Goal: Task Accomplishment & Management: Use online tool/utility

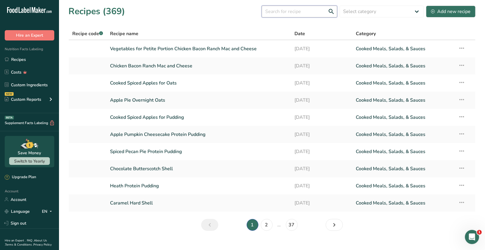
drag, startPoint x: 279, startPoint y: 11, endPoint x: 324, endPoint y: 13, distance: 44.6
click at [279, 9] on input "text" at bounding box center [300, 12] width 76 height 12
click at [449, 11] on div "Add new recipe" at bounding box center [451, 11] width 40 height 7
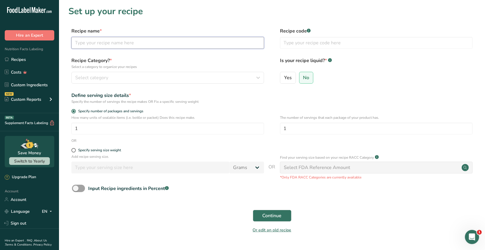
click at [85, 45] on input "text" at bounding box center [167, 43] width 193 height 12
type input "Apple Pumpkin Cheesecake Overnight Oats"
click at [267, 215] on span "Continue" at bounding box center [272, 215] width 19 height 7
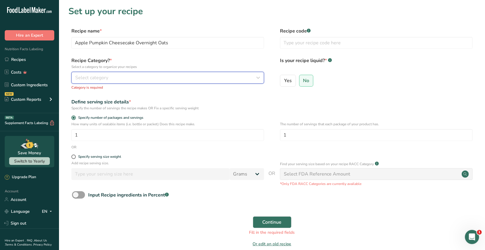
click at [94, 76] on span "Select category" at bounding box center [91, 77] width 33 height 7
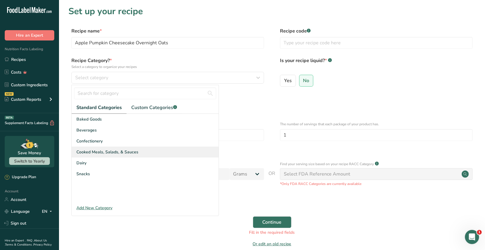
click at [119, 152] on span "Cooked Meals, Salads, & Sauces" at bounding box center [107, 152] width 62 height 6
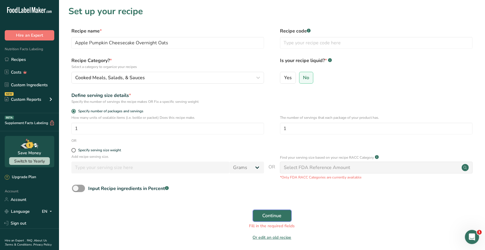
click at [277, 219] on span "Continue" at bounding box center [272, 215] width 19 height 7
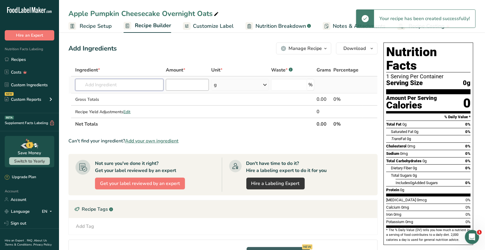
drag, startPoint x: 102, startPoint y: 85, endPoint x: 169, endPoint y: 82, distance: 66.4
click at [102, 84] on input "text" at bounding box center [119, 85] width 88 height 12
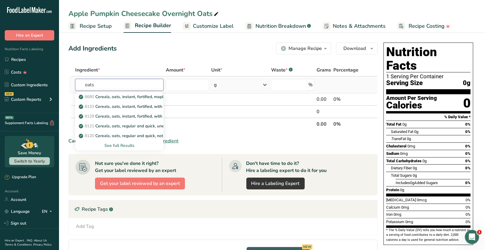
type input "oats"
click at [124, 143] on div "See full Results" at bounding box center [119, 145] width 78 height 6
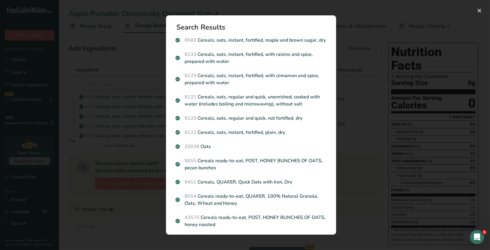
click at [242, 122] on p "8120 Cereals, oats, regular and quick, not fortified, dry" at bounding box center [250, 117] width 151 height 7
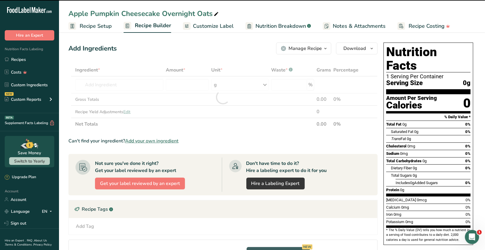
type input "0"
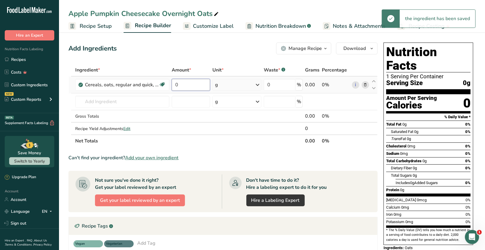
click at [184, 85] on input "0" at bounding box center [191, 85] width 38 height 12
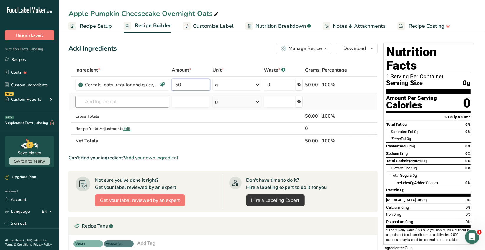
type input "50"
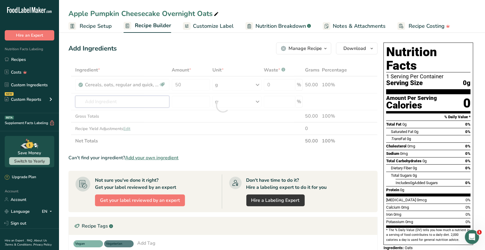
click at [113, 98] on div "Ingredient * Amount * Unit * Waste * .a-a{fill:#347362;}.b-a{fill:#fff;} Grams …" at bounding box center [222, 105] width 309 height 83
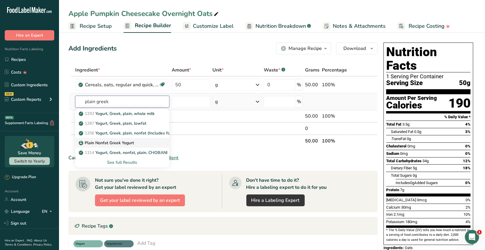
type input "plain greek"
click at [125, 145] on p "Plain Nonfat Greek Yogurt" at bounding box center [107, 143] width 54 height 6
type input "Plain Nonfat Greek Yogurt"
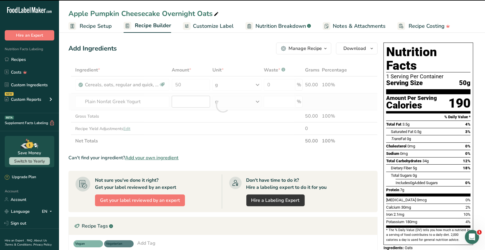
type input "0"
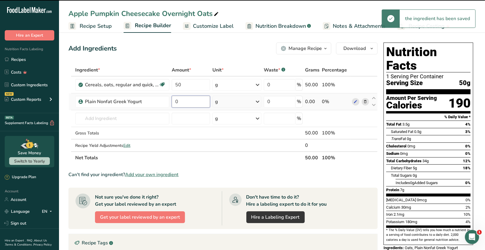
click at [180, 101] on input "0" at bounding box center [191, 102] width 38 height 12
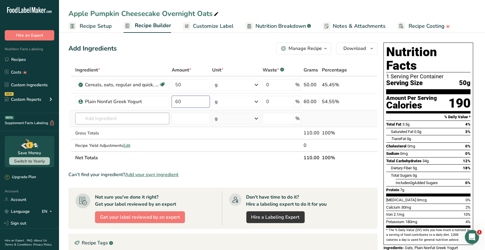
type input "60"
click at [133, 118] on div "Ingredient * Amount * Unit * Waste * .a-a{fill:#347362;}.b-a{fill:#fff;} Grams …" at bounding box center [222, 114] width 309 height 100
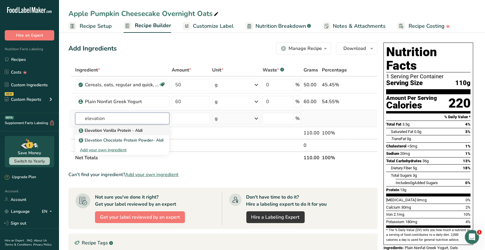
type input "elevation"
click at [131, 131] on p "Elevation Vanilla Protein - Aldi" at bounding box center [111, 130] width 63 height 6
type input "Elevation Vanilla Protein - Aldi"
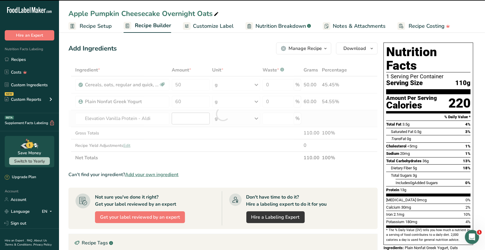
type input "0"
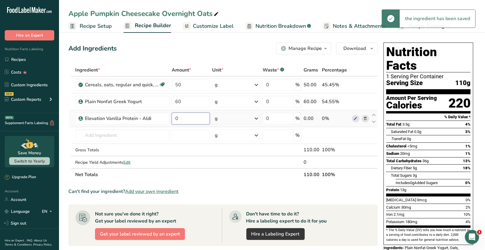
drag, startPoint x: 183, startPoint y: 117, endPoint x: 180, endPoint y: 113, distance: 4.3
click at [182, 116] on input "0" at bounding box center [191, 118] width 38 height 12
type input "40"
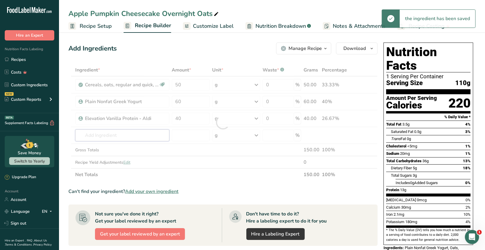
drag, startPoint x: 143, startPoint y: 133, endPoint x: 153, endPoint y: 134, distance: 10.1
click at [143, 133] on div "Ingredient * Amount * Unit * Waste * .a-a{fill:#347362;}.b-a{fill:#fff;} Grams …" at bounding box center [222, 122] width 309 height 117
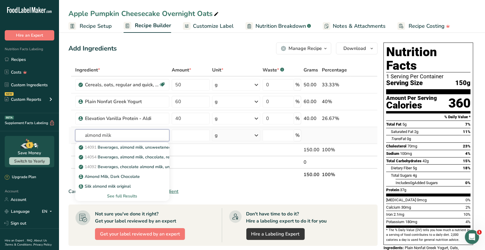
type input "almond milk"
click at [124, 195] on div "See full Results" at bounding box center [122, 196] width 85 height 6
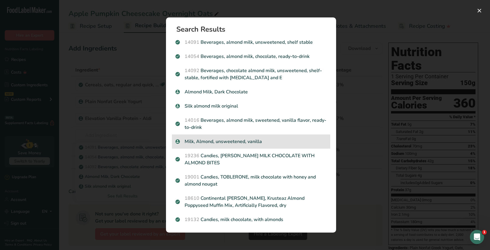
click at [227, 138] on p "Milk, Almond, unsweetened, vanilla" at bounding box center [250, 141] width 151 height 7
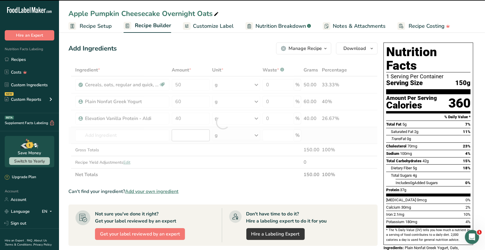
type input "0"
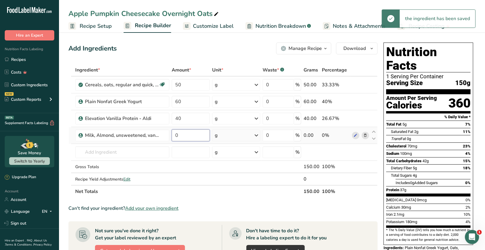
click at [182, 134] on input "0" at bounding box center [191, 135] width 38 height 12
type input "4"
click at [257, 134] on div "Ingredient * Amount * Unit * Waste * .a-a{fill:#347362;}.b-a{fill:#fff;} Grams …" at bounding box center [222, 131] width 309 height 134
click at [257, 135] on icon at bounding box center [256, 135] width 7 height 11
click at [235, 183] on div "See more" at bounding box center [241, 182] width 50 height 6
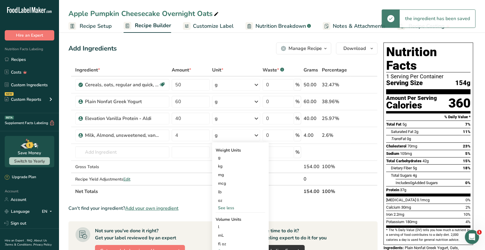
drag, startPoint x: 226, startPoint y: 200, endPoint x: 210, endPoint y: 197, distance: 16.4
click at [226, 200] on div "oz" at bounding box center [241, 200] width 50 height 9
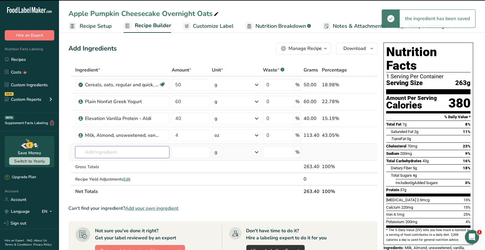
click at [92, 152] on input "text" at bounding box center [122, 152] width 94 height 12
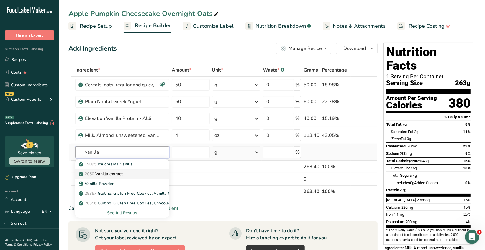
type input "vanilla"
click at [117, 175] on p "2050 Vanilla extract" at bounding box center [101, 174] width 43 height 6
type input "Vanilla extract"
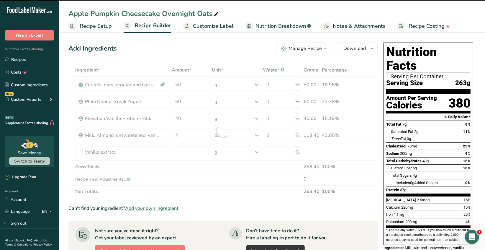
type input "0"
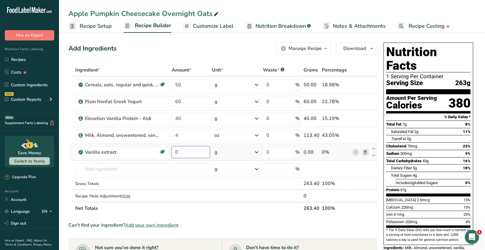
drag, startPoint x: 179, startPoint y: 152, endPoint x: 176, endPoint y: 148, distance: 5.3
click at [178, 150] on input "0" at bounding box center [191, 152] width 38 height 12
type input "2.12"
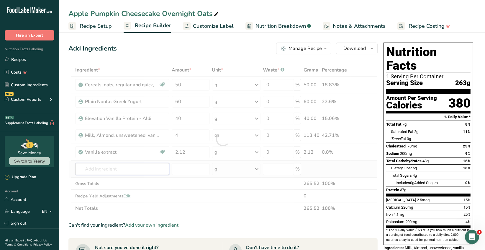
click at [124, 171] on div "Ingredient * Amount * Unit * Waste * .a-a{fill:#347362;}.b-a{fill:#fff;} Grams …" at bounding box center [222, 139] width 309 height 150
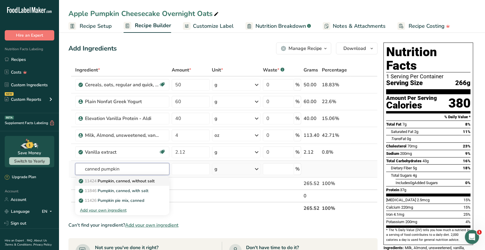
type input "canned pumpkin"
click at [150, 181] on p "11424 Pumpkin, canned, without salt" at bounding box center [117, 181] width 75 height 6
type input "Pumpkin, canned, without salt"
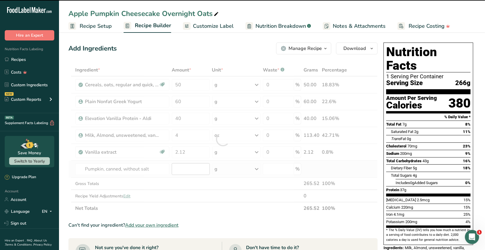
type input "0"
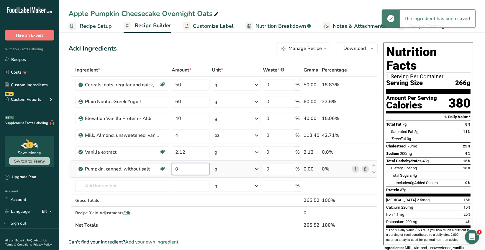
click at [180, 170] on input "0" at bounding box center [191, 169] width 38 height 12
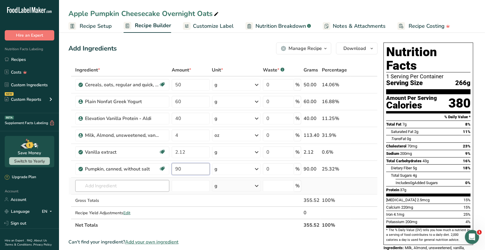
type input "90"
click at [130, 185] on div "Ingredient * Amount * Unit * Waste * .a-a{fill:#347362;}.b-a{fill:#fff;} Grams …" at bounding box center [222, 147] width 309 height 167
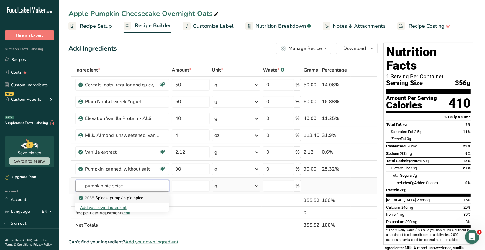
type input "pumpkin pie spice"
click at [147, 199] on div "2035 Spices, pumpkin pie spice" at bounding box center [117, 197] width 75 height 6
type input "Spices, pumpkin pie spice"
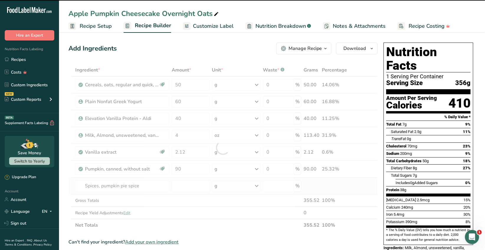
type input "0"
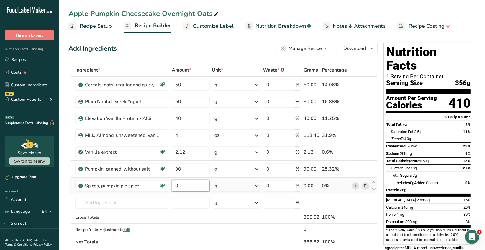
click at [184, 185] on input "0" at bounding box center [191, 186] width 38 height 12
type input "0.45"
click at [144, 203] on div "Ingredient * Amount * Unit * Waste * .a-a{fill:#347362;}.b-a{fill:#fff;} Grams …" at bounding box center [222, 156] width 309 height 184
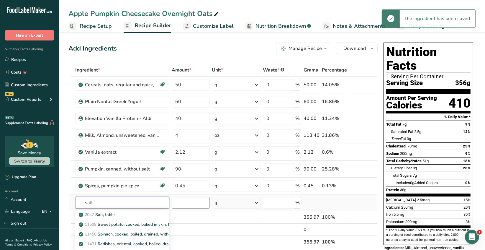
type input "salt"
click at [177, 204] on input "number" at bounding box center [191, 203] width 38 height 12
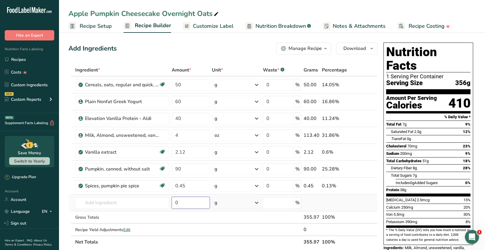
type input "5"
click at [100, 197] on input "text" at bounding box center [122, 203] width 94 height 12
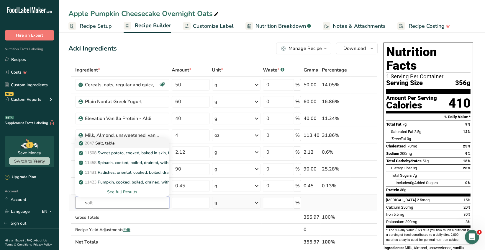
type input "salt"
click at [114, 142] on p "2047 Salt, table" at bounding box center [97, 143] width 35 height 6
type input "Salt, table"
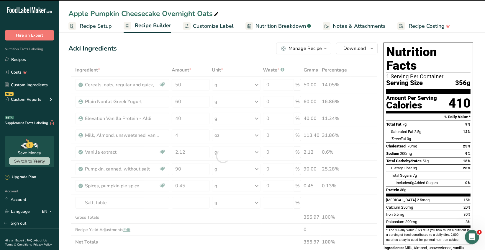
type input "0"
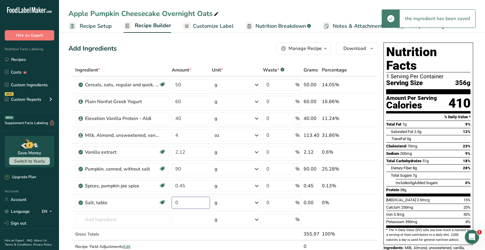
click at [183, 201] on input "0" at bounding box center [191, 203] width 38 height 12
type input "0.05"
click at [120, 217] on div "Ingredient * Amount * Unit * Waste * .a-a{fill:#347362;}.b-a{fill:#fff;} Grams …" at bounding box center [222, 164] width 309 height 201
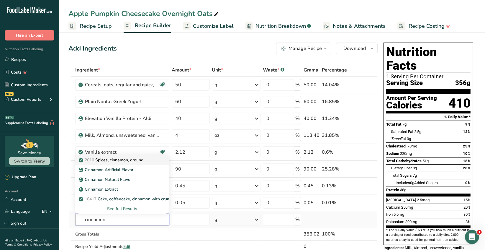
type input "cinnamon"
click at [141, 162] on p "2010 Spices, cinnamon, ground" at bounding box center [111, 160] width 63 height 6
type input "Spices, cinnamon, ground"
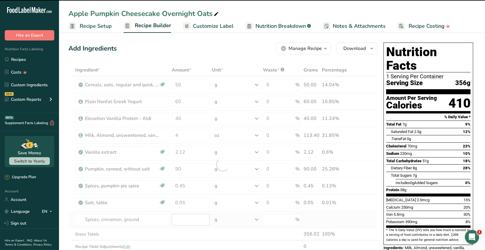
type input "0"
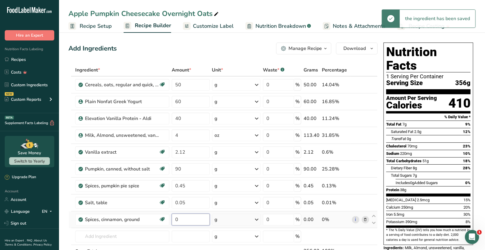
click at [179, 219] on input "0" at bounding box center [191, 219] width 38 height 12
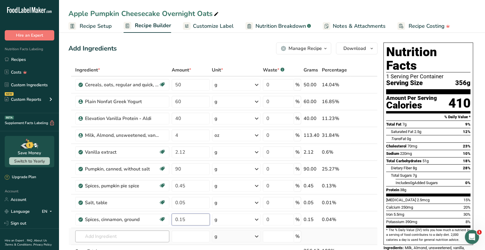
type input "0.15"
click at [97, 236] on div "Ingredient * Amount * Unit * Waste * .a-a{fill:#347362;}.b-a{fill:#fff;} Grams …" at bounding box center [222, 173] width 309 height 218
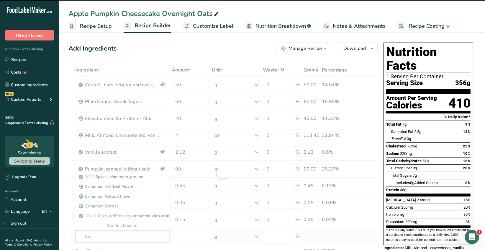
type input "spl"
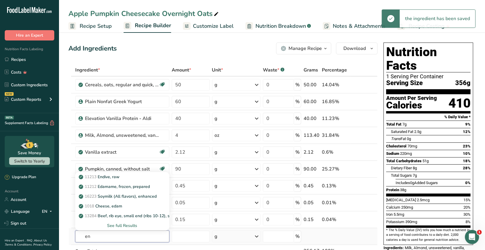
type input "e"
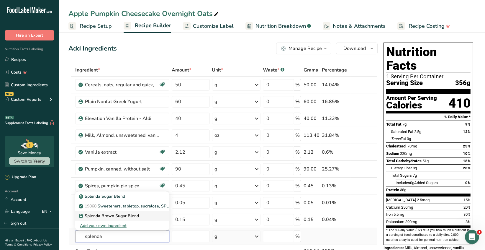
type input "splenda"
click at [119, 215] on p "Splenda Brown Sugar Blend" at bounding box center [109, 215] width 59 height 6
type input "Splenda Brown Sugar Blend"
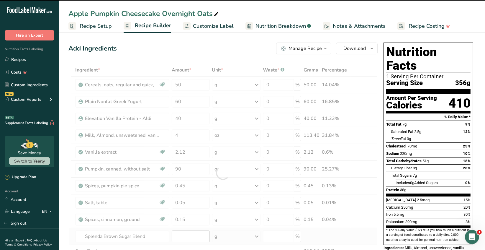
type input "0"
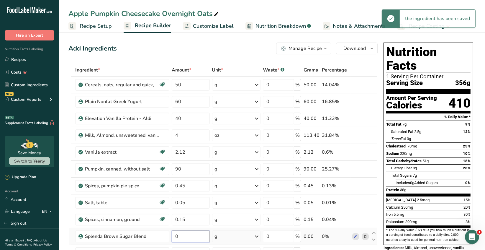
click at [181, 235] on input "0" at bounding box center [191, 236] width 38 height 12
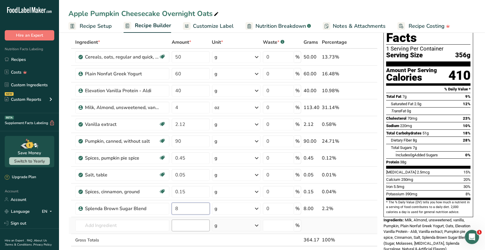
scroll to position [30, 0]
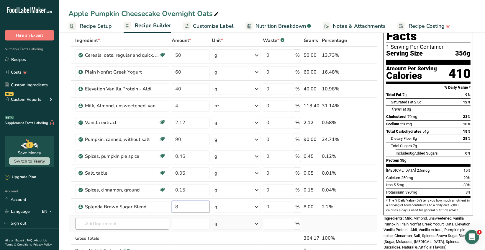
type input "8"
click at [130, 224] on div "Ingredient * Amount * Unit * Waste * .a-a{fill:#347362;}.b-a{fill:#fff;} Grams …" at bounding box center [222, 151] width 309 height 235
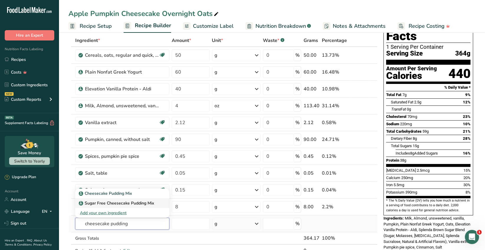
type input "cheesecake pudding"
click at [125, 204] on p "Sugar Free Cheesecake Pudding Mix" at bounding box center [117, 203] width 74 height 6
type input "Sugar Free Cheesecake Pudding Mix"
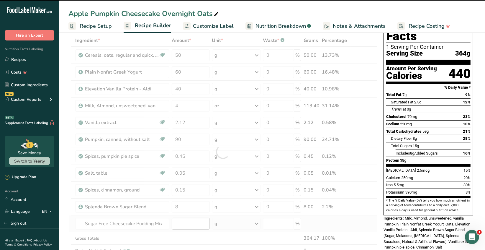
type input "0"
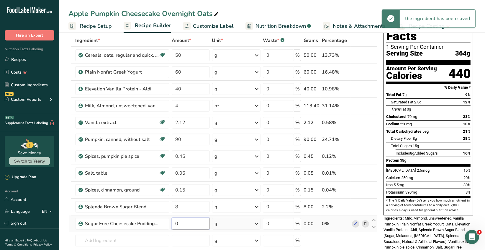
click at [179, 222] on input "0" at bounding box center [191, 223] width 38 height 12
type input "2"
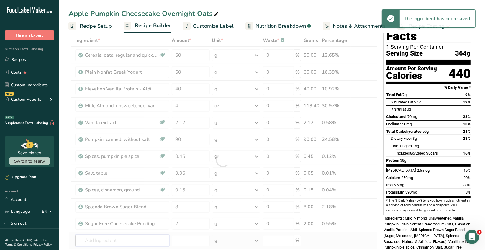
click at [129, 237] on div "Ingredient * Amount * Unit * Waste * .a-a{fill:#347362;}.b-a{fill:#fff;} Grams …" at bounding box center [222, 159] width 309 height 251
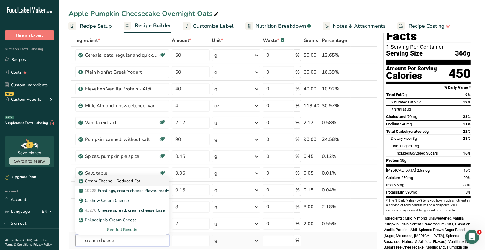
type input "cream cheese"
click at [135, 182] on p "Cream Cheese - Reduced Fat" at bounding box center [110, 181] width 60 height 6
type input "Cream Cheese - Reduced Fat"
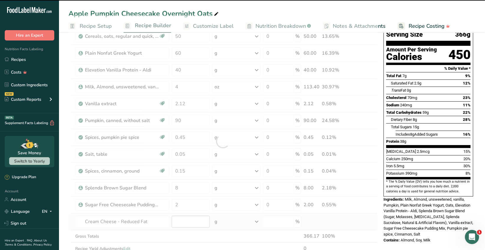
type input "0"
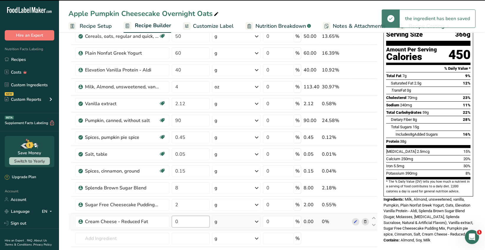
scroll to position [59, 0]
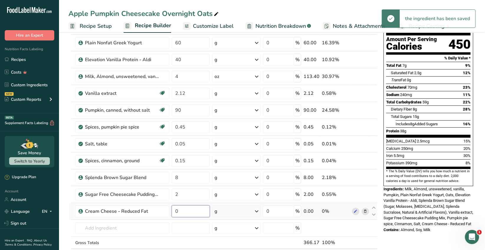
click at [181, 211] on input "0" at bounding box center [191, 211] width 38 height 12
type input "12"
click at [154, 228] on div "Ingredient * Amount * Unit * Waste * .a-a{fill:#347362;}.b-a{fill:#fff;} Grams …" at bounding box center [222, 139] width 309 height 268
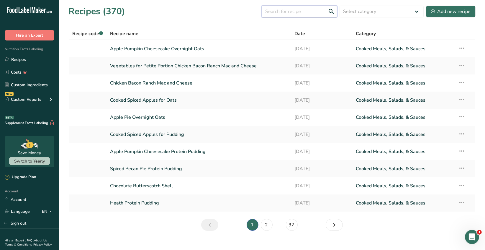
click at [271, 13] on input "text" at bounding box center [300, 12] width 76 height 12
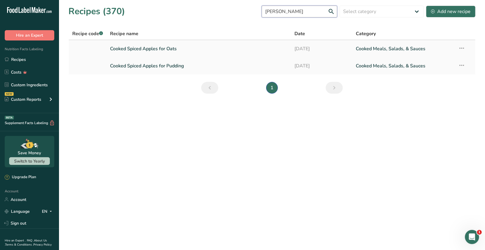
type input "cooke"
click at [172, 50] on link "Cooked Spiced Apples for Oats" at bounding box center [198, 48] width 177 height 12
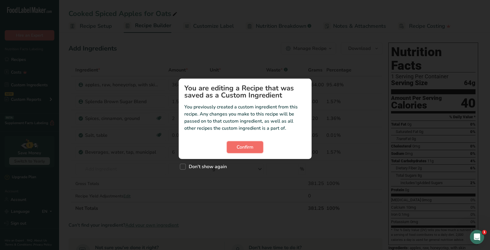
click at [244, 145] on span "Confirm" at bounding box center [244, 146] width 17 height 7
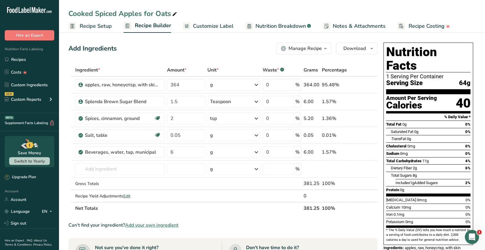
click at [171, 13] on span at bounding box center [174, 14] width 7 height 7
type input "Cooked Spiced Apples for Apple Pie Oats"
click at [123, 168] on input "text" at bounding box center [119, 169] width 89 height 12
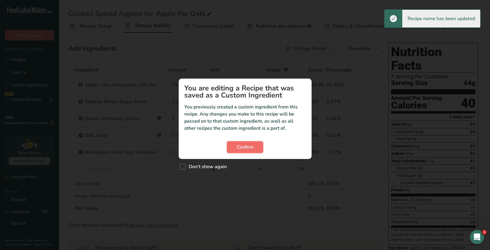
click at [241, 149] on span "Confirm" at bounding box center [244, 146] width 17 height 7
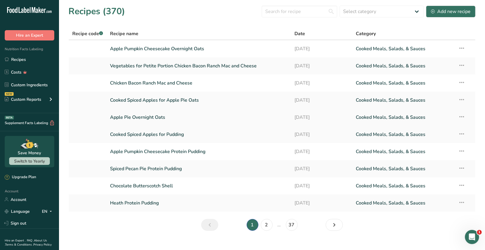
click at [150, 116] on link "Apple Pie Overnight Oats" at bounding box center [198, 117] width 177 height 12
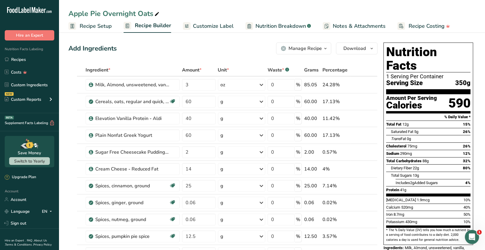
click at [222, 27] on span "Customize Label" at bounding box center [213, 26] width 41 height 8
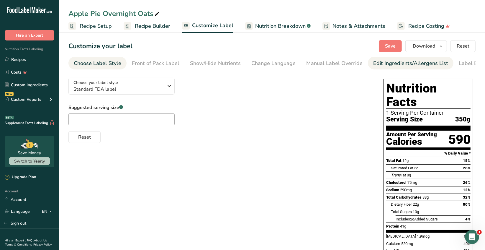
click at [399, 63] on div "Edit Ingredients/Allergens List" at bounding box center [410, 63] width 75 height 8
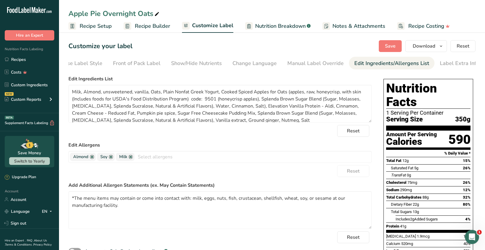
scroll to position [0, 21]
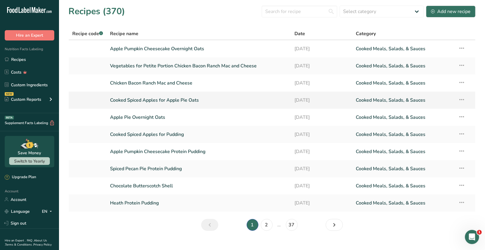
click at [464, 99] on icon at bounding box center [462, 99] width 7 height 11
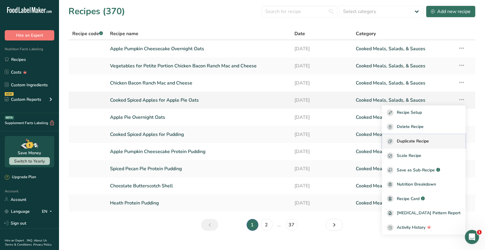
click at [429, 138] on span "Duplicate Recipe" at bounding box center [413, 141] width 32 height 7
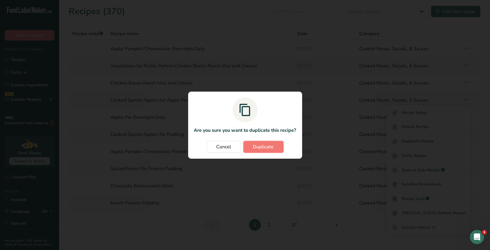
click at [269, 147] on span "Duplicate" at bounding box center [263, 146] width 21 height 7
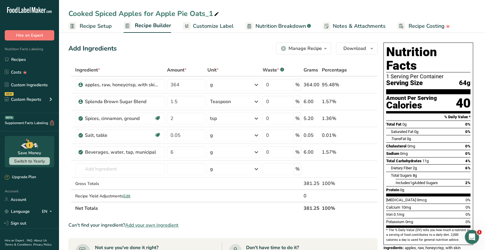
drag, startPoint x: 203, startPoint y: 14, endPoint x: 178, endPoint y: 13, distance: 25.1
click at [178, 13] on div "Cooked Spiced Apples for Apple Pie Oats_1" at bounding box center [144, 13] width 152 height 11
type input "Cooked Spiced Apples for Apple Pumpkin Cheesecake Oats"
click at [155, 173] on input "text" at bounding box center [119, 169] width 89 height 12
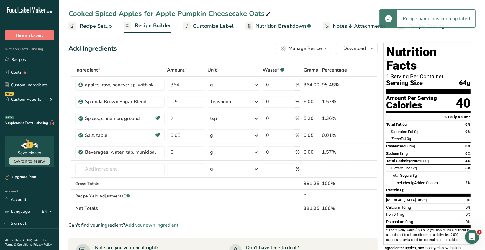
click at [92, 27] on span "Recipe Setup" at bounding box center [96, 26] width 32 height 8
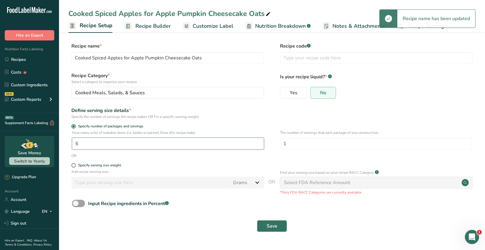
click at [82, 144] on input "6" at bounding box center [168, 143] width 192 height 12
type input "1"
type input "10.3"
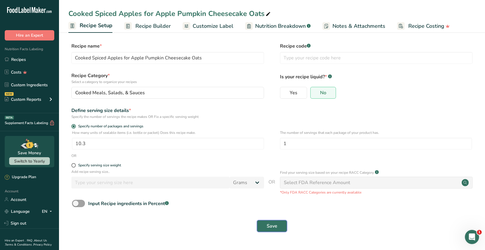
click at [272, 228] on span "Save" at bounding box center [272, 225] width 11 height 7
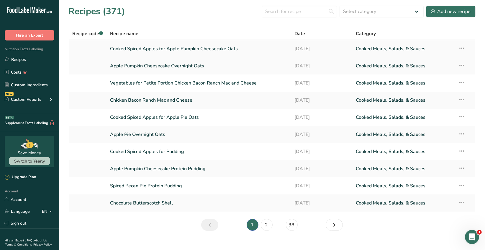
click at [463, 49] on icon at bounding box center [462, 48] width 7 height 11
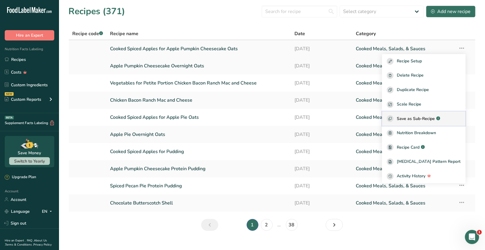
click at [435, 119] on span "Save as Sub-Recipe" at bounding box center [416, 118] width 38 height 6
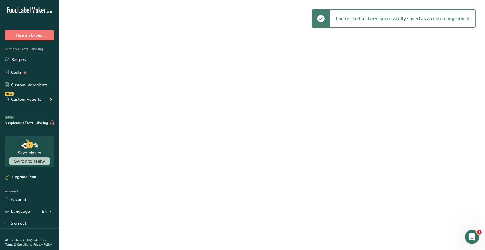
select select "30"
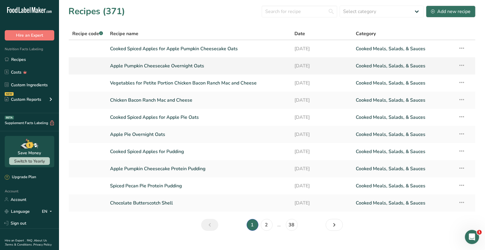
click at [191, 68] on link "Apple Pumpkin Cheesecake Overnight Oats" at bounding box center [198, 66] width 177 height 12
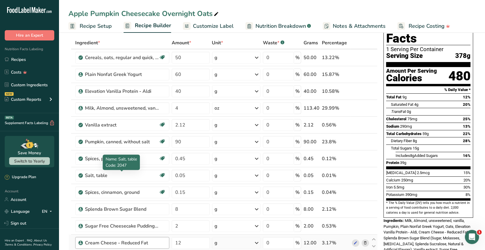
scroll to position [59, 0]
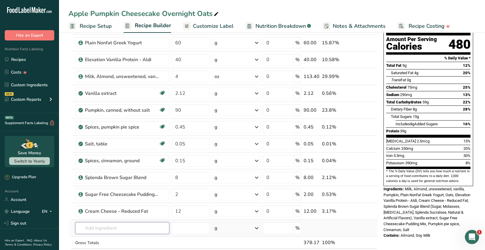
drag, startPoint x: 90, startPoint y: 227, endPoint x: 96, endPoint y: 224, distance: 6.3
click at [90, 225] on input "text" at bounding box center [122, 228] width 94 height 12
type input "cool whip"
click at [111, 208] on p "Lite Cool Whip" at bounding box center [96, 207] width 33 height 6
type input "Lite Cool Whip"
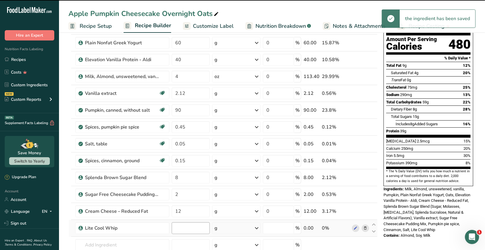
type input "0"
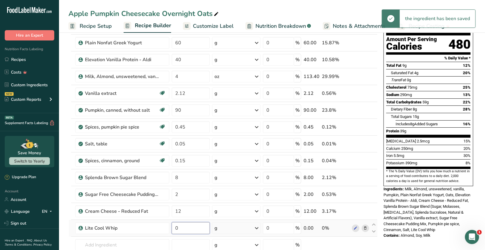
click at [182, 227] on input "0" at bounding box center [191, 228] width 38 height 12
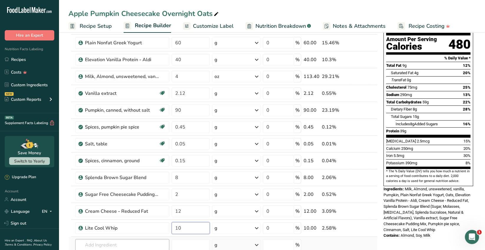
type input "10"
click at [130, 244] on div "Ingredient * Amount * Unit * Waste * .a-a{fill:#347362;}.b-a{fill:#fff;} Grams …" at bounding box center [222, 147] width 309 height 285
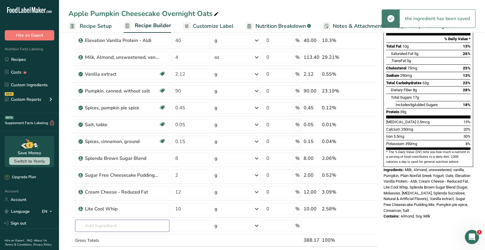
scroll to position [89, 0]
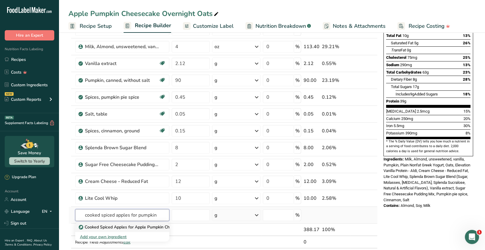
type input "cooked spiced apples for pumpkin"
click at [129, 226] on p "Cooked Spiced Apples for Apple Pumpkin Cheesecake Oats" at bounding box center [139, 227] width 118 height 6
type input "Cooked Spiced Apples for Apple Pumpkin Cheesecake Oats"
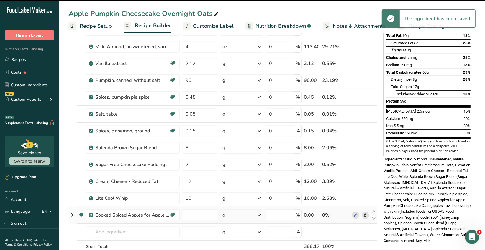
type input "0"
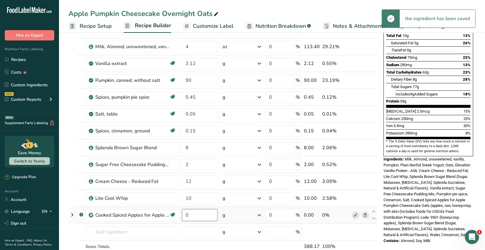
click at [191, 214] on input "0" at bounding box center [199, 215] width 35 height 12
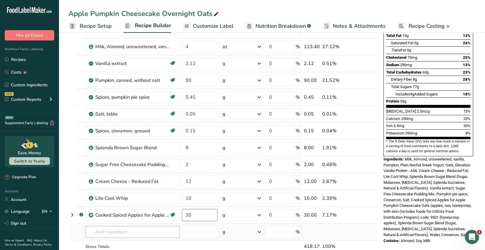
type input "30"
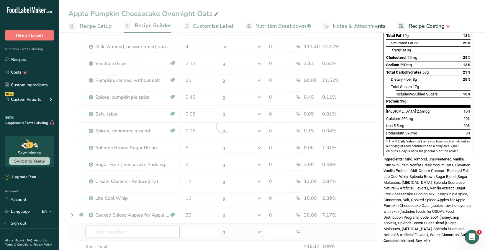
drag, startPoint x: 140, startPoint y: 232, endPoint x: 204, endPoint y: 239, distance: 64.5
click at [140, 231] on div "Ingredient * Amount * Unit * Waste * .a-a{fill:#347362;}.b-a{fill:#fff;} Grams …" at bounding box center [222, 126] width 309 height 302
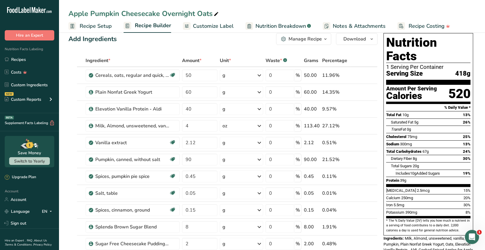
scroll to position [0, 0]
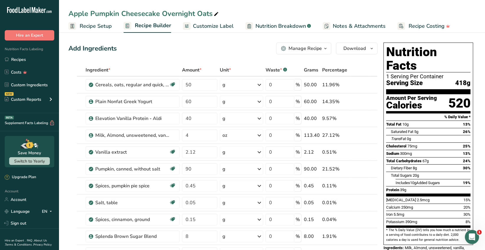
click at [298, 50] on div "Manage Recipe" at bounding box center [305, 48] width 33 height 7
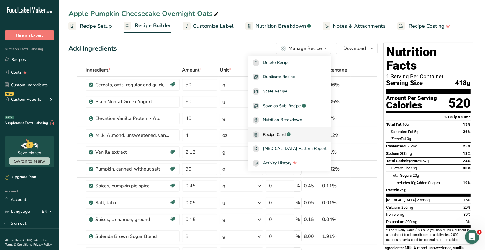
click at [286, 133] on span "Recipe Card" at bounding box center [274, 134] width 23 height 6
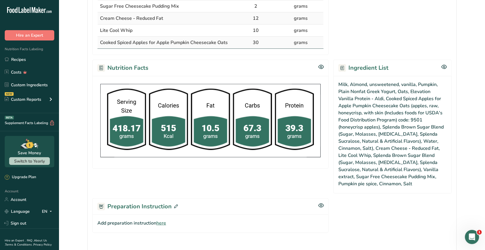
scroll to position [312, 0]
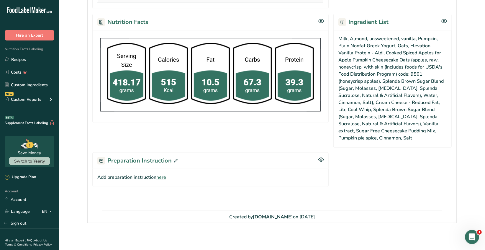
click at [177, 158] on div "Preparation Instruction" at bounding box center [210, 160] width 236 height 16
click at [175, 159] on icon at bounding box center [176, 160] width 4 height 4
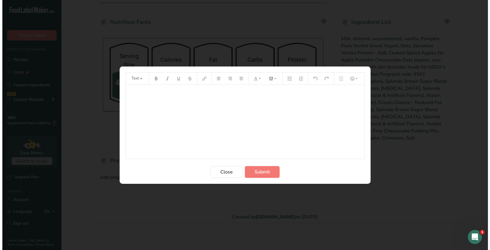
scroll to position [305, 0]
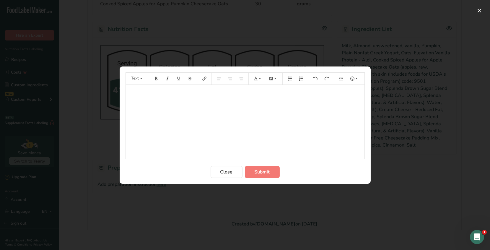
click at [133, 94] on p "﻿" at bounding box center [245, 92] width 233 height 7
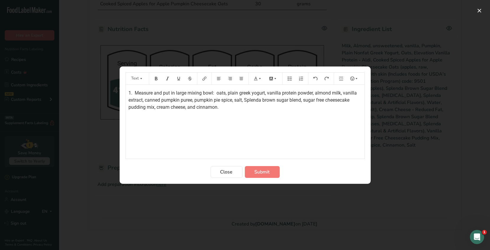
click at [129, 92] on span "1. Measure and put in large mixing bowl: oats, plain greek yogurt, vanilla prot…" at bounding box center [243, 100] width 229 height 20
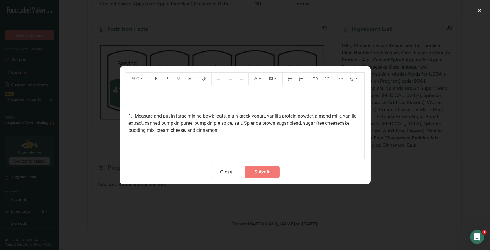
click at [129, 91] on p "﻿" at bounding box center [245, 92] width 233 height 7
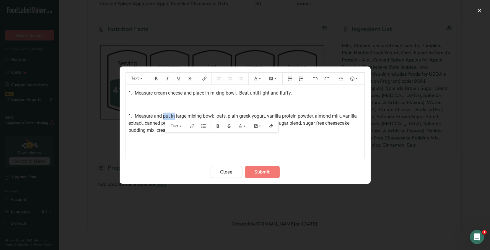
drag, startPoint x: 174, startPoint y: 115, endPoint x: 163, endPoint y: 115, distance: 11.2
click at [163, 115] on span "1. Measure and put in large mixing bowl: oats, plain greek yogurt, vanilla prot…" at bounding box center [243, 123] width 229 height 20
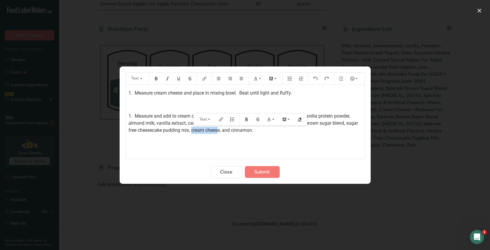
drag, startPoint x: 214, startPoint y: 131, endPoint x: 193, endPoint y: 131, distance: 20.9
click at [193, 131] on span "1. Measure and add to cream cheese in large mixing bowl: oats, plain greek yogu…" at bounding box center [244, 123] width 230 height 20
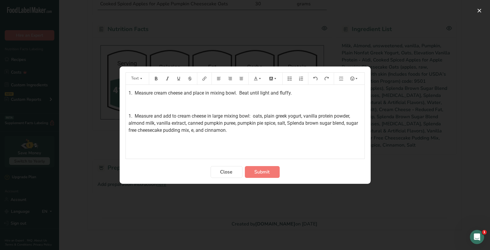
click at [194, 131] on span "1. Measure and add to cream cheese in large mixing bowl: oats, plain greek yogu…" at bounding box center [244, 123] width 230 height 20
click at [232, 131] on p "1. Measure and add to cream cheese in large mixing bowl: oats, plain greek yogu…" at bounding box center [245, 122] width 233 height 21
drag, startPoint x: 131, startPoint y: 115, endPoint x: 127, endPoint y: 116, distance: 3.6
click at [131, 115] on span "1. Measure and add to cream cheese in large mixing bowl: oats, plain greek yogu…" at bounding box center [244, 123] width 230 height 20
click at [131, 150] on div "1. Measure cream cheese and place in mixing bowl. Beat until light and fluffy. …" at bounding box center [245, 122] width 238 height 74
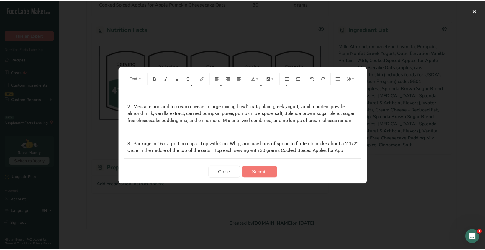
scroll to position [18, 0]
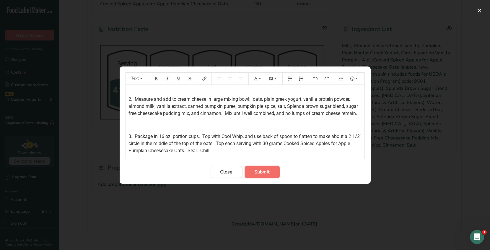
click at [263, 173] on span "Submit" at bounding box center [261, 171] width 15 height 7
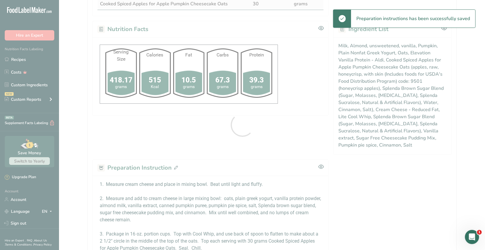
scroll to position [0, 0]
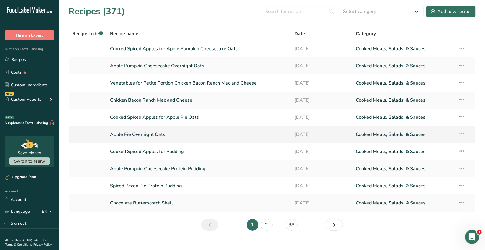
click at [158, 133] on link "Apple Pie Overnight Oats" at bounding box center [198, 134] width 177 height 12
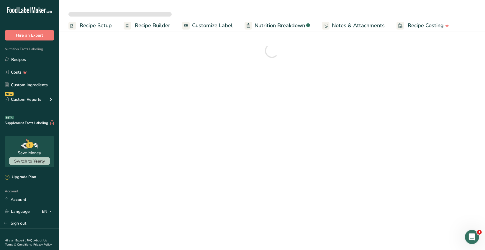
click at [221, 28] on span "Customize Label" at bounding box center [212, 26] width 41 height 8
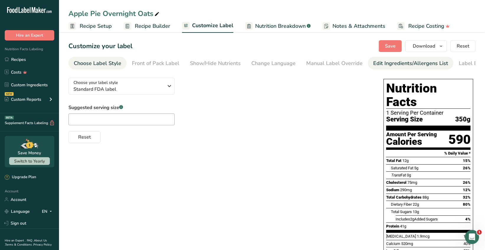
click at [394, 63] on div "Edit Ingredients/Allergens List" at bounding box center [410, 63] width 75 height 8
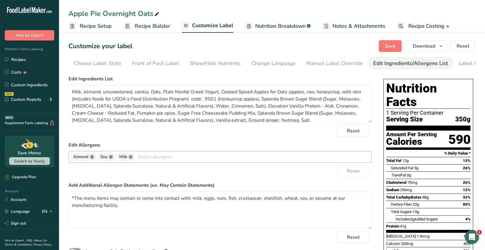
scroll to position [0, 21]
drag, startPoint x: 125, startPoint y: 207, endPoint x: 68, endPoint y: 194, distance: 58.9
click at [68, 194] on section "Customize your label Save Download Choose what to show on your downloaded label…" at bounding box center [272, 216] width 426 height 370
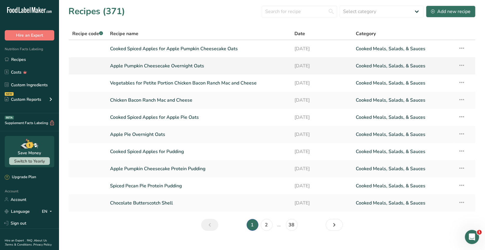
click at [197, 67] on link "Apple Pumpkin Cheesecake Overnight Oats" at bounding box center [198, 66] width 177 height 12
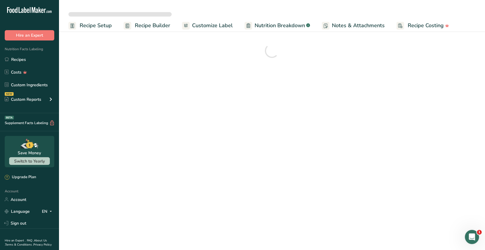
click at [225, 26] on span "Customize Label" at bounding box center [212, 26] width 41 height 8
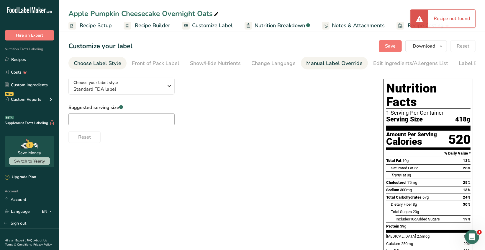
click at [333, 66] on div "Manual Label Override" at bounding box center [334, 63] width 56 height 8
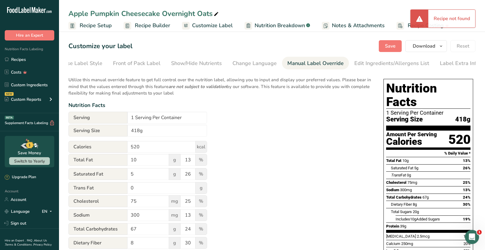
scroll to position [0, 21]
click at [364, 65] on div "Edit Ingredients/Allergens List" at bounding box center [389, 63] width 75 height 8
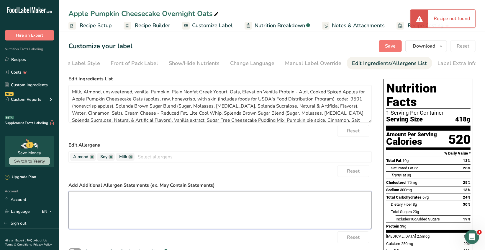
click at [81, 197] on textarea at bounding box center [219, 210] width 303 height 38
paste textarea "*The menu items may contain or come into contact with: milk, eggs, nuts, fish, …"
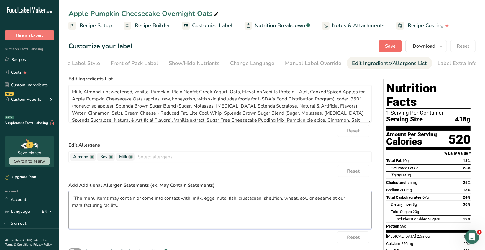
type textarea "*The menu items may contain or come into contact with: milk, eggs, nuts, fish, …"
click at [393, 47] on span "Save" at bounding box center [390, 45] width 11 height 7
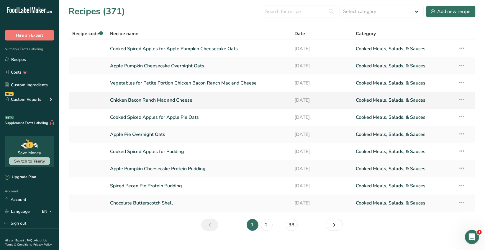
click at [171, 101] on link "Chicken Bacon Ranch Mac and Cheese" at bounding box center [198, 100] width 177 height 12
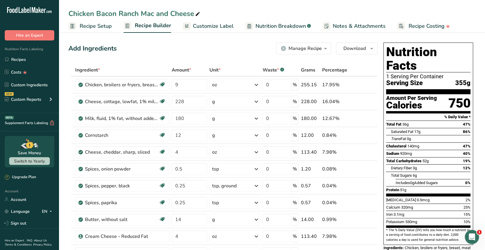
click at [206, 27] on span "Customize Label" at bounding box center [213, 26] width 41 height 8
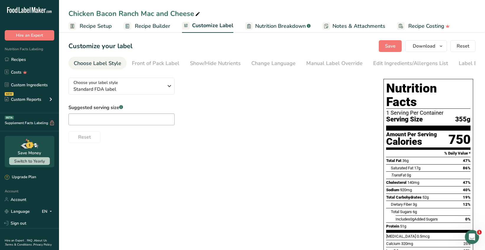
drag, startPoint x: 392, startPoint y: 64, endPoint x: 278, endPoint y: 130, distance: 131.8
click at [392, 64] on div "Edit Ingredients/Allergens List" at bounding box center [410, 63] width 75 height 8
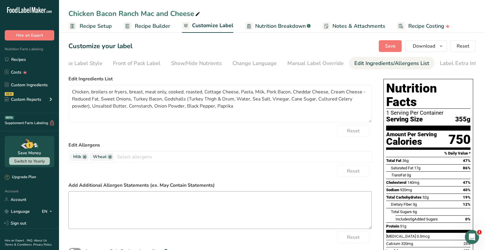
scroll to position [0, 21]
click at [83, 200] on textarea at bounding box center [219, 210] width 303 height 38
paste textarea "*The menu items may contain or come into contact with: milk, eggs, nuts, fish, …"
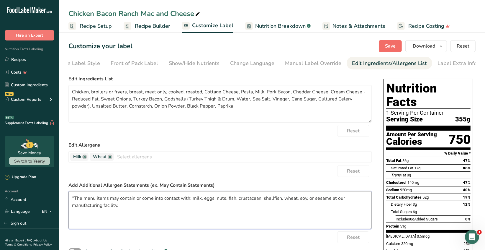
type textarea "*The menu items may contain or come into contact with: milk, eggs, nuts, fish, …"
click at [388, 49] on span "Save" at bounding box center [390, 45] width 11 height 7
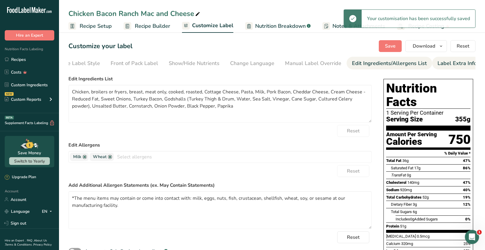
click at [438, 63] on div "Label Extra Info" at bounding box center [457, 63] width 39 height 8
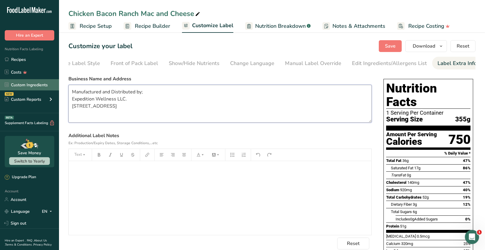
drag, startPoint x: 87, startPoint y: 112, endPoint x: 58, endPoint y: 86, distance: 40.1
click at [58, 86] on div ".a-20{fill:#fff;} Hire an Expert Nutrition Facts Labeling Recipes Costs Custom …" at bounding box center [242, 190] width 485 height 381
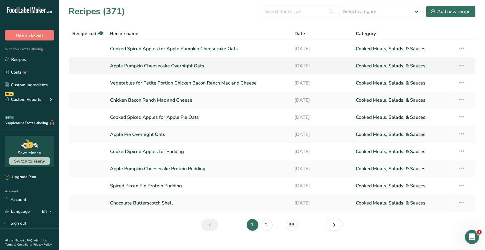
click at [184, 66] on link "Apple Pumpkin Cheesecake Overnight Oats" at bounding box center [198, 66] width 177 height 12
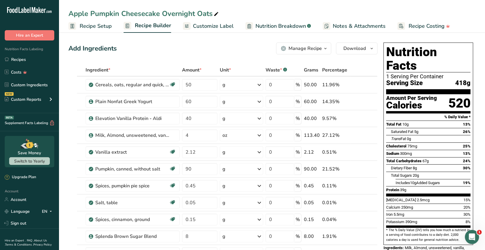
click at [225, 26] on span "Customize Label" at bounding box center [213, 26] width 41 height 8
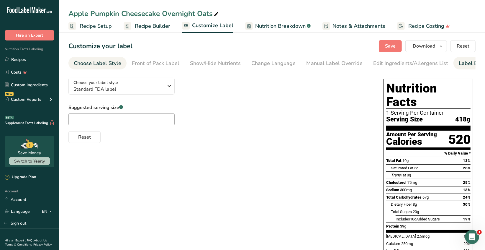
click at [466, 63] on div "Label Extra Info" at bounding box center [478, 63] width 39 height 8
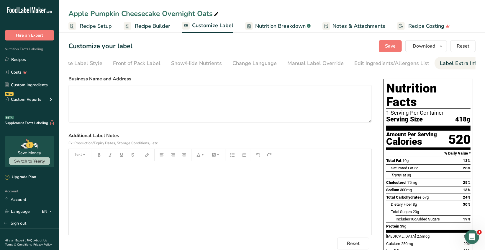
scroll to position [0, 21]
click at [78, 91] on textarea at bounding box center [219, 104] width 303 height 38
paste textarea "Manufactured and Distributed by; Expedition Wellness LLC. 1620 Pleasant St. Des…"
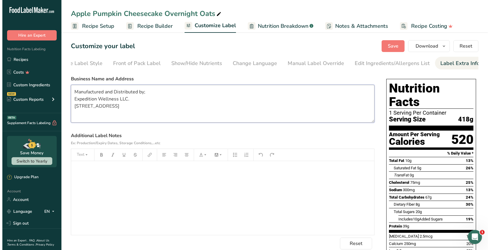
scroll to position [1, 0]
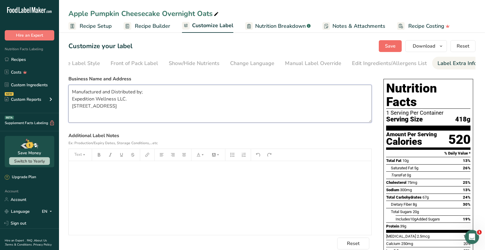
type textarea "Manufactured and Distributed by; Expedition Wellness LLC. 1620 Pleasant St. Des…"
click at [391, 48] on span "Save" at bounding box center [390, 45] width 11 height 7
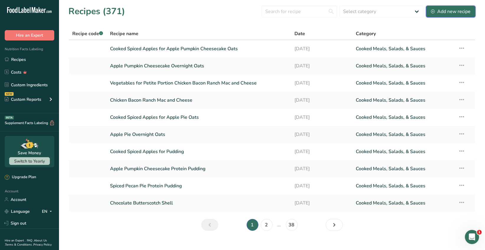
drag, startPoint x: 451, startPoint y: 11, endPoint x: 449, endPoint y: 7, distance: 3.7
click at [451, 10] on div "Add new recipe" at bounding box center [451, 11] width 40 height 7
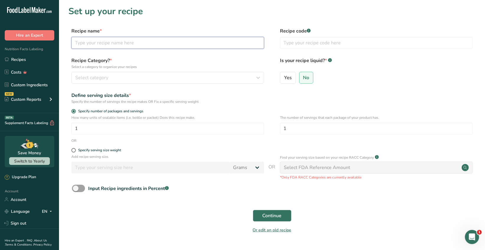
click at [89, 43] on input "text" at bounding box center [167, 43] width 193 height 12
type input "Harvest Chicken Salad Large Portion"
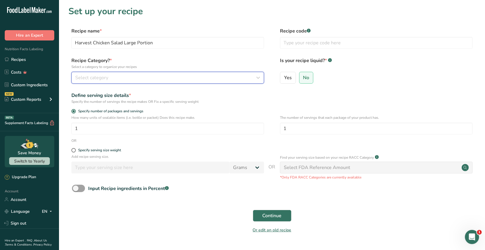
click at [105, 76] on span "Select category" at bounding box center [91, 77] width 33 height 7
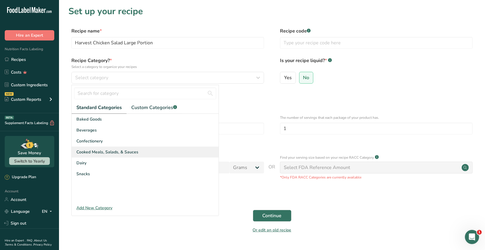
click at [127, 152] on span "Cooked Meals, Salads, & Sauces" at bounding box center [107, 152] width 62 height 6
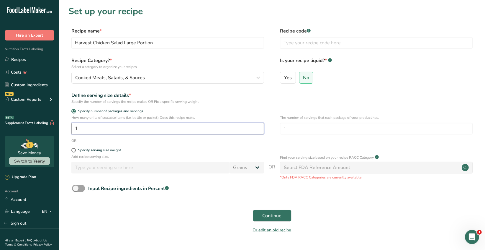
click at [80, 128] on input "1" at bounding box center [167, 128] width 193 height 12
type input "2"
click at [273, 213] on span "Continue" at bounding box center [272, 215] width 19 height 7
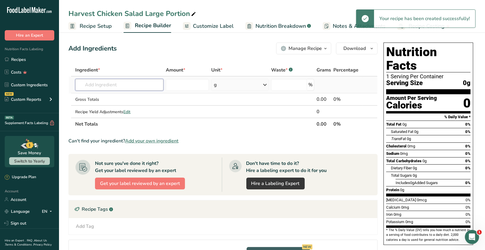
drag, startPoint x: 89, startPoint y: 84, endPoint x: 98, endPoint y: 80, distance: 9.3
click at [90, 83] on input "text" at bounding box center [119, 85] width 88 height 12
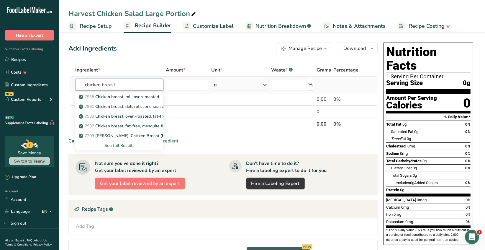
type input "chicken breast"
click at [126, 146] on div "See full Results" at bounding box center [119, 145] width 78 height 6
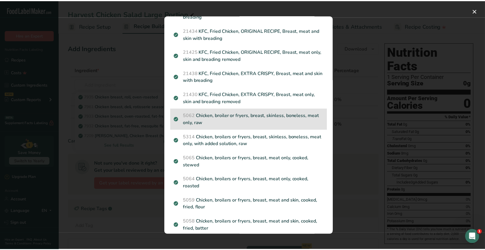
scroll to position [324, 0]
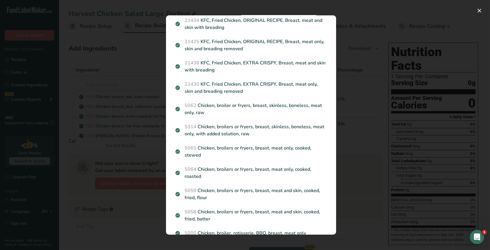
click at [292, 170] on p "5064 Chicken, broilers or fryers, breast, meat only, cooked, roasted" at bounding box center [250, 173] width 151 height 14
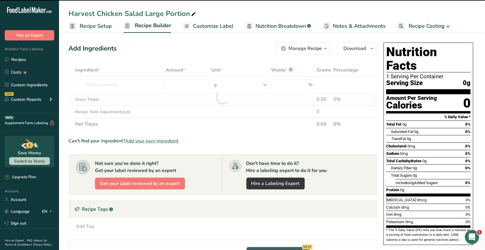
type input "0"
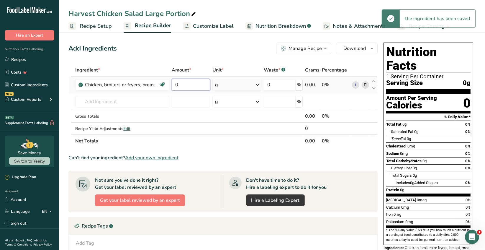
click at [181, 86] on input "0" at bounding box center [191, 85] width 38 height 12
type input "9"
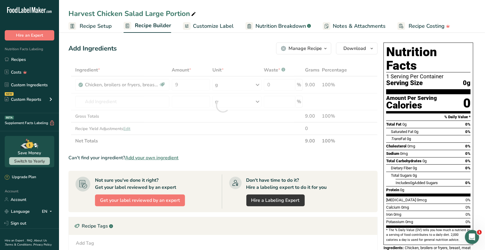
click at [256, 84] on div "Ingredient * Amount * Unit * Waste * .a-a{fill:#347362;}.b-a{fill:#fff;} Grams …" at bounding box center [222, 105] width 309 height 83
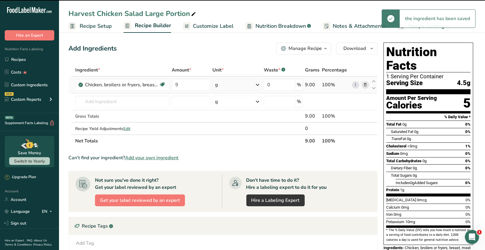
click at [257, 83] on icon at bounding box center [257, 84] width 7 height 11
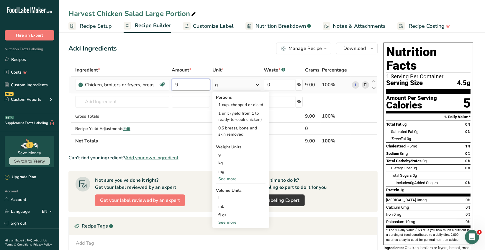
click at [181, 85] on input "9" at bounding box center [191, 85] width 38 height 12
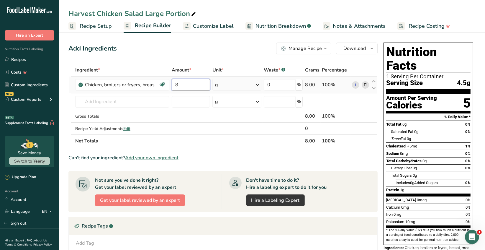
type input "8"
click at [257, 85] on div "Ingredient * Amount * Unit * Waste * .a-a{fill:#347362;}.b-a{fill:#fff;} Grams …" at bounding box center [222, 105] width 309 height 83
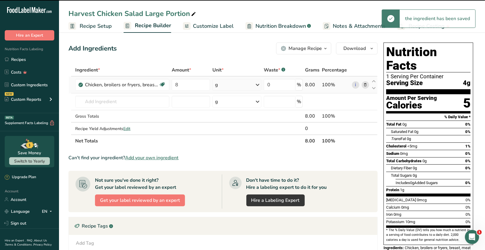
click at [258, 85] on icon at bounding box center [257, 84] width 7 height 11
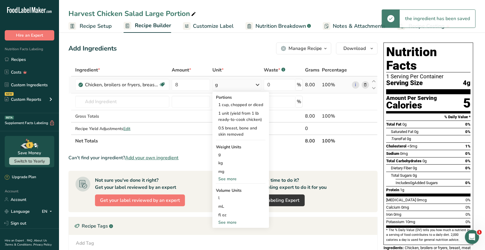
click at [232, 178] on div "See more" at bounding box center [241, 179] width 50 height 6
click at [227, 198] on div "oz" at bounding box center [241, 197] width 50 height 9
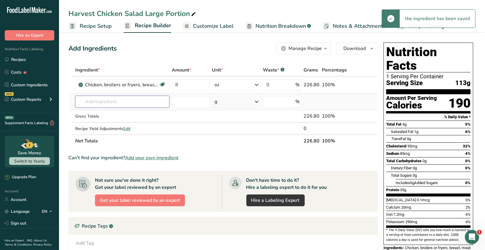
drag, startPoint x: 89, startPoint y: 102, endPoint x: 127, endPoint y: 97, distance: 38.7
click at [89, 102] on input "text" at bounding box center [122, 102] width 94 height 12
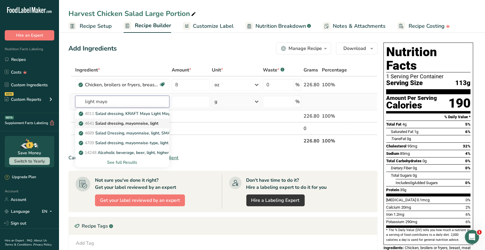
type input "light mayo"
click at [151, 125] on p "4641 Salad dressing, mayonnaise, light" at bounding box center [119, 123] width 78 height 6
type input "Salad dressing, mayonnaise, light"
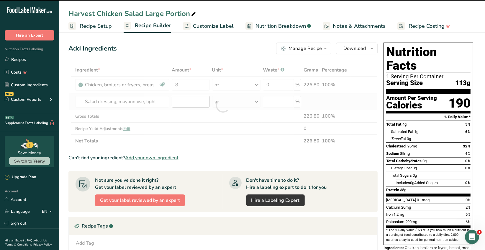
type input "0"
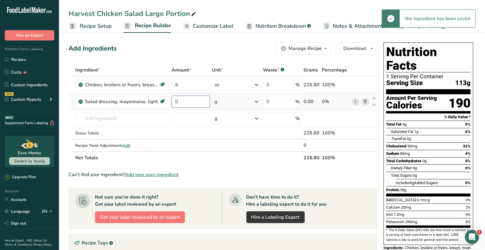
click at [179, 102] on input "0" at bounding box center [191, 102] width 38 height 12
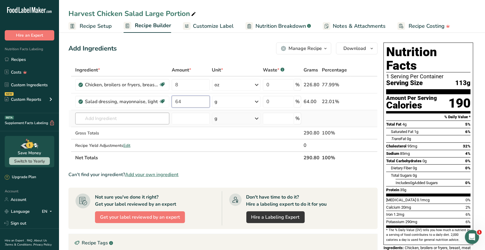
type input "64"
click at [119, 116] on div "Ingredient * Amount * Unit * Waste * .a-a{fill:#347362;}.b-a{fill:#fff;} Grams …" at bounding box center [222, 114] width 309 height 100
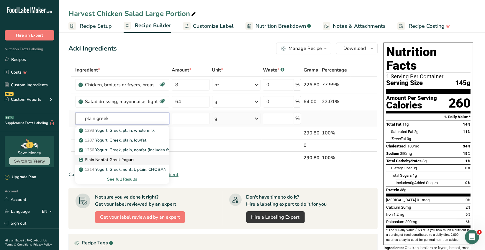
type input "plain greek"
click at [129, 162] on p "Plain Nonfat Greek Yogurt" at bounding box center [107, 159] width 54 height 6
type input "Plain Nonfat Greek Yogurt"
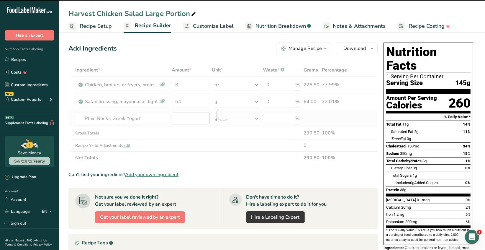
type input "0"
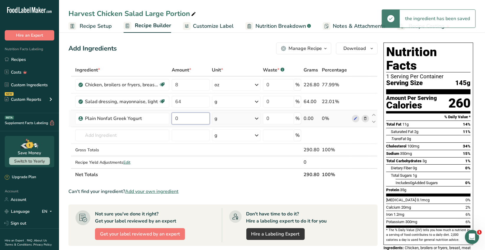
click at [180, 119] on input "0" at bounding box center [191, 118] width 38 height 12
type input "64"
click at [119, 133] on div "Ingredient * Amount * Unit * Waste * .a-a{fill:#347362;}.b-a{fill:#fff;} Grams …" at bounding box center [222, 122] width 309 height 117
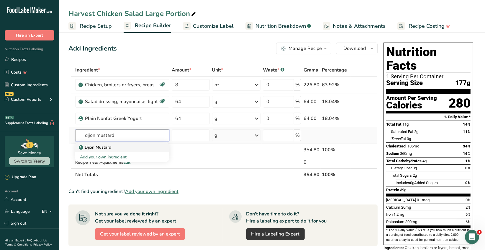
type input "dijon mustard"
click at [107, 146] on p "Dijon Mustard" at bounding box center [95, 147] width 31 height 6
type input "Dijon Mustard"
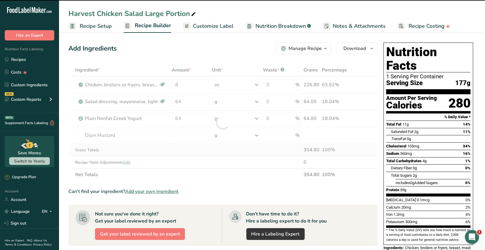
type input "0"
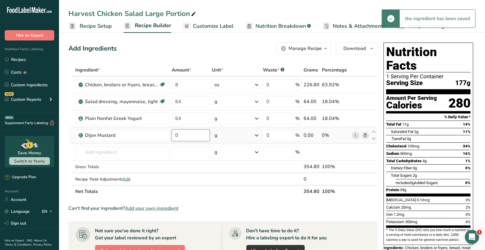
click at [181, 135] on input "0" at bounding box center [191, 135] width 38 height 12
type input "8"
click at [119, 150] on div "Ingredient * Amount * Unit * Waste * .a-a{fill:#347362;}.b-a{fill:#fff;} Grams …" at bounding box center [222, 131] width 309 height 134
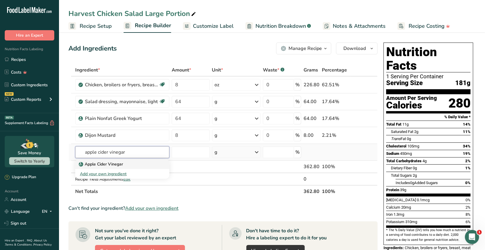
type input "apple cider vinegar"
click at [117, 165] on p "Apple Cider Vinegar" at bounding box center [101, 164] width 43 height 6
type input "Apple Cider Vinegar"
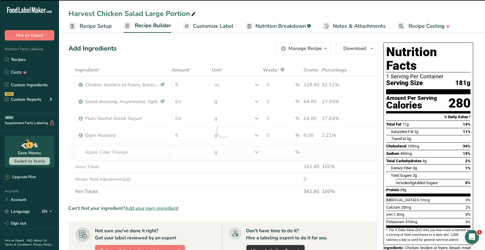
type input "0"
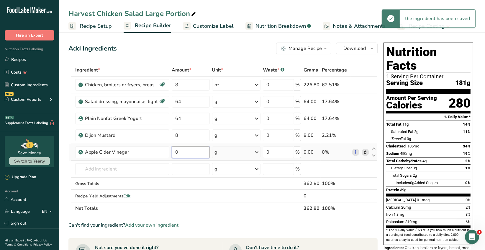
click at [179, 153] on input "0" at bounding box center [191, 152] width 38 height 12
type input "8"
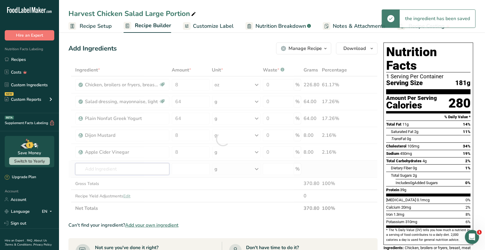
click at [106, 170] on div "Ingredient * Amount * Unit * Waste * .a-a{fill:#347362;}.b-a{fill:#fff;} Grams …" at bounding box center [222, 139] width 309 height 150
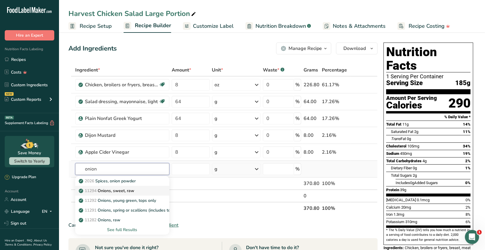
type input "onion"
click at [133, 191] on p "11294 Onions, sweet, raw" at bounding box center [107, 190] width 54 height 6
type input "Onions, sweet, raw"
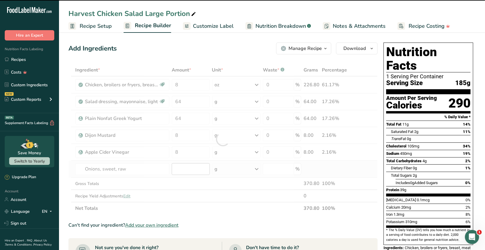
type input "0"
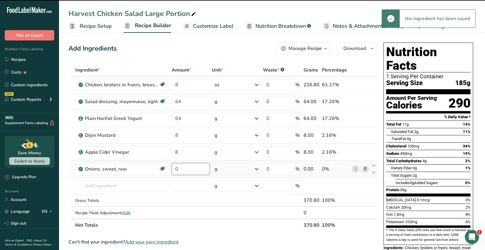
click at [179, 167] on input "0" at bounding box center [191, 169] width 38 height 12
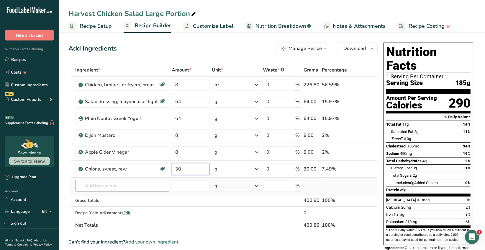
type input "30"
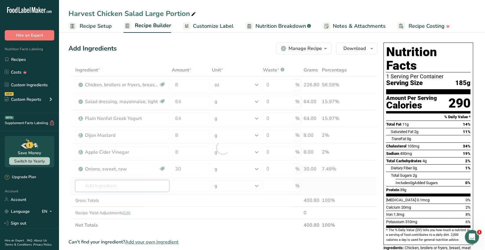
click at [137, 188] on div "Ingredient * Amount * Unit * Waste * .a-a{fill:#347362;}.b-a{fill:#fff;} Grams …" at bounding box center [222, 147] width 309 height 167
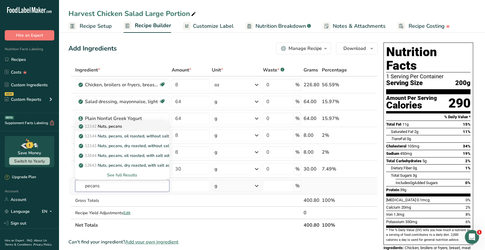
type input "pecans"
click at [119, 126] on p "12142 Nuts, pecans" at bounding box center [101, 126] width 42 height 6
type input "Nuts, pecans"
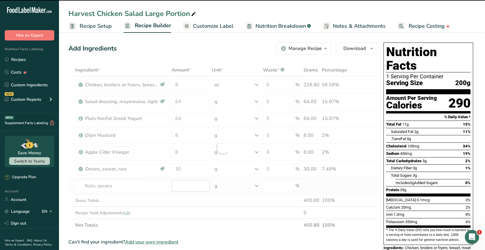
type input "0"
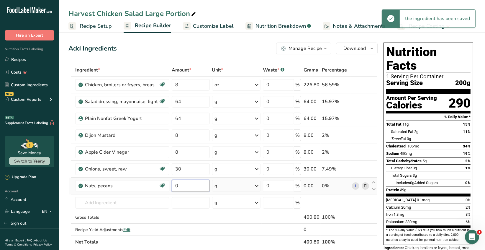
click at [179, 184] on input "0" at bounding box center [191, 186] width 38 height 12
type input "15"
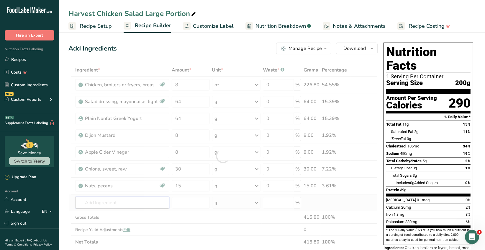
click at [110, 201] on div "Ingredient * Amount * Unit * Waste * .a-a{fill:#347362;}.b-a{fill:#fff;} Grams …" at bounding box center [222, 156] width 309 height 184
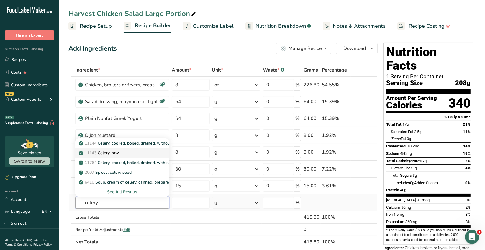
type input "celery"
click at [115, 150] on p "11143 Celery, raw" at bounding box center [99, 153] width 39 height 6
type input "Celery, raw"
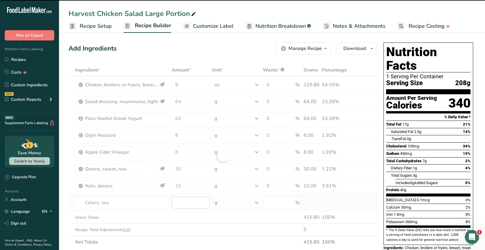
type input "0"
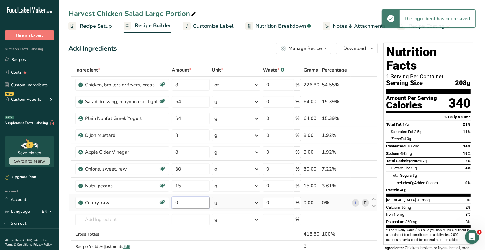
drag, startPoint x: 179, startPoint y: 204, endPoint x: 192, endPoint y: 200, distance: 13.5
click at [180, 203] on input "0" at bounding box center [191, 203] width 38 height 12
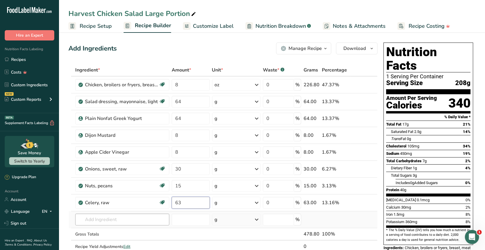
type input "63"
click at [129, 217] on div "Ingredient * Amount * Unit * Waste * .a-a{fill:#347362;}.b-a{fill:#fff;} Grams …" at bounding box center [222, 164] width 309 height 201
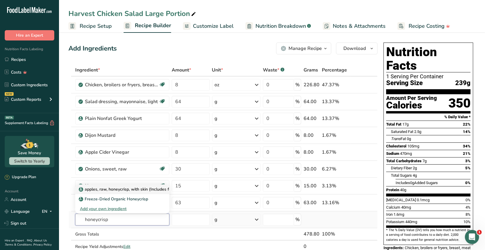
type input "honeycrisp"
click at [135, 191] on p "apples, raw, honeycrisp, with skin (Includes foods for USDA's Food Distribution…" at bounding box center [177, 189] width 195 height 6
type input "apples, raw, honeycrisp, with skin (Includes foods for USDA's Food Distribution…"
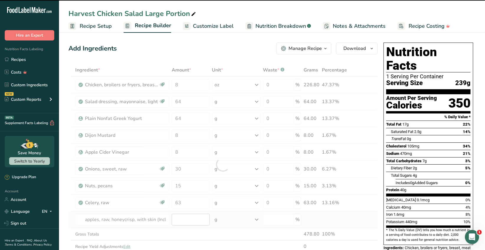
type input "0"
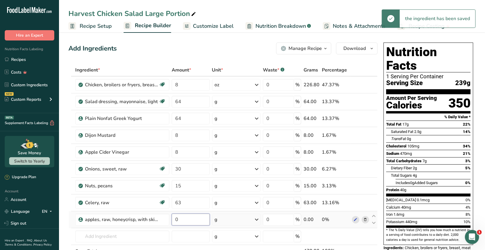
click at [182, 220] on input "0" at bounding box center [191, 219] width 38 height 12
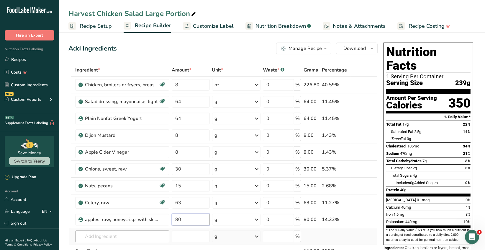
type input "80"
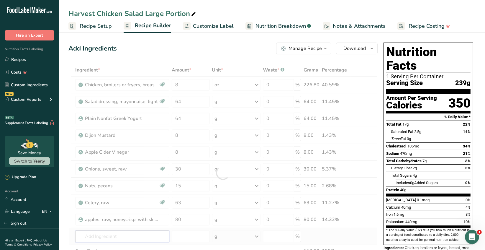
drag, startPoint x: 127, startPoint y: 237, endPoint x: 214, endPoint y: 219, distance: 89.6
click at [127, 236] on div "Ingredient * Amount * Unit * Waste * .a-a{fill:#347362;}.b-a{fill:#fff;} Grams …" at bounding box center [222, 173] width 309 height 218
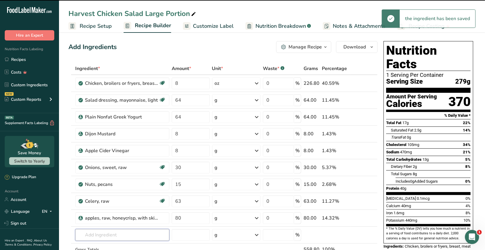
scroll to position [30, 0]
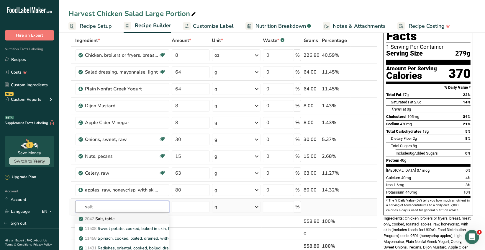
type input "salt"
click at [113, 219] on p "2047 Salt, table" at bounding box center [97, 218] width 35 height 6
type input "Salt, table"
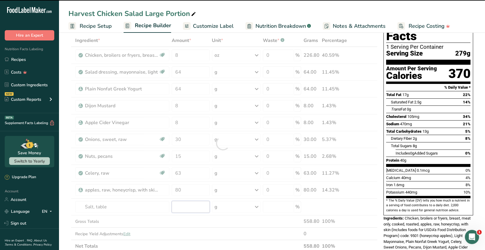
click at [182, 207] on input "number" at bounding box center [191, 207] width 38 height 12
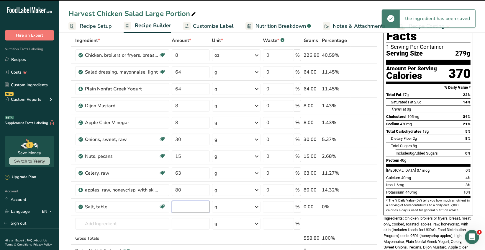
type input "0"
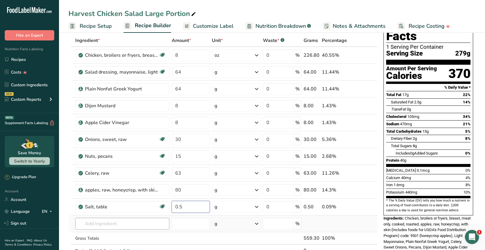
type input "0.5"
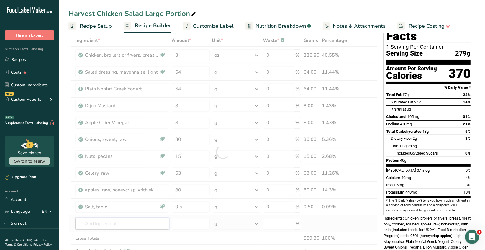
click at [113, 221] on div "Ingredient * Amount * Unit * Waste * .a-a{fill:#347362;}.b-a{fill:#fff;} Grams …" at bounding box center [222, 151] width 309 height 235
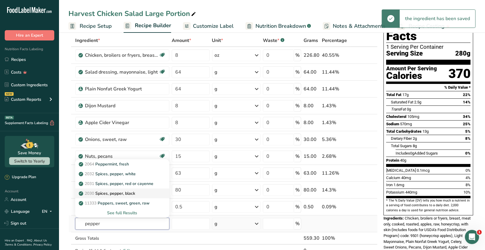
type input "pepper"
click at [133, 195] on p "2030 Spices, pepper, black" at bounding box center [107, 193] width 55 height 6
type input "Spices, pepper, black"
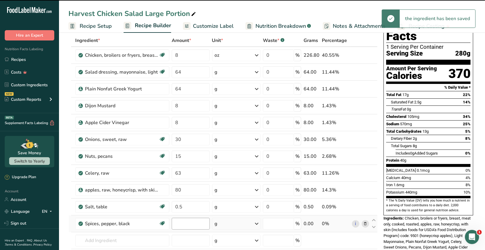
type input "0"
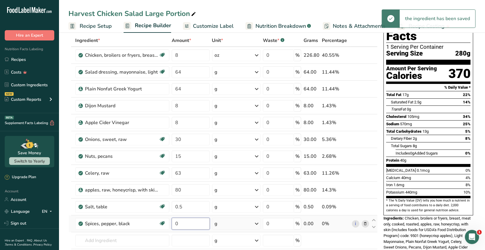
click at [183, 222] on input "0" at bounding box center [191, 223] width 38 height 12
type input "0.5"
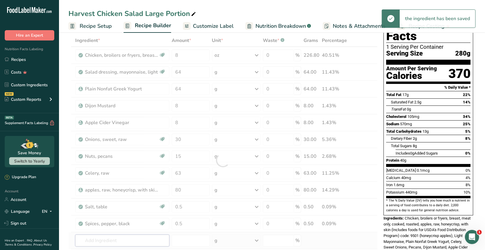
drag, startPoint x: 135, startPoint y: 242, endPoint x: 202, endPoint y: 229, distance: 67.9
click at [135, 240] on div "Ingredient * Amount * Unit * Waste * .a-a{fill:#347362;}.b-a{fill:#fff;} Grams …" at bounding box center [222, 159] width 309 height 251
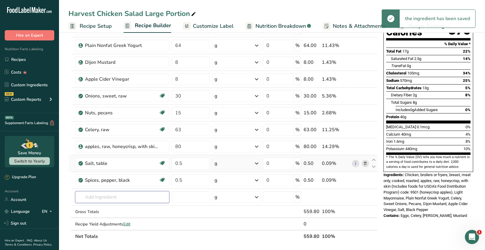
scroll to position [89, 0]
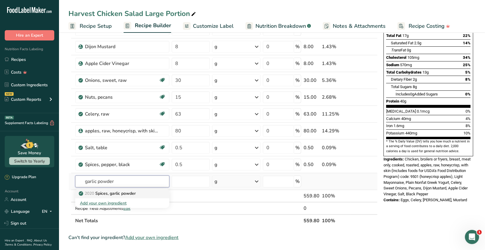
type input "garlic powder"
click at [125, 192] on p "2020 Spices, garlic powder" at bounding box center [108, 193] width 56 height 6
type input "Spices, garlic powder"
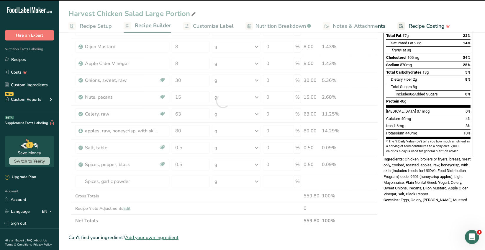
type input "0"
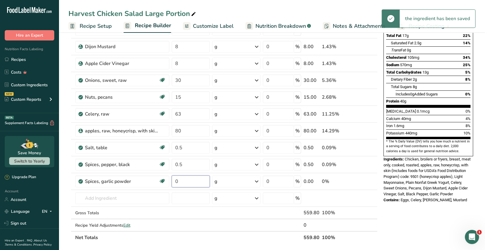
click at [180, 180] on input "0" at bounding box center [191, 181] width 38 height 12
type input "0.32"
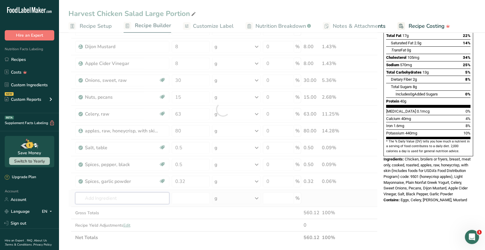
click at [126, 197] on div "Ingredient * Amount * Unit * Waste * .a-a{fill:#347362;}.b-a{fill:#fff;} Grams …" at bounding box center [222, 109] width 309 height 268
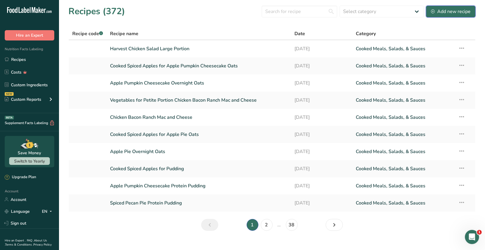
click at [446, 12] on div "Add new recipe" at bounding box center [451, 11] width 40 height 7
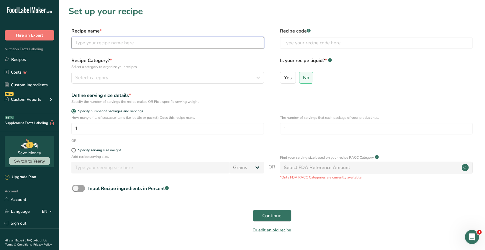
click at [90, 43] on input "text" at bounding box center [167, 43] width 193 height 12
type input "Roasted sweet potatoes for Harvest Chicken Salad"
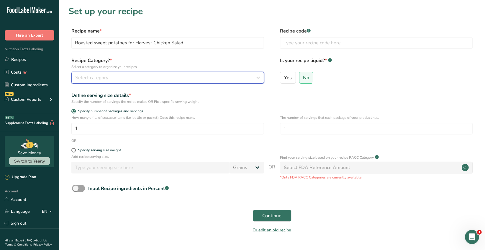
click at [83, 79] on span "Select category" at bounding box center [91, 77] width 33 height 7
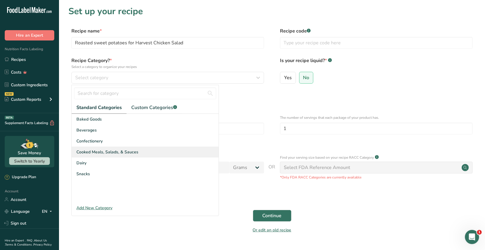
click at [112, 152] on span "Cooked Meals, Salads, & Sauces" at bounding box center [107, 152] width 62 height 6
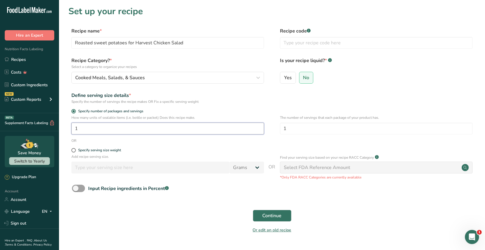
click at [79, 129] on input "1" at bounding box center [167, 128] width 193 height 12
type input "2"
click at [277, 217] on span "Continue" at bounding box center [272, 215] width 19 height 7
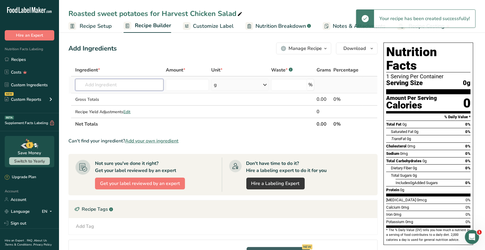
click at [95, 85] on input "text" at bounding box center [119, 85] width 88 height 12
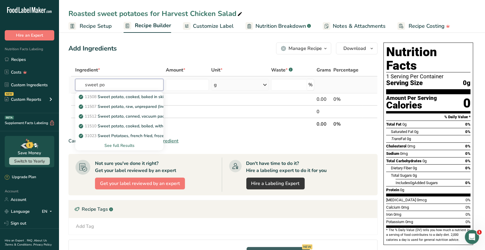
type input "sweet po"
click at [128, 147] on div "See full Results" at bounding box center [119, 145] width 78 height 6
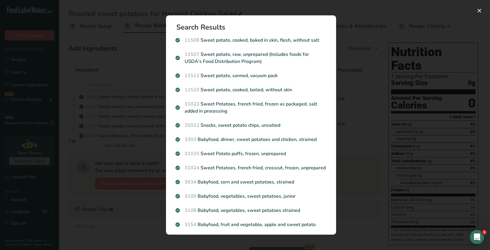
click at [246, 62] on p "11507 Sweet potato, raw, unprepared (Includes foods for USDA's Food Distributio…" at bounding box center [250, 58] width 151 height 14
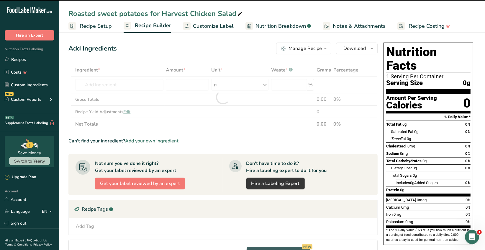
type input "0"
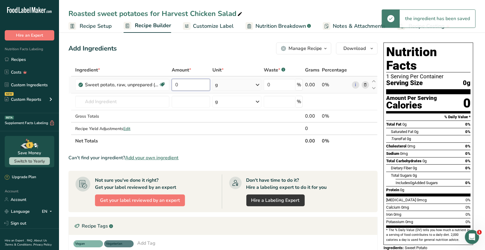
click at [184, 84] on input "0" at bounding box center [191, 85] width 38 height 12
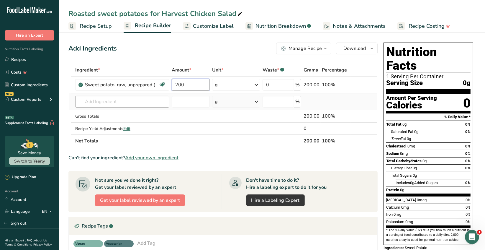
type input "200"
click at [94, 102] on div "Ingredient * Amount * Unit * Waste * .a-a{fill:#347362;}.b-a{fill:#fff;} Grams …" at bounding box center [222, 105] width 309 height 83
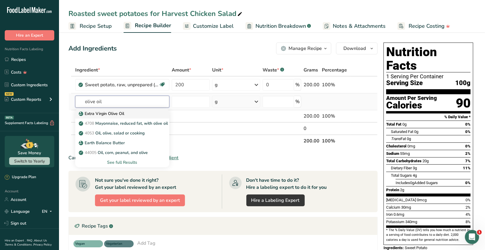
type input "olive oil"
click at [119, 114] on p "Extra Virgin Olive Oil" at bounding box center [102, 113] width 44 height 6
type input "Extra Virgin Olive Oil"
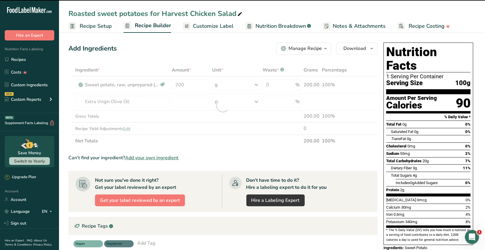
type input "0"
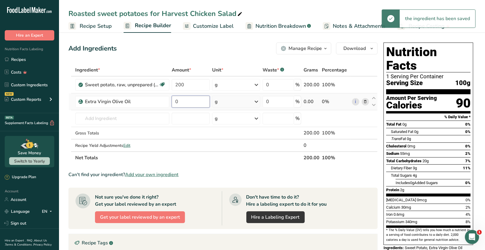
click at [178, 98] on input "0" at bounding box center [191, 102] width 38 height 12
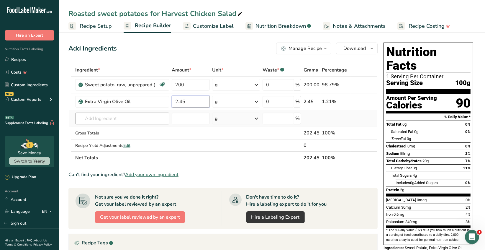
type input "2.45"
click at [128, 117] on div "Ingredient * Amount * Unit * Waste * .a-a{fill:#347362;}.b-a{fill:#fff;} Grams …" at bounding box center [222, 114] width 309 height 100
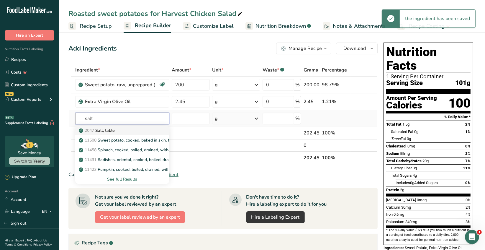
type input "salt"
click at [118, 132] on div "2047 Salt, table" at bounding box center [117, 130] width 75 height 6
type input "Salt, table"
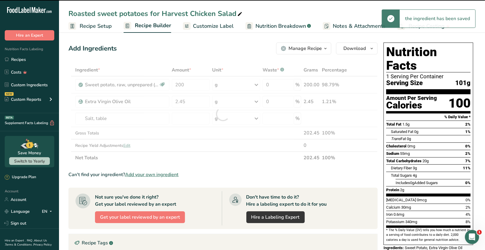
type input "0"
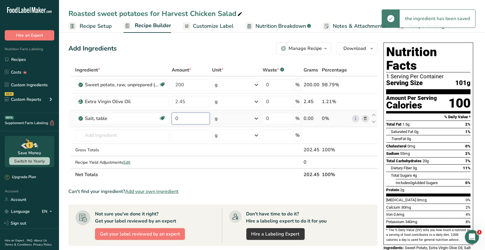
click at [180, 120] on input "0" at bounding box center [191, 118] width 38 height 12
type input "0.25"
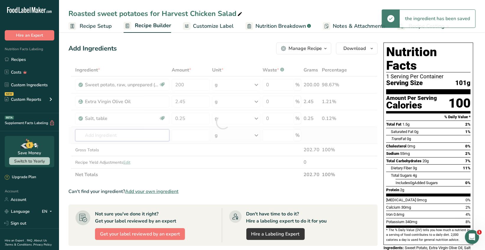
click at [140, 135] on div "Ingredient * Amount * Unit * Waste * .a-a{fill:#347362;}.b-a{fill:#fff;} Grams …" at bounding box center [222, 122] width 309 height 117
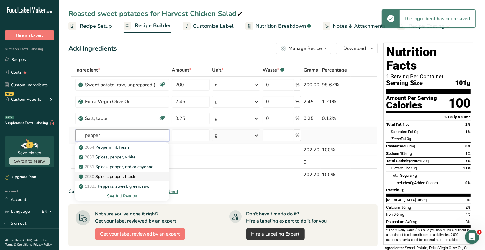
type input "pepper"
click at [146, 175] on div "2030 Spices, pepper, black" at bounding box center [117, 176] width 75 height 6
type input "Spices, pepper, black"
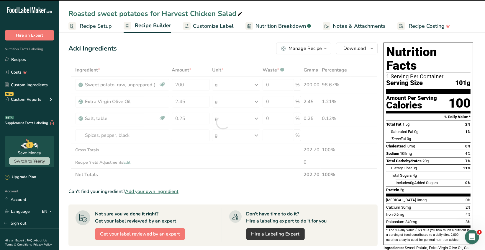
type input "0"
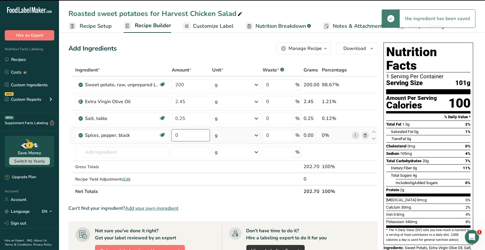
click at [179, 135] on input "0" at bounding box center [191, 135] width 38 height 12
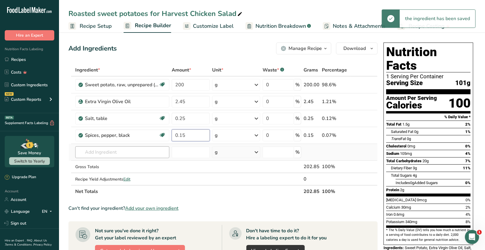
type input "0.15"
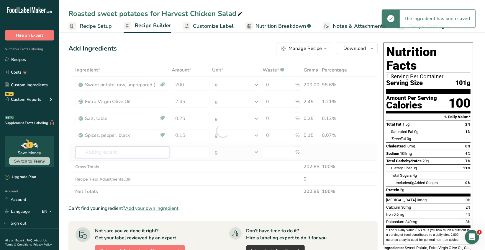
drag, startPoint x: 144, startPoint y: 149, endPoint x: 155, endPoint y: 148, distance: 11.0
click at [145, 149] on div "Ingredient * Amount * Unit * Waste * .a-a{fill:#347362;}.b-a{fill:#fff;} Grams …" at bounding box center [222, 131] width 309 height 134
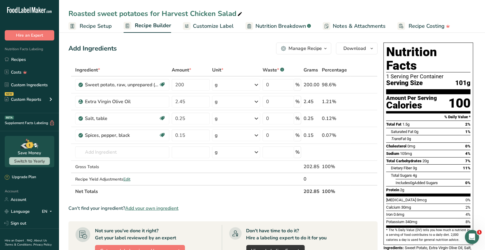
click at [307, 50] on div "Manage Recipe" at bounding box center [305, 48] width 33 height 7
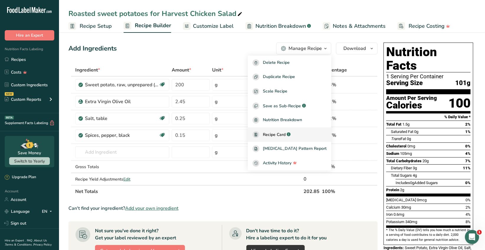
click at [286, 135] on span "Recipe Card" at bounding box center [274, 134] width 23 height 6
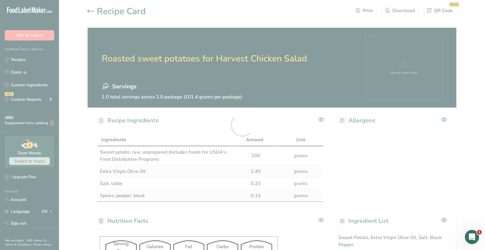
scroll to position [161, 0]
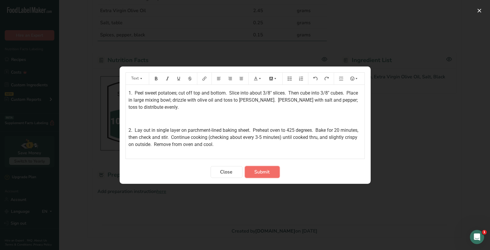
click at [254, 173] on span "Submit" at bounding box center [261, 171] width 15 height 7
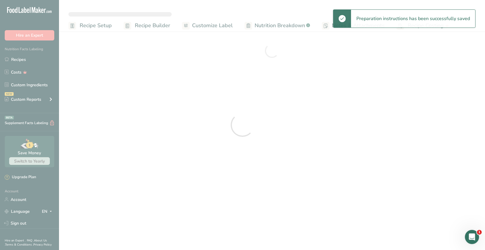
scroll to position [161, 0]
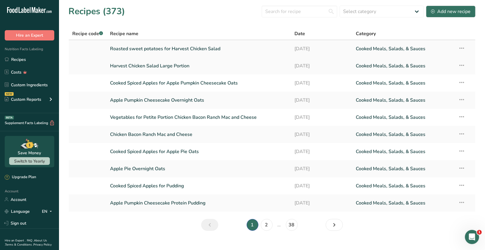
click at [463, 49] on icon at bounding box center [462, 48] width 7 height 11
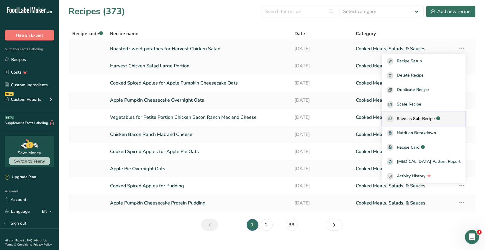
click at [432, 120] on span "Save as Sub-Recipe" at bounding box center [416, 118] width 38 height 6
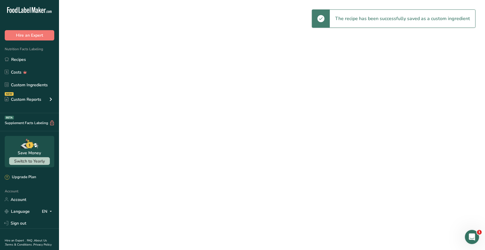
select select "30"
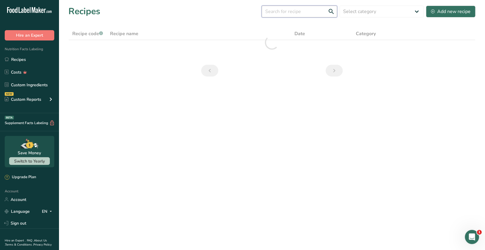
click at [276, 13] on input "text" at bounding box center [300, 12] width 76 height 12
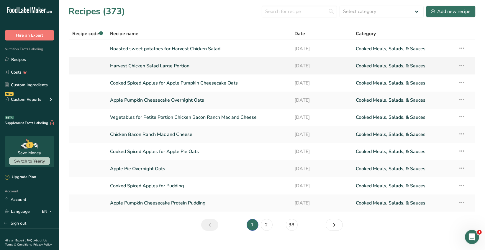
click at [198, 63] on link "Harvest Chicken Salad Large Portion" at bounding box center [198, 66] width 177 height 12
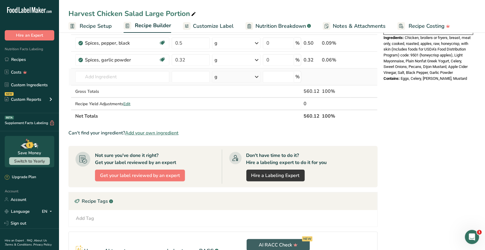
scroll to position [177, 0]
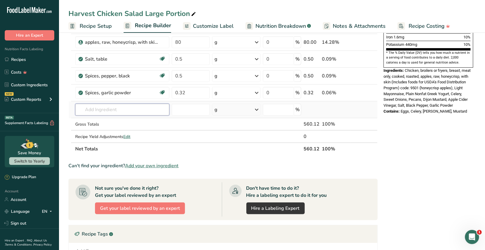
drag, startPoint x: 89, startPoint y: 109, endPoint x: 110, endPoint y: 109, distance: 21.3
click at [90, 108] on input "text" at bounding box center [122, 110] width 94 height 12
type input "Roasted sweet potatoes for harvest"
click at [125, 123] on p "Roasted sweet potatoes for Harvest Chicken Salad" at bounding box center [131, 121] width 102 height 6
type input "Roasted sweet potatoes for Harvest Chicken Salad"
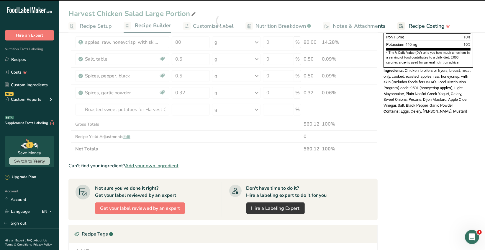
type input "0"
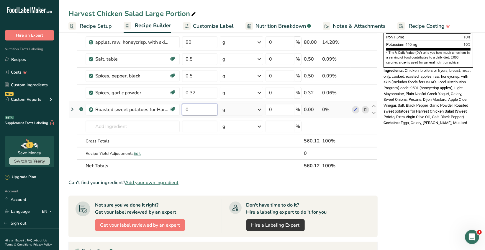
click at [190, 108] on input "0" at bounding box center [199, 110] width 35 height 12
click at [133, 126] on div "Ingredient * Amount * Unit * Waste * .a-a{fill:#347362;}.b-a{fill:#fff;} Grams …" at bounding box center [222, 29] width 309 height 285
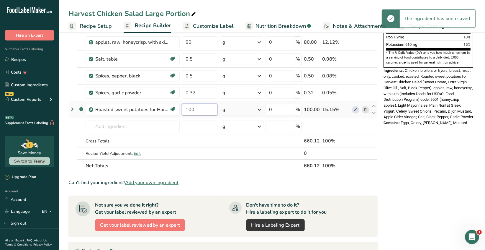
click at [197, 108] on input "100" at bounding box center [199, 110] width 35 height 12
type input "1"
type input "145"
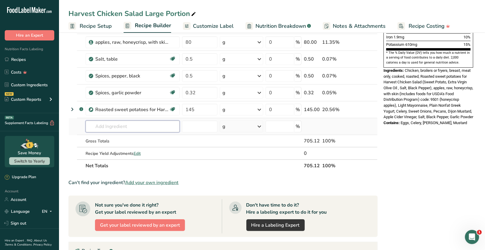
click at [154, 127] on div "Ingredient * Amount * Unit * Waste * .a-a{fill:#347362;}.b-a{fill:#fff;} Grams …" at bounding box center [222, 29] width 309 height 285
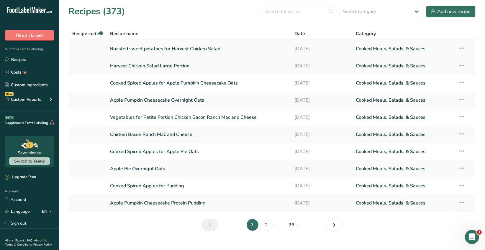
click at [202, 51] on link "Roasted sweet potatoes for Harvest Chicken Salad" at bounding box center [198, 48] width 177 height 12
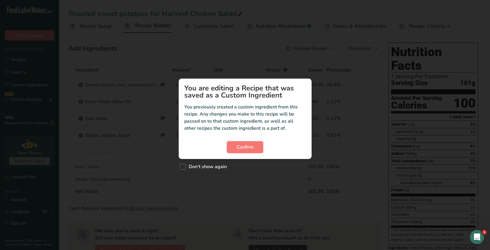
drag, startPoint x: 254, startPoint y: 147, endPoint x: 285, endPoint y: 126, distance: 37.2
click at [255, 147] on button "Confirm" at bounding box center [245, 147] width 36 height 12
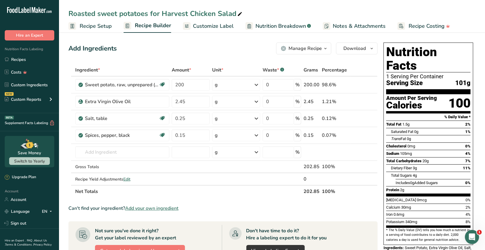
click at [308, 50] on div "Manage Recipe" at bounding box center [305, 48] width 33 height 7
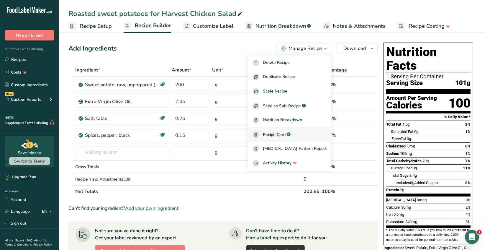
click at [291, 132] on icon ".a-a{fill:#347362;}.b-a{fill:#fff;}" at bounding box center [289, 134] width 4 height 4
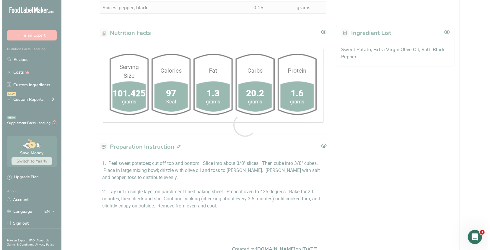
scroll to position [206, 0]
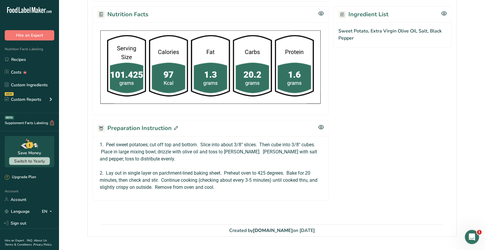
click at [177, 127] on div "Preparation Instruction" at bounding box center [210, 128] width 236 height 16
click at [174, 126] on icon at bounding box center [176, 128] width 4 height 4
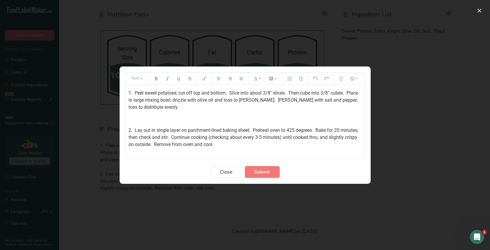
click at [127, 91] on div "1. Peel sweet potatoes; cut off top and bottom. Slice into about 3/8" slices. T…" at bounding box center [245, 122] width 238 height 74
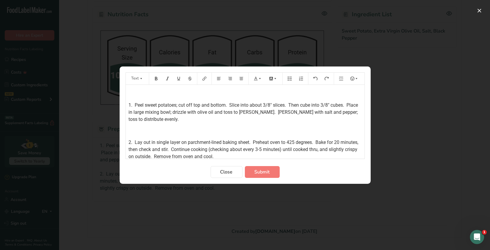
scroll to position [17, 0]
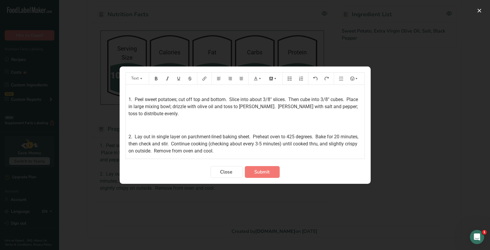
click at [248, 150] on p "2. Lay out in single layer on parchment-lined baking sheet. Preheat oven to 425…" at bounding box center [245, 143] width 233 height 21
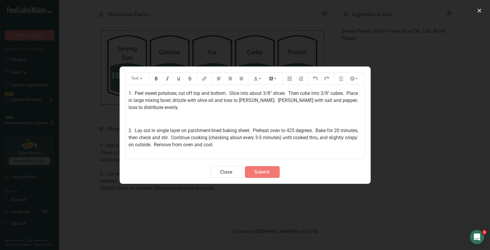
scroll to position [34, 0]
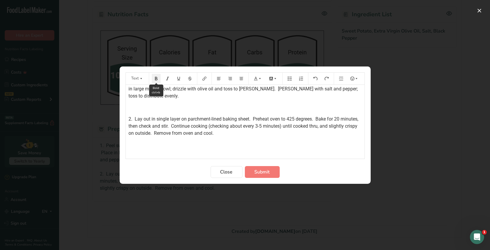
click at [157, 79] on icon "Preparation instructions modal" at bounding box center [156, 78] width 4 height 4
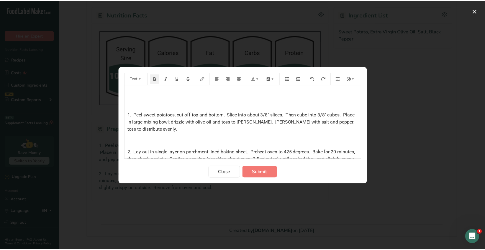
scroll to position [0, 0]
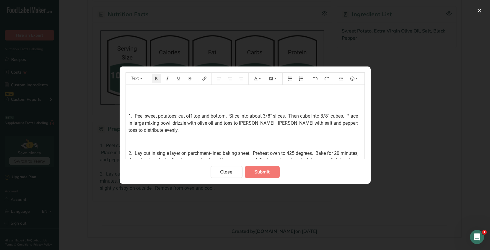
click at [130, 89] on div "﻿ ﻿ 1. Peel sweet potatoes; cut off top and bottom. Slice into about 3/8" slice…" at bounding box center [245, 139] width 238 height 109
click at [158, 77] on icon "Preparation instructions modal" at bounding box center [156, 78] width 4 height 4
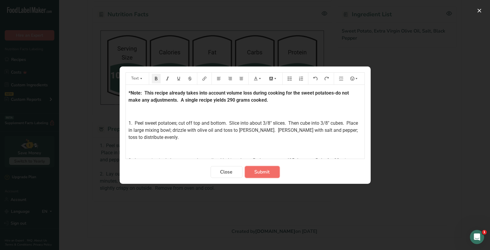
click at [261, 173] on span "Submit" at bounding box center [261, 171] width 15 height 7
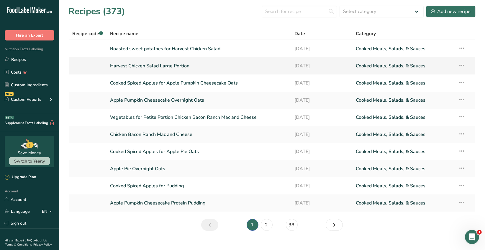
click at [175, 68] on link "Harvest Chicken Salad Large Portion" at bounding box center [198, 66] width 177 height 12
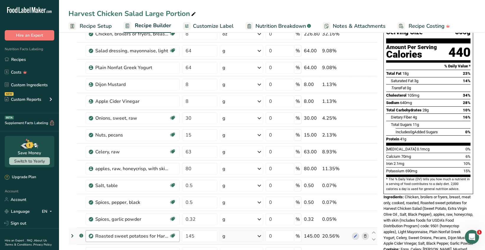
scroll to position [177, 0]
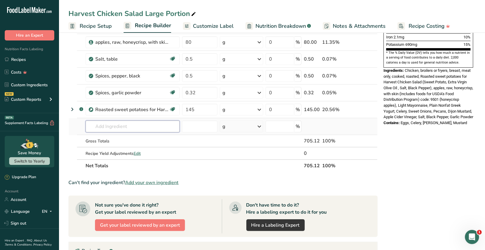
click at [131, 127] on input "text" at bounding box center [133, 126] width 94 height 12
click at [34, 84] on link "Custom Ingredients" at bounding box center [29, 84] width 59 height 11
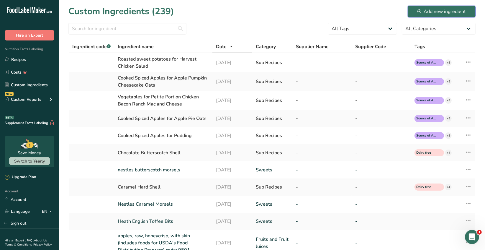
click at [453, 14] on div "Add new ingredient" at bounding box center [442, 11] width 48 height 7
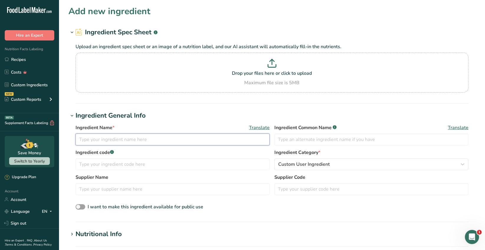
click at [90, 140] on input "text" at bounding box center [173, 139] width 194 height 12
type input "The Cheesecake Factory At Home Our Famous "Brown Bread" Dinner Rolls"
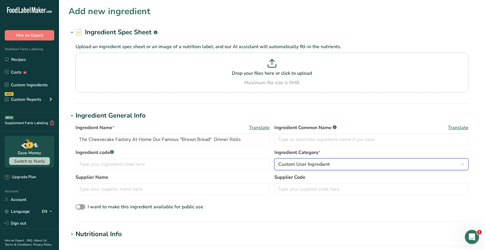
click at [464, 164] on icon "button" at bounding box center [462, 164] width 7 height 11
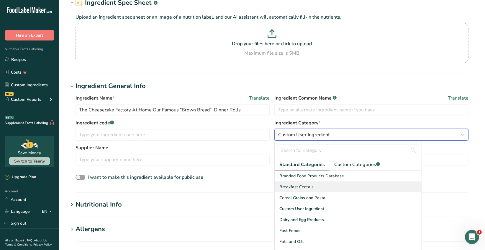
scroll to position [59, 0]
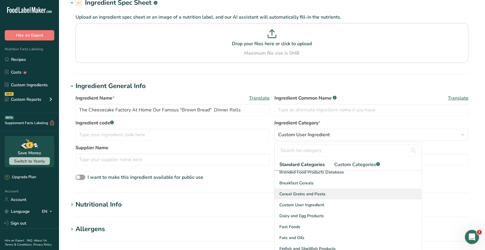
click at [326, 191] on div "Cereal Grains and Pasta" at bounding box center [348, 193] width 147 height 11
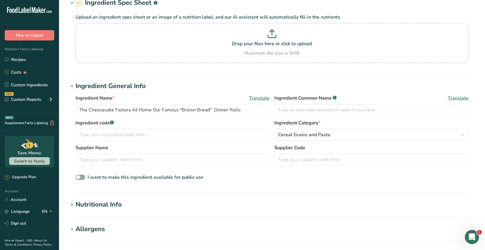
click at [121, 202] on div "Nutritional Info" at bounding box center [99, 204] width 46 height 10
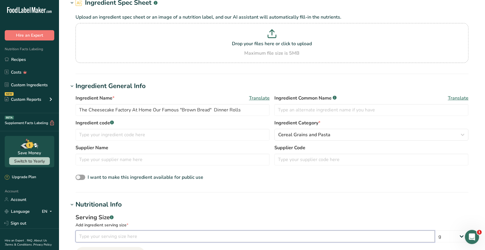
click at [87, 237] on input "number" at bounding box center [255, 236] width 359 height 12
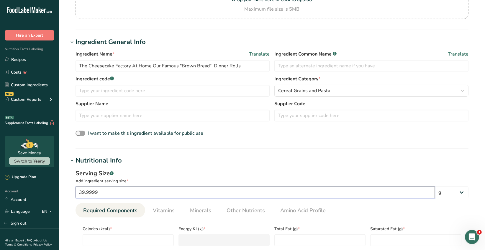
scroll to position [118, 0]
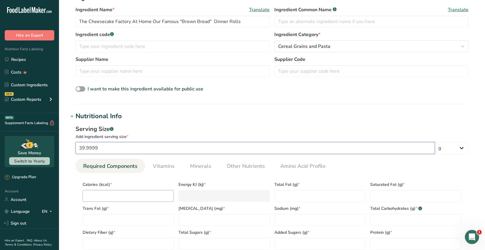
type input "39.9999"
click at [101, 195] on input "number" at bounding box center [128, 196] width 91 height 12
type input "1"
type KJ "4.2"
type input "11"
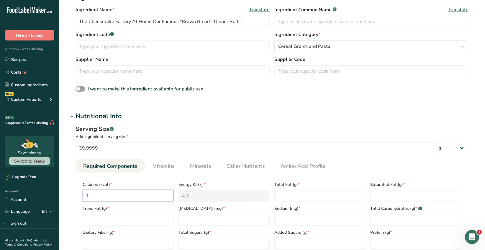
type KJ "46"
type input "110"
type KJ "460.2"
type input "110"
type Fat "1"
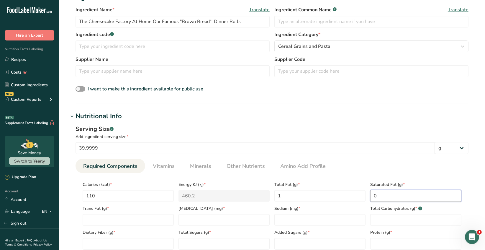
type Fat "0"
type input "0"
type input "140"
type Carbohydrates "22"
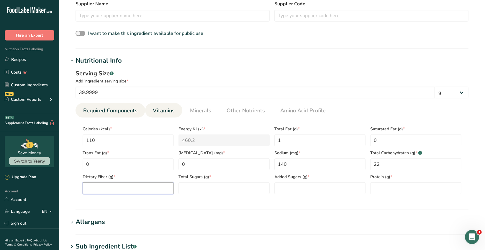
scroll to position [177, 0]
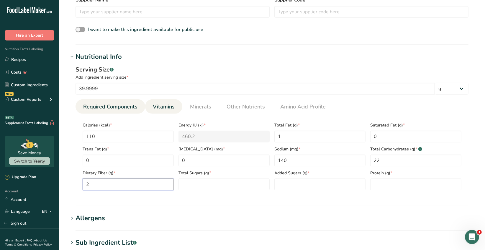
type Fiber "2"
type Sugars "4"
type Sugars "1"
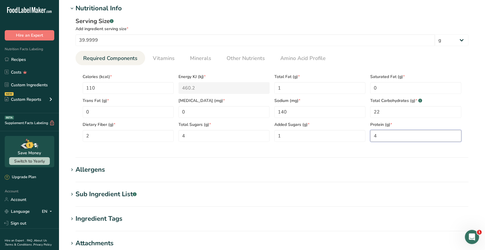
scroll to position [236, 0]
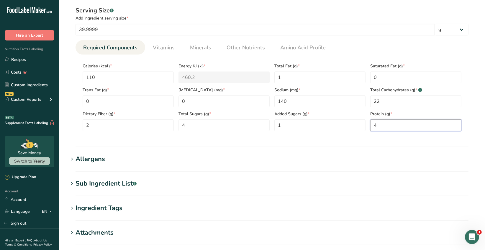
type input "4"
click at [148, 186] on h1 "Sub Ingredient List .a-a{fill:#347362;}.b-a{fill:#fff;}" at bounding box center [271, 184] width 407 height 10
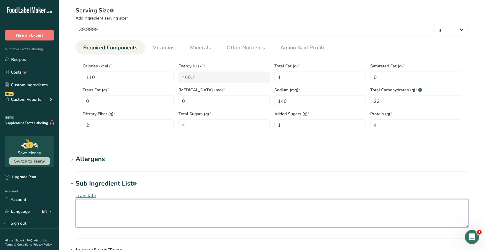
click at [82, 207] on textarea at bounding box center [272, 213] width 393 height 28
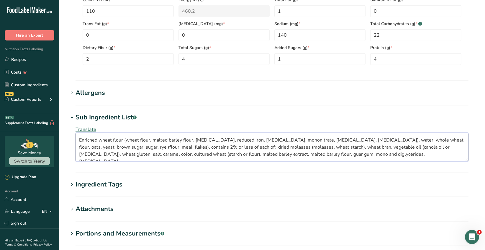
scroll to position [324, 0]
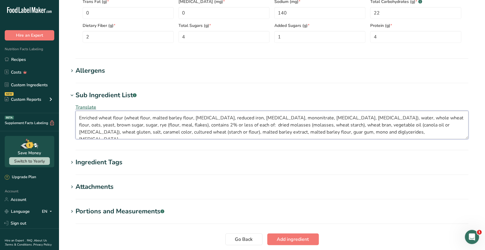
type textarea "Enriched wheat flour (wheat flour, malted barley flour, niacin, reduced iron, t…"
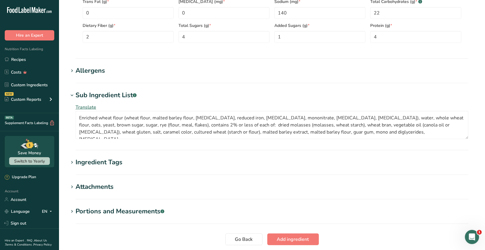
click at [133, 161] on h1 "Ingredient Tags" at bounding box center [271, 162] width 407 height 10
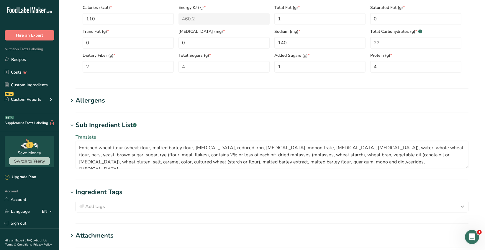
scroll to position [384, 0]
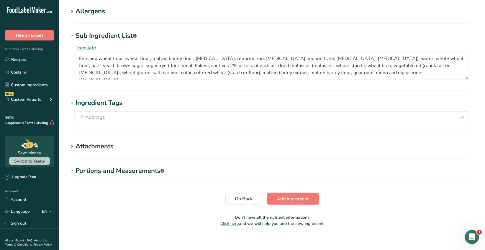
click at [294, 198] on span "Add ingredient" at bounding box center [293, 198] width 32 height 7
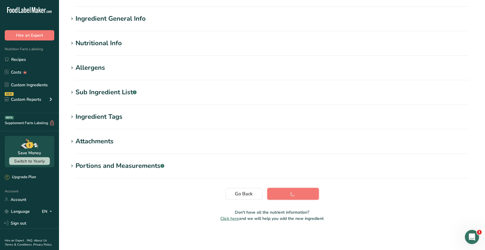
scroll to position [38, 0]
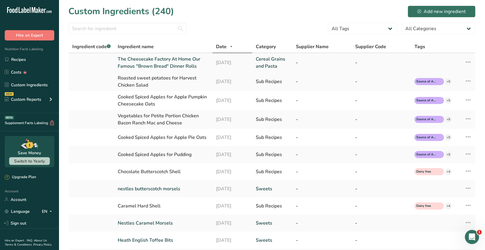
click at [186, 66] on link "The Cheesecake Factory At Home Our Famous "Brown Bread" Dinner Rolls" at bounding box center [163, 62] width 91 height 14
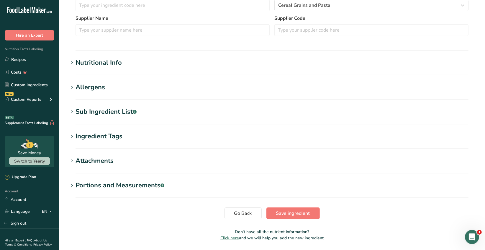
scroll to position [148, 0]
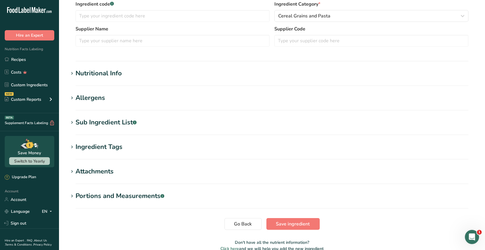
click at [159, 143] on h1 "Ingredient Tags" at bounding box center [271, 147] width 407 height 10
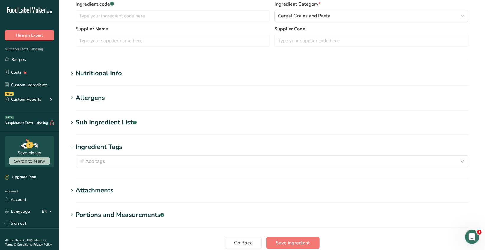
click at [129, 191] on h1 "Attachments" at bounding box center [271, 190] width 407 height 10
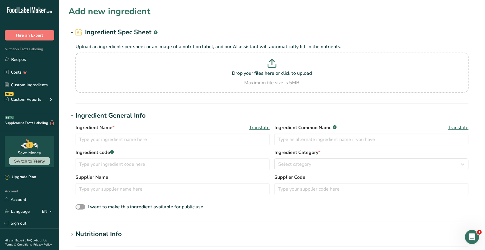
scroll to position [38, 0]
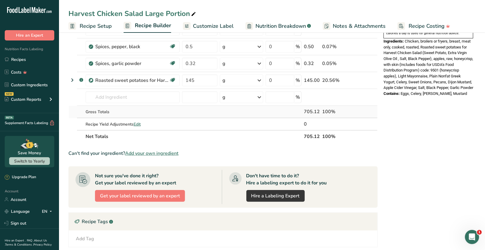
scroll to position [206, 0]
click at [100, 96] on input "text" at bounding box center [133, 97] width 94 height 12
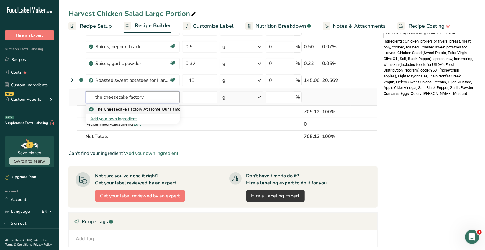
type input "the cheesecake factory"
click at [154, 107] on p "The Cheesecake Factory At Home Our Famous "Brown Bread" Dinner Rolls" at bounding box center [164, 109] width 149 height 6
type input "The Cheesecake Factory At Home Our Famous "Brown Bread" Dinner Rolls"
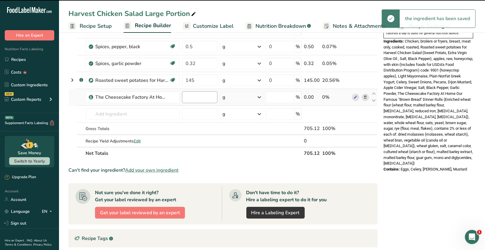
type input "0"
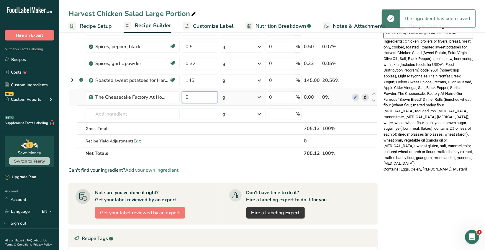
click at [190, 94] on input "0" at bounding box center [199, 97] width 35 height 12
type input "2"
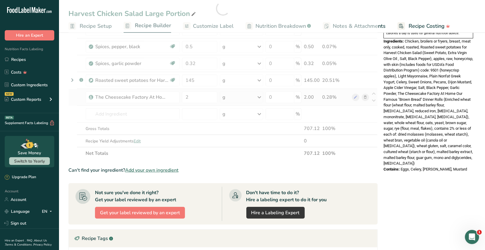
click at [260, 98] on div "Ingredient * Amount * Unit * Waste * .a-a{fill:#347362;}.b-a{fill:#fff;} Grams …" at bounding box center [222, 8] width 309 height 302
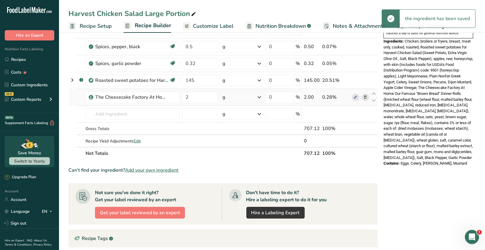
click at [260, 97] on icon at bounding box center [259, 97] width 7 height 11
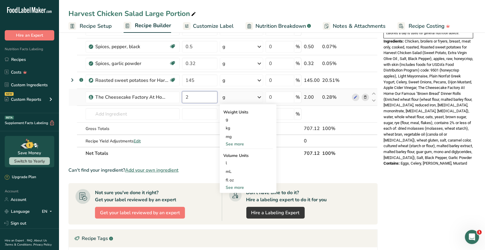
click at [193, 96] on input "2" at bounding box center [199, 97] width 35 height 12
type input "80"
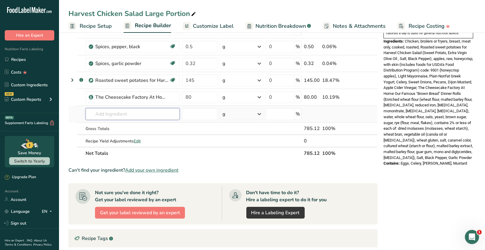
click at [131, 111] on div "Ingredient * Amount * Unit * Waste * .a-a{fill:#347362;}.b-a{fill:#fff;} Grams …" at bounding box center [222, 8] width 309 height 302
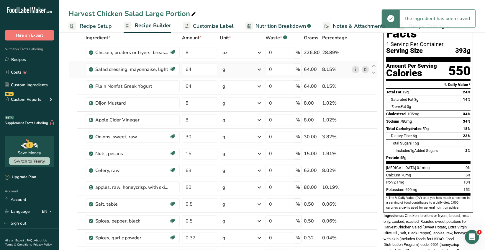
scroll to position [0, 0]
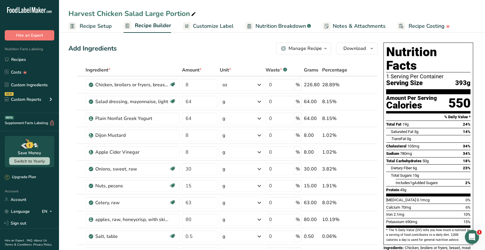
click at [324, 49] on icon "button" at bounding box center [325, 48] width 5 height 7
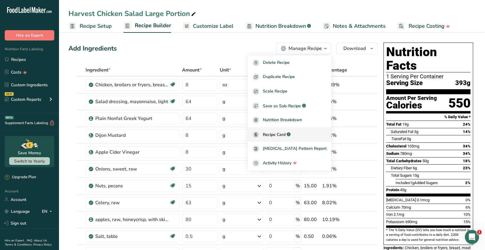
click at [286, 133] on span "Recipe Card" at bounding box center [274, 134] width 23 height 6
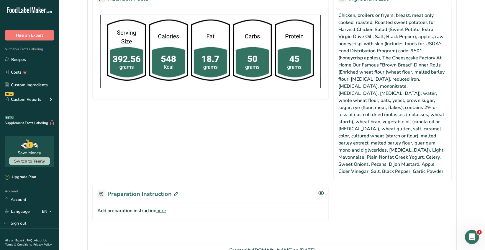
scroll to position [383, 0]
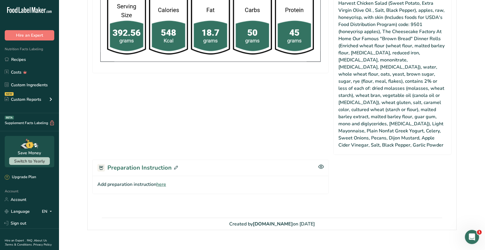
click at [175, 166] on icon at bounding box center [176, 168] width 4 height 4
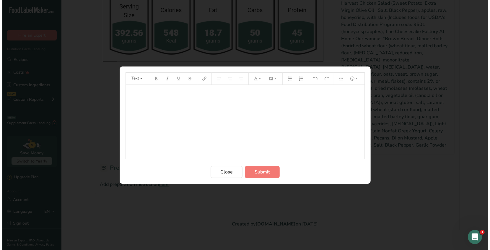
scroll to position [376, 0]
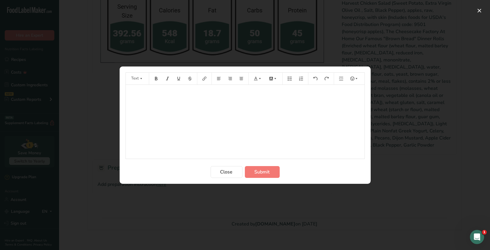
click at [131, 90] on p "﻿" at bounding box center [245, 92] width 233 height 7
drag, startPoint x: 156, startPoint y: 77, endPoint x: 149, endPoint y: 73, distance: 7.5
click at [155, 77] on icon "Preparation instructions modal" at bounding box center [156, 78] width 4 height 4
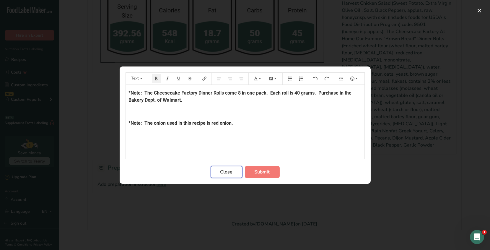
click at [236, 171] on button "Close" at bounding box center [226, 172] width 32 height 12
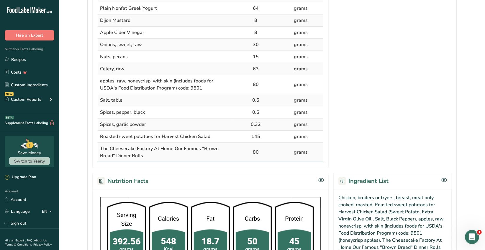
scroll to position [0, 0]
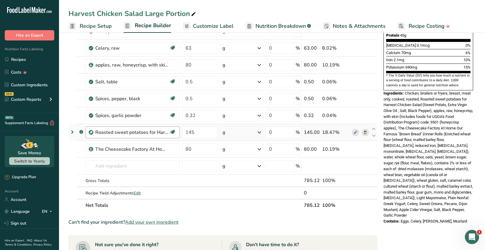
scroll to position [177, 0]
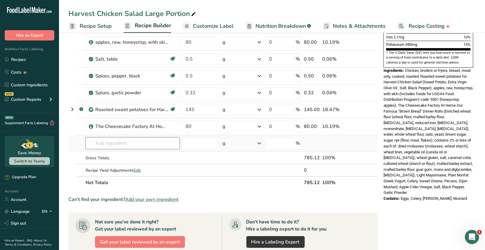
click at [99, 142] on input "text" at bounding box center [133, 143] width 94 height 12
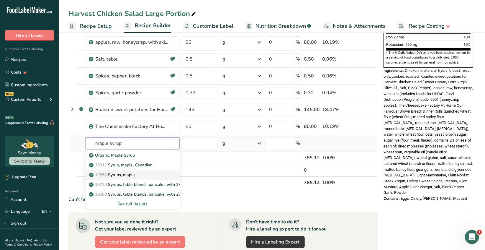
type input "maple syrup"
click at [133, 171] on p "19353 Syrups, maple" at bounding box center [112, 174] width 45 height 6
type input "Syrups, maple"
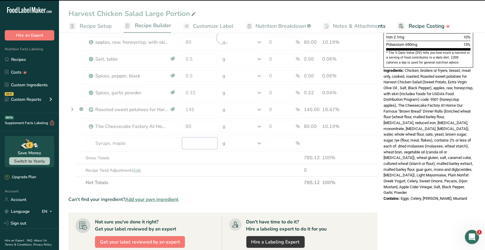
click at [190, 143] on input "number" at bounding box center [199, 143] width 35 height 12
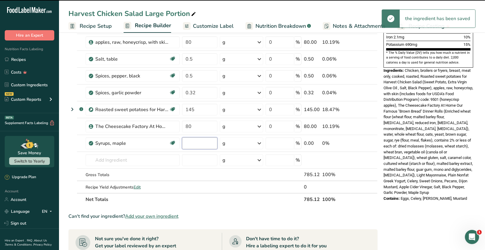
type input "0"
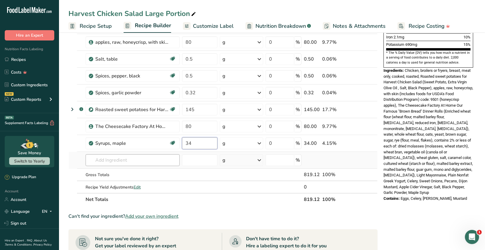
type input "34"
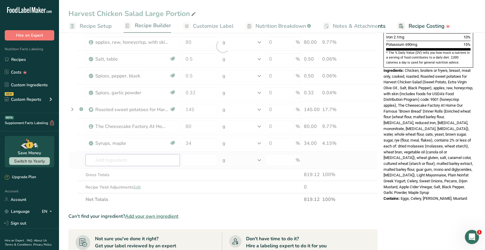
click at [144, 162] on div "Ingredient * Amount * Unit * Waste * .a-a{fill:#347362;}.b-a{fill:#fff;} Grams …" at bounding box center [222, 46] width 309 height 319
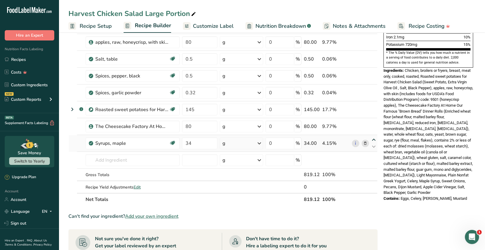
click at [374, 138] on icon at bounding box center [373, 139] width 7 height 4
type input "34"
type input "80"
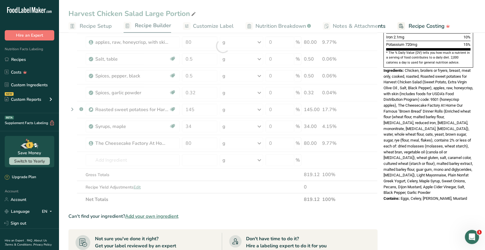
click at [373, 121] on div at bounding box center [222, 46] width 309 height 319
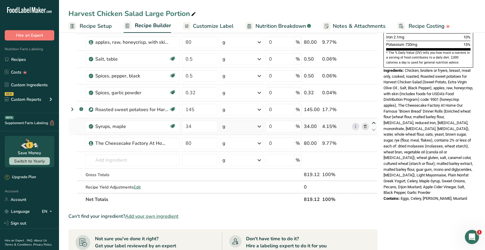
click at [373, 122] on icon at bounding box center [373, 123] width 7 height 4
type input "34"
type input "145"
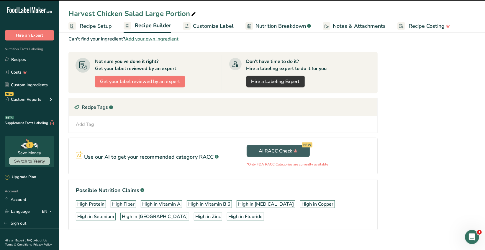
scroll to position [0, 0]
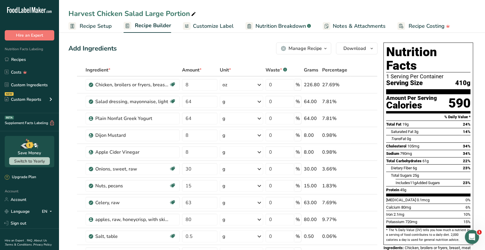
click at [325, 48] on icon "button" at bounding box center [325, 48] width 5 height 7
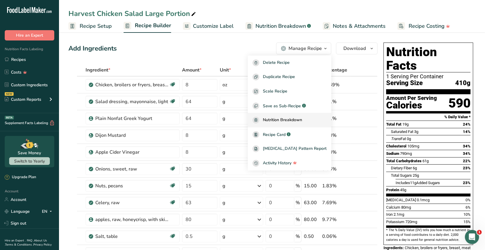
click at [286, 132] on span "Recipe Card" at bounding box center [274, 134] width 23 height 6
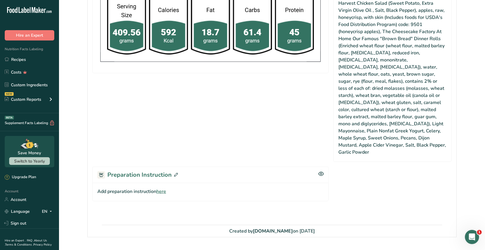
drag, startPoint x: 0, startPoint y: 0, endPoint x: 175, endPoint y: 158, distance: 235.9
click at [175, 173] on icon at bounding box center [176, 175] width 4 height 4
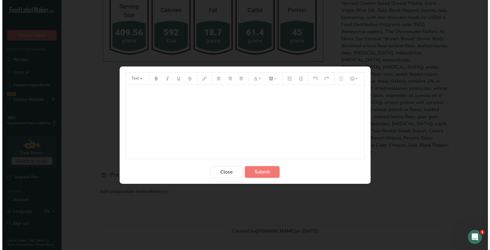
scroll to position [388, 0]
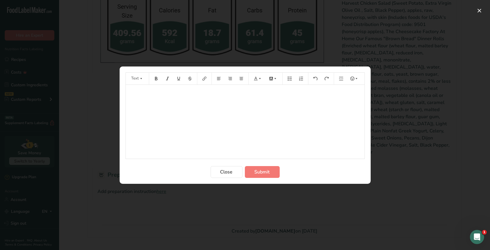
drag, startPoint x: 133, startPoint y: 94, endPoint x: 136, endPoint y: 94, distance: 3.2
click at [133, 94] on p "﻿" at bounding box center [245, 92] width 233 height 7
click at [157, 77] on icon "Preparation instructions modal" at bounding box center [156, 78] width 4 height 4
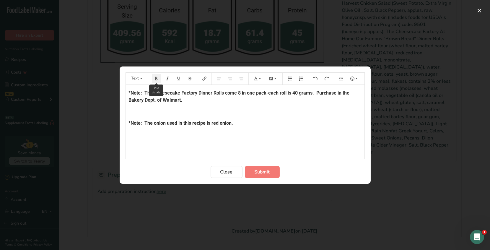
drag, startPoint x: 155, startPoint y: 81, endPoint x: 159, endPoint y: 78, distance: 5.7
click at [155, 81] on button "Preparation instructions modal" at bounding box center [156, 78] width 9 height 9
drag, startPoint x: 137, startPoint y: 147, endPoint x: 125, endPoint y: 146, distance: 12.2
click at [126, 146] on div "*Note: The Cheesecake Factory Dinner Rolls come 8 in one pack-each roll is 40 g…" at bounding box center [245, 122] width 238 height 74
click at [262, 169] on span "Submit" at bounding box center [261, 171] width 15 height 7
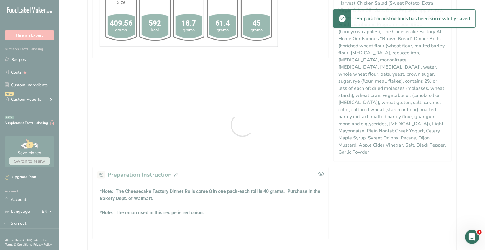
scroll to position [0, 0]
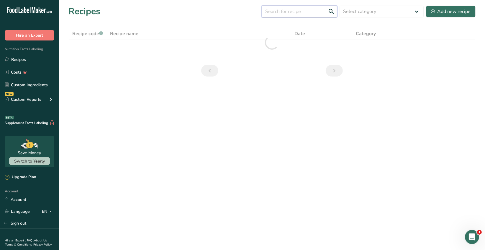
click at [279, 13] on input "text" at bounding box center [300, 12] width 76 height 12
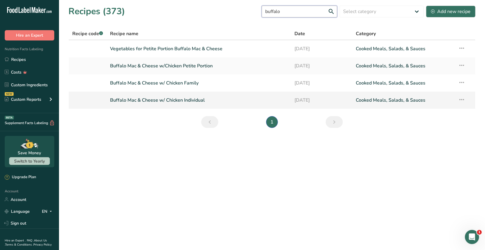
type input "buffalo"
click at [199, 103] on link "Buffalo Mac & Cheese w/ Chicken Individual" at bounding box center [198, 100] width 177 height 12
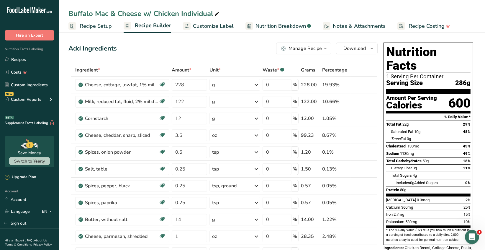
click at [305, 50] on div "Manage Recipe" at bounding box center [305, 48] width 33 height 7
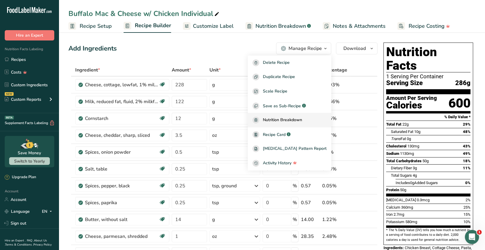
drag, startPoint x: 285, startPoint y: 135, endPoint x: 297, endPoint y: 127, distance: 14.2
click at [285, 135] on span "Recipe Card" at bounding box center [274, 134] width 23 height 6
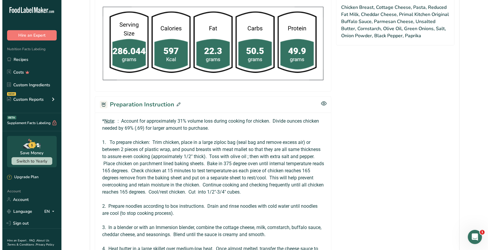
scroll to position [384, 0]
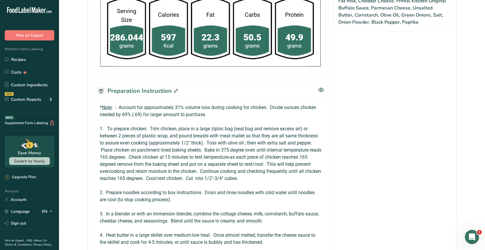
click at [174, 90] on icon at bounding box center [176, 91] width 4 height 4
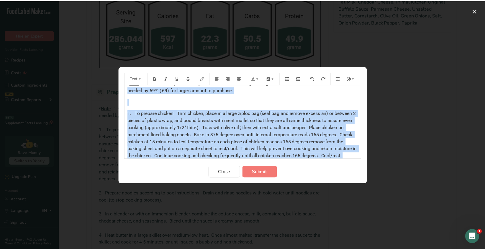
scroll to position [0, 0]
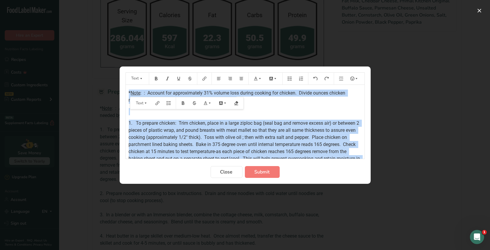
drag, startPoint x: 245, startPoint y: 143, endPoint x: 126, endPoint y: 94, distance: 128.7
click at [126, 94] on div "* Note : : Account for approximately 31% volume loss during cooking for chicken…" at bounding box center [245, 206] width 238 height 242
copy div "* Note : : Account for approximately 31% volume loss during cooking for chicken…"
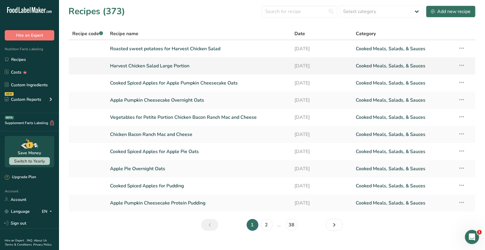
click at [176, 71] on link "Harvest Chicken Salad Large Portion" at bounding box center [198, 66] width 177 height 12
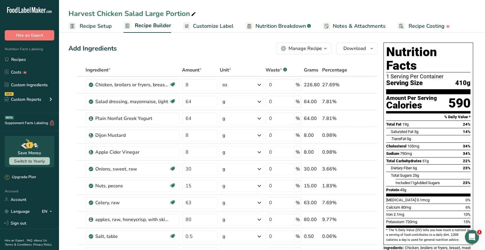
click at [307, 50] on div "Manage Recipe" at bounding box center [305, 48] width 33 height 7
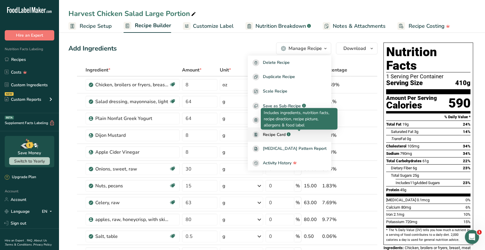
click at [291, 133] on rect at bounding box center [289, 134] width 4 height 4
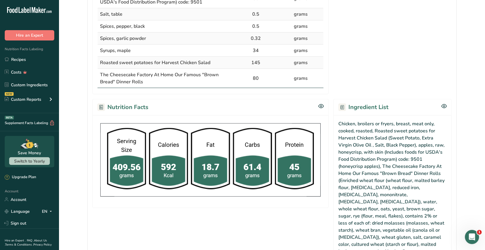
scroll to position [384, 0]
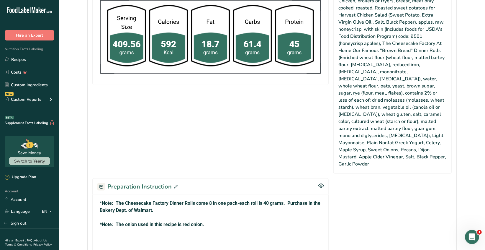
click at [175, 184] on icon at bounding box center [176, 186] width 4 height 4
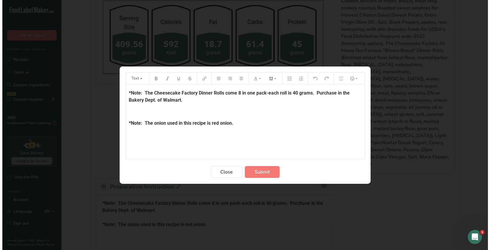
scroll to position [376, 0]
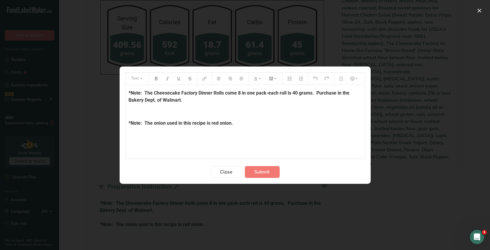
click at [245, 125] on p "*Note: The onion used in this recipe is red onion." at bounding box center [245, 122] width 233 height 7
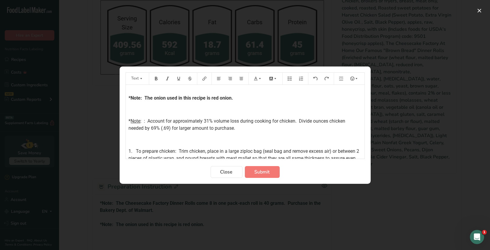
scroll to position [11, 0]
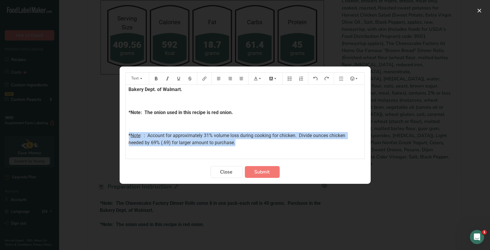
drag, startPoint x: 230, startPoint y: 142, endPoint x: 124, endPoint y: 133, distance: 107.2
click at [123, 135] on section "Text *Note: The Cheesecake Factory Dinner Rolls come 8 in one pack-each roll is…" at bounding box center [244, 124] width 251 height 117
drag, startPoint x: 153, startPoint y: 80, endPoint x: 189, endPoint y: 90, distance: 37.9
click at [153, 80] on button "Preparation instructions modal" at bounding box center [156, 78] width 9 height 9
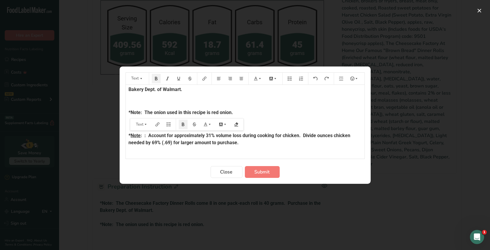
click at [275, 103] on p "﻿" at bounding box center [245, 100] width 233 height 7
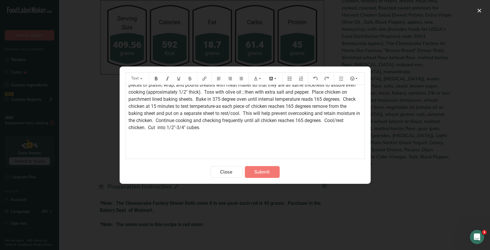
scroll to position [69, 0]
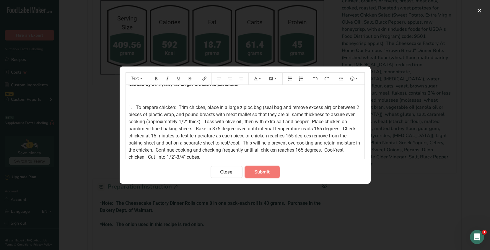
click at [251, 173] on button "Submit" at bounding box center [262, 172] width 35 height 12
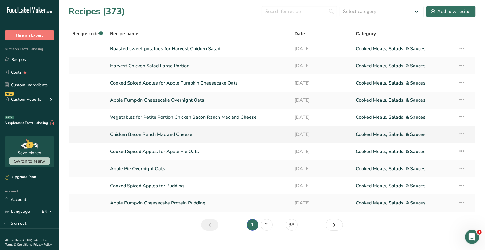
click at [186, 132] on link "Chicken Bacon Ranch Mac and Cheese" at bounding box center [198, 134] width 177 height 12
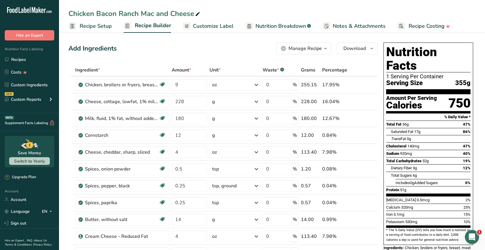
click at [305, 50] on div "Manage Recipe" at bounding box center [305, 48] width 33 height 7
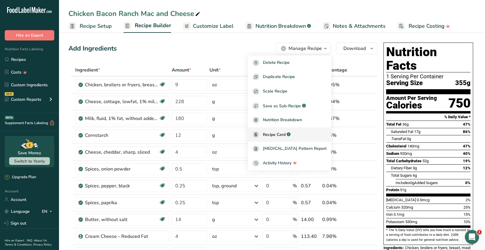
click at [283, 136] on span "Recipe Card" at bounding box center [274, 134] width 23 height 6
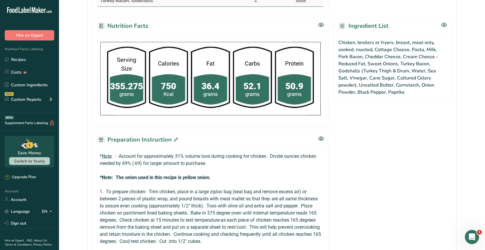
scroll to position [265, 0]
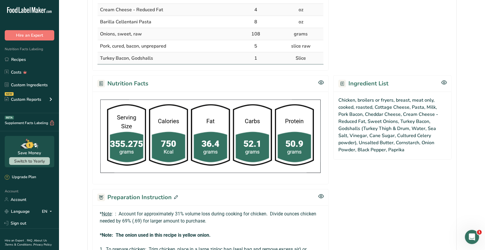
click at [175, 195] on icon at bounding box center [176, 197] width 4 height 4
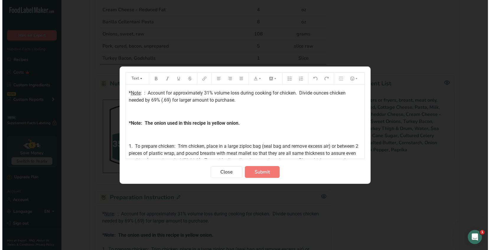
scroll to position [258, 0]
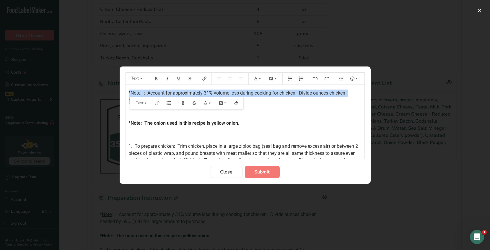
drag, startPoint x: 240, startPoint y: 101, endPoint x: 111, endPoint y: 84, distance: 130.3
click at [108, 86] on div "Text * Note : : Account for approximately 31% volume loss during cooking for ch…" at bounding box center [245, 125] width 490 height 250
copy p "* Note : : Account for approximately 31% volume loss during cooking for chicken…"
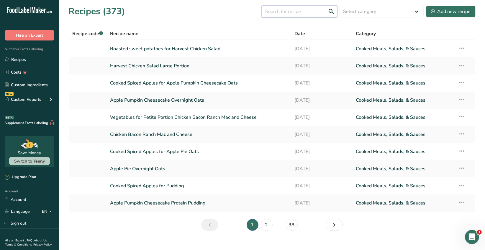
click at [278, 13] on input "text" at bounding box center [300, 12] width 76 height 12
type input "chicken"
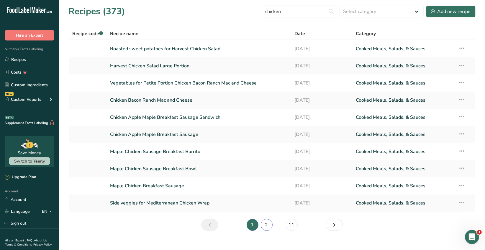
click at [267, 226] on link "2" at bounding box center [267, 225] width 12 height 12
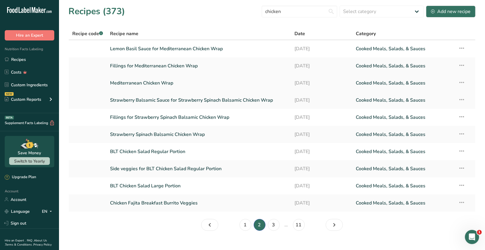
click at [169, 84] on link "Mediterranean Chicken Wrap" at bounding box center [198, 83] width 177 height 12
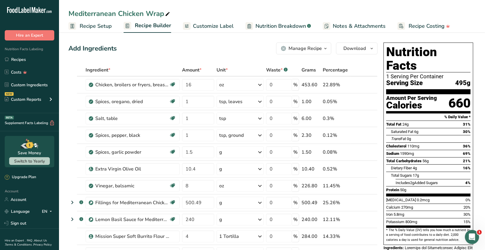
click at [326, 49] on icon "button" at bounding box center [325, 48] width 5 height 7
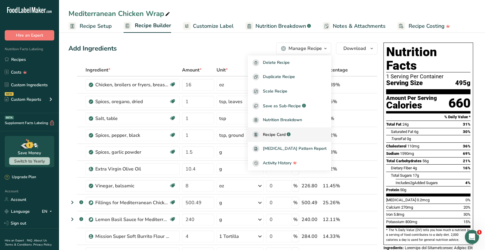
click at [286, 132] on span "Recipe Card" at bounding box center [274, 134] width 23 height 6
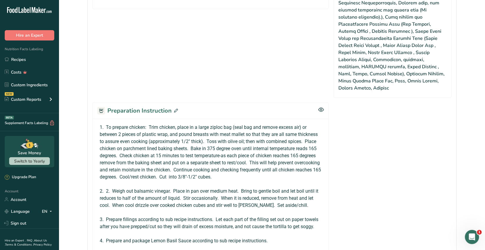
scroll to position [443, 0]
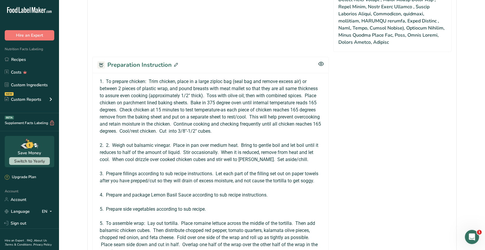
click at [176, 63] on icon at bounding box center [176, 65] width 4 height 4
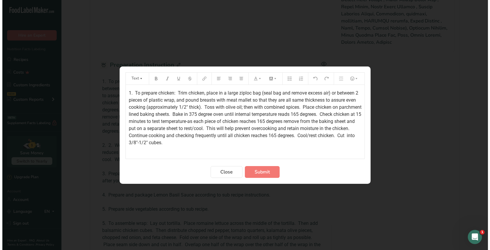
scroll to position [435, 0]
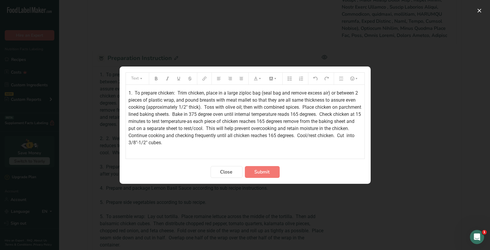
click at [128, 91] on div "1. To prepare chicken: Trim chicken, place in a large ziploc bag (seal bag and …" at bounding box center [245, 221] width 238 height 272
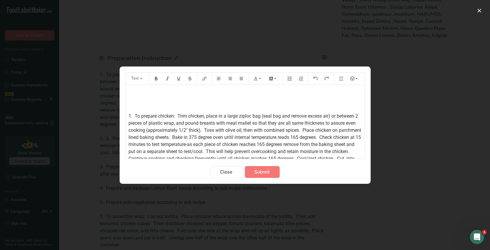
click at [131, 91] on p "﻿" at bounding box center [245, 92] width 233 height 7
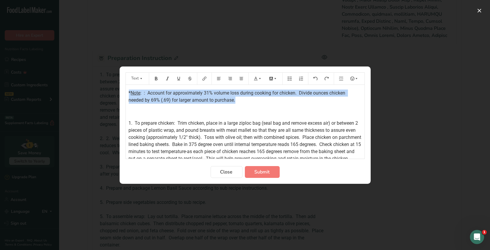
drag, startPoint x: 240, startPoint y: 99, endPoint x: 173, endPoint y: 81, distance: 69.1
click at [117, 87] on div "Text * Note : : Account for approximately 31% volume loss during cooking for ch…" at bounding box center [245, 125] width 490 height 250
click at [154, 78] on icon "Preparation instructions modal" at bounding box center [156, 78] width 4 height 4
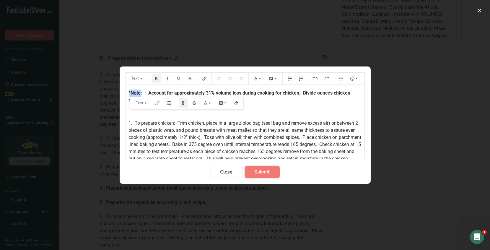
click at [257, 171] on span "Submit" at bounding box center [261, 171] width 15 height 7
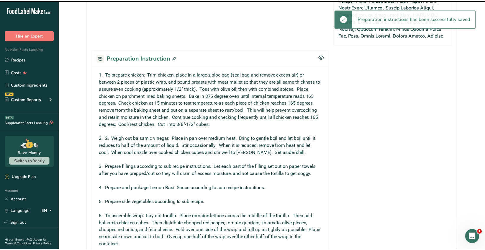
scroll to position [443, 0]
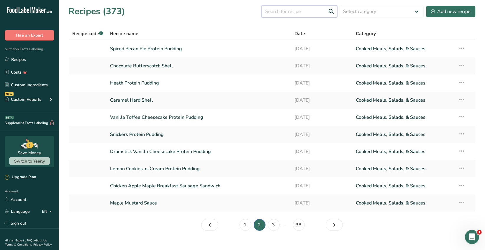
click at [276, 12] on input "text" at bounding box center [300, 12] width 76 height 12
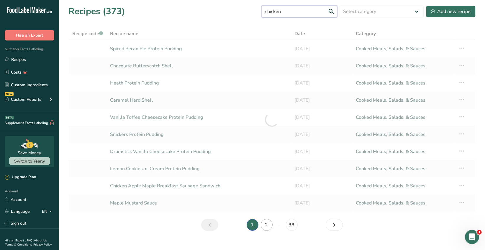
type input "chicken"
click at [267, 223] on link "2" at bounding box center [267, 225] width 12 height 12
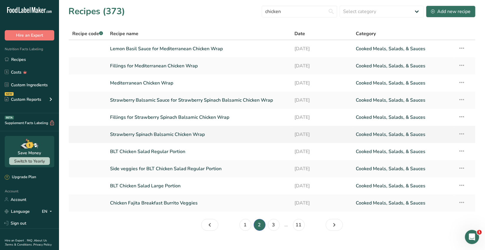
click at [180, 134] on link "Strawberry Spinach Balsamic Chicken Wrap" at bounding box center [198, 134] width 177 height 12
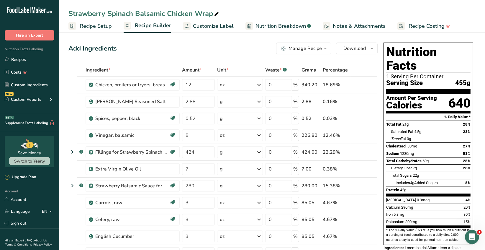
click at [325, 50] on icon "button" at bounding box center [325, 48] width 5 height 7
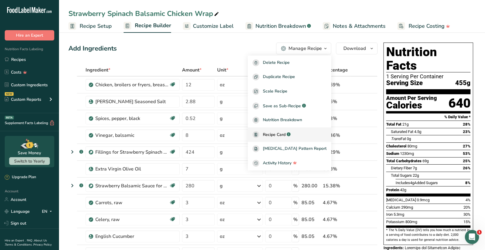
click at [286, 135] on span "Recipe Card" at bounding box center [274, 134] width 23 height 6
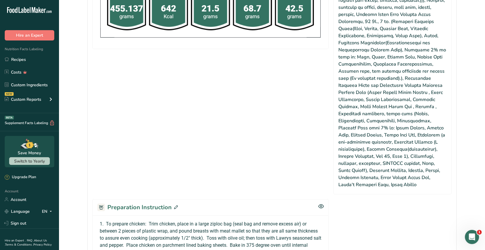
scroll to position [443, 0]
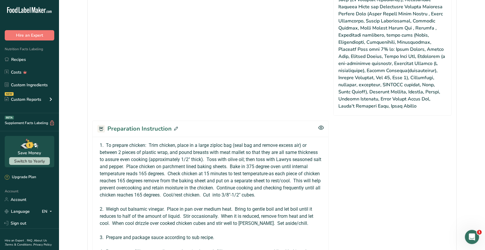
click at [176, 127] on icon at bounding box center [176, 129] width 4 height 4
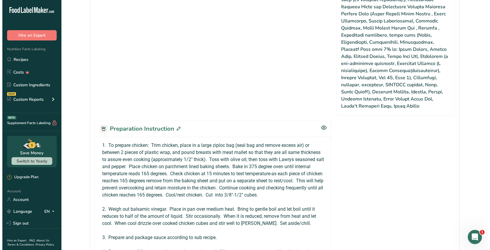
scroll to position [436, 0]
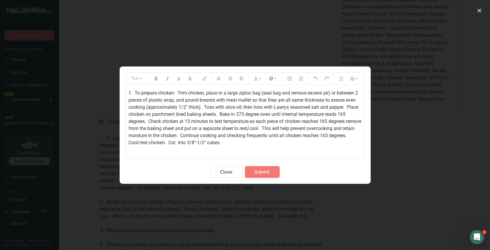
drag, startPoint x: 127, startPoint y: 91, endPoint x: 119, endPoint y: 94, distance: 8.8
click at [125, 93] on section "Text 1. To prepare chicken: Trim chicken, place in a large ziploc bag (seal bag…" at bounding box center [244, 124] width 251 height 117
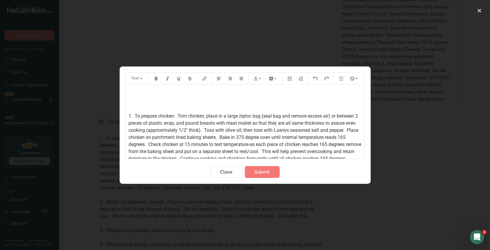
click at [130, 91] on p "﻿" at bounding box center [245, 92] width 233 height 7
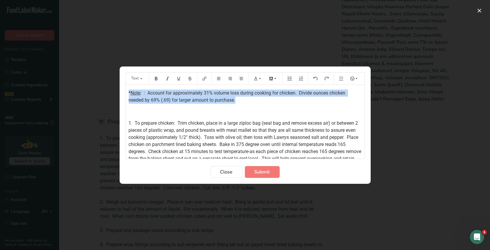
drag, startPoint x: 238, startPoint y: 98, endPoint x: 123, endPoint y: 88, distance: 115.5
click at [121, 89] on section "Text * Note : : Account for approximately 31% volume loss during cooking for ch…" at bounding box center [244, 124] width 251 height 117
drag, startPoint x: 156, startPoint y: 79, endPoint x: 160, endPoint y: 85, distance: 7.0
click at [157, 79] on icon "Preparation instructions modal" at bounding box center [156, 78] width 4 height 4
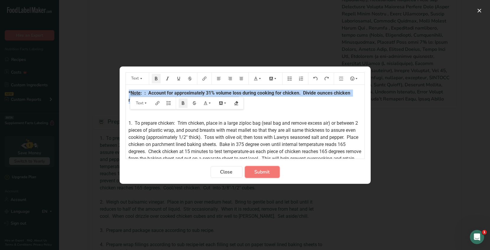
drag, startPoint x: 260, startPoint y: 168, endPoint x: 271, endPoint y: 148, distance: 23.4
click at [261, 169] on span "Submit" at bounding box center [261, 171] width 15 height 7
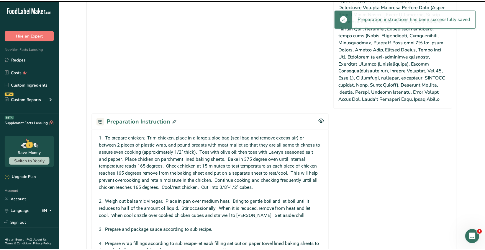
scroll to position [443, 0]
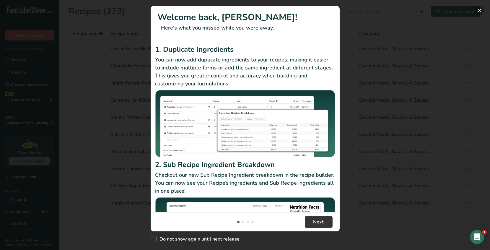
click at [479, 10] on button "New Features" at bounding box center [478, 10] width 9 height 9
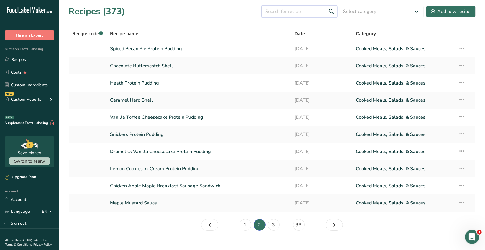
click at [279, 11] on input "text" at bounding box center [300, 12] width 76 height 12
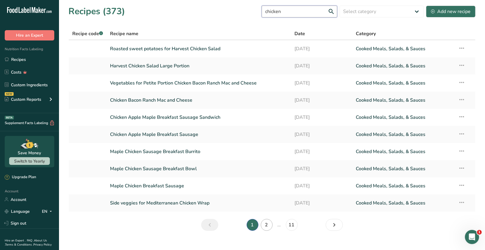
type input "chicken"
click at [265, 224] on link "2" at bounding box center [267, 225] width 12 height 12
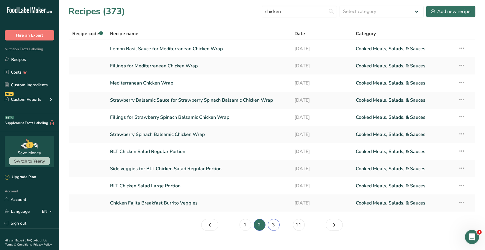
click at [273, 225] on link "3" at bounding box center [274, 225] width 12 height 12
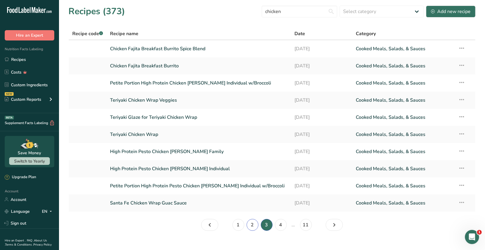
click at [251, 226] on link "2" at bounding box center [253, 225] width 12 height 12
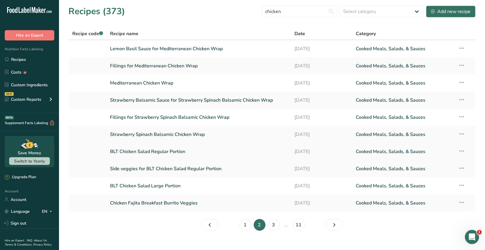
click at [176, 153] on link "BLT Chicken Salad Regular Portion" at bounding box center [198, 151] width 177 height 12
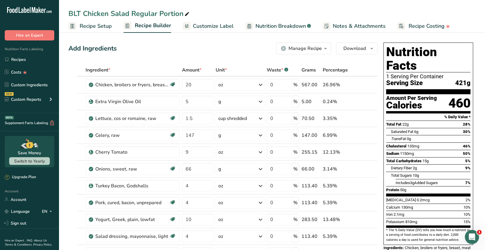
click at [311, 49] on div "Manage Recipe" at bounding box center [305, 48] width 33 height 7
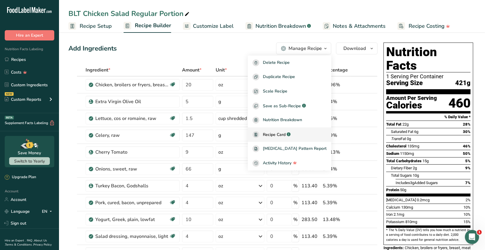
click at [286, 136] on span "Recipe Card" at bounding box center [274, 134] width 23 height 6
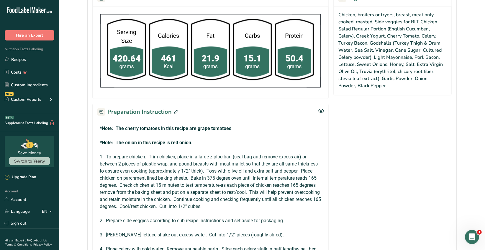
scroll to position [384, 0]
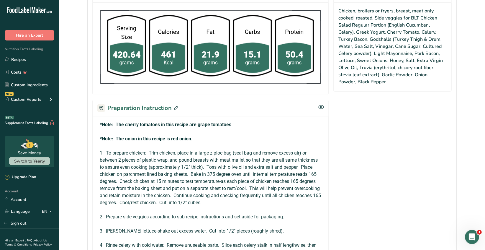
click at [174, 106] on icon at bounding box center [176, 108] width 4 height 4
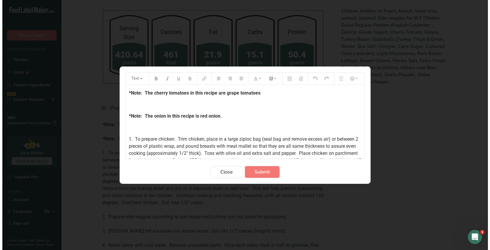
scroll to position [376, 0]
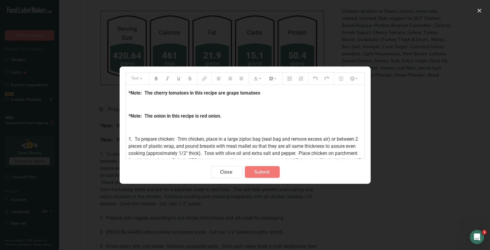
click at [227, 114] on p "*Note: The onion in this recipe is red onion." at bounding box center [245, 115] width 233 height 7
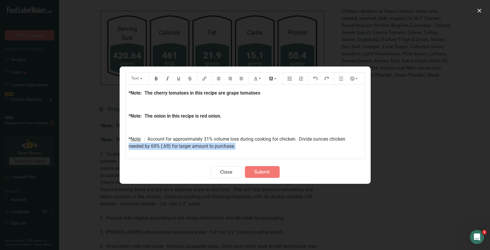
drag, startPoint x: 238, startPoint y: 146, endPoint x: 123, endPoint y: 140, distance: 114.3
click at [121, 142] on section "Text *Note: The cherry tomatoes in this recipe are grape tomatoes ﻿ *Note: The …" at bounding box center [244, 124] width 251 height 117
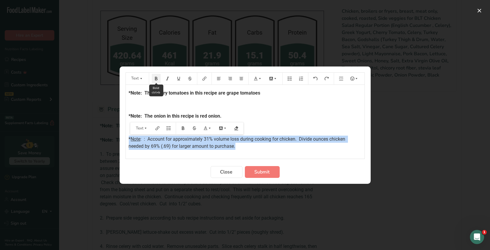
click at [155, 80] on icon "Preparation instructions modal" at bounding box center [156, 78] width 3 height 4
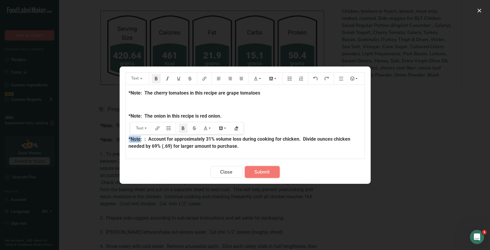
click at [266, 171] on span "Submit" at bounding box center [261, 171] width 15 height 7
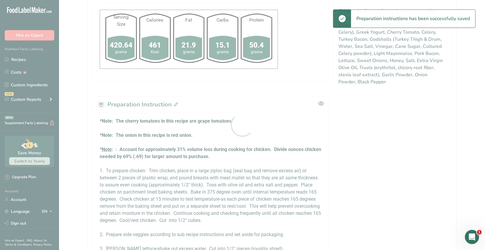
scroll to position [0, 0]
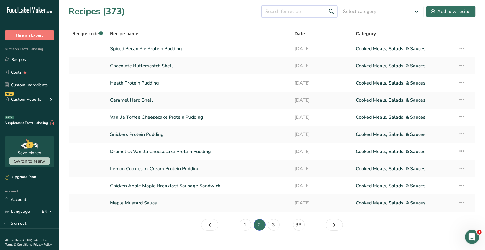
click at [281, 12] on input "text" at bounding box center [300, 12] width 76 height 12
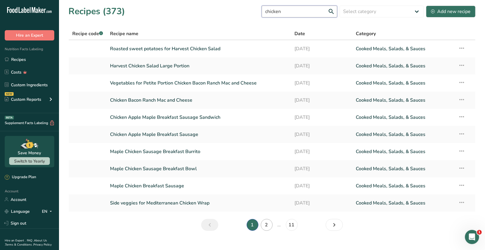
type input "chicken"
click at [267, 225] on link "2" at bounding box center [267, 225] width 12 height 12
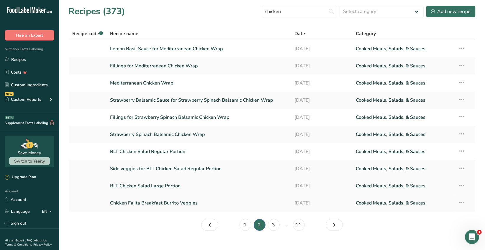
click at [179, 187] on link "BLT Chicken Salad Large Portion" at bounding box center [198, 185] width 177 height 12
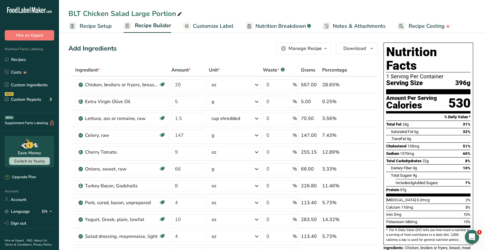
click at [305, 49] on div "Manage Recipe" at bounding box center [305, 48] width 33 height 7
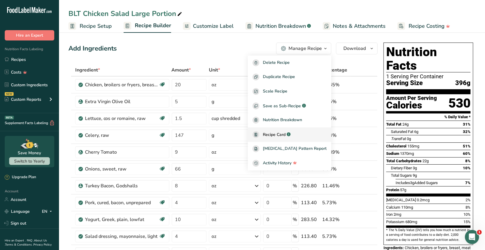
click at [286, 134] on span "Recipe Card" at bounding box center [274, 134] width 23 height 6
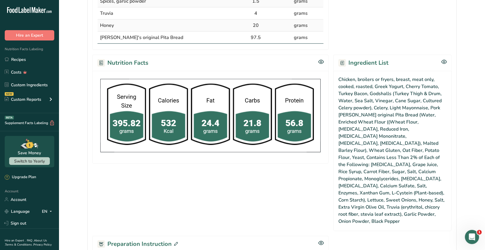
scroll to position [384, 0]
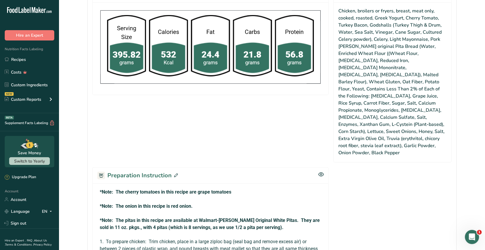
click at [174, 173] on icon at bounding box center [176, 175] width 4 height 4
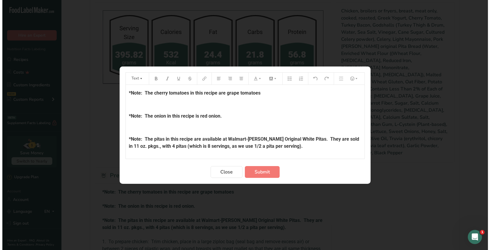
scroll to position [376, 0]
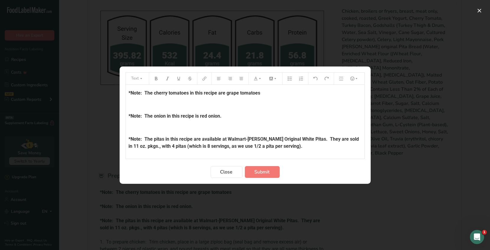
click at [294, 147] on p "*Note: The pitas in this recipe are available at Walmart-Josephs Original White…" at bounding box center [245, 142] width 233 height 14
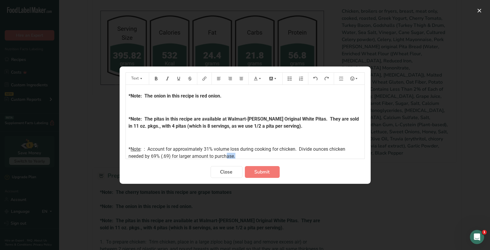
scroll to position [25, 0]
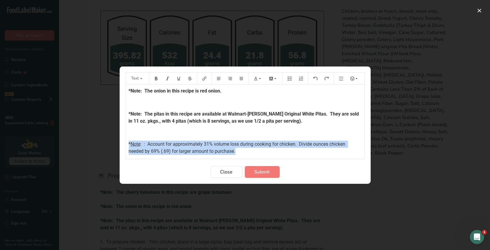
drag, startPoint x: 237, startPoint y: 154, endPoint x: 119, endPoint y: 138, distance: 118.8
click at [119, 138] on section "Text *Note: The cherry tomatoes in this recipe are grape tomatoes ﻿ *Note: The …" at bounding box center [244, 124] width 251 height 117
click at [154, 79] on icon "Preparation instructions modal" at bounding box center [156, 78] width 4 height 4
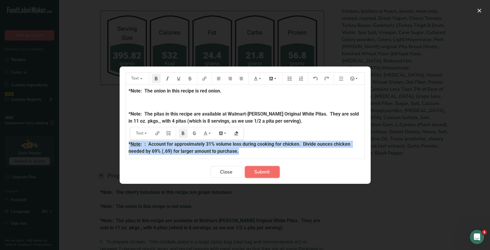
click at [259, 171] on span "Submit" at bounding box center [261, 171] width 15 height 7
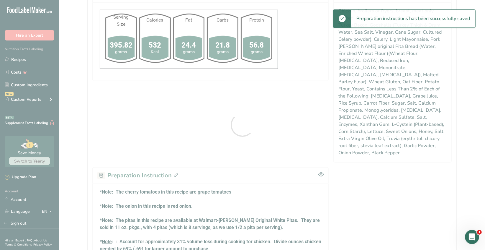
scroll to position [0, 0]
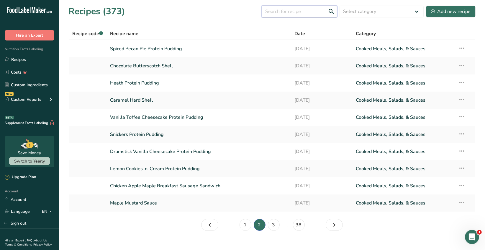
click at [282, 12] on input "text" at bounding box center [300, 12] width 76 height 12
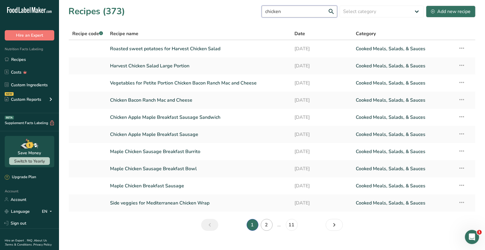
type input "chicken"
click at [268, 225] on link "2" at bounding box center [267, 225] width 12 height 12
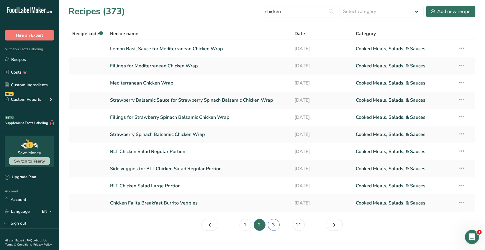
click at [272, 225] on link "3" at bounding box center [274, 225] width 12 height 12
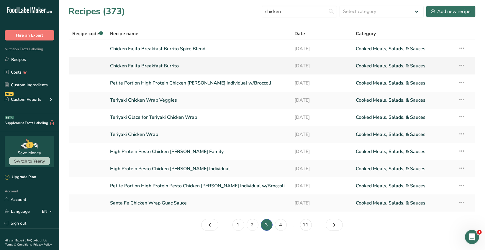
click at [155, 67] on link "Chicken Fajita Breakfast Burrito" at bounding box center [198, 66] width 177 height 12
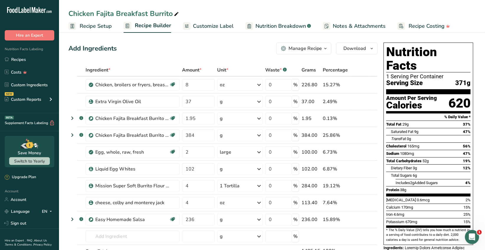
click at [325, 49] on icon "button" at bounding box center [325, 48] width 5 height 7
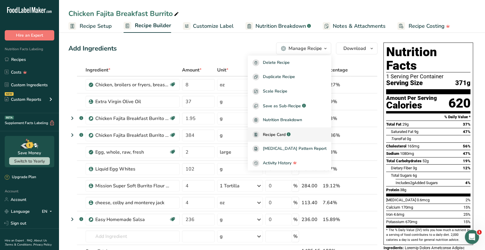
click at [286, 133] on span "Recipe Card" at bounding box center [274, 134] width 23 height 6
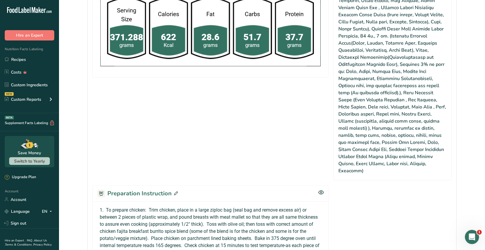
scroll to position [384, 0]
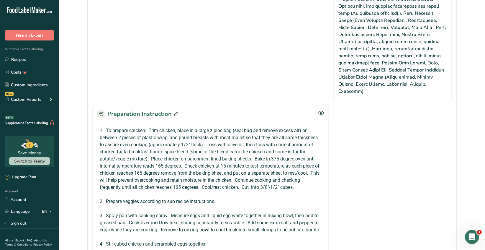
click at [174, 112] on icon at bounding box center [176, 114] width 4 height 4
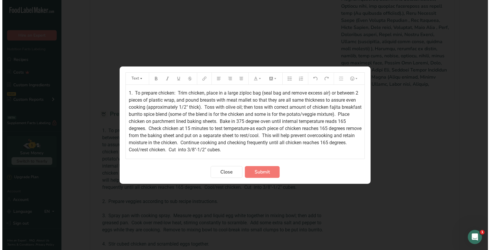
scroll to position [376, 0]
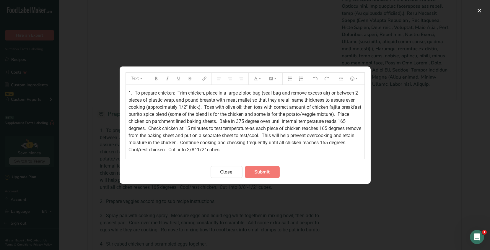
click at [127, 92] on div "1. To prepare chicken: Trim chicken, place in a large ziploc bag (seal bag and …" at bounding box center [245, 209] width 238 height 249
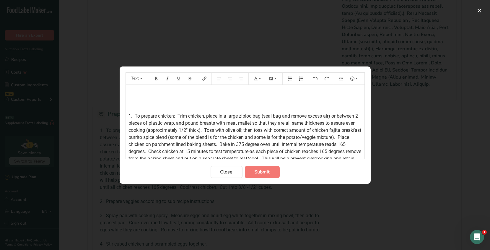
click at [130, 91] on p "﻿" at bounding box center [245, 92] width 233 height 7
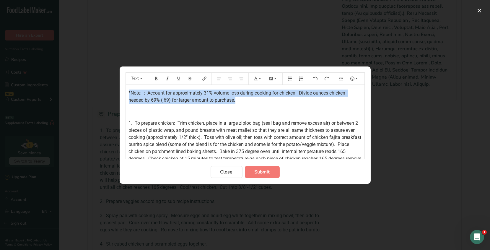
drag, startPoint x: 210, startPoint y: 99, endPoint x: 103, endPoint y: 87, distance: 107.8
click at [103, 87] on div "Text * Note : : Account for approximately 31% volume loss during cooking for ch…" at bounding box center [245, 125] width 490 height 250
click at [155, 77] on icon "Preparation instructions modal" at bounding box center [156, 78] width 3 height 4
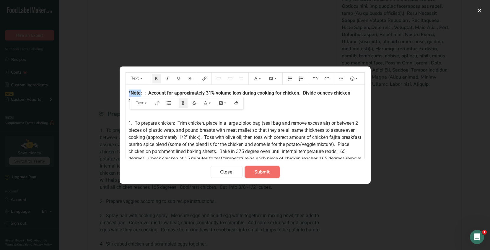
click at [259, 170] on span "Submit" at bounding box center [261, 171] width 15 height 7
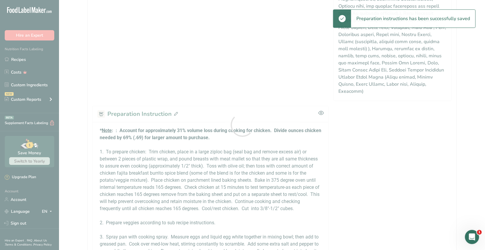
scroll to position [0, 0]
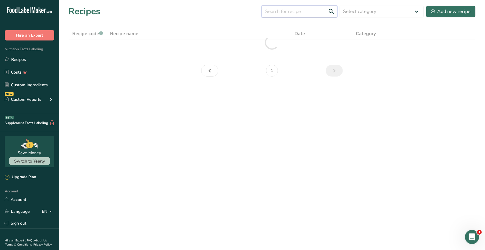
click at [288, 12] on input "text" at bounding box center [300, 12] width 76 height 12
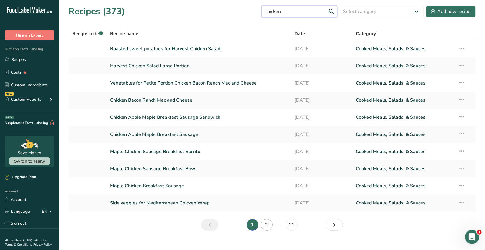
type input "chicken"
click at [267, 225] on link "2" at bounding box center [267, 225] width 12 height 12
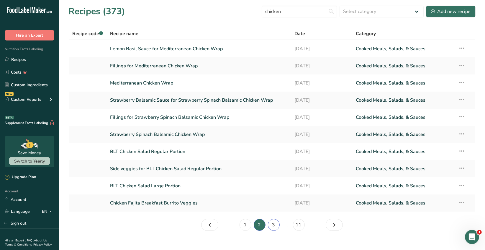
click at [273, 224] on link "3" at bounding box center [274, 225] width 12 height 12
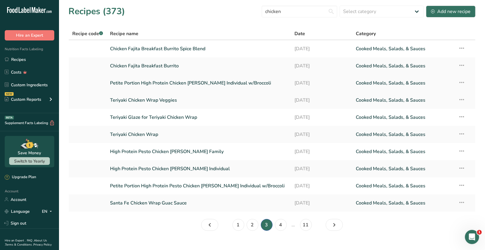
click at [192, 84] on link "Petite Portion High Protein Chicken [PERSON_NAME] Individual w/Broccoli" at bounding box center [198, 83] width 177 height 12
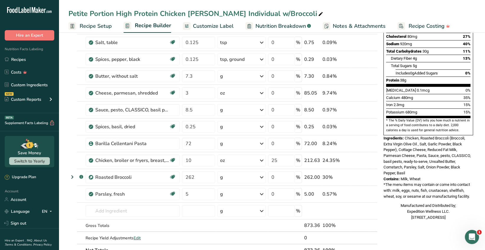
scroll to position [118, 0]
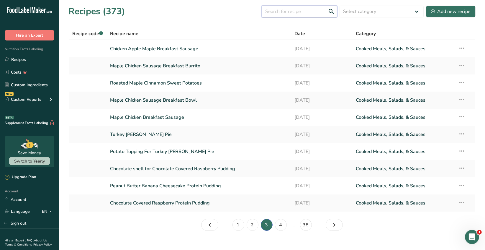
click at [288, 11] on input "text" at bounding box center [300, 12] width 76 height 12
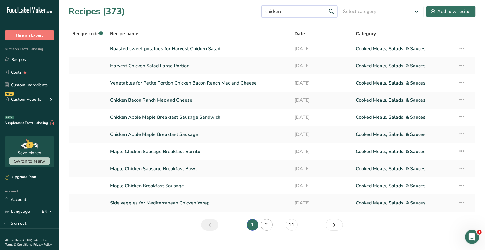
type input "chicken"
click at [267, 225] on link "2" at bounding box center [267, 225] width 12 height 12
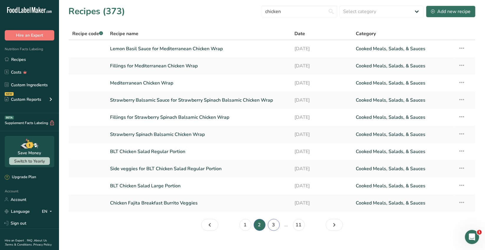
click at [274, 226] on link "3" at bounding box center [274, 225] width 12 height 12
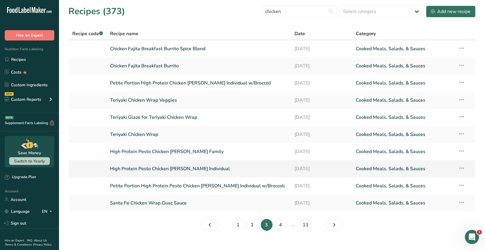
click at [209, 169] on link "High Protein Pesto Chicken [PERSON_NAME] Individual" at bounding box center [198, 168] width 177 height 12
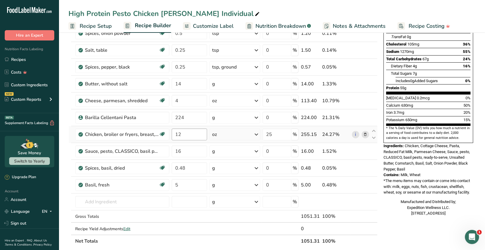
scroll to position [89, 0]
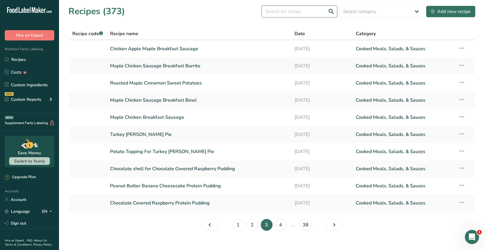
click at [280, 13] on input "text" at bounding box center [300, 12] width 76 height 12
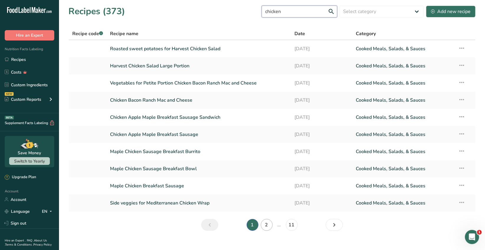
type input "chicken"
click at [267, 226] on link "2" at bounding box center [267, 225] width 12 height 12
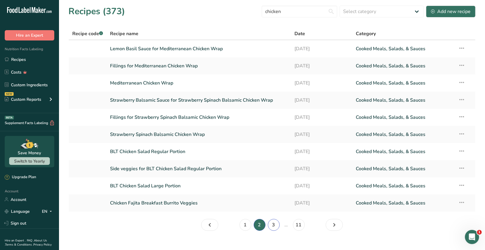
click at [273, 224] on link "3" at bounding box center [274, 225] width 12 height 12
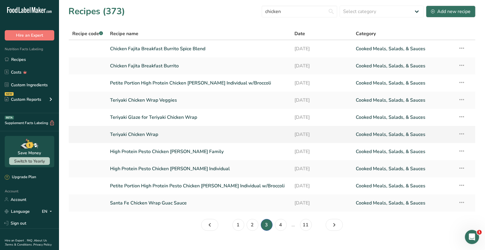
click at [153, 134] on link "Teriyaki Chicken Wrap" at bounding box center [198, 134] width 177 height 12
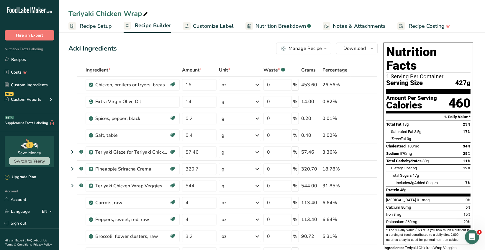
click at [321, 51] on div "Manage Recipe" at bounding box center [305, 48] width 33 height 7
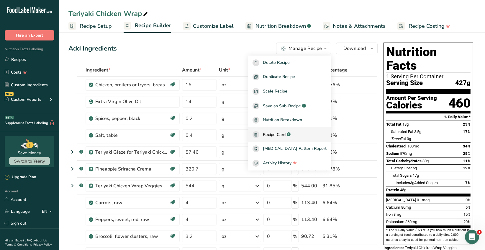
click at [286, 131] on span "Recipe Card" at bounding box center [274, 134] width 23 height 6
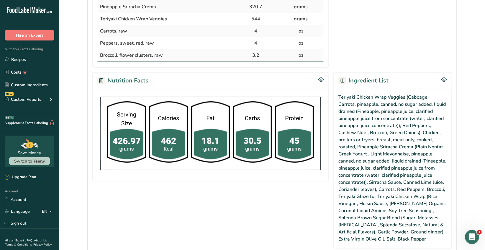
scroll to position [324, 0]
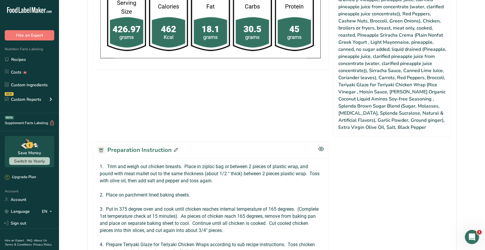
click at [176, 148] on icon at bounding box center [176, 150] width 4 height 4
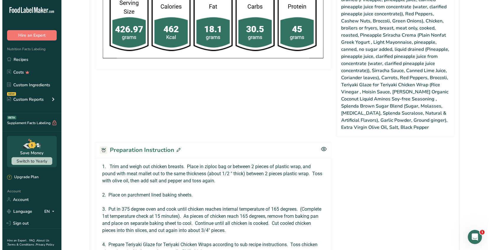
scroll to position [317, 0]
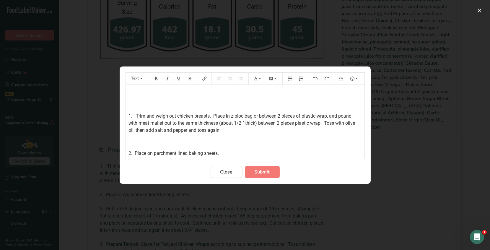
click at [131, 91] on p "﻿" at bounding box center [245, 92] width 233 height 7
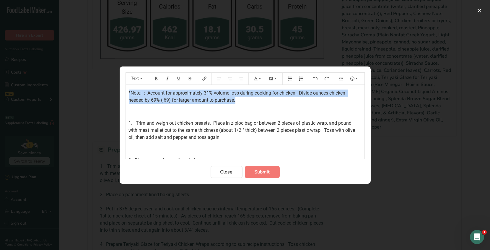
drag, startPoint x: 190, startPoint y: 97, endPoint x: 137, endPoint y: 90, distance: 53.3
click at [115, 92] on div "Text * Note : : Account for approximately 31% volume loss during cooking for ch…" at bounding box center [245, 125] width 490 height 250
click at [156, 79] on icon "Preparation instructions modal" at bounding box center [156, 78] width 4 height 4
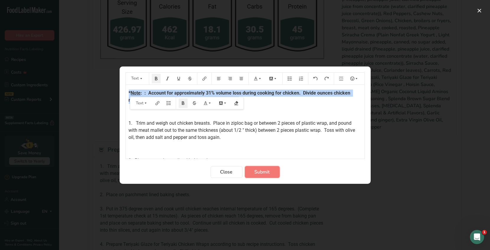
drag, startPoint x: 264, startPoint y: 171, endPoint x: 265, endPoint y: 163, distance: 8.0
click at [264, 171] on span "Submit" at bounding box center [261, 171] width 15 height 7
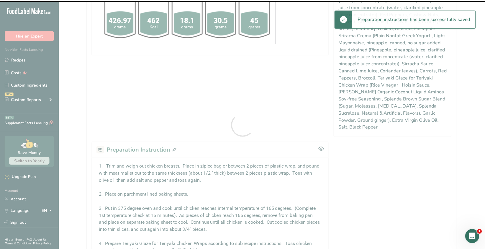
scroll to position [392, 0]
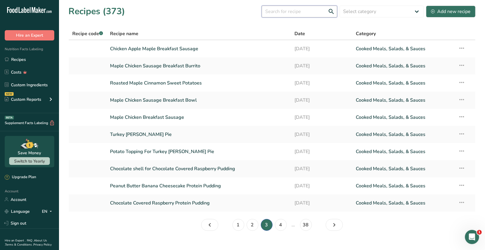
click at [274, 13] on input "text" at bounding box center [300, 12] width 76 height 12
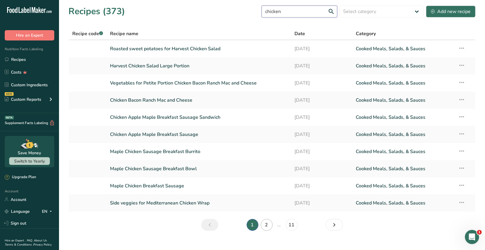
type input "chicken"
click at [268, 224] on link "2" at bounding box center [267, 225] width 12 height 12
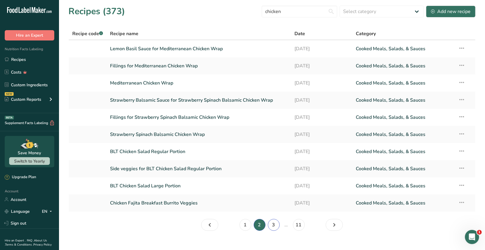
click at [274, 224] on link "3" at bounding box center [274, 225] width 12 height 12
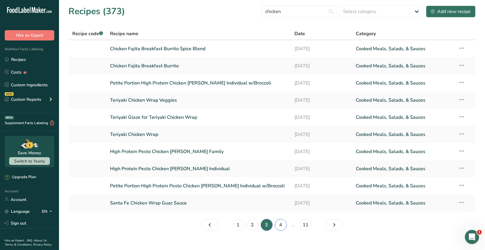
click at [278, 225] on link "4" at bounding box center [281, 225] width 12 height 12
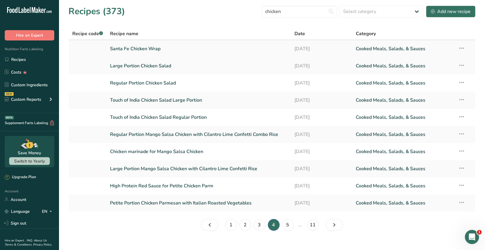
click at [162, 50] on link "Santa Fe Chicken Wrap" at bounding box center [198, 48] width 177 height 12
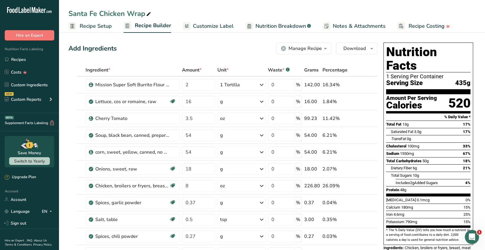
click at [322, 49] on span "button" at bounding box center [325, 48] width 7 height 7
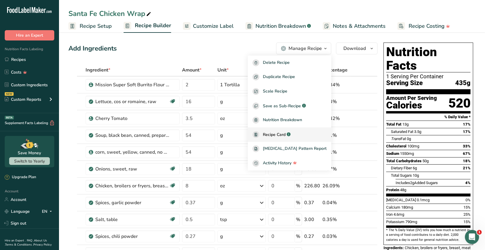
click at [286, 132] on span "Recipe Card" at bounding box center [274, 134] width 23 height 6
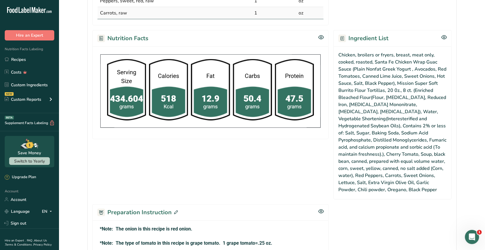
scroll to position [413, 0]
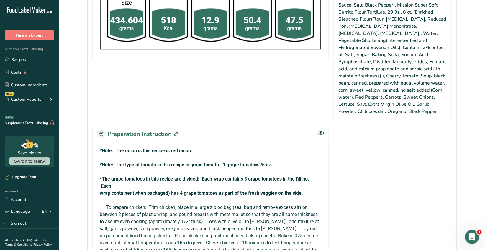
click at [174, 132] on icon at bounding box center [176, 134] width 4 height 4
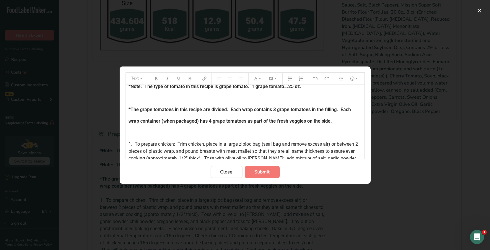
scroll to position [0, 0]
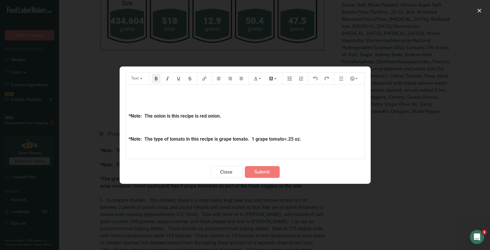
click at [130, 91] on p "﻿" at bounding box center [245, 92] width 233 height 7
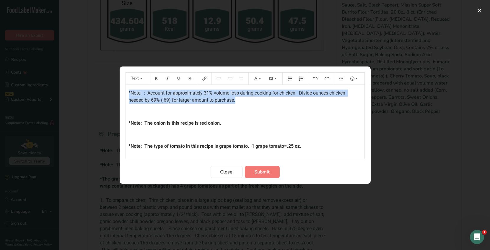
drag, startPoint x: 237, startPoint y: 100, endPoint x: 143, endPoint y: 84, distance: 95.2
click at [114, 87] on div "Text * Note : : Account for approximately 31% volume loss during cooking for ch…" at bounding box center [245, 125] width 490 height 250
click at [155, 78] on icon "Preparation instructions modal" at bounding box center [156, 78] width 3 height 4
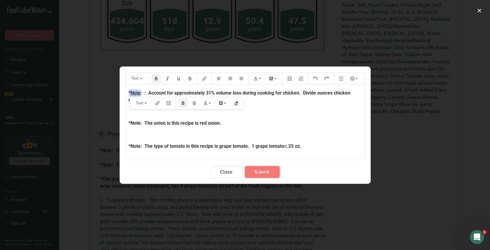
drag, startPoint x: 256, startPoint y: 171, endPoint x: 255, endPoint y: 168, distance: 3.5
click at [257, 172] on span "Submit" at bounding box center [261, 171] width 15 height 7
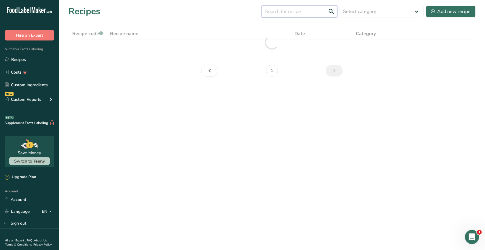
click at [279, 14] on input "text" at bounding box center [300, 12] width 76 height 12
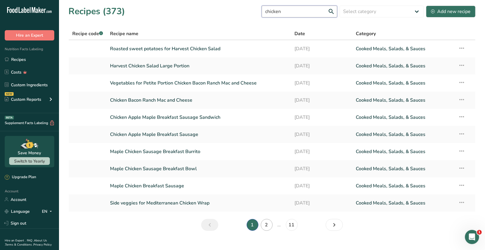
type input "chicken"
click at [266, 225] on link "2" at bounding box center [267, 225] width 12 height 12
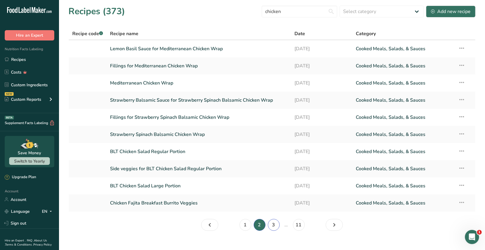
click at [275, 223] on link "3" at bounding box center [274, 225] width 12 height 12
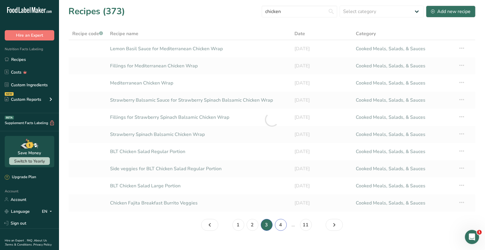
click at [283, 224] on link "4" at bounding box center [281, 225] width 12 height 12
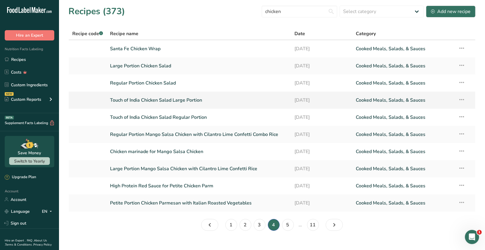
click at [187, 102] on link "Touch of India Chicken Salad Large Portion" at bounding box center [198, 100] width 177 height 12
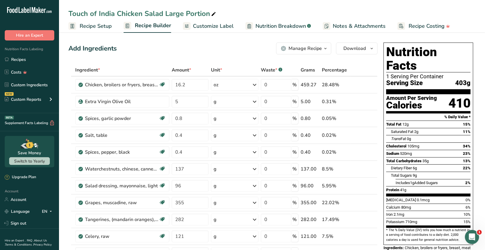
click at [320, 48] on div "Manage Recipe" at bounding box center [305, 48] width 33 height 7
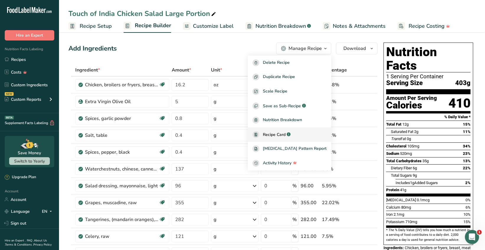
click at [286, 135] on span "Recipe Card" at bounding box center [274, 134] width 23 height 6
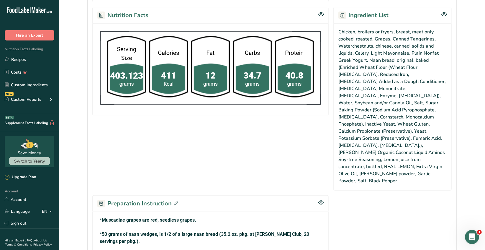
scroll to position [413, 0]
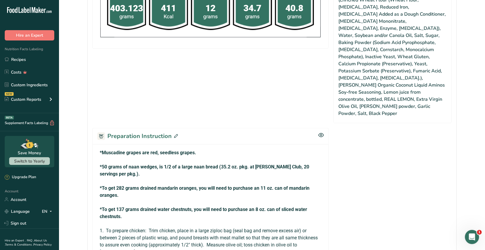
click at [175, 134] on icon at bounding box center [176, 136] width 4 height 4
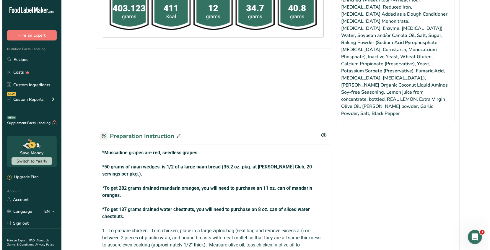
scroll to position [406, 0]
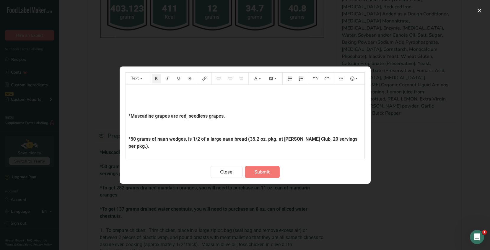
click at [133, 94] on p "﻿" at bounding box center [245, 92] width 233 height 7
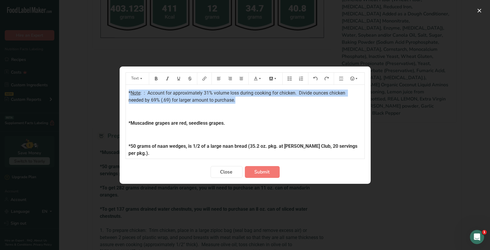
drag, startPoint x: 239, startPoint y: 100, endPoint x: 121, endPoint y: 89, distance: 118.3
click at [119, 90] on div "Text * Note : : Account for approximately 31% volume loss during cooking for ch…" at bounding box center [245, 125] width 490 height 250
drag, startPoint x: 155, startPoint y: 78, endPoint x: 164, endPoint y: 97, distance: 21.2
click at [156, 78] on icon "Preparation instructions modal" at bounding box center [156, 78] width 3 height 4
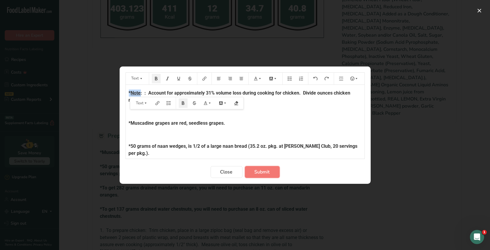
drag, startPoint x: 258, startPoint y: 172, endPoint x: 258, endPoint y: 164, distance: 7.4
click at [258, 172] on span "Submit" at bounding box center [261, 171] width 15 height 7
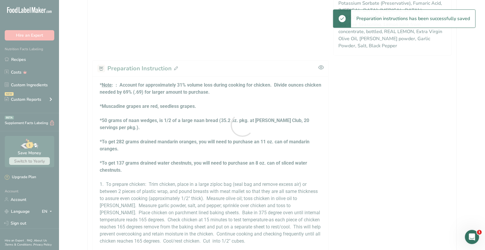
scroll to position [0, 0]
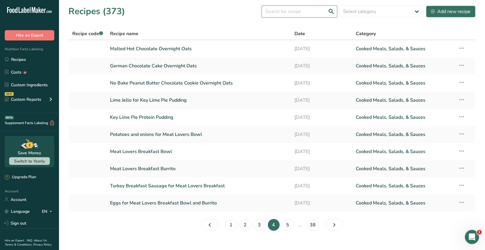
click at [283, 15] on input "text" at bounding box center [300, 12] width 76 height 12
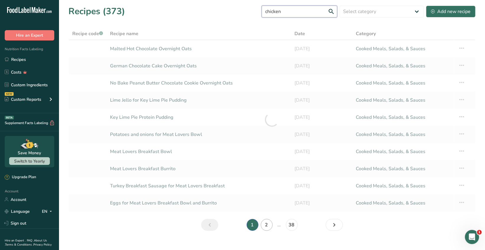
type input "chicken"
click at [267, 225] on link "2" at bounding box center [267, 225] width 12 height 12
click at [271, 224] on link "3" at bounding box center [274, 225] width 12 height 12
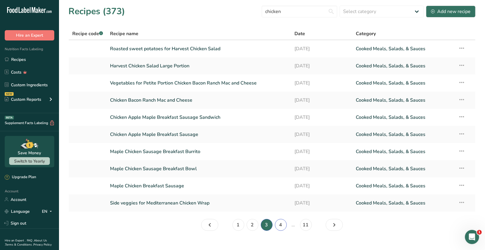
click at [277, 224] on link "4" at bounding box center [281, 225] width 12 height 12
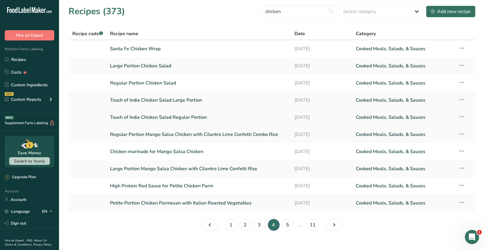
click at [194, 117] on link "Touch of India Chicken Salad Regular Portion" at bounding box center [198, 117] width 177 height 12
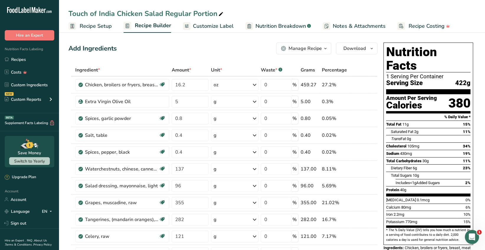
click at [318, 49] on div "Manage Recipe" at bounding box center [305, 48] width 33 height 7
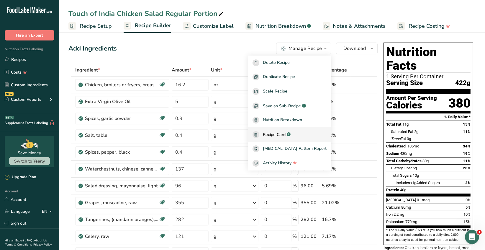
click at [281, 132] on span "Recipe Card" at bounding box center [274, 134] width 23 height 6
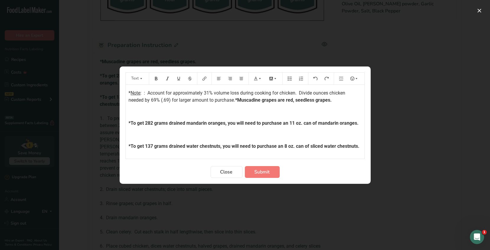
click at [235, 100] on span ": : Account for approximately 31% volume loss during cooking for chicken. Divid…" at bounding box center [238, 96] width 218 height 13
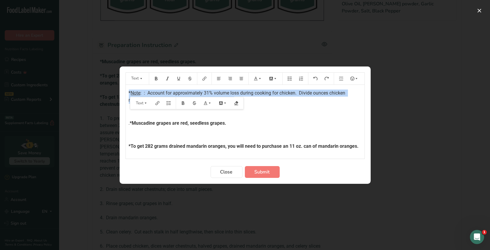
drag, startPoint x: 181, startPoint y: 98, endPoint x: 119, endPoint y: 87, distance: 63.0
click at [103, 90] on div "Text * Note : : Account for approximately 31% volume loss during cooking for ch…" at bounding box center [245, 125] width 490 height 250
click at [158, 79] on button "Preparation instructions modal" at bounding box center [156, 78] width 9 height 9
click at [256, 169] on span "Submit" at bounding box center [261, 171] width 15 height 7
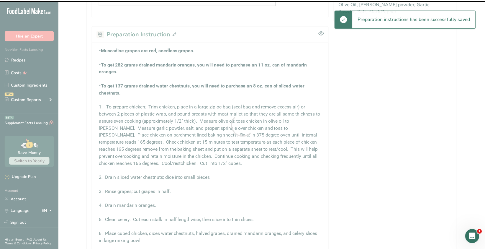
scroll to position [510, 0]
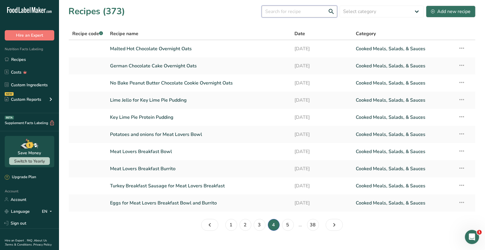
click at [279, 12] on input "text" at bounding box center [300, 12] width 76 height 12
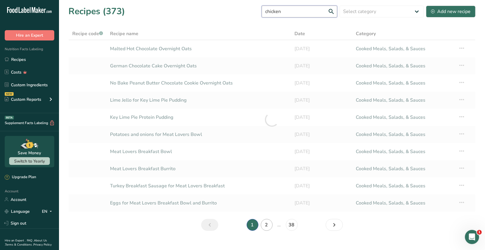
type input "chicken"
click at [267, 224] on link "2" at bounding box center [267, 225] width 12 height 12
click at [275, 225] on link "3" at bounding box center [274, 225] width 12 height 12
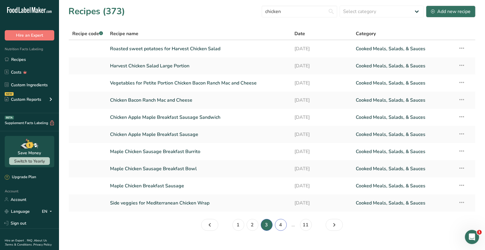
click at [281, 224] on link "4" at bounding box center [281, 225] width 12 height 12
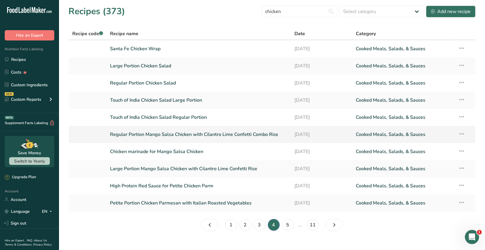
click at [184, 134] on link "Regular Portion Mango Salsa Chicken with Cilantro Lime Confetti Combo Rice" at bounding box center [198, 134] width 177 height 12
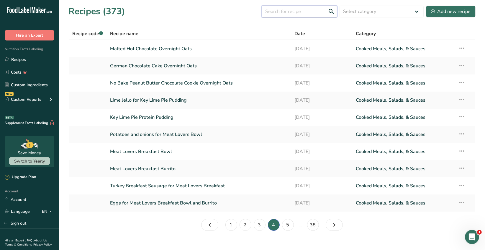
click at [276, 12] on input "text" at bounding box center [300, 12] width 76 height 12
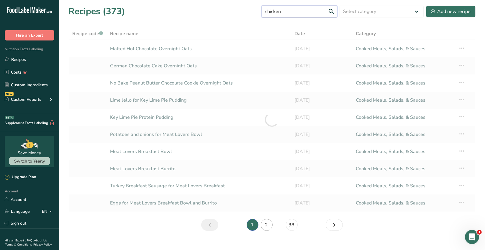
type input "chicken"
click at [266, 223] on link "2" at bounding box center [267, 225] width 12 height 12
click at [271, 225] on link "3" at bounding box center [274, 225] width 12 height 12
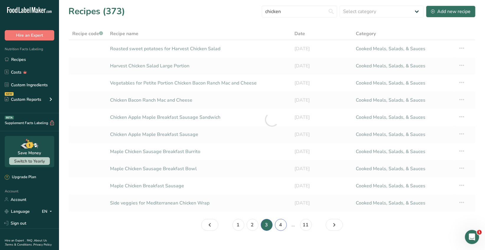
drag, startPoint x: 279, startPoint y: 225, endPoint x: 287, endPoint y: 217, distance: 11.1
click at [280, 225] on link "4" at bounding box center [281, 225] width 12 height 12
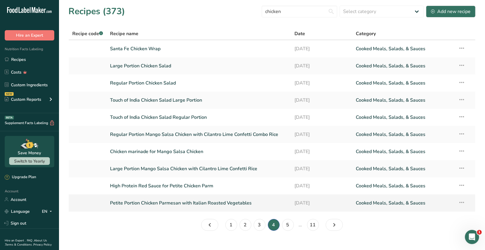
click at [221, 204] on link "Petite Portion Chicken Parmesan with Italian Roasted Vegetables" at bounding box center [198, 203] width 177 height 12
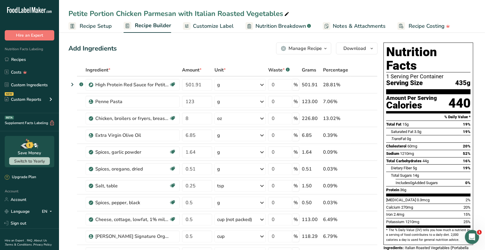
click at [326, 49] on icon "button" at bounding box center [325, 48] width 5 height 7
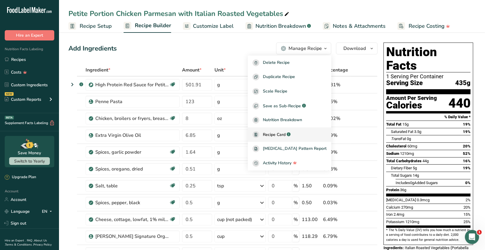
click at [286, 135] on span "Recipe Card" at bounding box center [274, 134] width 23 height 6
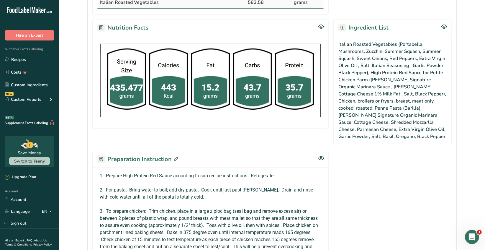
scroll to position [384, 0]
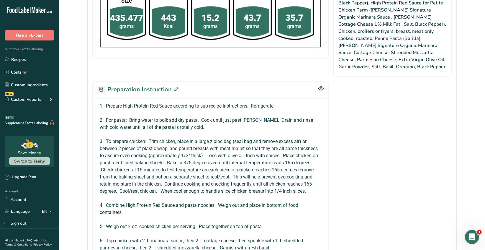
click at [177, 88] on div "Preparation Instruction" at bounding box center [210, 89] width 236 height 16
click at [176, 88] on icon at bounding box center [176, 89] width 4 height 4
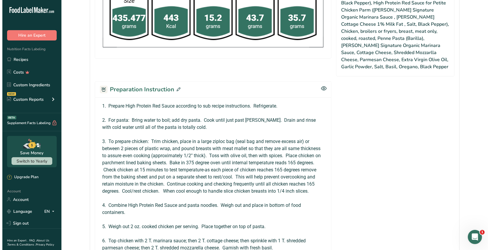
scroll to position [376, 0]
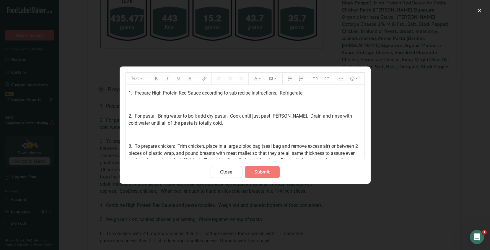
click at [127, 91] on div "1. Prepare High Protein Red Sauce according to sub recipe instructions. Refrige…" at bounding box center [245, 180] width 238 height 191
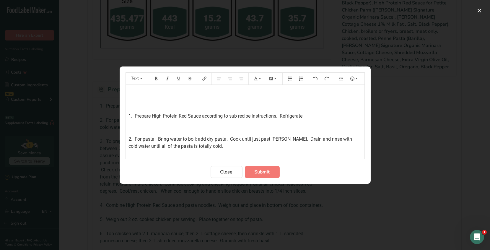
click at [132, 90] on p "﻿" at bounding box center [245, 92] width 233 height 7
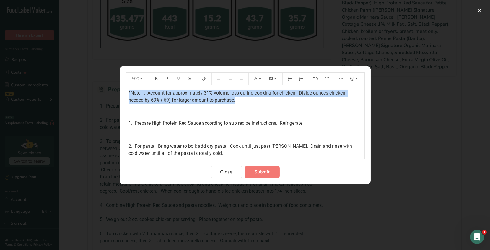
drag, startPoint x: 238, startPoint y: 100, endPoint x: 121, endPoint y: 88, distance: 116.9
click at [121, 88] on section "Text * Note : : Account for approximately 31% volume loss during cooking for ch…" at bounding box center [244, 124] width 251 height 117
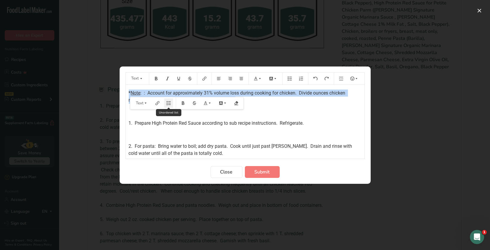
drag, startPoint x: 158, startPoint y: 78, endPoint x: 171, endPoint y: 101, distance: 26.4
click at [158, 78] on icon "Preparation instructions modal" at bounding box center [156, 78] width 4 height 4
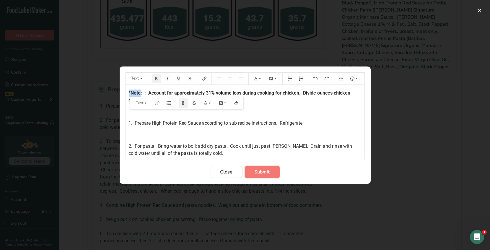
drag, startPoint x: 262, startPoint y: 171, endPoint x: 265, endPoint y: 154, distance: 16.8
click at [262, 171] on span "Submit" at bounding box center [261, 171] width 15 height 7
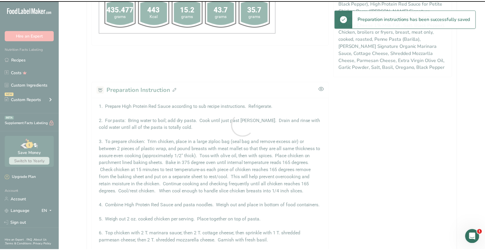
scroll to position [451, 0]
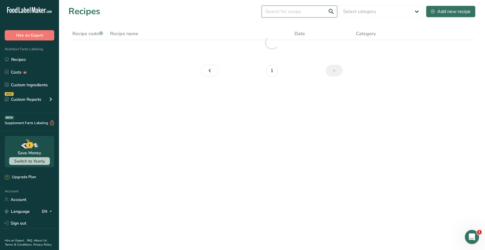
drag, startPoint x: 279, startPoint y: 13, endPoint x: 276, endPoint y: 6, distance: 7.7
click at [279, 11] on input "text" at bounding box center [300, 12] width 76 height 12
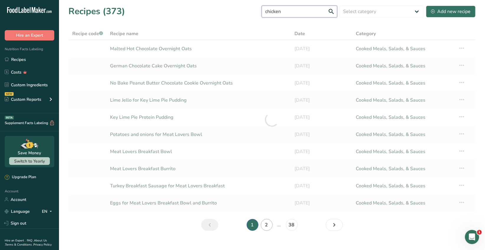
type input "chicken"
click at [267, 225] on link "2" at bounding box center [267, 225] width 12 height 12
click at [271, 225] on link "3" at bounding box center [274, 225] width 12 height 12
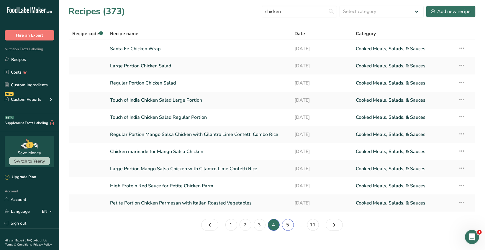
click at [286, 224] on link "5" at bounding box center [288, 225] width 12 height 12
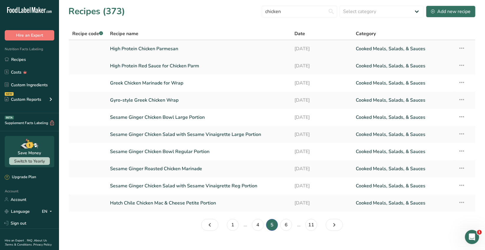
click at [159, 51] on link "High Protein Chicken Parmesan" at bounding box center [198, 48] width 177 height 12
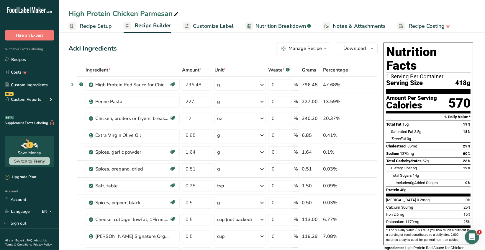
click at [325, 48] on icon "button" at bounding box center [325, 48] width 5 height 7
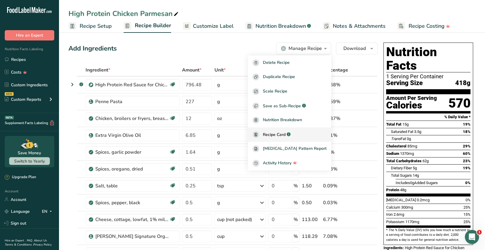
click at [286, 135] on span "Recipe Card" at bounding box center [274, 134] width 23 height 6
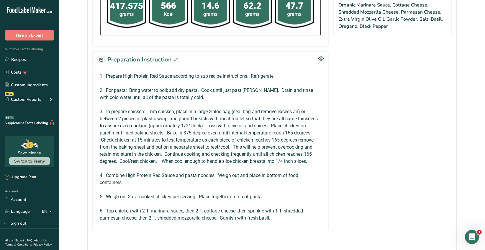
click at [176, 57] on icon at bounding box center [176, 59] width 4 height 4
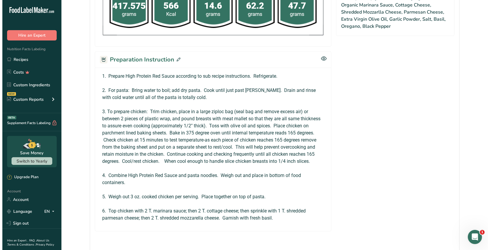
scroll to position [376, 0]
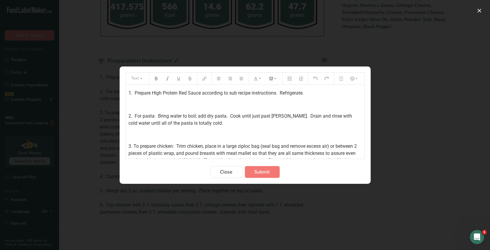
click at [127, 91] on div "1. Prepare High Protein Red Sauce according to sub recipe instructions. Refrige…" at bounding box center [245, 180] width 238 height 191
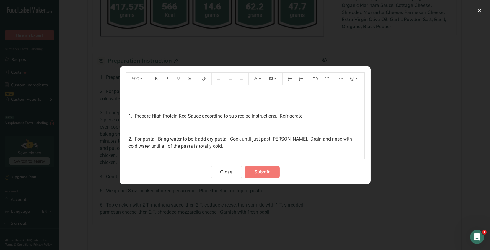
click at [130, 89] on p "﻿" at bounding box center [245, 92] width 233 height 7
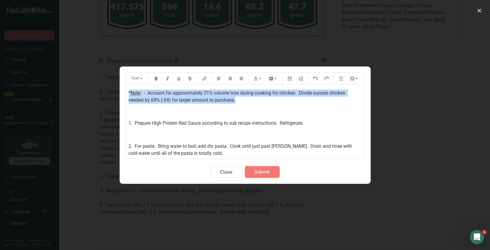
drag, startPoint x: 222, startPoint y: 99, endPoint x: 124, endPoint y: 88, distance: 98.0
click at [124, 88] on section "Text * Note : : Account for approximately 31% volume loss during cooking for ch…" at bounding box center [244, 124] width 251 height 117
drag, startPoint x: 154, startPoint y: 79, endPoint x: 160, endPoint y: 86, distance: 9.2
click at [154, 79] on icon "Preparation instructions modal" at bounding box center [156, 78] width 4 height 4
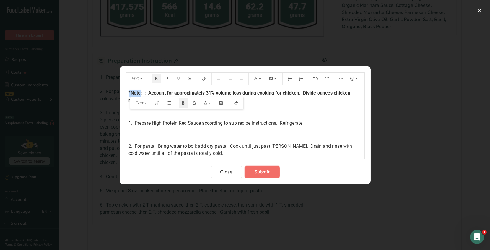
click at [253, 171] on button "Submit" at bounding box center [262, 172] width 35 height 12
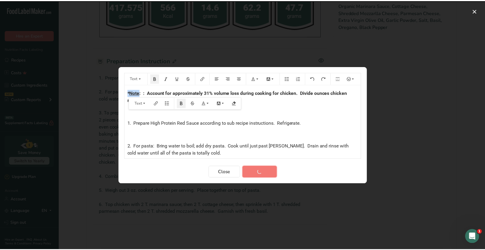
scroll to position [414, 0]
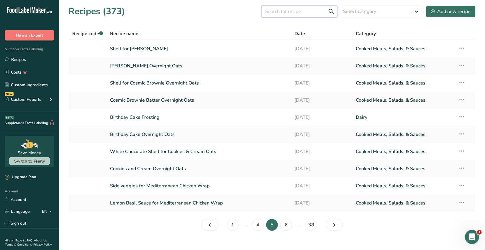
click at [277, 11] on input "text" at bounding box center [300, 12] width 76 height 12
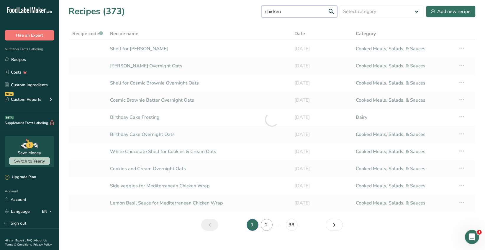
type input "chicken"
click at [267, 225] on link "2" at bounding box center [267, 225] width 12 height 12
click at [271, 225] on link "3" at bounding box center [274, 225] width 12 height 12
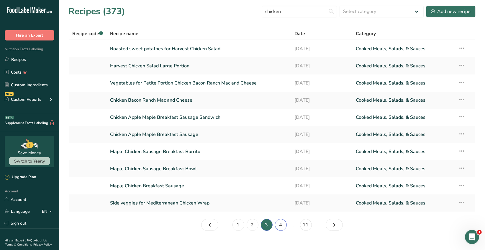
click at [279, 224] on link "4" at bounding box center [281, 225] width 12 height 12
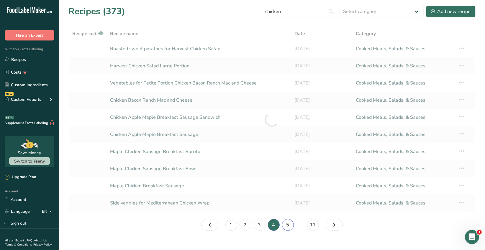
click at [287, 225] on link "5" at bounding box center [288, 225] width 12 height 12
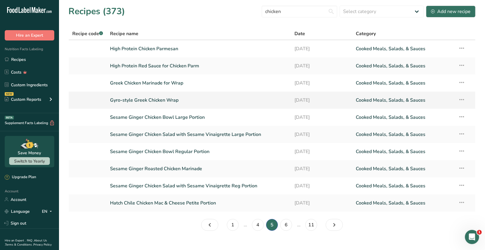
click at [164, 100] on link "Gyro-style Greek Chicken Wrap" at bounding box center [198, 100] width 177 height 12
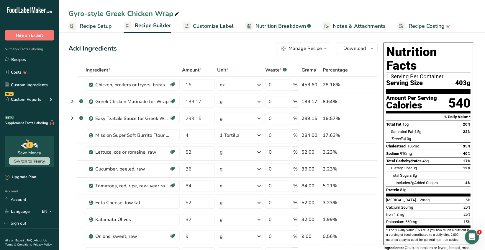
click at [323, 50] on span "button" at bounding box center [325, 48] width 7 height 7
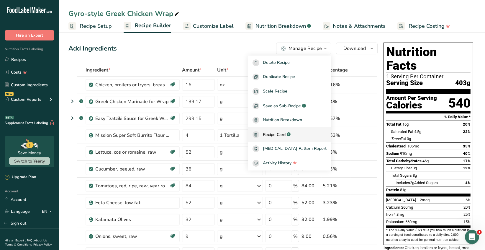
click at [286, 135] on span "Recipe Card" at bounding box center [274, 134] width 23 height 6
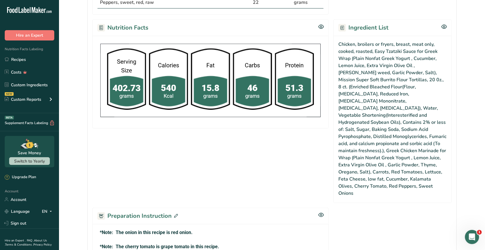
scroll to position [384, 0]
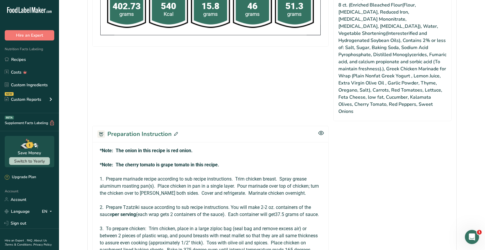
click at [175, 132] on icon at bounding box center [176, 134] width 4 height 4
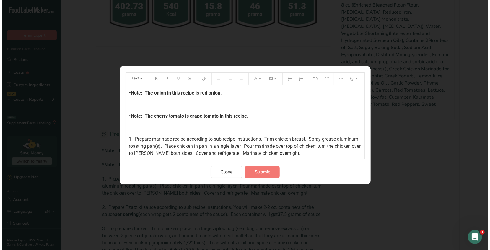
scroll to position [376, 0]
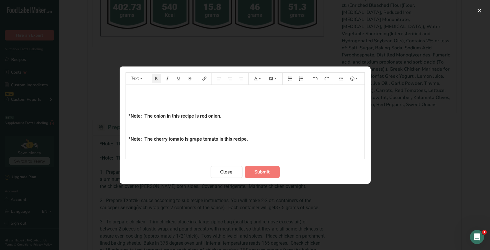
click at [130, 91] on p "﻿" at bounding box center [245, 92] width 233 height 7
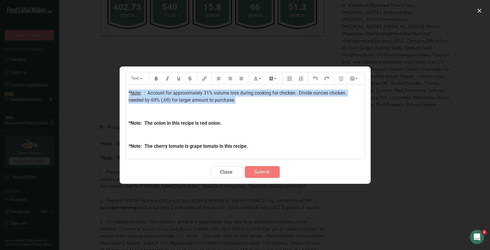
drag, startPoint x: 223, startPoint y: 100, endPoint x: 125, endPoint y: 94, distance: 98.5
click at [124, 94] on section "Text * Note : : Account for approximately 31% volume loss during cooking for ch…" at bounding box center [244, 124] width 251 height 117
click at [156, 80] on icon "Preparation instructions modal" at bounding box center [156, 78] width 3 height 4
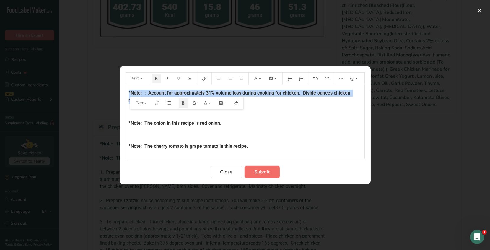
click at [263, 171] on span "Submit" at bounding box center [261, 171] width 15 height 7
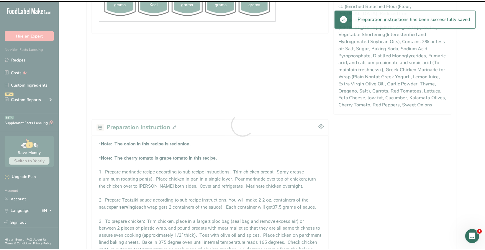
scroll to position [451, 0]
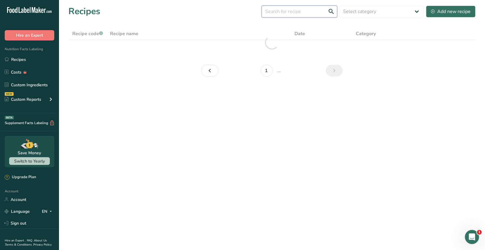
click at [280, 12] on input "text" at bounding box center [300, 12] width 76 height 12
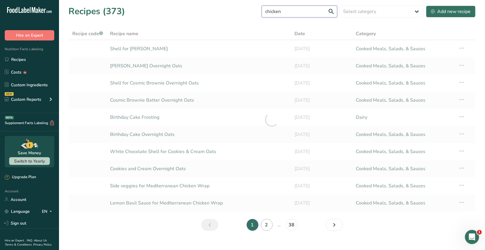
type input "chicken"
click at [267, 225] on link "2" at bounding box center [267, 225] width 12 height 12
click at [274, 225] on link "3" at bounding box center [274, 225] width 12 height 12
click at [284, 225] on link "4" at bounding box center [281, 225] width 12 height 12
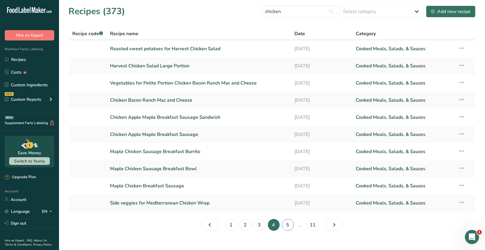
click at [289, 225] on link "5" at bounding box center [288, 225] width 12 height 12
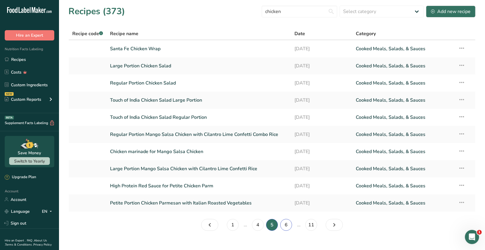
click at [284, 225] on link "6" at bounding box center [286, 225] width 12 height 12
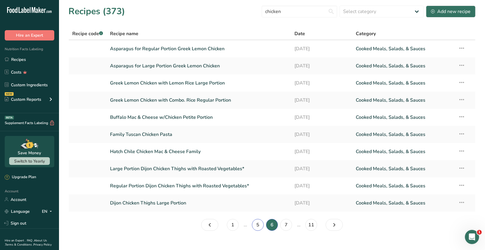
click at [258, 226] on link "5" at bounding box center [258, 225] width 12 height 12
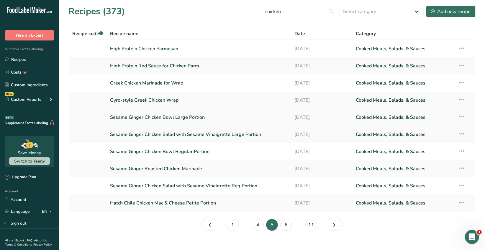
click at [186, 117] on link "Sesame Ginger Chicken Bowl Large Portion" at bounding box center [198, 117] width 177 height 12
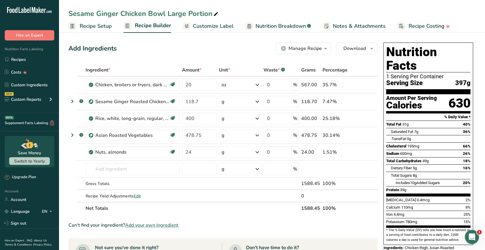
click at [326, 50] on icon "button" at bounding box center [325, 48] width 5 height 7
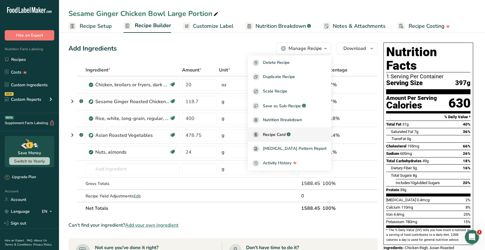
click at [286, 135] on span "Recipe Card" at bounding box center [274, 134] width 23 height 6
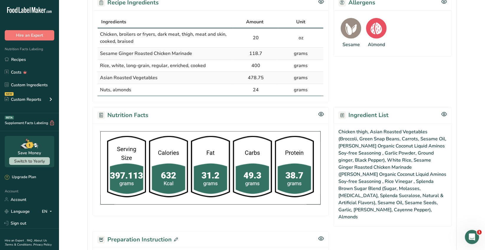
scroll to position [177, 0]
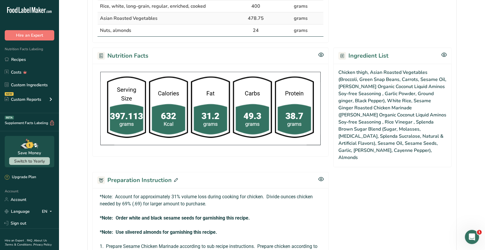
click at [175, 178] on icon at bounding box center [176, 180] width 4 height 4
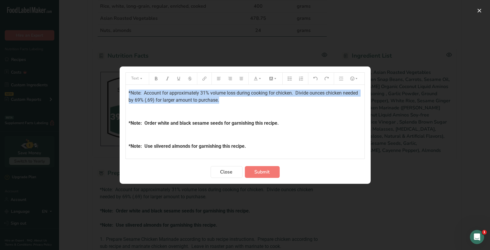
drag, startPoint x: 239, startPoint y: 102, endPoint x: 121, endPoint y: 95, distance: 117.6
click at [121, 95] on section "Text *Note: Account for approximately 31% volume loss during cooking for chicke…" at bounding box center [244, 124] width 251 height 117
click at [155, 82] on button "Preparation instructions modal" at bounding box center [156, 78] width 9 height 9
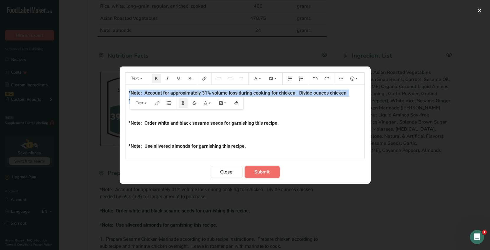
click at [266, 168] on span "Submit" at bounding box center [261, 171] width 15 height 7
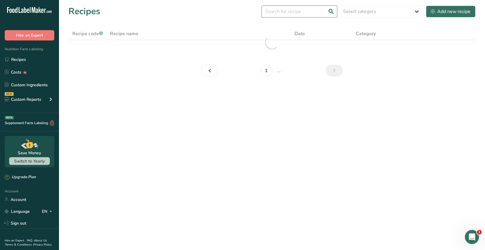
click at [286, 12] on input "text" at bounding box center [300, 12] width 76 height 12
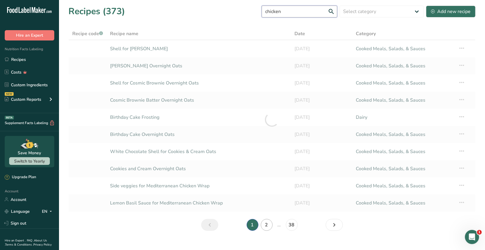
type input "chicken"
click at [267, 225] on link "2" at bounding box center [267, 225] width 12 height 12
click at [272, 225] on link "3" at bounding box center [274, 225] width 12 height 12
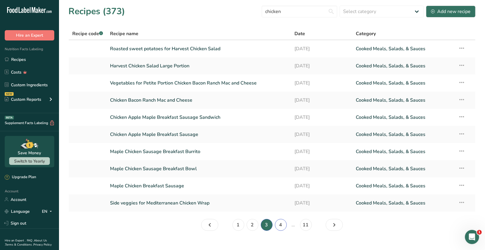
click at [279, 225] on link "4" at bounding box center [281, 225] width 12 height 12
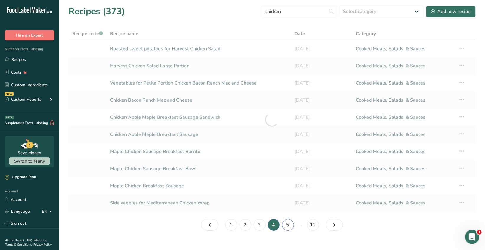
click at [287, 225] on link "5" at bounding box center [288, 225] width 12 height 12
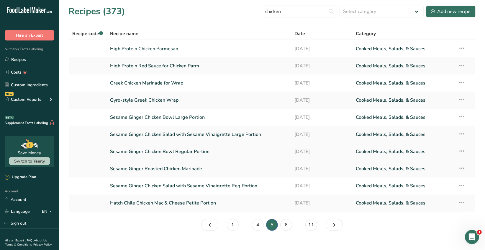
click at [195, 152] on link "Sesame Ginger Chicken Bowl Regular Portion" at bounding box center [198, 151] width 177 height 12
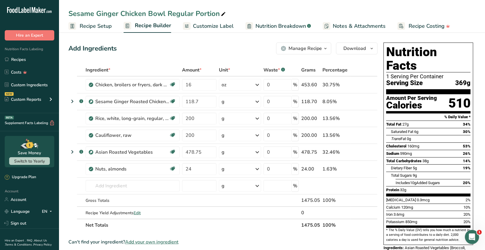
click at [327, 49] on icon "button" at bounding box center [325, 48] width 5 height 7
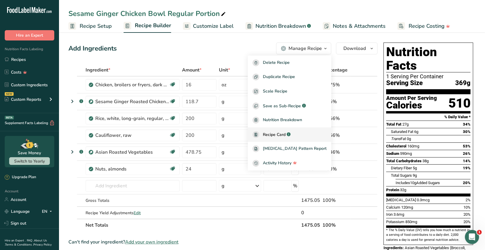
click at [286, 132] on span "Recipe Card" at bounding box center [274, 134] width 23 height 6
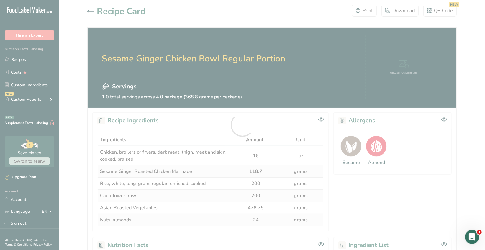
scroll to position [236, 0]
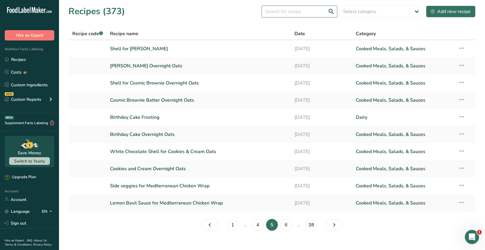
click at [275, 15] on input "text" at bounding box center [300, 12] width 76 height 12
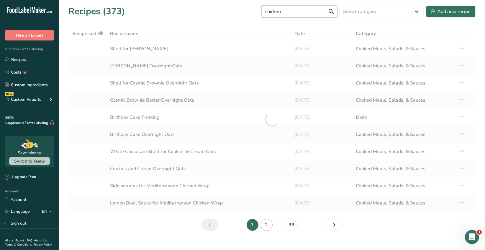
type input "chicken"
click at [269, 225] on link "2" at bounding box center [267, 225] width 12 height 12
click at [275, 226] on link "3" at bounding box center [274, 225] width 12 height 12
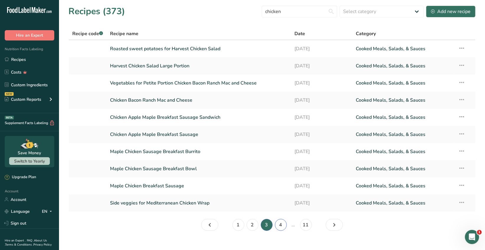
click at [281, 225] on link "4" at bounding box center [281, 225] width 12 height 12
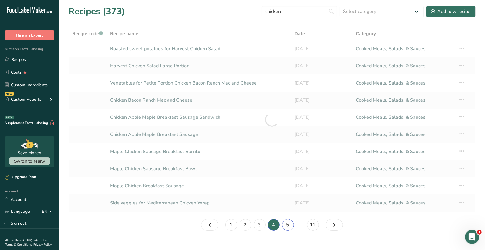
click at [289, 224] on link "5" at bounding box center [288, 225] width 12 height 12
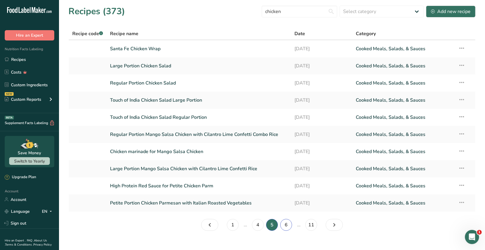
click at [286, 225] on link "6" at bounding box center [286, 225] width 12 height 12
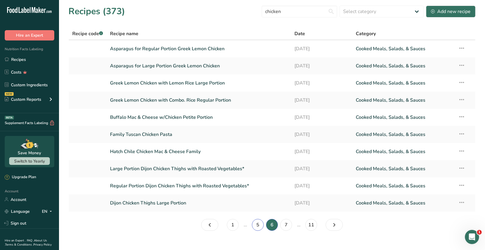
click at [257, 225] on link "5" at bounding box center [258, 225] width 12 height 12
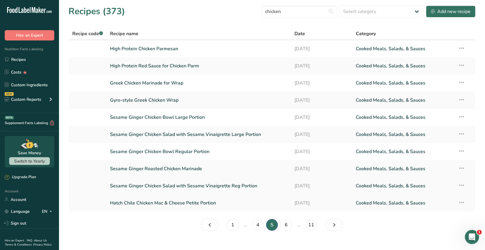
click at [197, 186] on link "Sesame Ginger Chicken Salad with Sesame Vinaigrette Reg Portion" at bounding box center [198, 185] width 177 height 12
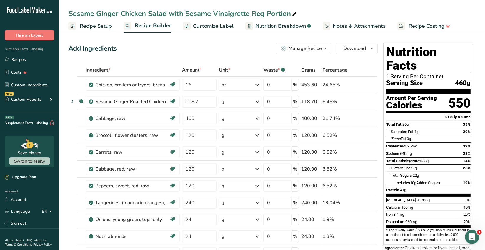
click at [324, 51] on icon "button" at bounding box center [325, 48] width 5 height 7
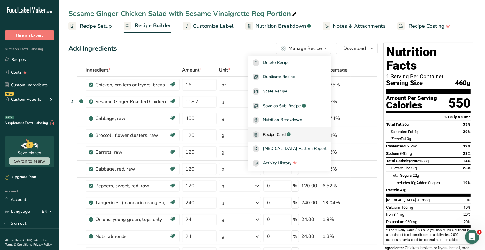
click at [284, 133] on span "Recipe Card" at bounding box center [274, 134] width 23 height 6
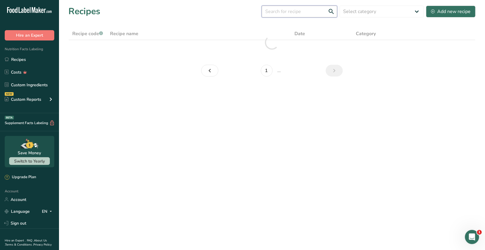
click at [280, 13] on input "text" at bounding box center [300, 12] width 76 height 12
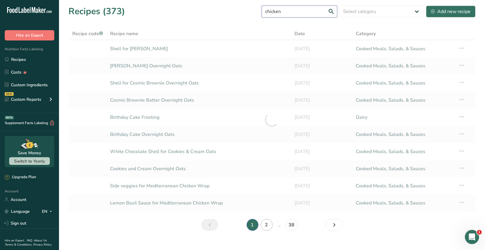
type input "chicken"
click at [268, 225] on link "2" at bounding box center [267, 225] width 12 height 12
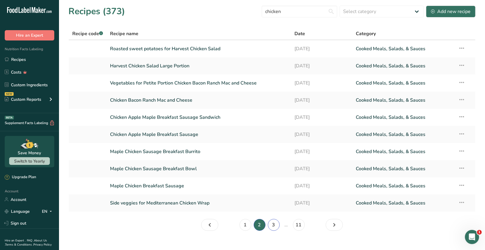
click at [274, 224] on link "3" at bounding box center [274, 225] width 12 height 12
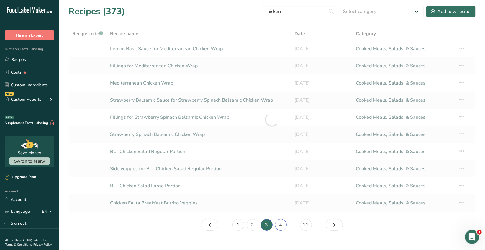
click at [281, 226] on link "4" at bounding box center [281, 225] width 12 height 12
click at [287, 224] on link "5" at bounding box center [288, 225] width 12 height 12
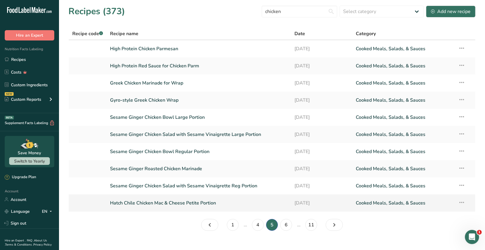
click at [197, 204] on link "Hatch Chile Chicken Mac & Cheese Petite Portion" at bounding box center [198, 203] width 177 height 12
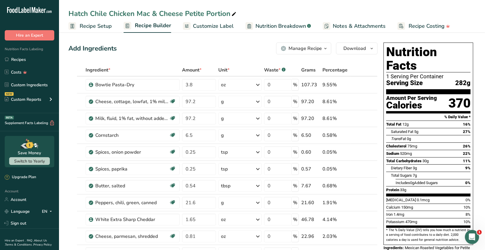
click at [328, 48] on icon "button" at bounding box center [325, 48] width 5 height 7
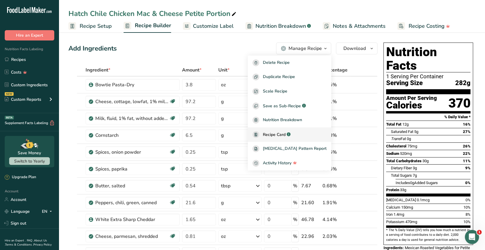
click at [279, 136] on span "Recipe Card" at bounding box center [274, 134] width 23 height 6
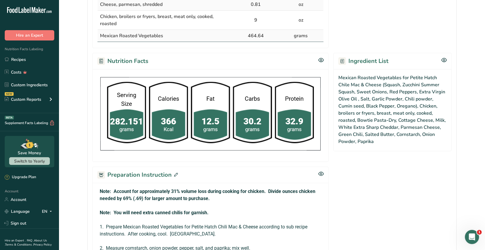
scroll to position [295, 0]
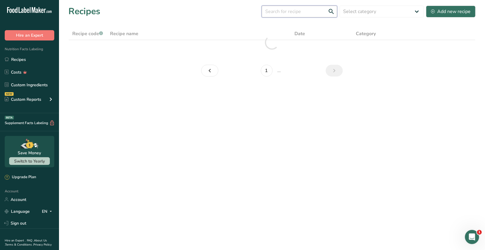
click at [281, 9] on input "text" at bounding box center [300, 12] width 76 height 12
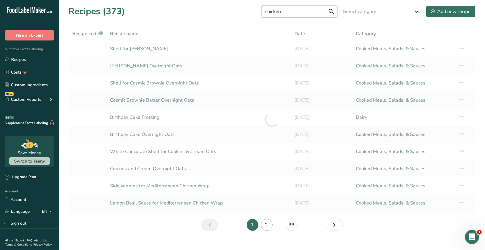
type input "chicken"
click at [267, 225] on link "2" at bounding box center [267, 225] width 12 height 12
click at [272, 225] on link "3" at bounding box center [274, 225] width 12 height 12
click at [280, 225] on link "4" at bounding box center [281, 225] width 12 height 12
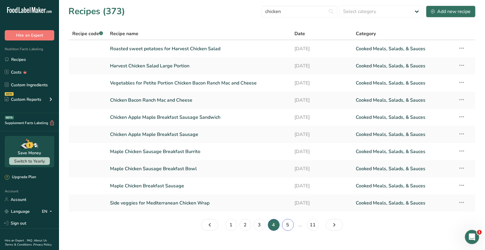
click at [289, 225] on link "5" at bounding box center [288, 225] width 12 height 12
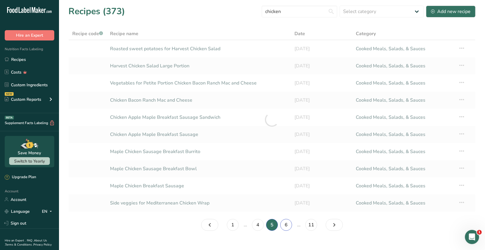
click at [287, 223] on link "6" at bounding box center [286, 225] width 12 height 12
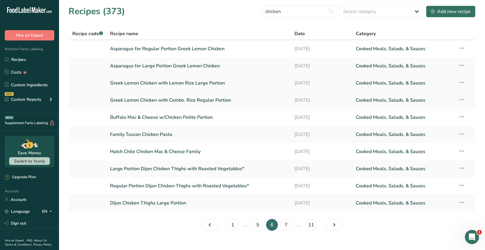
click at [212, 83] on link "Greek Lemon Chicken with Lemon Rice Large Portion" at bounding box center [198, 83] width 177 height 12
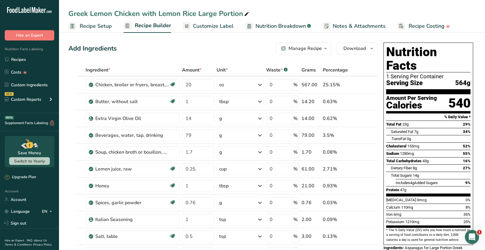
click at [326, 50] on icon "button" at bounding box center [325, 48] width 5 height 7
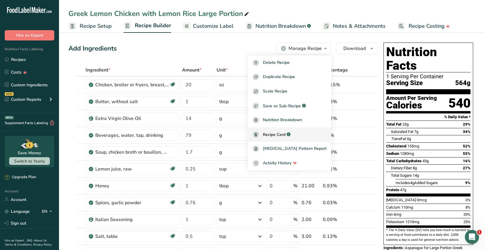
click at [286, 132] on span "Recipe Card" at bounding box center [274, 134] width 23 height 6
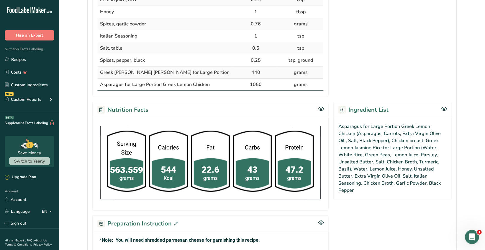
scroll to position [295, 0]
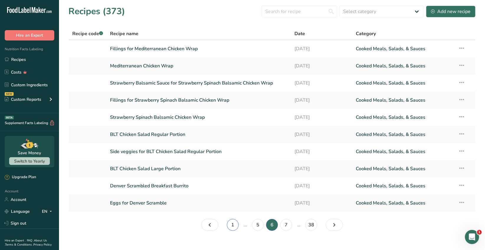
click at [232, 226] on link "1" at bounding box center [233, 225] width 12 height 12
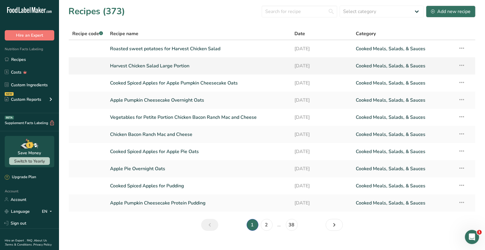
click at [462, 66] on icon at bounding box center [462, 65] width 7 height 11
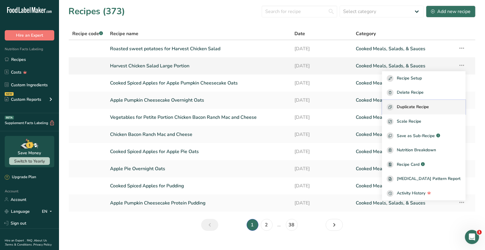
click at [429, 107] on span "Duplicate Recipe" at bounding box center [413, 107] width 32 height 7
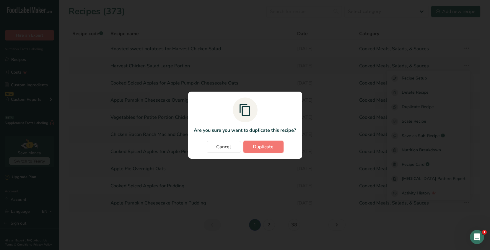
click at [266, 147] on span "Duplicate" at bounding box center [263, 146] width 21 height 7
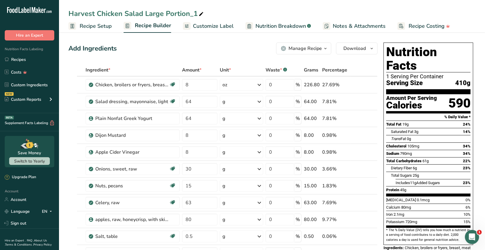
click at [199, 11] on span at bounding box center [201, 14] width 7 height 7
drag, startPoint x: 199, startPoint y: 11, endPoint x: 146, endPoint y: 12, distance: 52.2
click at [146, 12] on input "Harvest Chicken Salad Large Portion_1" at bounding box center [271, 13] width 407 height 11
type input "Harvest Chicken Salad Regular Portion"
click at [153, 152] on div "Apple Cider Vinegar" at bounding box center [132, 151] width 74 height 7
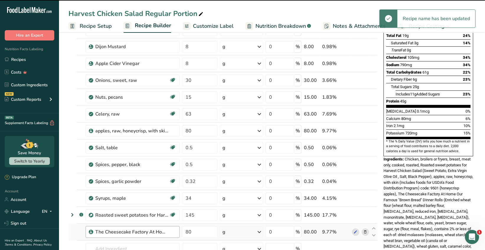
scroll to position [148, 0]
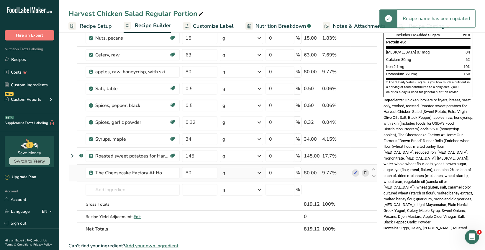
click at [366, 173] on icon at bounding box center [365, 173] width 4 height 6
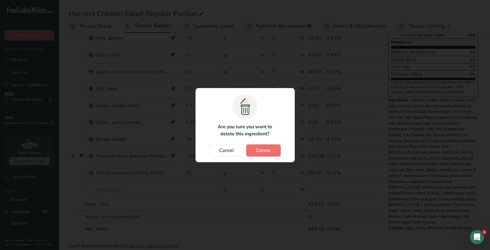
click at [263, 150] on span "Delete" at bounding box center [263, 150] width 15 height 7
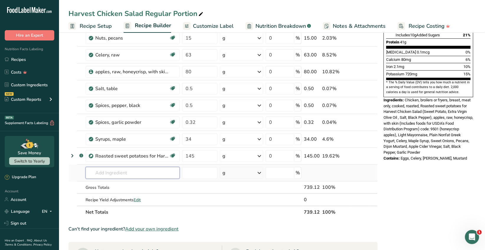
click at [101, 172] on input "text" at bounding box center [133, 173] width 94 height 12
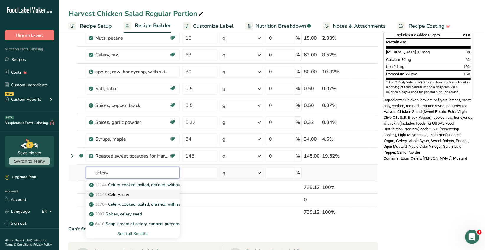
type input "celery"
click at [133, 196] on div "11143 Celery, raw" at bounding box center [127, 194] width 75 height 6
type input "Celery, raw"
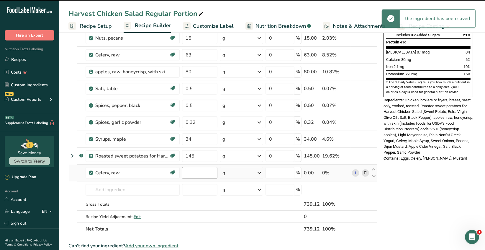
type input "0"
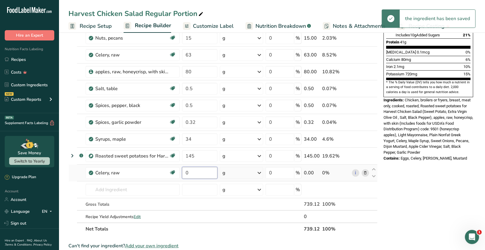
click at [192, 171] on input "0" at bounding box center [199, 173] width 35 height 12
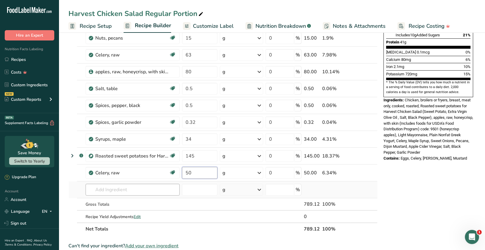
type input "50"
click at [108, 190] on div "Ingredient * Amount * Unit * Waste * .a-a{fill:#347362;}.b-a{fill:#fff;} Grams …" at bounding box center [222, 75] width 309 height 319
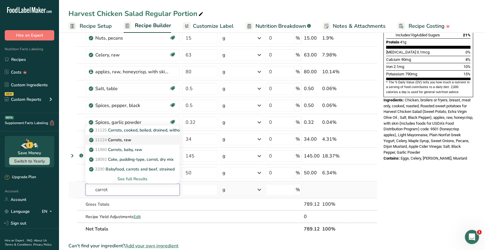
type input "carrot"
click at [135, 139] on div "11124 Carrots, raw" at bounding box center [127, 140] width 75 height 6
type input "Carrots, raw"
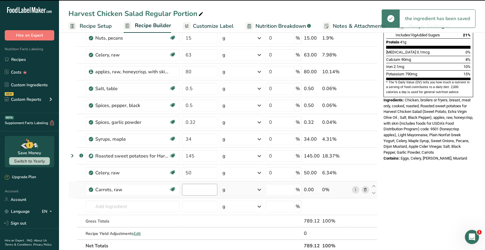
type input "0"
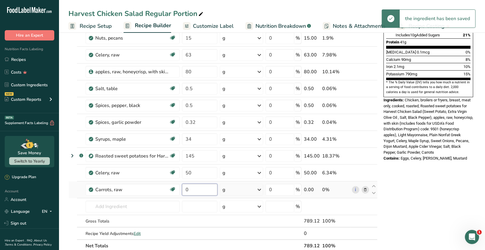
click at [190, 187] on input "0" at bounding box center [199, 190] width 35 height 12
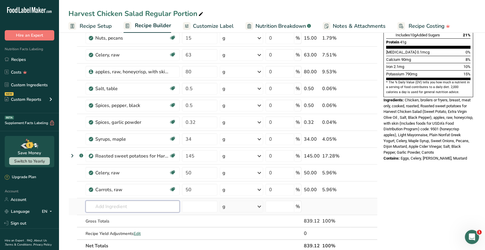
click at [117, 202] on div "Ingredient * Amount * Unit * Waste * .a-a{fill:#347362;}.b-a{fill:#fff;} Grams …" at bounding box center [222, 83] width 309 height 335
click at [193, 189] on input "50" at bounding box center [199, 190] width 35 height 12
type input "5"
type input "40"
click at [152, 206] on div "Ingredient * Amount * Unit * Waste * .a-a{fill:#347362;}.b-a{fill:#fff;} Grams …" at bounding box center [222, 83] width 309 height 335
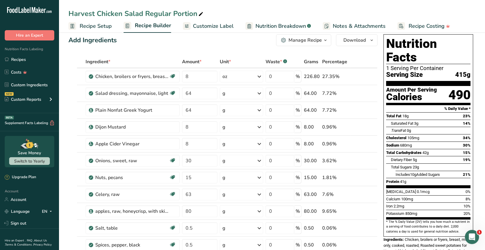
scroll to position [0, 0]
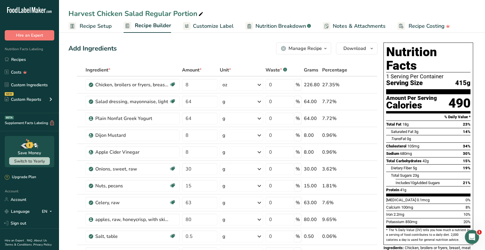
click at [324, 49] on icon "button" at bounding box center [325, 48] width 5 height 7
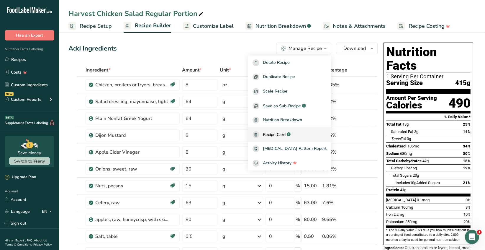
drag, startPoint x: 287, startPoint y: 135, endPoint x: 302, endPoint y: 132, distance: 14.8
click at [286, 135] on span "Recipe Card" at bounding box center [274, 134] width 23 height 6
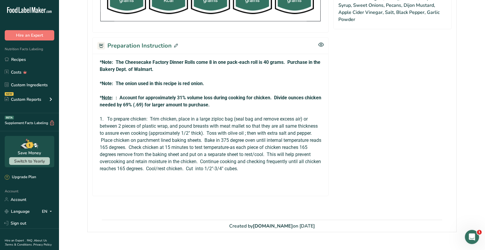
scroll to position [443, 0]
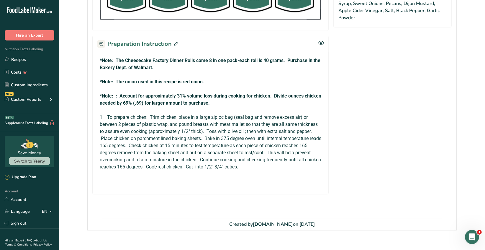
click at [176, 42] on icon at bounding box center [176, 44] width 4 height 4
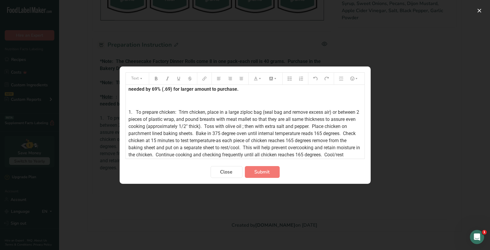
scroll to position [98, 0]
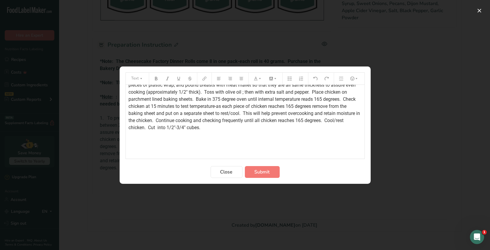
click at [247, 128] on p "1. To prepare chicken: Trim chicken, place in a large ziploc bag (seal bag and …" at bounding box center [245, 102] width 233 height 57
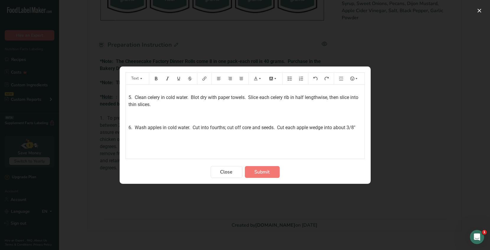
scroll to position [241, 0]
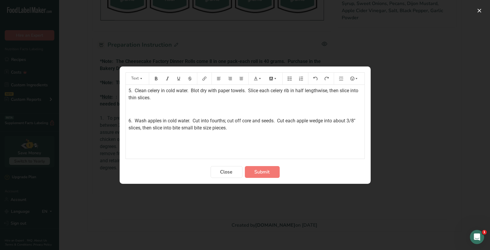
click at [169, 100] on p "5. Clean celery in cold water. Blot dry with paper towels. Slice each celery ri…" at bounding box center [245, 94] width 233 height 14
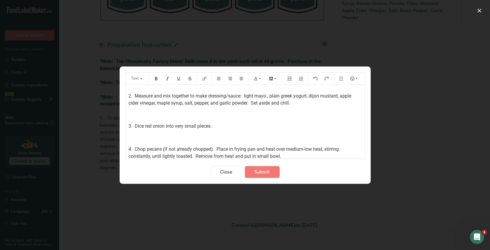
scroll to position [123, 0]
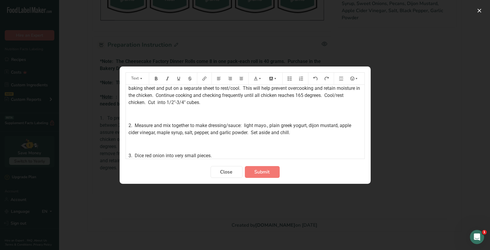
click at [248, 102] on p "1. To prepare chicken: Trim chicken, place in a large ziploc bag (seal bag and …" at bounding box center [245, 77] width 233 height 57
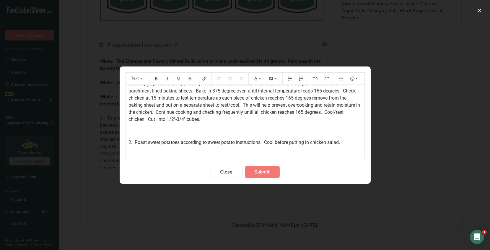
scroll to position [117, 0]
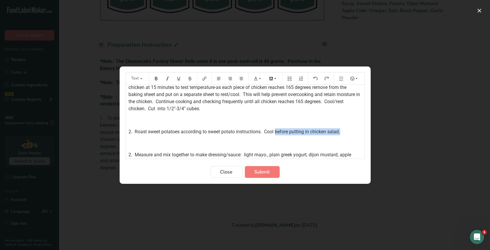
drag, startPoint x: 343, startPoint y: 132, endPoint x: 276, endPoint y: 127, distance: 67.2
click at [276, 127] on div "*Note: The Cheesecake Factory Dinner Rolls come 8 in one pack-each roll is 40 g…" at bounding box center [245, 135] width 238 height 334
click at [132, 153] on span "2. Measure and mix together to make dressing/sauce: light mayo., plain greek yo…" at bounding box center [241, 158] width 224 height 13
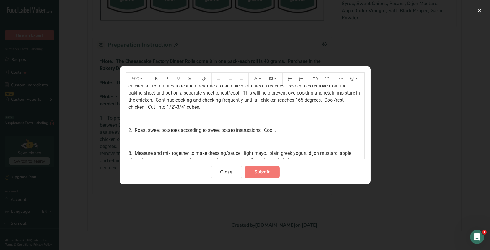
scroll to position [148, 0]
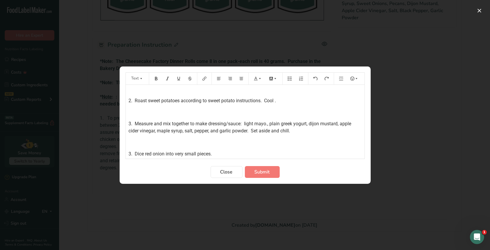
click at [131, 153] on span "3. Dice red onion into very small pieces." at bounding box center [170, 154] width 83 height 6
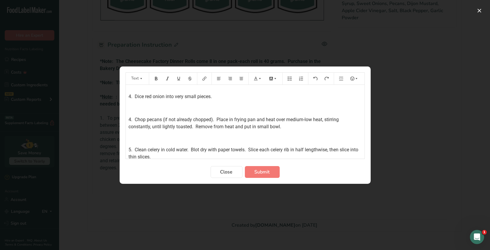
scroll to position [207, 0]
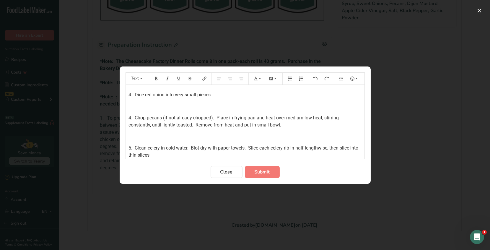
click at [130, 116] on span "4. Chop pecans (if not already chopped). Place in frying pan and heat over medi…" at bounding box center [234, 121] width 211 height 13
click at [131, 147] on span "5. Clean celery in cold water. Blot dry with paper towels. Slice each celery ri…" at bounding box center [244, 151] width 231 height 13
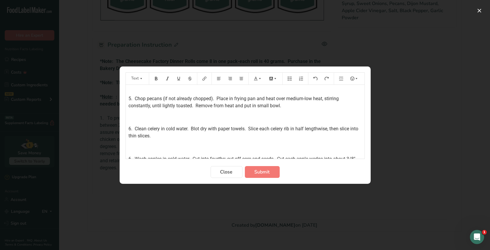
scroll to position [237, 0]
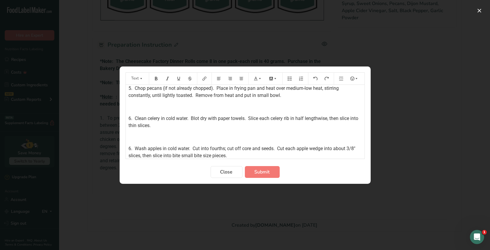
click at [131, 147] on span "6. Wash apples in cold water. Cut into fourths; cut off core and seeds. Cut eac…" at bounding box center [243, 151] width 228 height 13
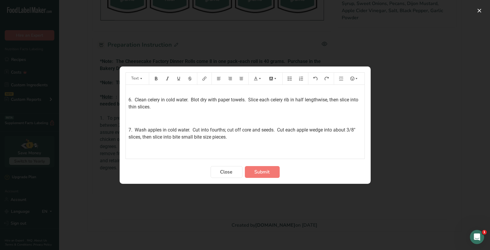
scroll to position [265, 0]
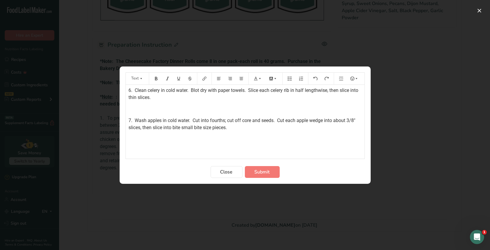
click at [242, 127] on p "7. Wash apples in cold water. Cut into fourths; cut off core and seeds. Cut eac…" at bounding box center [245, 124] width 233 height 14
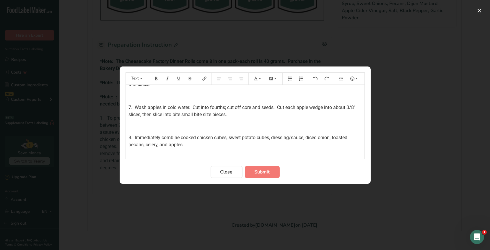
scroll to position [289, 0]
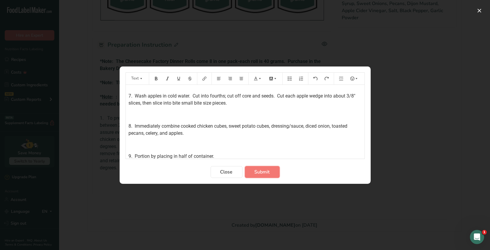
drag, startPoint x: 261, startPoint y: 168, endPoint x: 265, endPoint y: 169, distance: 3.8
click at [261, 168] on span "Submit" at bounding box center [261, 171] width 15 height 7
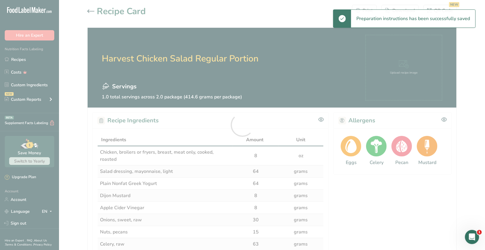
scroll to position [0, 0]
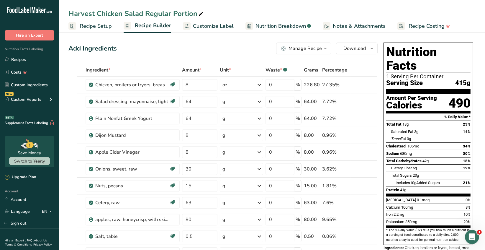
click at [327, 49] on icon "button" at bounding box center [325, 48] width 5 height 7
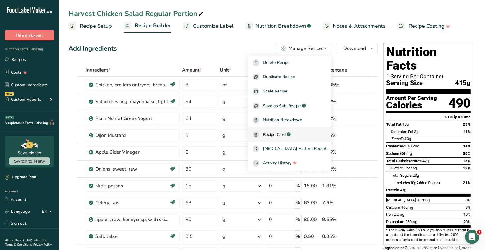
click at [286, 132] on span "Recipe Card" at bounding box center [274, 134] width 23 height 6
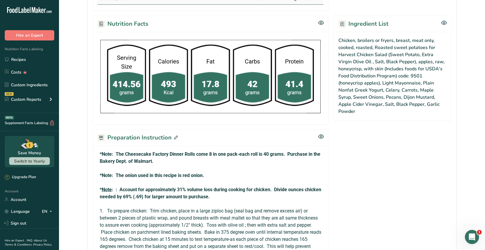
scroll to position [443, 0]
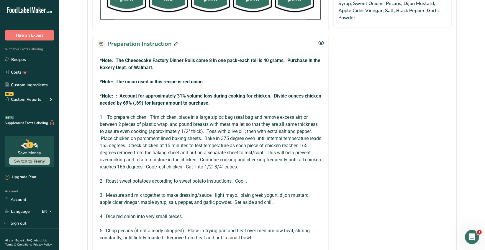
click at [176, 43] on icon at bounding box center [176, 44] width 4 height 4
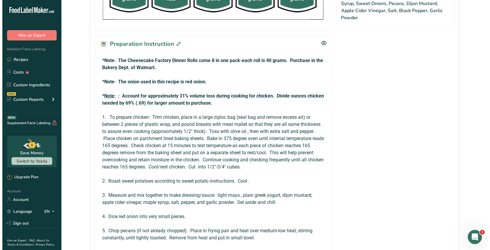
scroll to position [436, 0]
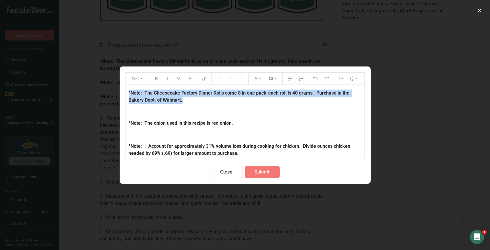
drag, startPoint x: 191, startPoint y: 100, endPoint x: 125, endPoint y: 91, distance: 66.0
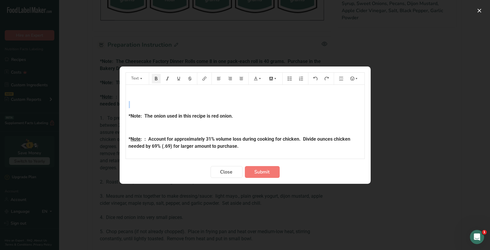
drag, startPoint x: 129, startPoint y: 108, endPoint x: 132, endPoint y: 106, distance: 3.0
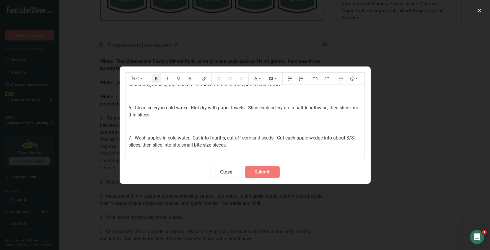
scroll to position [265, 0]
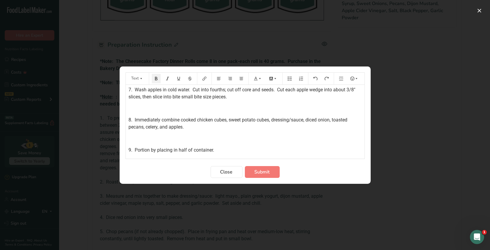
click at [222, 150] on p "9. Portion by placing in half of container." at bounding box center [245, 149] width 233 height 7
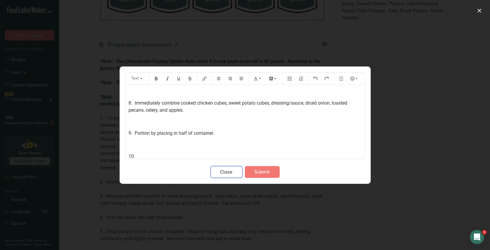
click at [229, 175] on span "Close" at bounding box center [226, 171] width 12 height 7
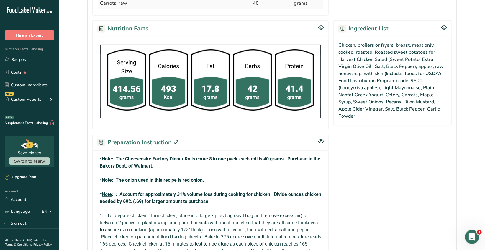
scroll to position [413, 0]
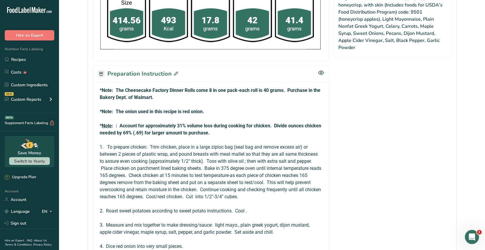
click at [175, 72] on icon at bounding box center [176, 74] width 4 height 4
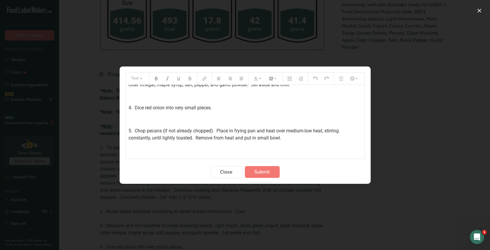
scroll to position [194, 0]
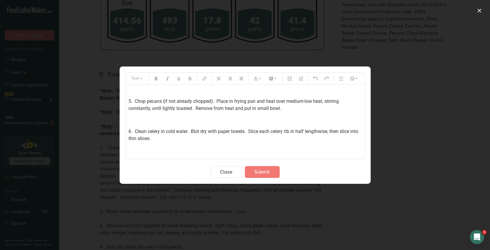
click at [136, 130] on span "6. Clean celery in cold water. Blot dry with paper towels. Slice each celery ri…" at bounding box center [244, 134] width 231 height 13
click at [158, 79] on button "Preparation instructions modal" at bounding box center [156, 78] width 9 height 9
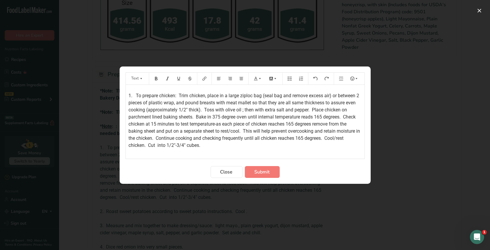
scroll to position [0, 0]
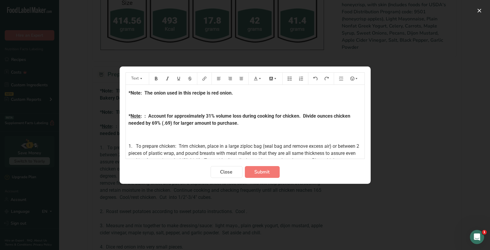
click at [238, 94] on p "*Note: The onion used in this recipe is red onion." at bounding box center [245, 92] width 233 height 7
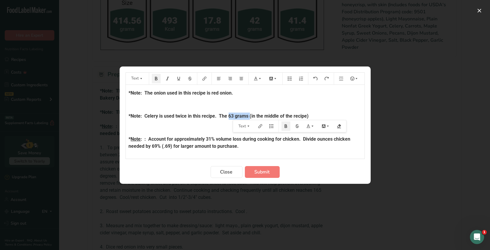
drag, startPoint x: 249, startPoint y: 116, endPoint x: 229, endPoint y: 117, distance: 20.7
click at [229, 117] on span "*Note: Celery is used twice in this recipe. The 63 grams (in the middle of the …" at bounding box center [219, 116] width 180 height 6
drag, startPoint x: 301, startPoint y: 118, endPoint x: 243, endPoint y: 114, distance: 58.8
click at [243, 114] on p "*Note: Celery is used twice in this recipe. The celery (in the middle of the re…" at bounding box center [245, 115] width 233 height 7
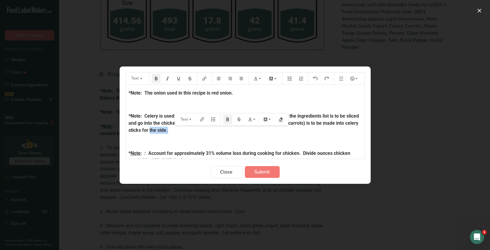
drag, startPoint x: 192, startPoint y: 129, endPoint x: 173, endPoint y: 131, distance: 18.7
click at [173, 131] on p "*Note: Celery is used twice in this recipe. The celery listed in the middle of …" at bounding box center [245, 122] width 233 height 21
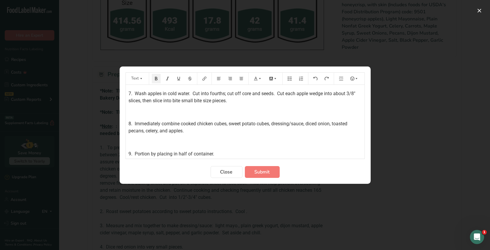
scroll to position [348, 0]
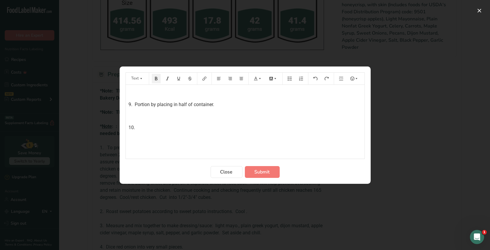
click at [139, 127] on p "10." at bounding box center [245, 127] width 233 height 7
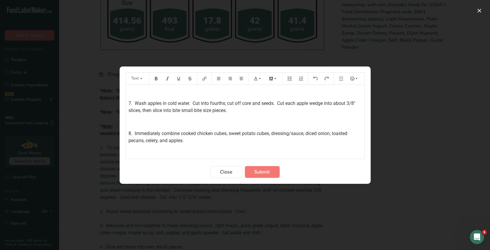
scroll to position [259, 0]
click at [148, 102] on span "6. Clean celery in cold water. Blot dry with paper towels. Slice each celery ri…" at bounding box center [244, 106] width 231 height 13
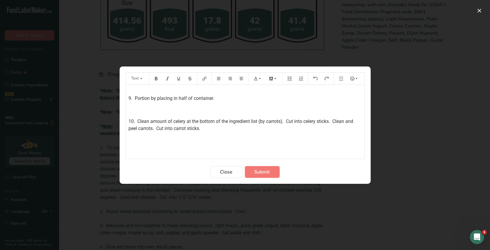
scroll to position [355, 0]
click at [207, 127] on p "10. Clean amount of celery at the bottom of the ingredient list (by carrots). C…" at bounding box center [245, 124] width 233 height 14
click at [261, 173] on span "Submit" at bounding box center [261, 171] width 15 height 7
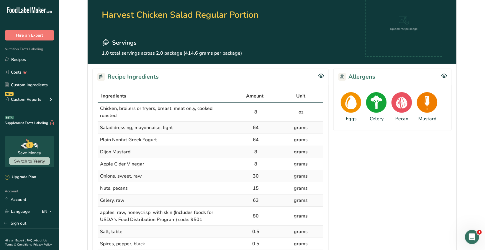
scroll to position [41, 0]
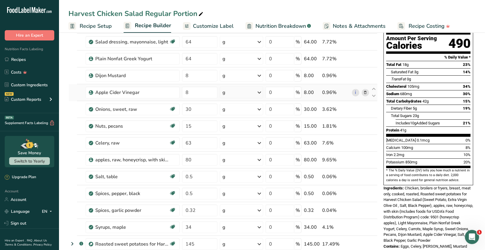
scroll to position [177, 0]
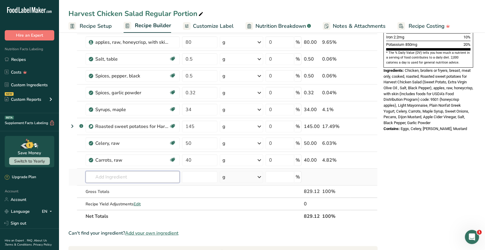
click at [105, 178] on input "text" at bounding box center [133, 177] width 94 height 12
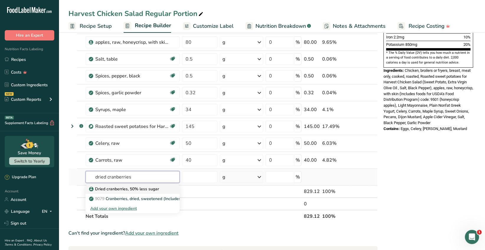
type input "dried cranberries"
click at [114, 188] on p "Dried cranberries, 50% less sugar" at bounding box center [124, 189] width 69 height 6
type input "Dried cranberries, 50% less sugar"
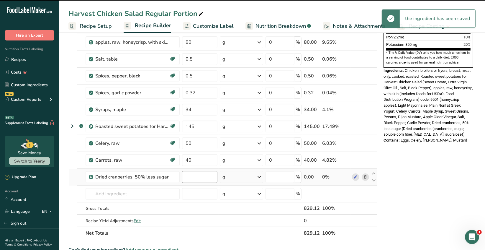
type input "0"
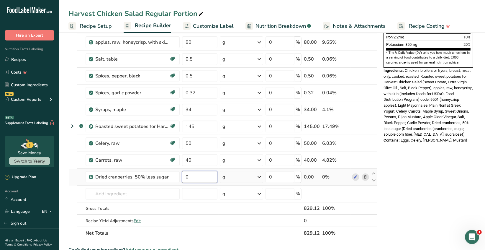
click at [190, 176] on input "0" at bounding box center [199, 177] width 35 height 12
type input "28"
click at [155, 194] on div "Ingredient * Amount * Unit * Waste * .a-a{fill:#347362;}.b-a{fill:#fff;} Grams …" at bounding box center [222, 63] width 309 height 352
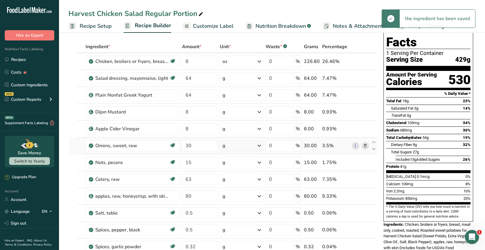
scroll to position [0, 0]
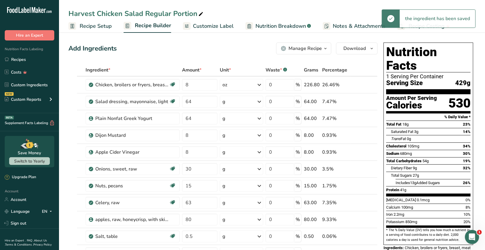
click at [326, 49] on icon "button" at bounding box center [325, 48] width 5 height 7
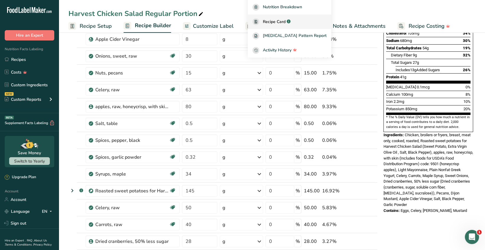
scroll to position [118, 0]
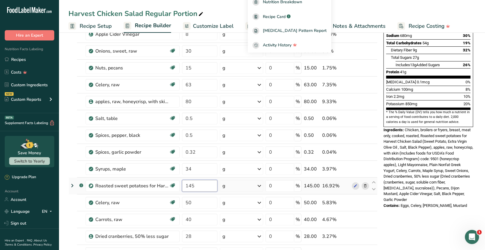
click at [183, 184] on input "145" at bounding box center [199, 186] width 35 height 12
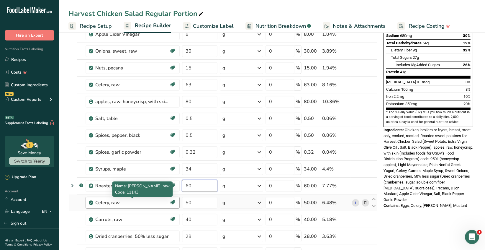
type input "60"
click at [161, 201] on div "Ingredient * Amount * Unit * Waste * .a-a{fill:#347362;}.b-a{fill:#fff;} Grams …" at bounding box center [222, 122] width 309 height 352
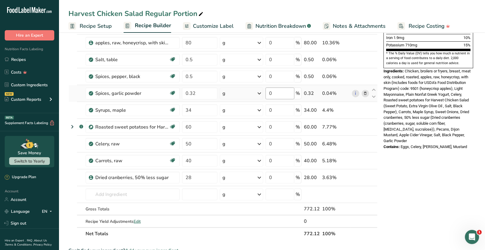
scroll to position [11, 0]
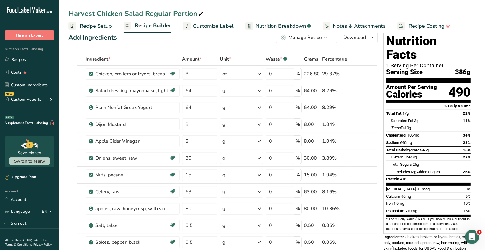
click at [325, 39] on icon "button" at bounding box center [325, 37] width 5 height 7
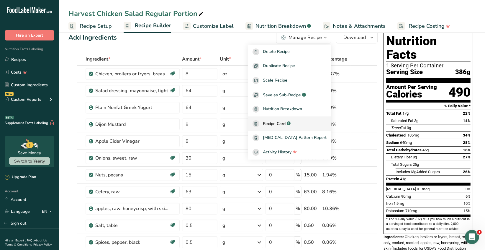
click at [285, 125] on span "Recipe Card" at bounding box center [274, 123] width 23 height 6
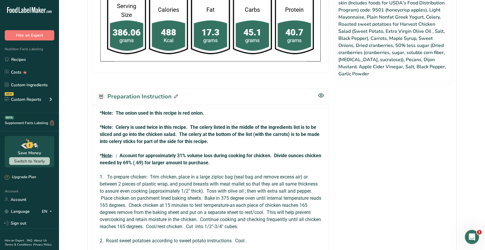
click at [174, 94] on icon at bounding box center [176, 96] width 4 height 4
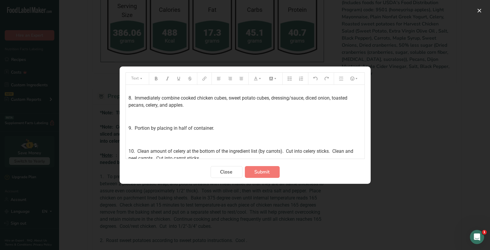
scroll to position [378, 0]
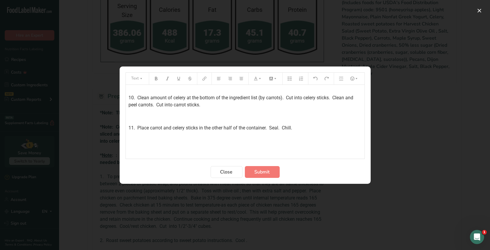
click at [270, 126] on span "11. Place carrot and celery sticks in the other half of the container. Seal. Ch…" at bounding box center [210, 128] width 163 height 6
click at [271, 127] on span "11. Place carrot and celery sticks in the other half of the container. Seal. Ch…" at bounding box center [210, 128] width 163 height 6
click at [266, 175] on span "Submit" at bounding box center [261, 171] width 15 height 7
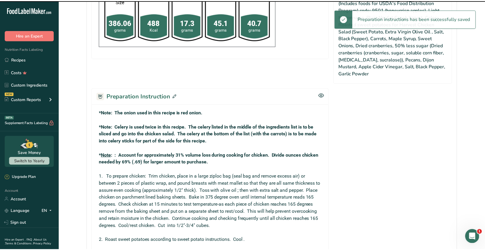
scroll to position [480, 0]
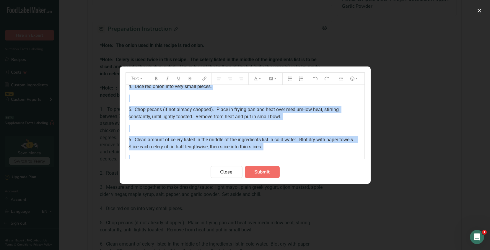
scroll to position [385, 0]
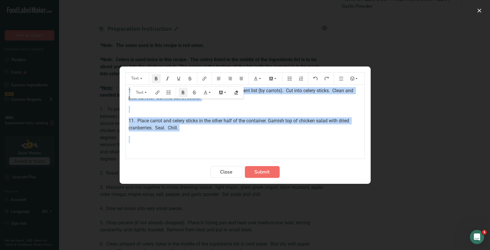
drag, startPoint x: 133, startPoint y: 100, endPoint x: 263, endPoint y: 175, distance: 149.8
click at [263, 176] on form "Text *Note: The onion used in this recipe is red onion. ﻿ *Note: Celery is used…" at bounding box center [244, 124] width 239 height 105
copy div "*Lore: Ips dolor sita co adip elitse do eiu tempo. ﻿ *Inci: Utlabo et dolo magn…"
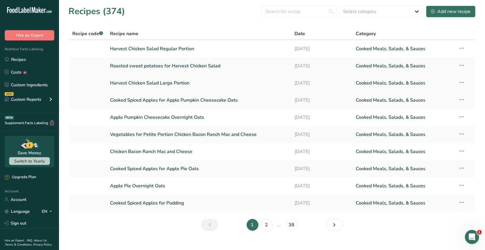
click at [186, 83] on link "Harvest Chicken Salad Large Portion" at bounding box center [198, 83] width 177 height 12
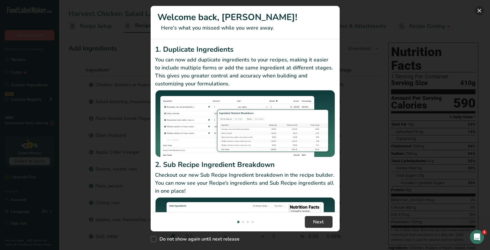
click at [479, 13] on button "New Features" at bounding box center [478, 10] width 9 height 9
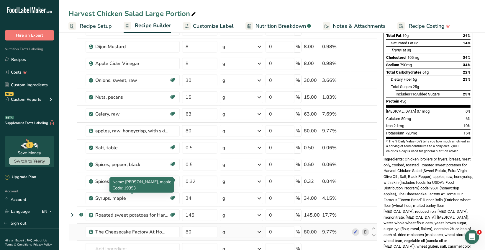
scroll to position [118, 0]
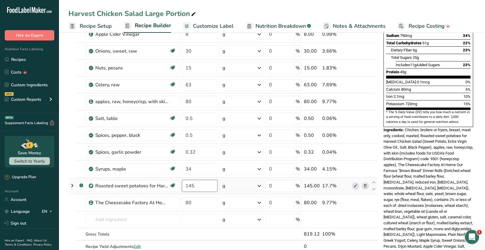
click at [196, 184] on input "145" at bounding box center [199, 186] width 35 height 12
type input "1"
type input "60"
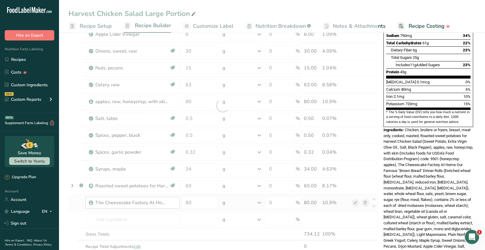
click at [174, 201] on div "Ingredient * Amount * Unit * Waste * .a-a{fill:#347362;}.b-a{fill:#fff;} Grams …" at bounding box center [222, 105] width 309 height 319
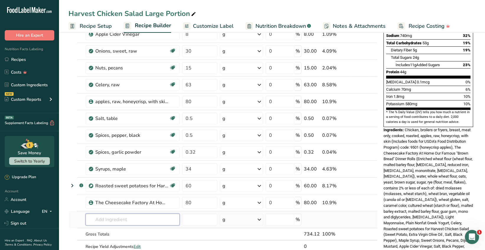
click at [97, 217] on input "text" at bounding box center [133, 219] width 94 height 12
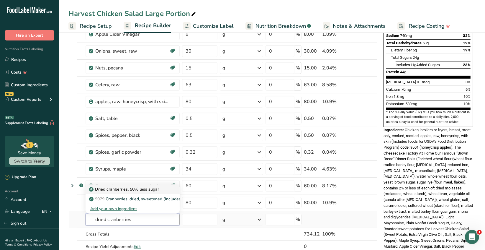
type input "dried cranberries"
click at [147, 189] on p "Dried cranberries, 50% less sugar" at bounding box center [124, 189] width 69 height 6
type input "Dried cranberries, 50% less sugar"
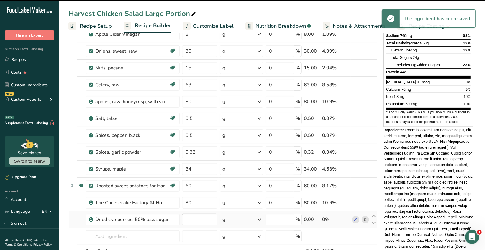
type input "0"
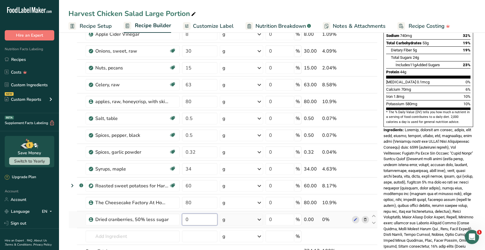
click at [194, 216] on input "0" at bounding box center [199, 219] width 35 height 12
type input "2"
type input "28"
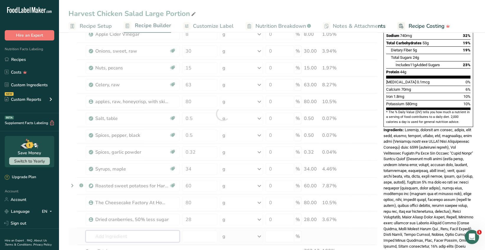
click at [168, 236] on div "Ingredient * Amount * Unit * Waste * .a-a{fill:#347362;}.b-a{fill:#fff;} Grams …" at bounding box center [222, 113] width 309 height 335
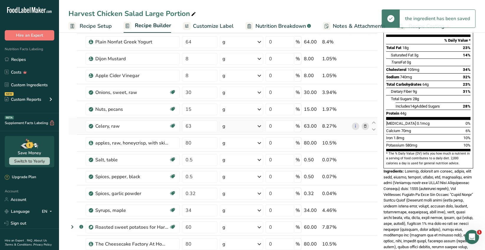
scroll to position [0, 0]
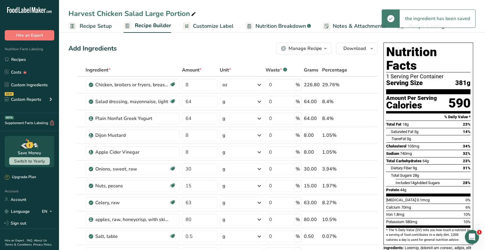
click at [323, 48] on icon "button" at bounding box center [325, 48] width 5 height 7
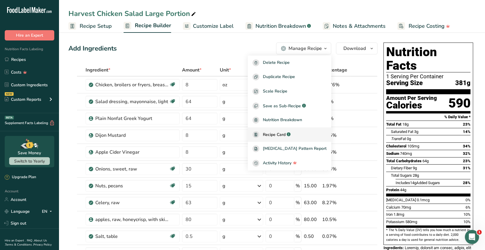
click at [286, 133] on span "Recipe Card" at bounding box center [274, 134] width 23 height 6
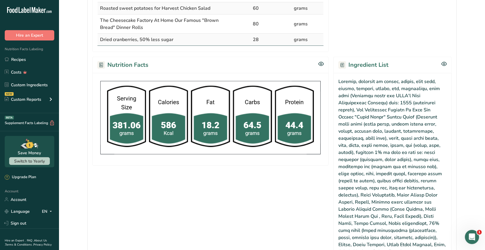
scroll to position [384, 0]
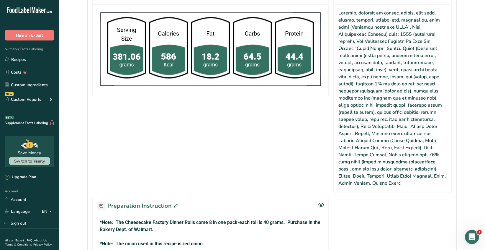
click at [175, 204] on icon at bounding box center [176, 206] width 4 height 4
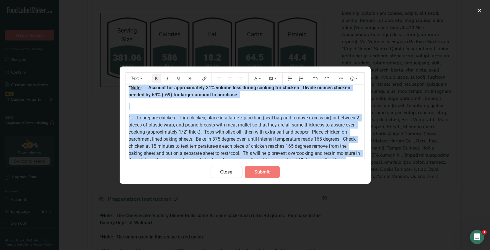
scroll to position [98, 0]
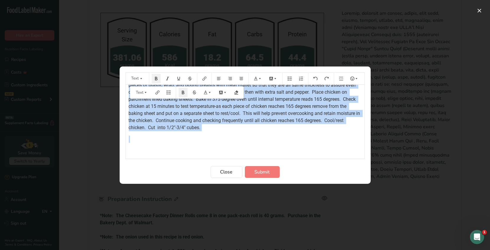
drag, startPoint x: 127, startPoint y: 92, endPoint x: 279, endPoint y: 148, distance: 162.8
click at [279, 148] on div "*Note: The Cheesecake Factory Dinner Rolls come 8 in one pack-each roll is 40 g…" at bounding box center [245, 70] width 238 height 168
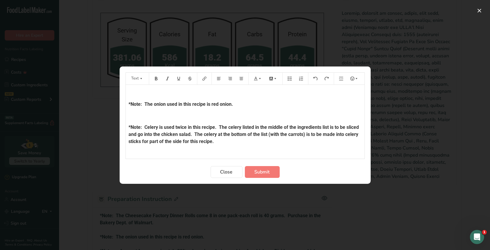
scroll to position [30, 0]
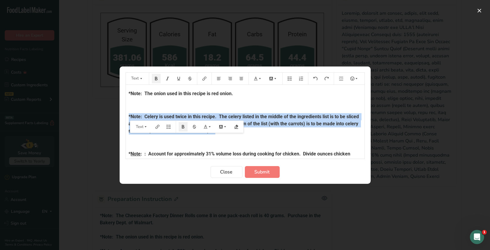
drag, startPoint x: 127, startPoint y: 115, endPoint x: 250, endPoint y: 134, distance: 123.9
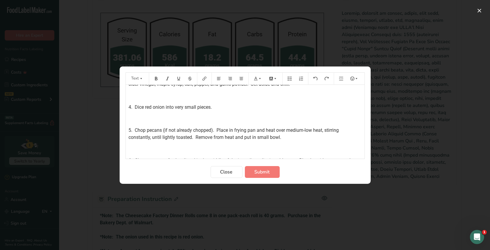
scroll to position [236, 0]
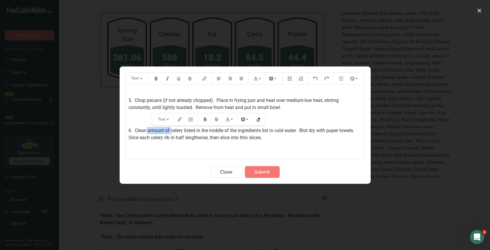
drag, startPoint x: 170, startPoint y: 130, endPoint x: 145, endPoint y: 130, distance: 24.5
click at [145, 130] on span "6. Clean amount of celery listed in the middle of the ingredients list in cold …" at bounding box center [243, 133] width 228 height 13
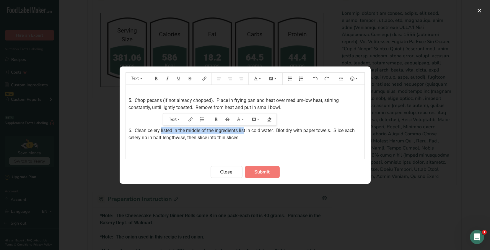
drag, startPoint x: 245, startPoint y: 130, endPoint x: 162, endPoint y: 131, distance: 83.5
click at [162, 131] on span "6. Clean celery listed in the middle of the ingredients list in cold water. Blo…" at bounding box center [242, 133] width 227 height 13
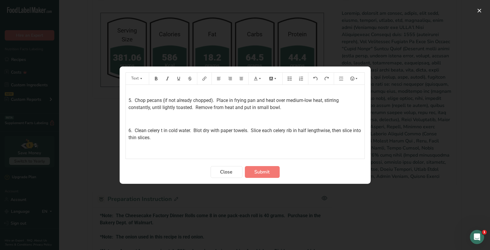
click at [163, 130] on span "6. Clean celery t in cold water. Blot dry with paper towels. Slice each celery …" at bounding box center [245, 133] width 233 height 13
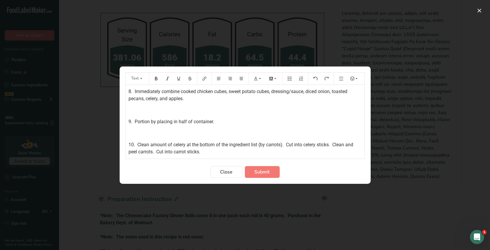
scroll to position [354, 0]
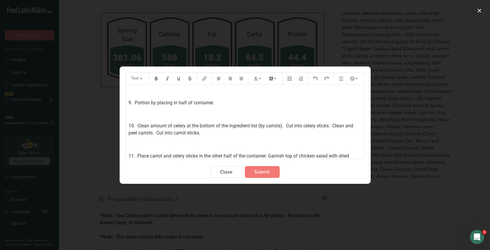
drag, startPoint x: 205, startPoint y: 132, endPoint x: 125, endPoint y: 127, distance: 80.7
click at [125, 127] on section "Text *Note: The Cheesecake Factory Dinner Rolls come 8 in one pack-each roll is…" at bounding box center [244, 124] width 251 height 117
click at [133, 125] on span "11. Place carrot and celery sticks in the other half of the container. Garnish …" at bounding box center [240, 129] width 222 height 13
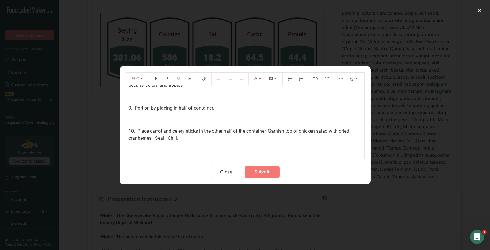
scroll to position [359, 0]
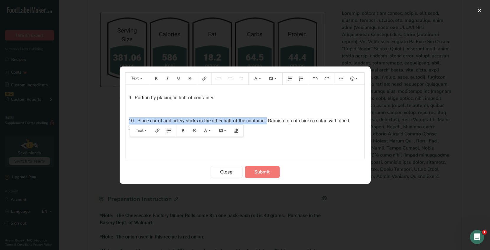
drag, startPoint x: 268, startPoint y: 120, endPoint x: 127, endPoint y: 120, distance: 140.4
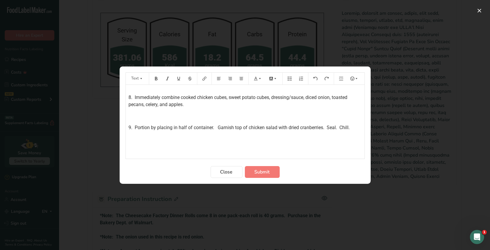
scroll to position [329, 0]
click at [328, 125] on span "9. Portion by placing in half of container. Garnish top of chicken salad with d…" at bounding box center [239, 128] width 221 height 6
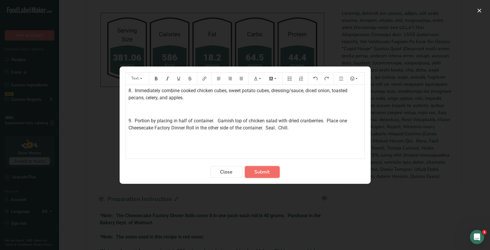
click at [271, 173] on button "Submit" at bounding box center [262, 172] width 35 height 12
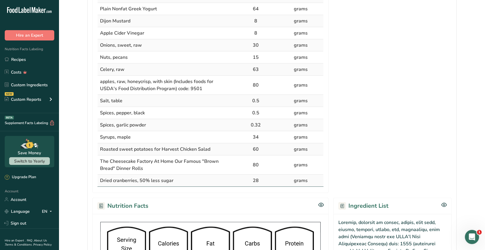
scroll to position [89, 0]
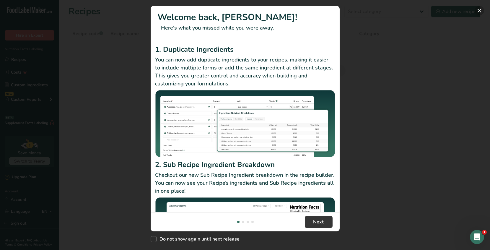
click at [478, 11] on button "New Features" at bounding box center [478, 10] width 9 height 9
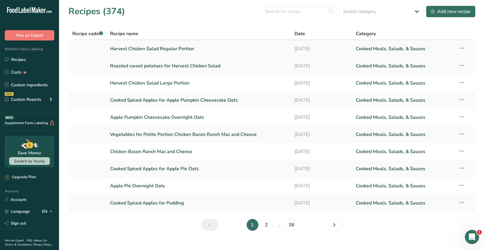
click at [178, 51] on link "Harvest Chicken Salad Regular Portion" at bounding box center [198, 48] width 177 height 12
click at [171, 118] on link "Apple Pumpkin Cheesecake Overnight Oats" at bounding box center [198, 117] width 177 height 12
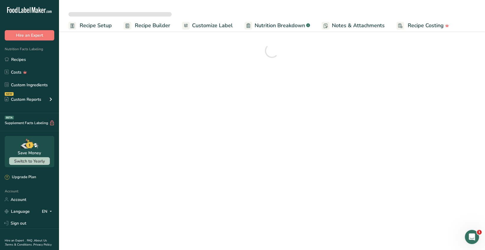
click at [214, 25] on span "Customize Label" at bounding box center [212, 26] width 41 height 8
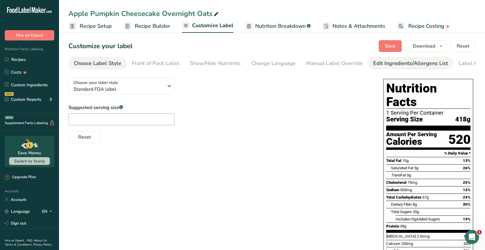
click at [420, 62] on div "Edit Ingredients/Allergens List" at bounding box center [410, 63] width 75 height 8
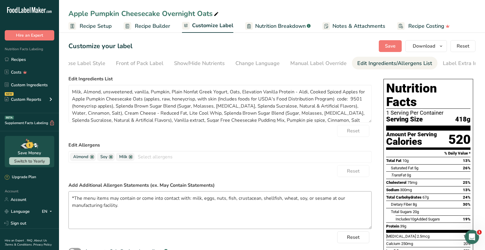
scroll to position [0, 21]
drag, startPoint x: 127, startPoint y: 207, endPoint x: 62, endPoint y: 197, distance: 65.6
click at [62, 197] on section "Customize your label Save Download Choose what to show on your downloaded label…" at bounding box center [272, 229] width 426 height 397
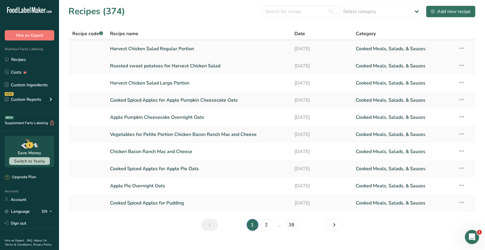
click at [180, 48] on link "Harvest Chicken Salad Regular Portion" at bounding box center [198, 48] width 177 height 12
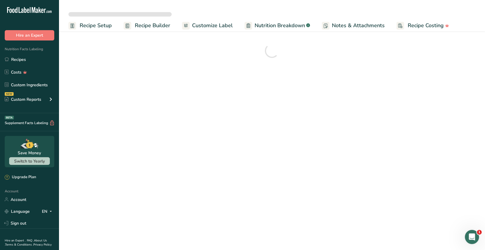
click at [223, 25] on span "Customize Label" at bounding box center [212, 26] width 41 height 8
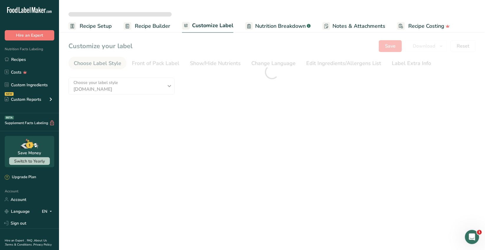
type textarea "Chicken, broilers or fryers, breast, meat only, cooked, roasted, apples, raw, h…"
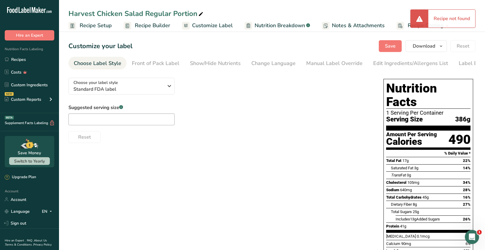
click at [348, 63] on section "Customize your label Save Download Choose what to show on your downloaded label…" at bounding box center [272, 204] width 426 height 347
click at [405, 65] on div "Edit Ingredients/Allergens List" at bounding box center [410, 63] width 75 height 8
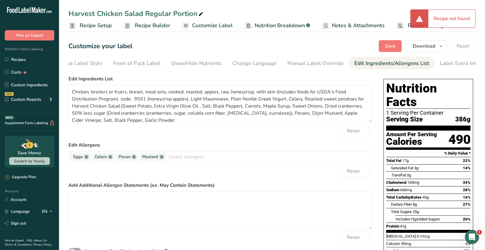
scroll to position [0, 21]
click at [76, 199] on textarea at bounding box center [219, 210] width 303 height 38
paste textarea "*The menu items may contain or come into contact with: milk, eggs, nuts, fish, …"
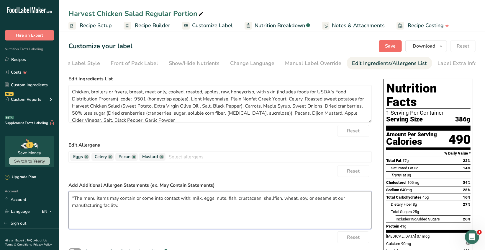
type textarea "*The menu items may contain or come into contact with: milk, eggs, nuts, fish, …"
drag, startPoint x: 394, startPoint y: 47, endPoint x: 397, endPoint y: 47, distance: 3.6
click at [394, 47] on span "Save" at bounding box center [390, 45] width 11 height 7
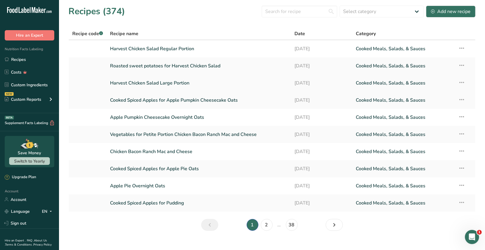
click at [176, 84] on link "Harvest Chicken Salad Large Portion" at bounding box center [198, 83] width 177 height 12
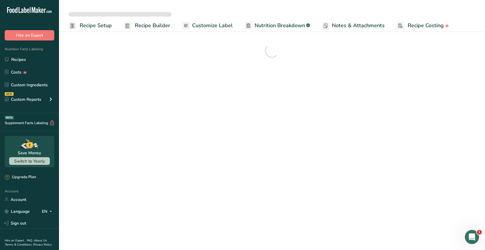
click at [216, 25] on span "Customize Label" at bounding box center [212, 26] width 41 height 8
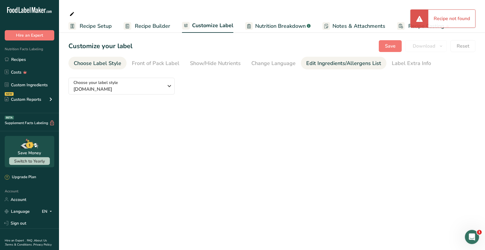
click at [352, 61] on div "Edit Ingredients/Allergens List" at bounding box center [343, 63] width 75 height 8
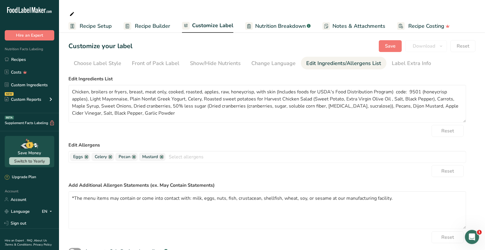
click at [209, 24] on span "Customize Label" at bounding box center [212, 26] width 41 height 8
click at [324, 65] on div "Edit Ingredients/Allergens List" at bounding box center [343, 63] width 75 height 8
drag, startPoint x: 394, startPoint y: 197, endPoint x: 99, endPoint y: 204, distance: 295.4
click at [59, 197] on section "Customize your label Save Download Choose what to show on your downloaded label…" at bounding box center [272, 152] width 426 height 243
click at [219, 214] on textarea "*The menu items may contain or come into contact with: milk, eggs, nuts, fish, …" at bounding box center [267, 210] width 398 height 38
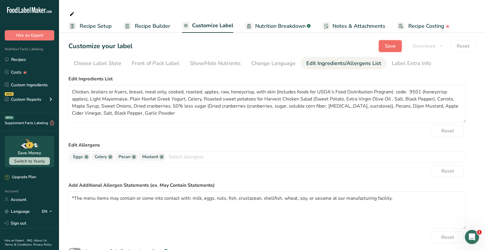
click at [392, 47] on span "Save" at bounding box center [390, 45] width 11 height 7
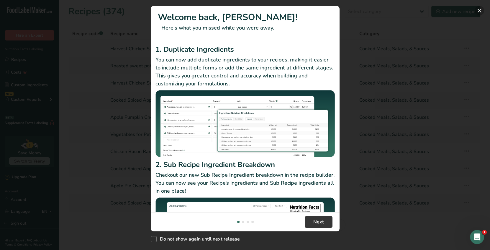
click at [480, 10] on button "New Features" at bounding box center [479, 10] width 9 height 9
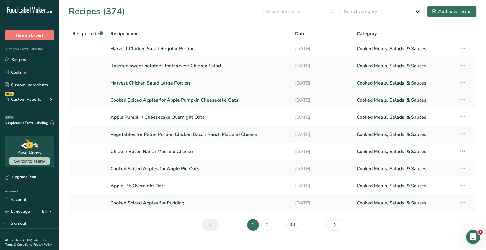
click at [167, 86] on link "Harvest Chicken Salad Large Portion" at bounding box center [199, 83] width 178 height 12
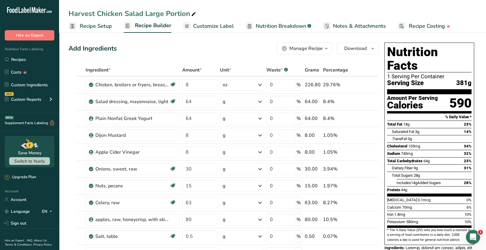
click at [217, 26] on span "Customize Label" at bounding box center [213, 26] width 41 height 8
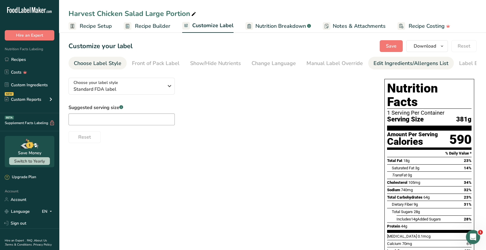
click at [415, 62] on div "Edit Ingredients/Allergens List" at bounding box center [410, 63] width 75 height 8
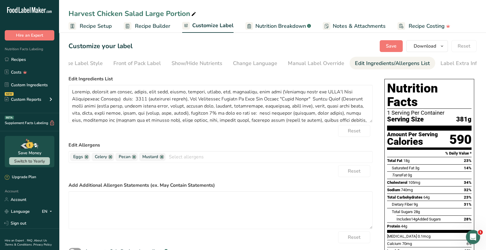
scroll to position [0, 21]
click at [74, 195] on textarea at bounding box center [220, 210] width 304 height 38
paste textarea "*The menu items may contain or come into contact with: milk, eggs, nuts, fish, …"
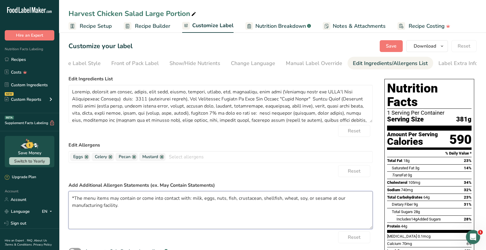
type textarea "*The menu items may contain or come into contact with: milk, eggs, nuts, fish, …"
click at [392, 49] on span "Save" at bounding box center [391, 45] width 11 height 7
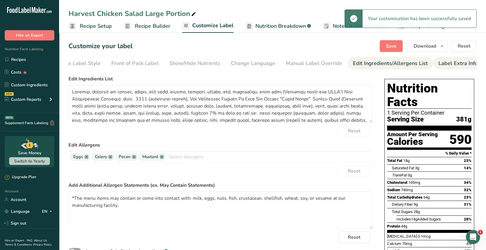
click at [447, 66] on div "Label Extra Info" at bounding box center [457, 63] width 39 height 8
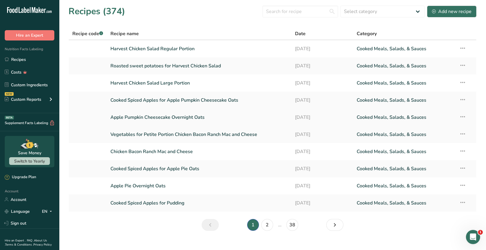
click at [176, 117] on link "Apple Pumpkin Cheesecake Overnight Oats" at bounding box center [199, 117] width 178 height 12
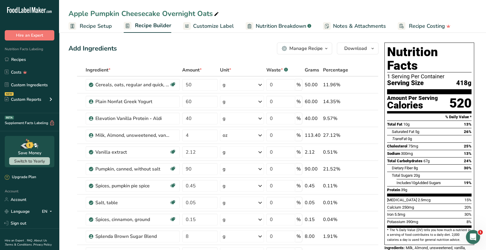
click at [220, 27] on span "Customize Label" at bounding box center [213, 26] width 41 height 8
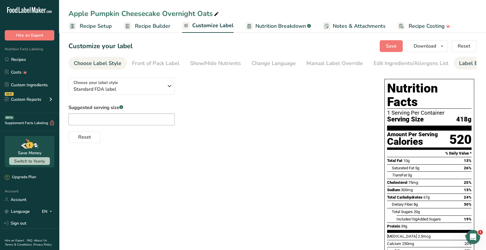
click at [463, 67] on link "Label Extra Info" at bounding box center [478, 63] width 39 height 13
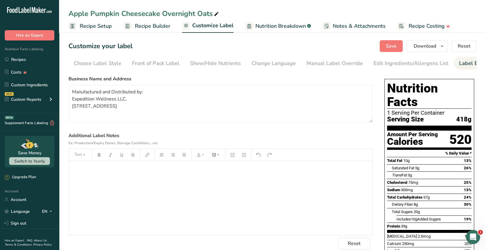
scroll to position [0, 21]
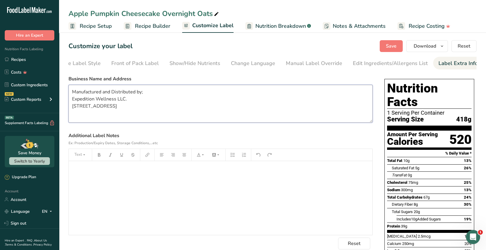
drag, startPoint x: 105, startPoint y: 119, endPoint x: 68, endPoint y: 95, distance: 44.2
click at [68, 95] on textarea "Manufactured and Distributed by; Expedition Wellness LLC. [STREET_ADDRESS]" at bounding box center [220, 104] width 304 height 38
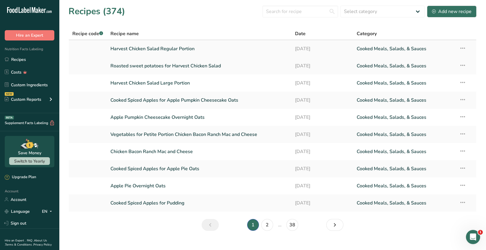
click at [181, 48] on link "Harvest Chicken Salad Regular Portion" at bounding box center [199, 48] width 178 height 12
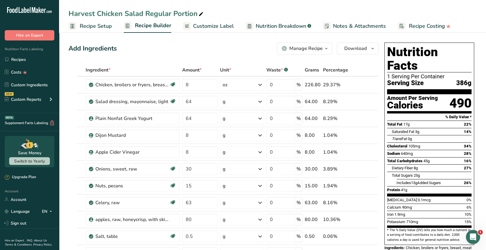
click at [206, 27] on span "Customize Label" at bounding box center [213, 26] width 41 height 8
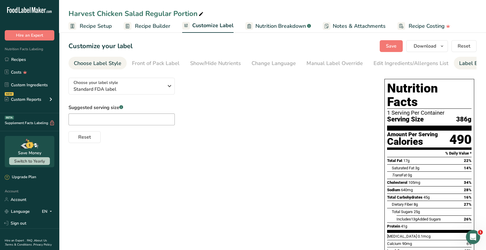
click at [469, 63] on div "Label Extra Info" at bounding box center [478, 63] width 39 height 8
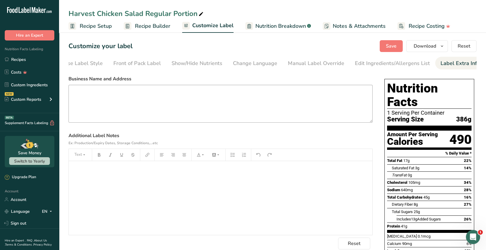
scroll to position [0, 21]
click at [74, 89] on textarea at bounding box center [220, 104] width 304 height 38
paste textarea "Manufactured and Distributed by; Expedition Wellness LLC. [STREET_ADDRESS]"
type textarea "Manufactured and Distributed by; Expedition Wellness LLC. [STREET_ADDRESS]"
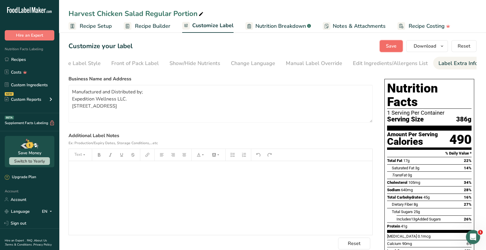
click at [392, 47] on span "Save" at bounding box center [391, 45] width 11 height 7
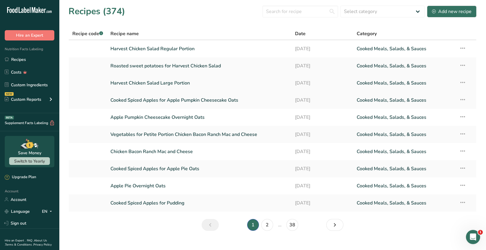
click at [157, 86] on link "Harvest Chicken Salad Large Portion" at bounding box center [199, 83] width 178 height 12
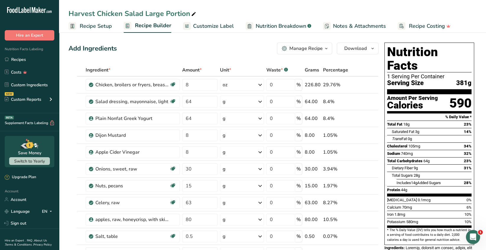
click at [219, 26] on span "Customize Label" at bounding box center [213, 26] width 41 height 8
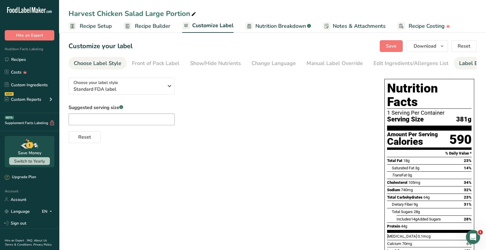
click at [470, 63] on div "Label Extra Info" at bounding box center [478, 63] width 39 height 8
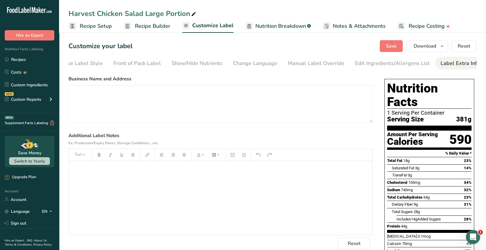
scroll to position [0, 21]
click at [81, 91] on textarea at bounding box center [220, 104] width 304 height 38
paste textarea "Manufactured and Distributed by; Expedition Wellness LLC. [STREET_ADDRESS]"
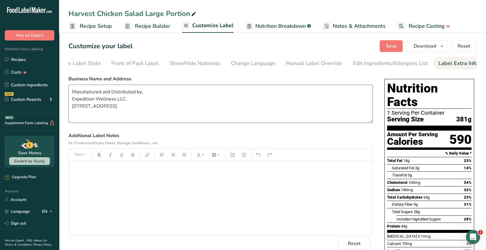
scroll to position [1, 0]
type textarea "Manufactured and Distributed by; Expedition Wellness LLC. [STREET_ADDRESS]"
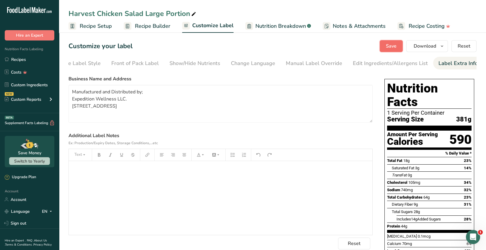
click at [394, 46] on span "Save" at bounding box center [391, 45] width 11 height 7
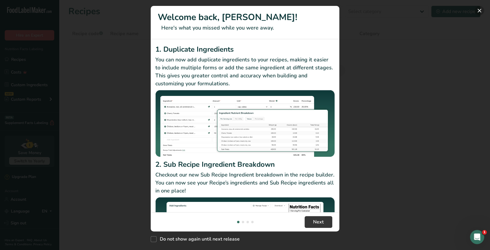
click at [478, 12] on button "New Features" at bounding box center [479, 10] width 9 height 9
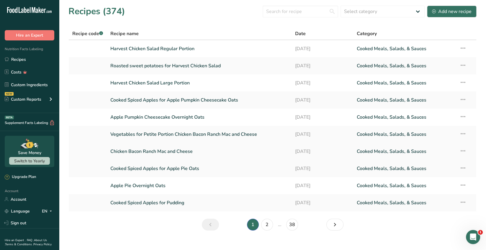
click at [462, 152] on icon at bounding box center [462, 150] width 7 height 11
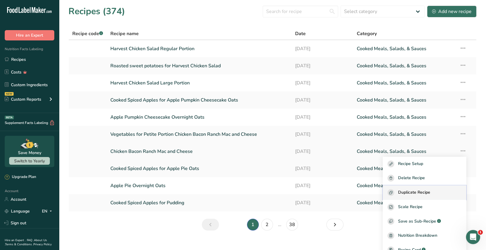
click at [430, 192] on span "Duplicate Recipe" at bounding box center [414, 192] width 32 height 7
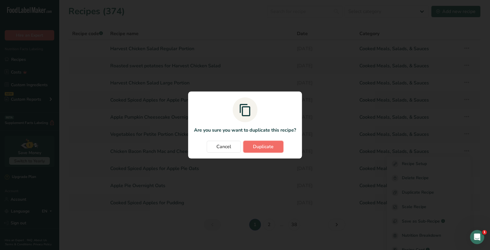
click at [267, 145] on span "Duplicate" at bounding box center [263, 146] width 21 height 7
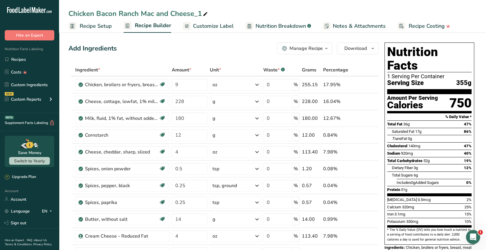
click at [204, 13] on icon at bounding box center [205, 14] width 5 height 8
click at [70, 13] on input "Chicken Bacon Ranch Mac and Cheese_1" at bounding box center [272, 13] width 408 height 11
click at [250, 14] on input "Petite Portion Chicken Bacon Ranch Mac and Cheese_1" at bounding box center [272, 13] width 408 height 11
type input "Petite Portion Chicken Bacon Ranch Mac and Cheese with vegetables"
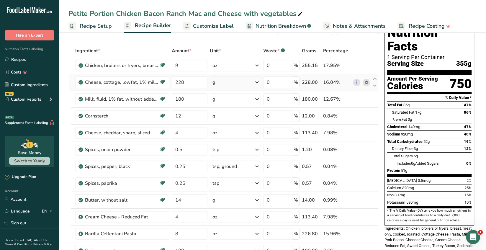
scroll to position [30, 0]
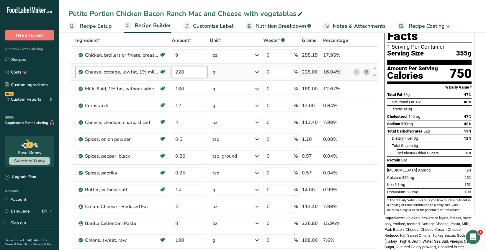
drag, startPoint x: 186, startPoint y: 72, endPoint x: 145, endPoint y: 68, distance: 40.8
click at [162, 73] on tr "Cheese, cottage, lowfat, 1% milkfat Gluten free Vegetarian Soy free 228 g Porti…" at bounding box center [224, 72] width 310 height 17
type input "68.4"
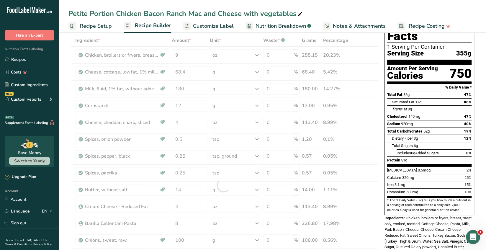
drag, startPoint x: 145, startPoint y: 92, endPoint x: 196, endPoint y: 88, distance: 50.9
click at [145, 92] on div "Ingredient * Amount * Unit * Waste * .a-a{fill:#347362;}.b-a{fill:#fff;} Grams …" at bounding box center [223, 185] width 310 height 302
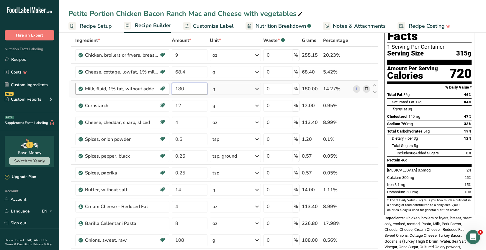
drag, startPoint x: 184, startPoint y: 89, endPoint x: 153, endPoint y: 86, distance: 30.8
click at [161, 88] on tr "Milk, fluid, 1% fat, without added vitamin A and vitamin D Gluten free Vegetari…" at bounding box center [224, 89] width 310 height 17
type input "54"
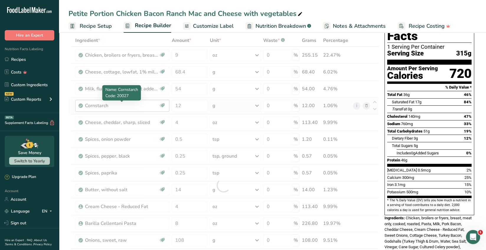
click at [133, 107] on div "Ingredient * Amount * Unit * Waste * .a-a{fill:#347362;}.b-a{fill:#fff;} Grams …" at bounding box center [223, 185] width 310 height 302
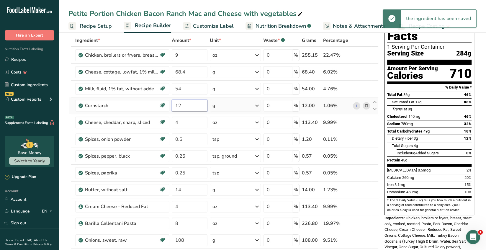
click at [184, 103] on input "12" at bounding box center [190, 106] width 36 height 12
type input "1"
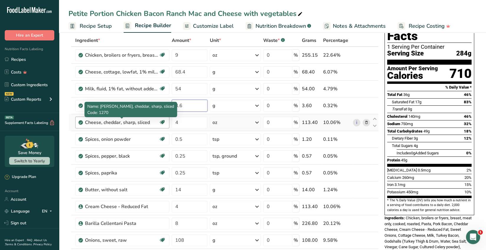
type input "3.6"
click at [158, 121] on div "Ingredient * Amount * Unit * Waste * .a-a{fill:#347362;}.b-a{fill:#fff;} Grams …" at bounding box center [223, 185] width 310 height 302
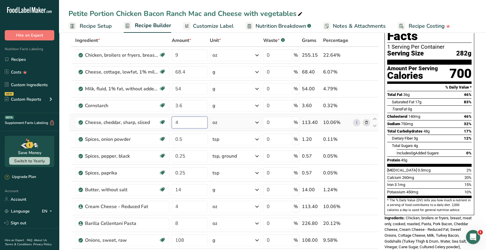
click at [182, 122] on input "4" at bounding box center [190, 123] width 36 height 12
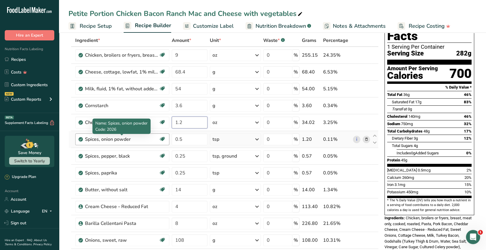
type input "1.2"
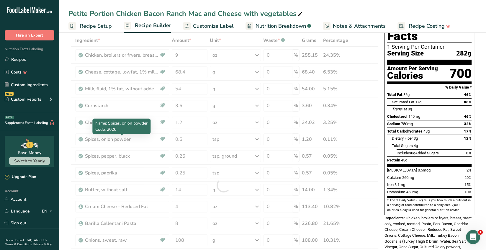
click at [142, 139] on div "Ingredient * Amount * Unit * Waste * .a-a{fill:#347362;}.b-a{fill:#fff;} Grams …" at bounding box center [223, 185] width 310 height 302
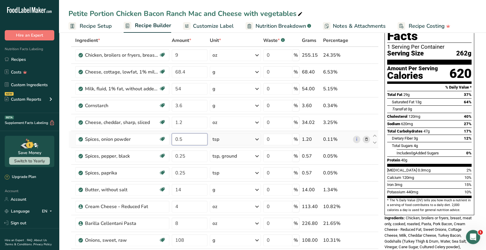
click at [184, 139] on input "0.5" at bounding box center [190, 139] width 36 height 12
type input "0.45"
click at [256, 140] on div "Ingredient * Amount * Unit * Waste * .a-a{fill:#347362;}.b-a{fill:#fff;} Grams …" at bounding box center [223, 185] width 310 height 302
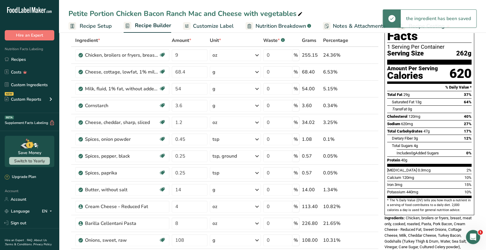
click at [256, 140] on icon at bounding box center [256, 139] width 7 height 11
click at [219, 187] on div "g" at bounding box center [238, 188] width 50 height 9
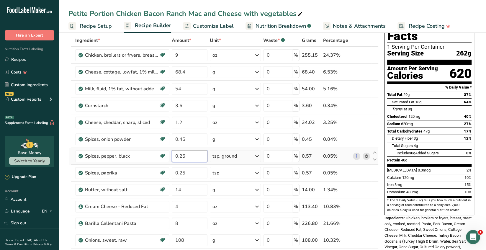
click at [187, 156] on input "0.25" at bounding box center [190, 156] width 36 height 12
type input "0.15"
click at [256, 156] on div "Ingredient * Amount * Unit * Waste * .a-a{fill:#347362;}.b-a{fill:#fff;} Grams …" at bounding box center [223, 185] width 310 height 302
click at [257, 156] on icon at bounding box center [256, 156] width 7 height 11
click at [226, 220] on div "g" at bounding box center [238, 219] width 50 height 9
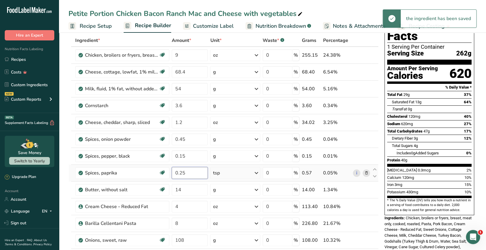
click at [187, 173] on input "0.25" at bounding box center [190, 173] width 36 height 12
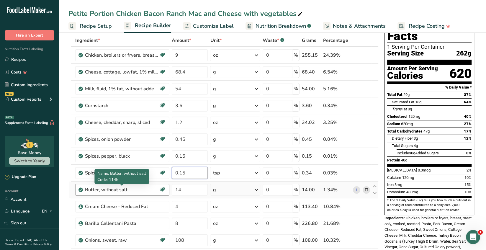
type input "0.15"
click at [147, 192] on div "Ingredient * Amount * Unit * Waste * .a-a{fill:#347362;}.b-a{fill:#fff;} Grams …" at bounding box center [223, 185] width 310 height 302
click at [181, 188] on input "14" at bounding box center [190, 190] width 36 height 12
type input "1"
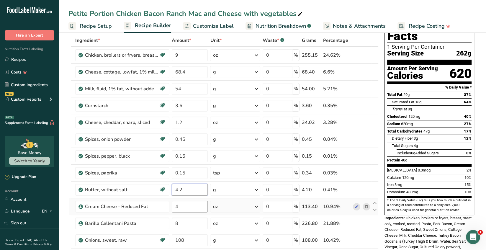
type input "4.2"
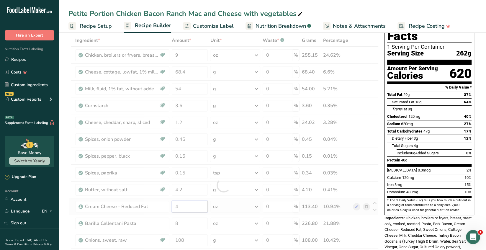
click at [186, 207] on div "Ingredient * Amount * Unit * Waste * .a-a{fill:#347362;}.b-a{fill:#fff;} Grams …" at bounding box center [223, 185] width 310 height 302
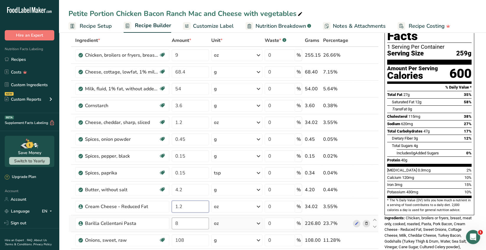
type input "1.2"
click at [182, 222] on div "Ingredient * Amount * Unit * Waste * .a-a{fill:#347362;}.b-a{fill:#fff;} Grams …" at bounding box center [223, 185] width 310 height 302
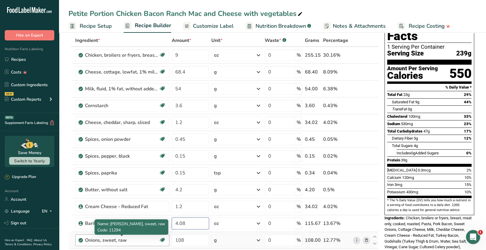
type input "4.08"
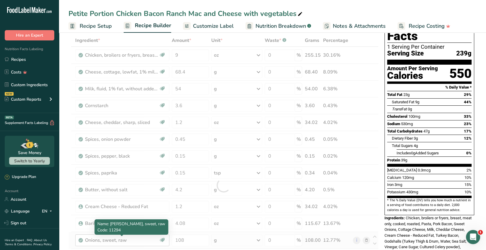
click at [137, 238] on div "Ingredient * Amount * Unit * Waste * .a-a{fill:#347362;}.b-a{fill:#fff;} Grams …" at bounding box center [223, 185] width 310 height 302
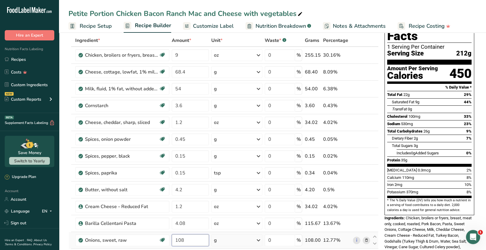
click at [186, 238] on input "108" at bounding box center [190, 240] width 37 height 12
type input "1"
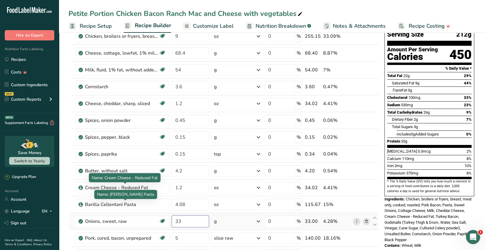
scroll to position [59, 0]
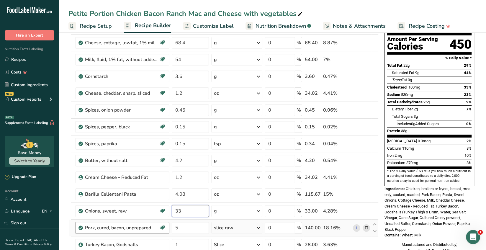
type input "33"
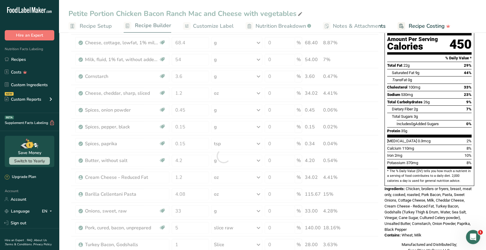
drag, startPoint x: 136, startPoint y: 222, endPoint x: 153, endPoint y: 225, distance: 17.3
click at [136, 222] on div "Ingredient * Amount * Unit * Waste * .a-a{fill:#347362;}.b-a{fill:#fff;} Grams …" at bounding box center [223, 156] width 310 height 302
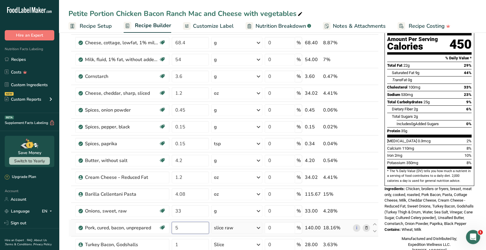
click at [183, 225] on input "5" at bounding box center [190, 228] width 37 height 12
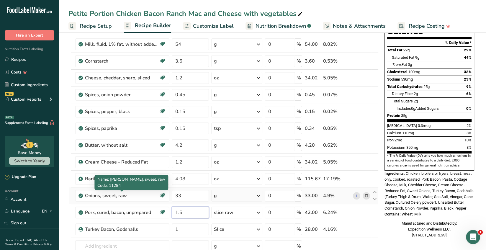
scroll to position [89, 0]
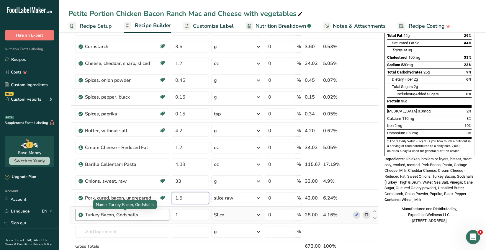
type input "1.5"
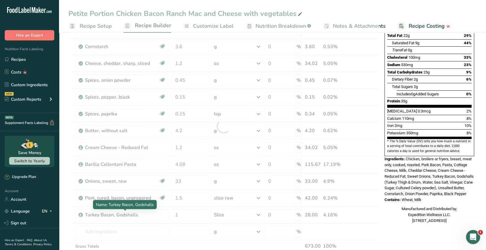
drag, startPoint x: 155, startPoint y: 215, endPoint x: 177, endPoint y: 212, distance: 21.3
click at [155, 214] on div "Ingredient * Amount * Unit * Waste * .a-a{fill:#347362;}.b-a{fill:#fff;} Grams …" at bounding box center [223, 126] width 310 height 302
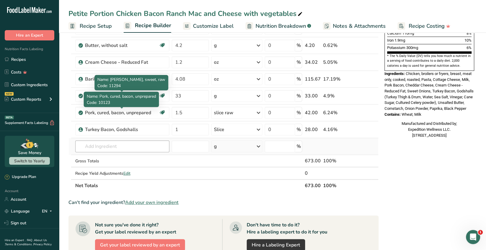
scroll to position [177, 0]
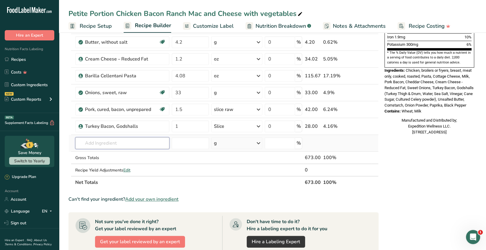
click at [92, 143] on input "text" at bounding box center [122, 143] width 94 height 12
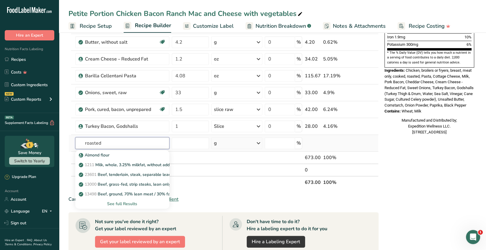
type input "roasted"
drag, startPoint x: 100, startPoint y: 143, endPoint x: 63, endPoint y: 145, distance: 37.2
click at [64, 145] on section "Add Ingredients Manage Recipe Delete Recipe Duplicate Recipe Scale Recipe Save …" at bounding box center [272, 130] width 427 height 552
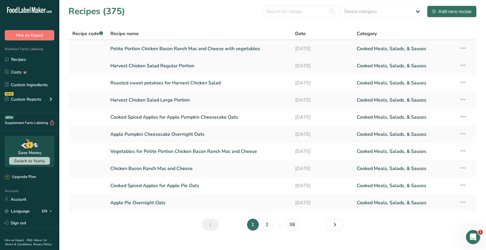
click at [180, 50] on link "Petite Portion Chicken Bacon Ranch Mac and Cheese with vegetables" at bounding box center [199, 48] width 178 height 12
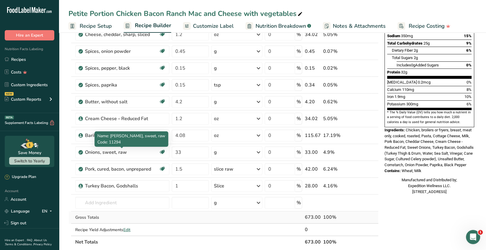
scroll to position [118, 0]
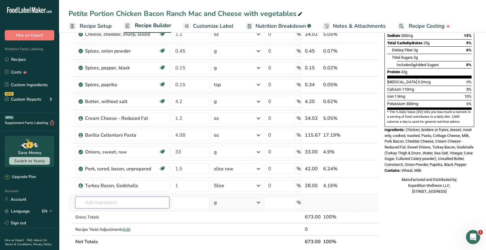
click at [95, 199] on input "text" at bounding box center [122, 203] width 94 height 12
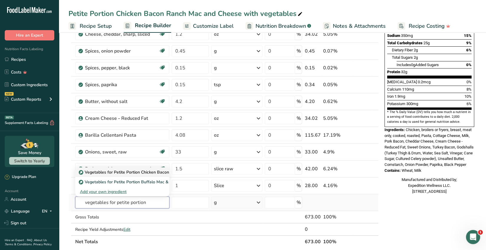
type input "vegetables for petite portion"
click at [155, 171] on p "Vegetables for Petite Portion Chicken Bacon Ranch Mac and Cheese" at bounding box center [147, 172] width 135 height 6
type input "Vegetables for Petite Portion Chicken Bacon Ranch Mac and Cheese"
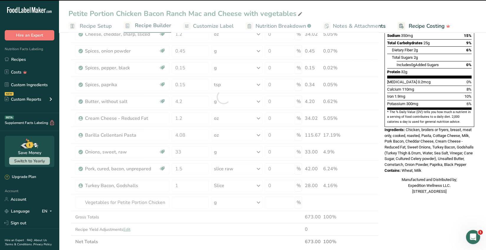
type input "0"
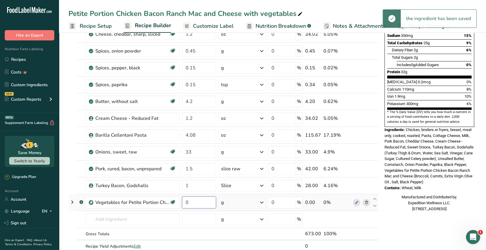
click at [190, 202] on input "0" at bounding box center [199, 203] width 34 height 12
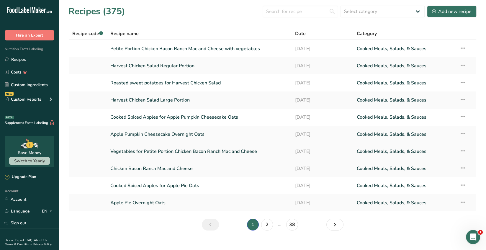
click at [186, 150] on link "Vegetables for Petite Portion Chicken Bacon Ranch Mac and Cheese" at bounding box center [199, 151] width 178 height 12
click at [210, 47] on link "Petite Portion Chicken Bacon Ranch Mac and Cheese with vegetables" at bounding box center [199, 48] width 178 height 12
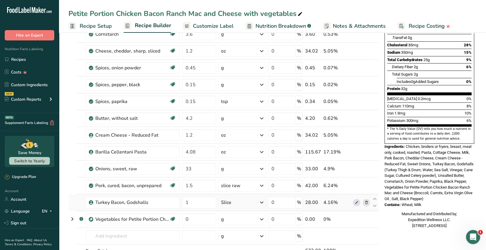
scroll to position [118, 0]
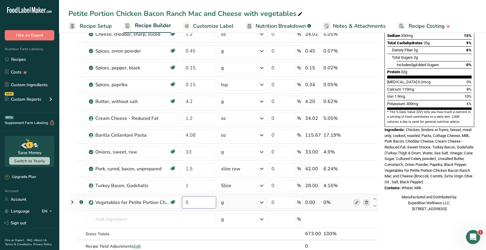
click at [197, 202] on input "0" at bounding box center [199, 203] width 34 height 12
type input "575.88"
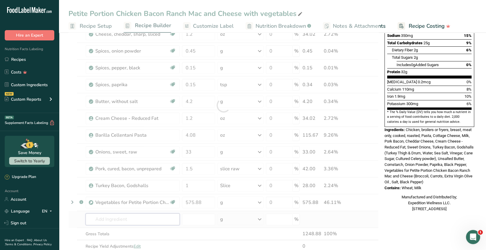
click at [167, 219] on div "Ingredient * Amount * Unit * Waste * .a-a{fill:#347362;}.b-a{fill:#fff;} Grams …" at bounding box center [223, 105] width 310 height 319
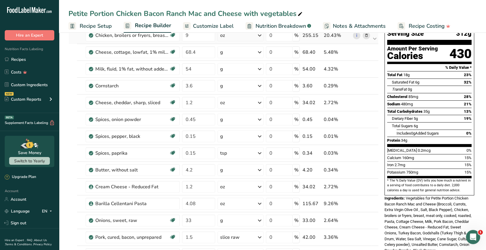
scroll to position [0, 0]
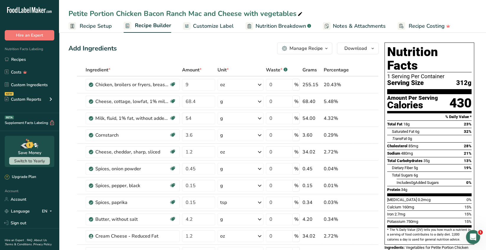
click at [326, 48] on icon "button" at bounding box center [326, 48] width 5 height 7
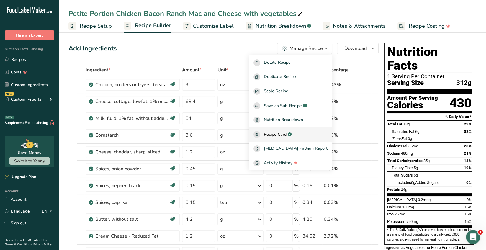
click at [288, 130] on link "Recipe Card .a-a{fill:#347362;}.b-a{fill:#fff;}" at bounding box center [291, 134] width 84 height 14
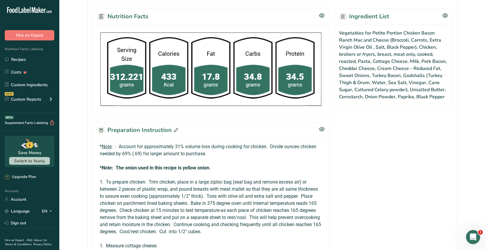
scroll to position [384, 0]
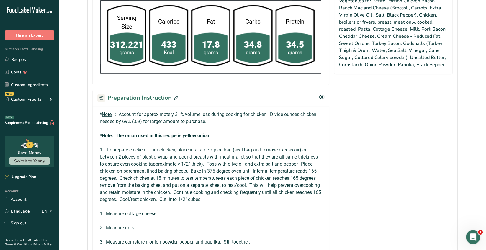
click at [174, 96] on icon at bounding box center [176, 98] width 4 height 4
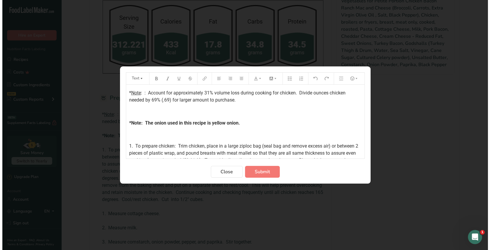
scroll to position [376, 0]
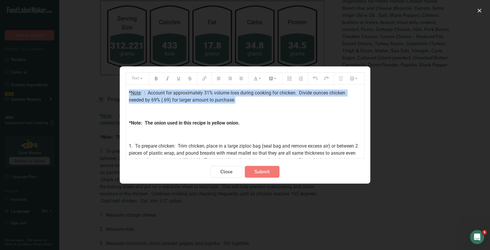
drag, startPoint x: 239, startPoint y: 100, endPoint x: 127, endPoint y: 89, distance: 113.2
click at [123, 90] on section "Text * Note : : Account for approximately 31% volume loss during cooking for ch…" at bounding box center [245, 124] width 251 height 117
click at [156, 76] on icon "Preparation instructions modal" at bounding box center [156, 78] width 4 height 4
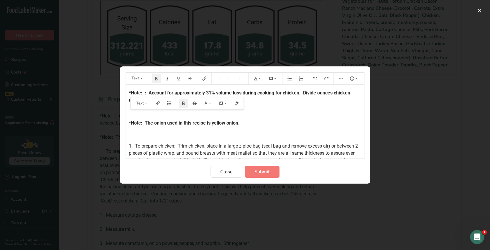
click at [310, 123] on p "*Note: The onion used in this recipe is yellow onion." at bounding box center [245, 122] width 233 height 7
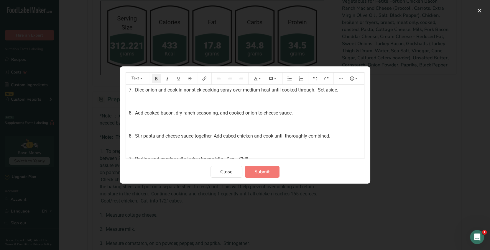
scroll to position [407, 0]
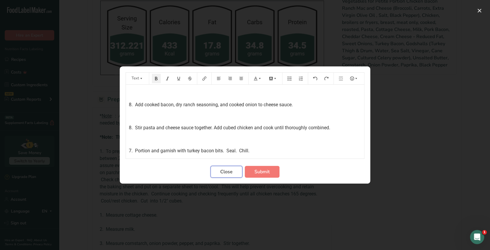
click at [228, 173] on span "Close" at bounding box center [226, 171] width 12 height 7
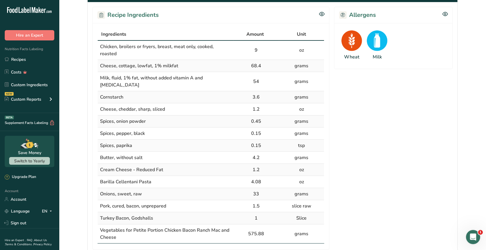
scroll to position [118, 0]
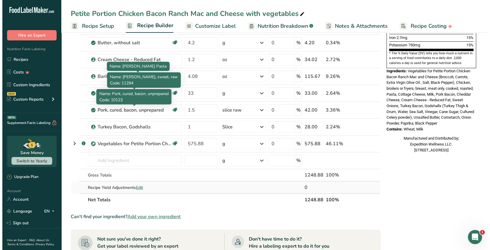
scroll to position [177, 0]
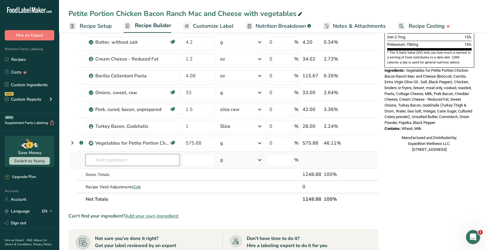
click at [113, 159] on input "text" at bounding box center [133, 160] width 94 height 12
type input "h"
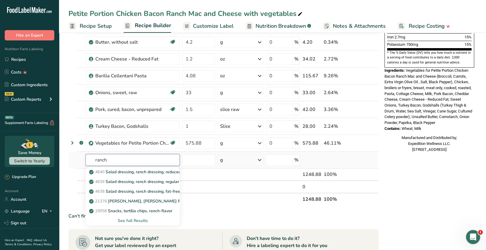
type input "ranch"
click at [139, 220] on div "See full Results" at bounding box center [132, 220] width 85 height 6
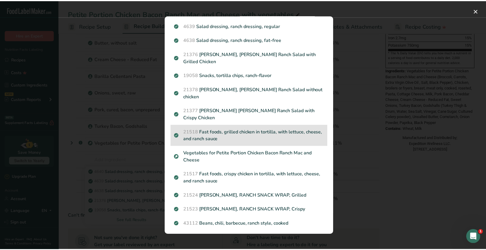
scroll to position [0, 0]
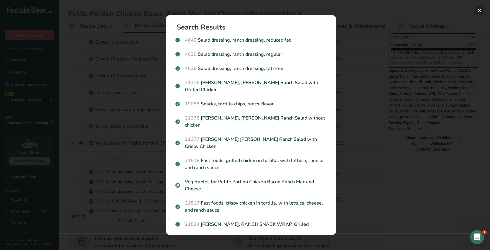
click at [477, 10] on button "Search results modal" at bounding box center [479, 10] width 9 height 9
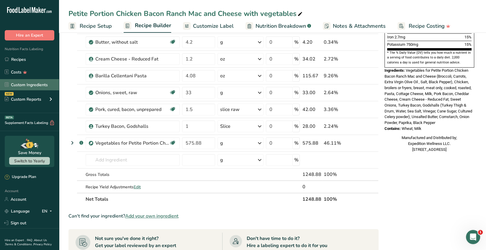
click at [38, 82] on link "Custom Ingredients" at bounding box center [29, 84] width 59 height 11
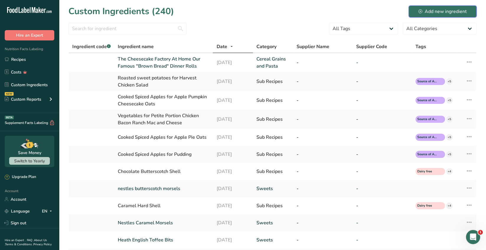
click at [442, 14] on div "Add new ingredient" at bounding box center [442, 11] width 48 height 7
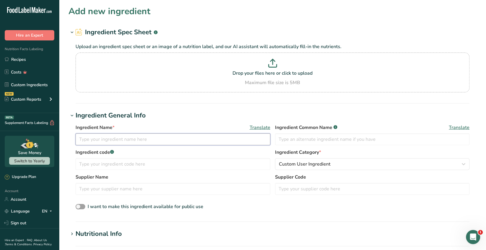
click at [88, 137] on input "text" at bounding box center [173, 139] width 195 height 12
type input "Hidden Valley Ranch Seasoning Recipe & Dressing Mix"
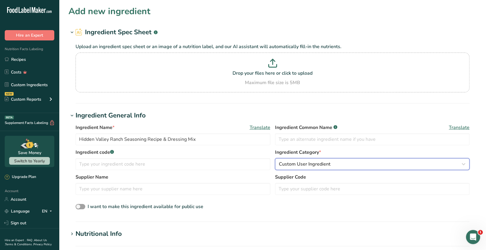
click at [464, 163] on icon "button" at bounding box center [463, 164] width 7 height 11
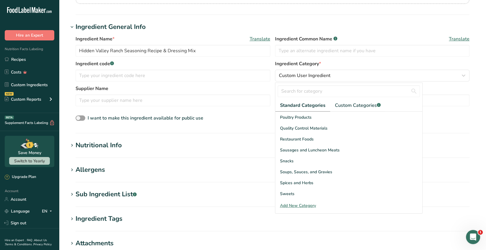
scroll to position [222, 0]
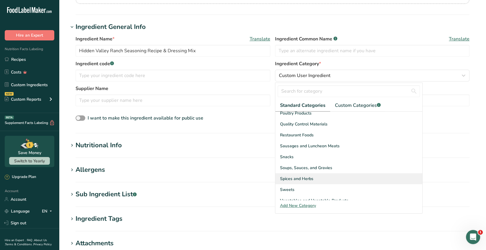
click at [307, 179] on span "Spices and Herbs" at bounding box center [296, 179] width 33 height 6
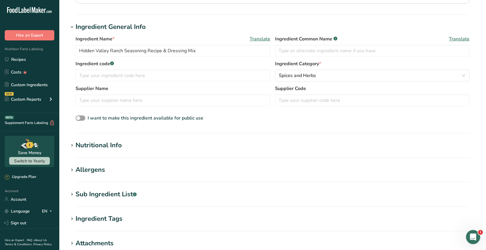
click at [130, 145] on h1 "Nutritional Info" at bounding box center [272, 145] width 408 height 10
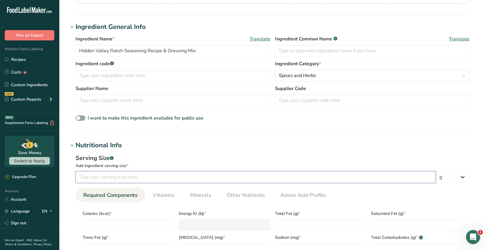
click at [84, 176] on input "number" at bounding box center [256, 177] width 360 height 12
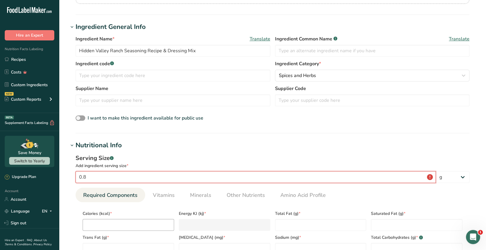
type input "0.8"
click at [115, 225] on input "number" at bounding box center [128, 225] width 91 height 12
type input "0"
type KJ "0"
type input "0"
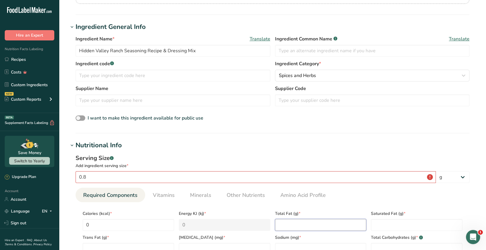
drag, startPoint x: 285, startPoint y: 225, endPoint x: 288, endPoint y: 222, distance: 4.6
click at [285, 225] on Fat "number" at bounding box center [320, 225] width 91 height 12
type Fat "0"
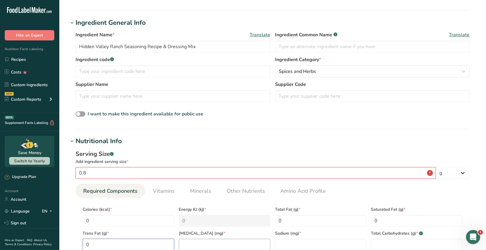
type Fat "0"
type input "0"
type input "60"
type Carbohydrates "0"
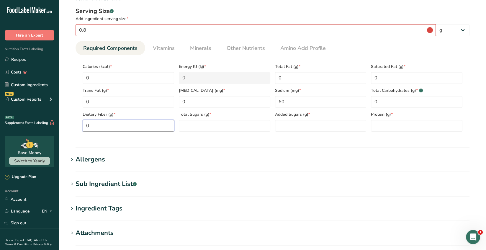
type Fiber "0"
type Sugars "0"
type input "0"
click at [141, 184] on h1 "Sub Ingredient List .a-a{fill:#347362;}.b-a{fill:#fff;}" at bounding box center [272, 184] width 408 height 10
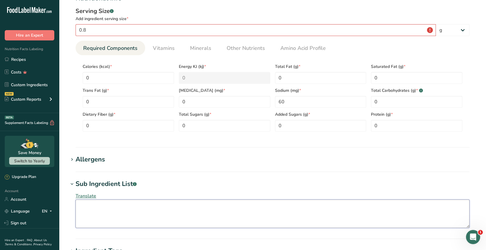
click at [81, 204] on textarea at bounding box center [273, 213] width 394 height 28
click at [184, 205] on textarea "Maltodextrin, Buttermilk, Salt, Monosodium Glutumate" at bounding box center [273, 213] width 394 height 28
click at [196, 208] on textarea "Maltodextrin, Buttermilk, Salt, Monosodium Glutamate" at bounding box center [273, 213] width 394 height 28
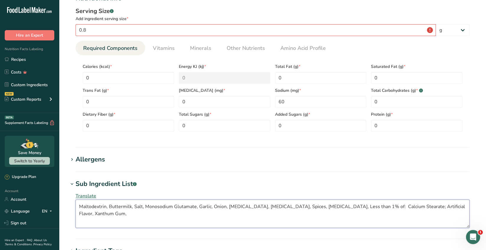
click at [457, 207] on textarea "Maltodextrin, Buttermilk, Salt, Monosodium Glutamate, Garlic, Onion, Lactic Aci…" at bounding box center [273, 213] width 394 height 28
click at [95, 216] on textarea "Maltodextrin, Buttermilk, Salt, Monosodium Glutamate, Garlic, Onion, Lactic Aci…" at bounding box center [273, 213] width 394 height 28
click at [208, 206] on textarea "Maltodextrin, Buttermilk, Salt, Monosodium Glutamate, Garlic, Onion, Lactic Aci…" at bounding box center [273, 213] width 394 height 28
click at [226, 205] on textarea "Maltodextrin, Buttermilk, Salt, Monosodium Glutamate, Garlic*, Onion, Lactic Ac…" at bounding box center [273, 213] width 394 height 28
click at [204, 212] on textarea "Maltodextrin, Buttermilk, Salt, Monosodium Glutamate, Garlic*, Onion*, Lactic A…" at bounding box center [273, 213] width 394 height 28
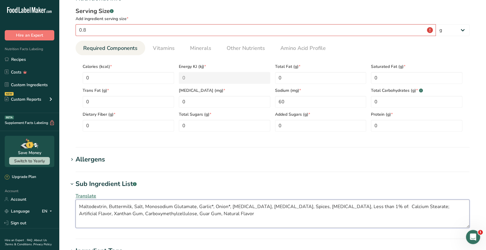
click at [202, 213] on textarea "Maltodextrin, Buttermilk, Salt, Monosodium Glutamate, Garlic*, Onion*, Lactic A…" at bounding box center [273, 213] width 394 height 28
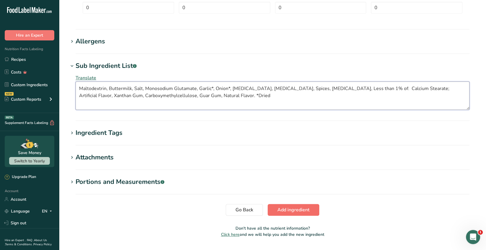
type textarea "Maltodextrin, Buttermilk, Salt, Monosodium Glutamate, Garlic*, Onion*, Lactic A…"
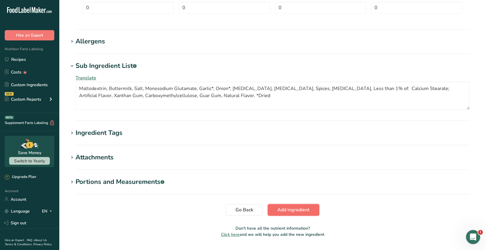
click at [283, 207] on span "Add ingredient" at bounding box center [293, 209] width 32 height 7
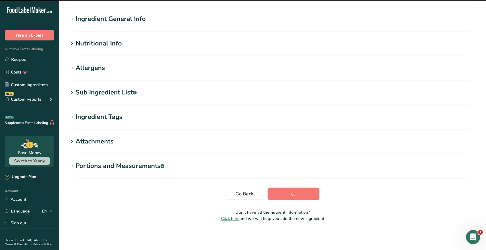
scroll to position [37, 0]
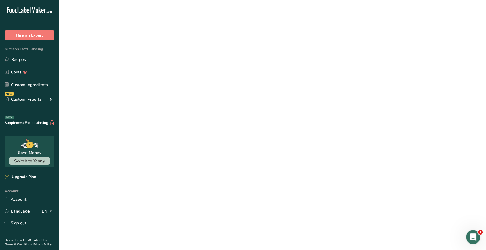
scroll to position [37, 0]
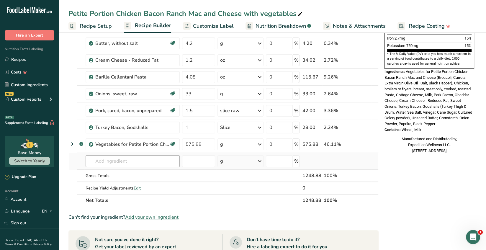
scroll to position [177, 0]
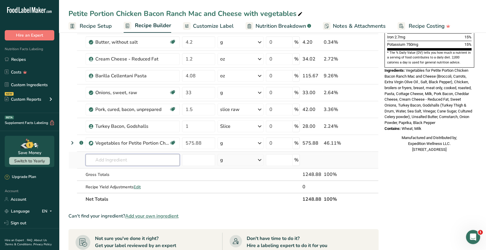
click at [106, 157] on input "text" at bounding box center [133, 160] width 94 height 12
type input "Hidden"
click at [112, 173] on p "Hidden Valley Ranch Seasoning Recipe & Dressing Mix" at bounding box center [144, 172] width 109 height 6
type input "Hidden Valley Ranch Seasoning Recipe & Dressing Mix"
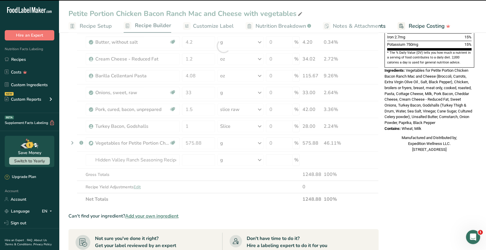
type input "0"
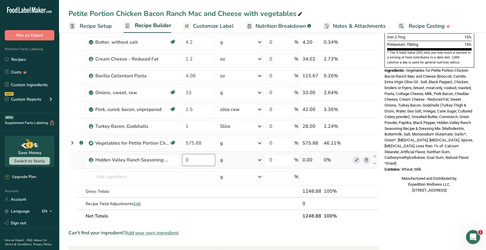
click at [192, 159] on input "0" at bounding box center [198, 160] width 33 height 12
type input "8"
click at [161, 174] on div "Ingredient * Amount * Unit * Waste * .a-a{fill:#347362;}.b-a{fill:#fff;} Grams …" at bounding box center [223, 54] width 310 height 335
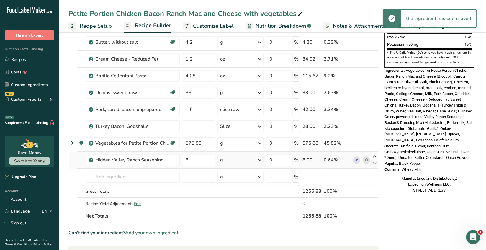
click at [373, 156] on icon at bounding box center [374, 156] width 7 height 4
type input "8"
type input "575.88"
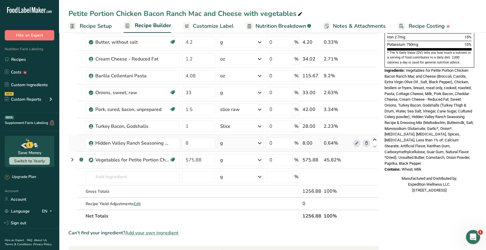
click at [374, 139] on icon at bounding box center [374, 139] width 7 height 4
type input "8"
type input "1"
click at [374, 121] on icon at bounding box center [374, 123] width 7 height 4
type input "8"
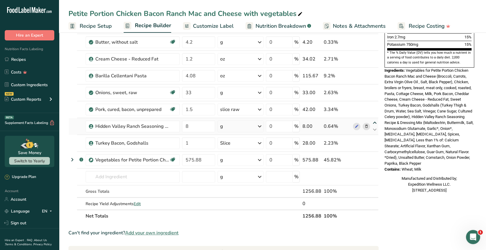
type input "1.5"
click at [374, 105] on icon at bounding box center [374, 106] width 7 height 4
type input "8"
type input "33"
click at [374, 88] on icon at bounding box center [374, 89] width 7 height 4
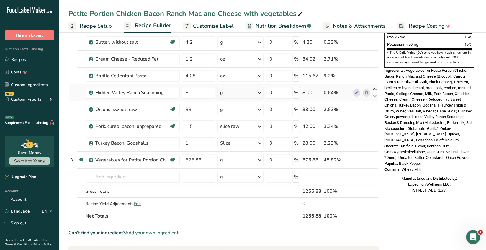
type input "8"
type input "4.08"
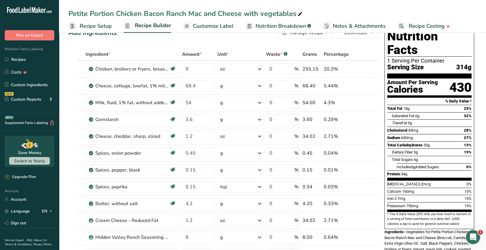
scroll to position [0, 0]
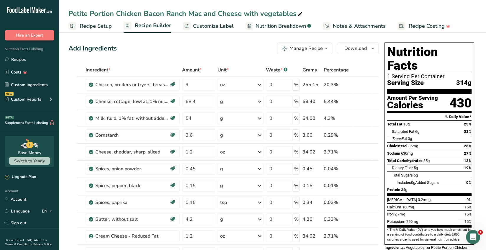
click at [324, 50] on span "button" at bounding box center [326, 48] width 7 height 7
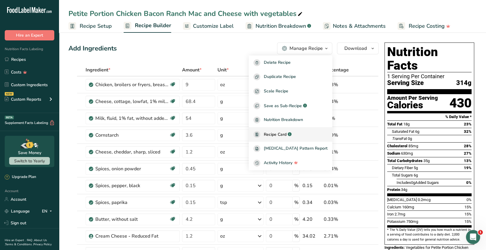
click at [287, 133] on span "Recipe Card" at bounding box center [275, 134] width 23 height 6
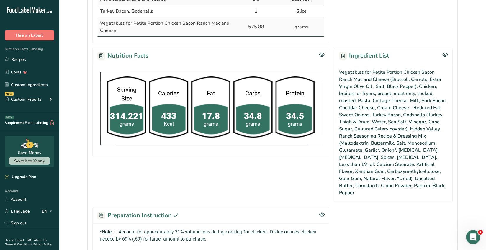
scroll to position [472, 0]
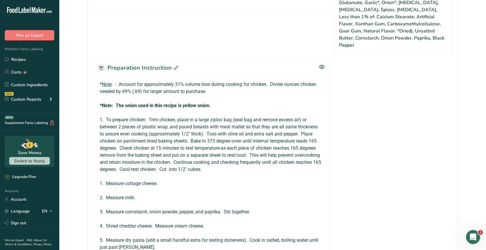
click at [175, 66] on icon at bounding box center [176, 68] width 4 height 4
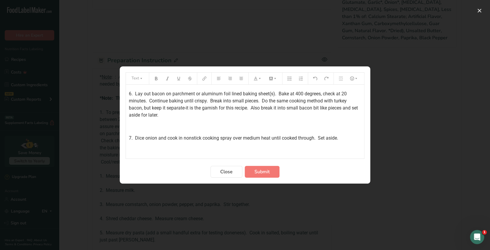
scroll to position [407, 0]
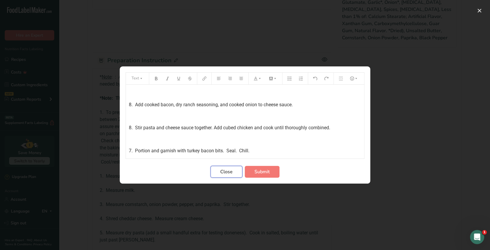
click at [225, 176] on button "Close" at bounding box center [227, 172] width 32 height 12
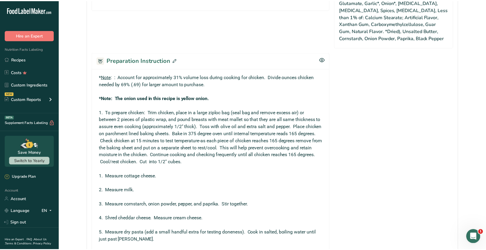
scroll to position [472, 0]
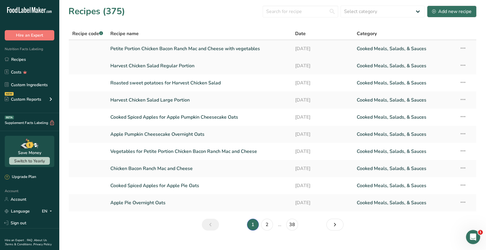
click at [151, 50] on link "Petite Portion Chicken Bacon Ranch Mac and Cheese with vegetables" at bounding box center [199, 48] width 178 height 12
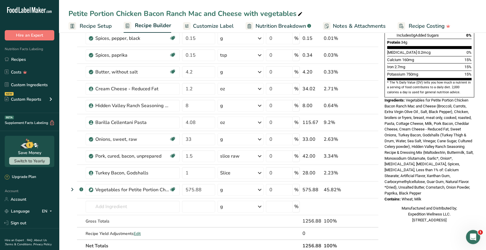
scroll to position [148, 0]
click at [190, 106] on input "8" at bounding box center [198, 105] width 33 height 12
type input "2.5"
click at [151, 209] on div "Ingredient * Amount * Unit * Waste * .a-a{fill:#347362;}.b-a{fill:#fff;} Grams …" at bounding box center [223, 83] width 310 height 335
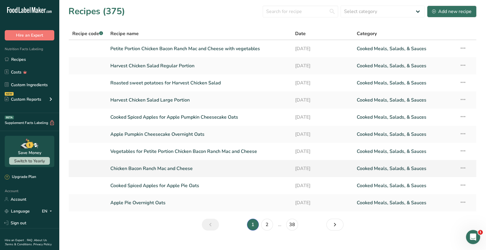
click at [184, 167] on link "Chicken Bacon Ranch Mac and Cheese" at bounding box center [199, 168] width 178 height 12
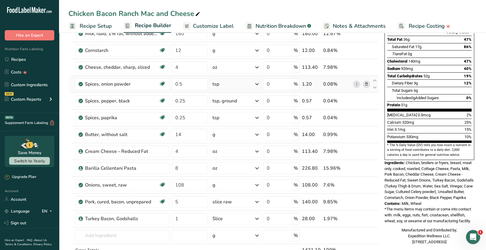
scroll to position [89, 0]
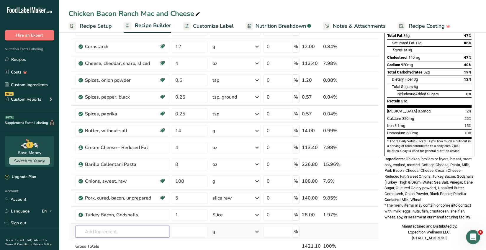
click at [95, 231] on input "text" at bounding box center [122, 232] width 94 height 12
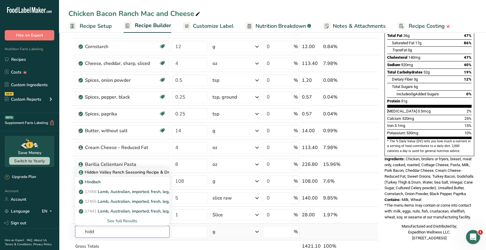
type input "hidd"
click at [125, 171] on p "Hidden Valley Ranch Seasoning Recipe & Dressing Mix" at bounding box center [134, 172] width 109 height 6
type input "Hidden Valley Ranch Seasoning Recipe & Dressing Mix"
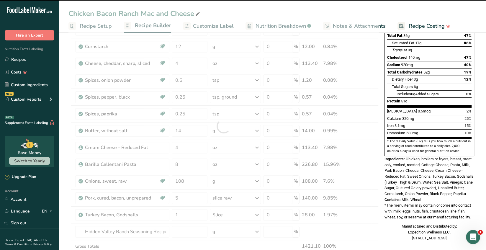
type input "0"
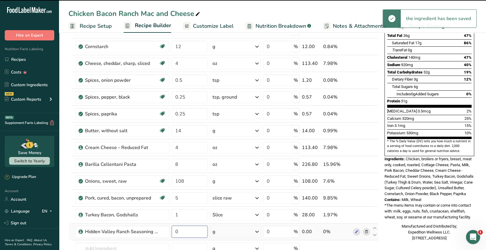
click at [179, 232] on input "0" at bounding box center [190, 232] width 36 height 12
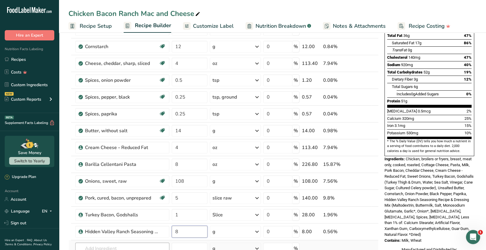
type input "8"
click at [150, 247] on div "Ingredient * Amount * Unit * Waste * .a-a{fill:#347362;}.b-a{fill:#fff;} Grams …" at bounding box center [223, 134] width 310 height 319
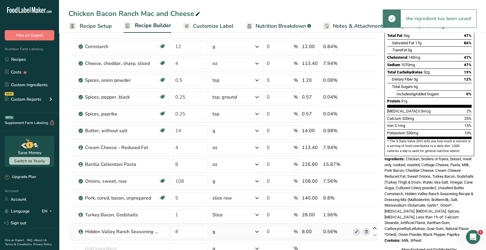
click at [376, 227] on icon at bounding box center [374, 228] width 7 height 4
type input "8"
type input "1"
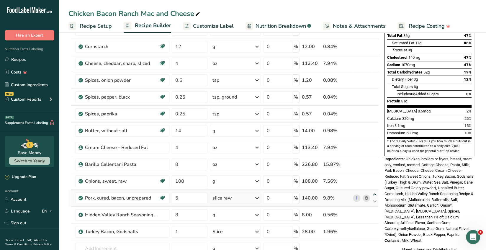
click at [375, 193] on icon at bounding box center [374, 194] width 7 height 4
type input "5"
click at [374, 210] on icon at bounding box center [374, 211] width 7 height 4
type input "8"
type input "108"
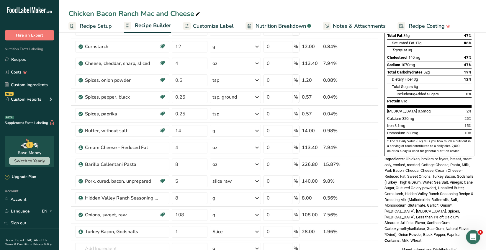
click at [374, 194] on icon at bounding box center [374, 194] width 7 height 4
type input "8"
click at [374, 200] on icon at bounding box center [374, 201] width 7 height 4
type input "108"
type input "5"
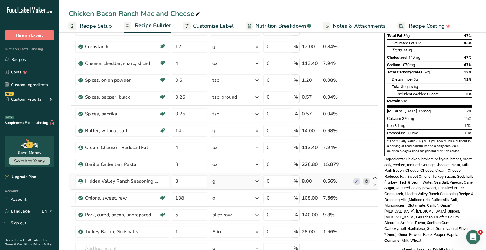
click at [374, 177] on icon at bounding box center [374, 178] width 7 height 4
click at [374, 160] on icon at bounding box center [374, 161] width 7 height 4
type input "8"
type input "4"
click at [374, 144] on icon at bounding box center [374, 144] width 7 height 4
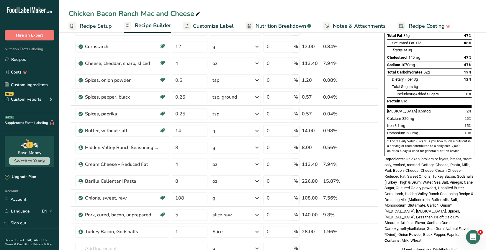
type input "8"
type input "14"
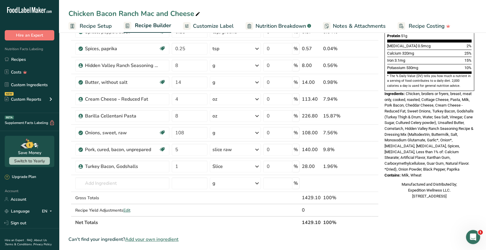
scroll to position [0, 0]
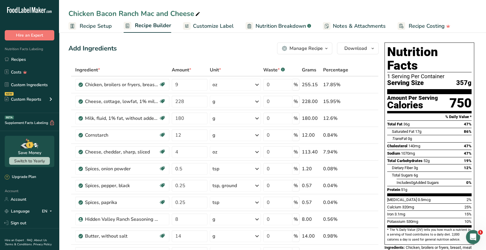
click at [324, 50] on icon "button" at bounding box center [326, 48] width 5 height 7
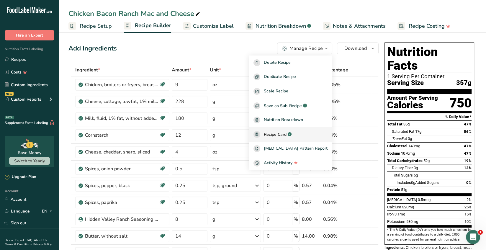
click at [280, 135] on span "Recipe Card" at bounding box center [275, 134] width 23 height 6
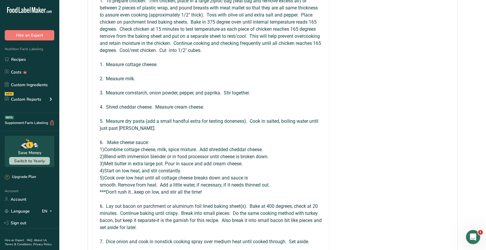
scroll to position [590, 0]
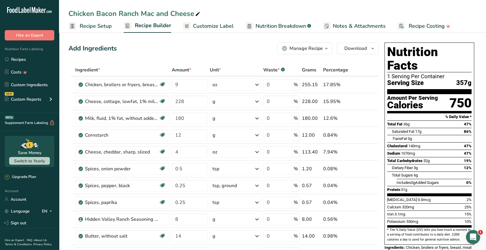
click at [102, 27] on span "Recipe Setup" at bounding box center [96, 26] width 32 height 8
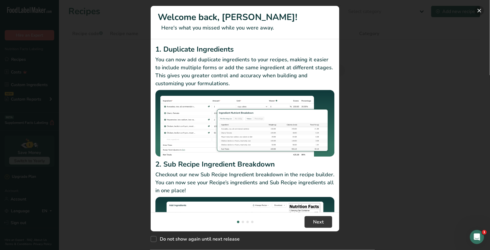
click at [478, 11] on button "New Features" at bounding box center [479, 10] width 9 height 9
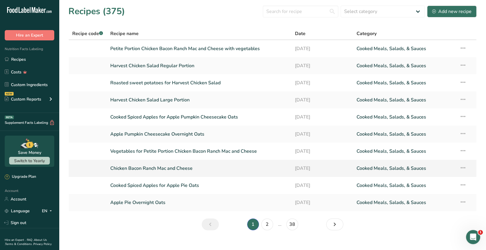
click at [190, 168] on link "Chicken Bacon Ranch Mac and Cheese" at bounding box center [199, 168] width 178 height 12
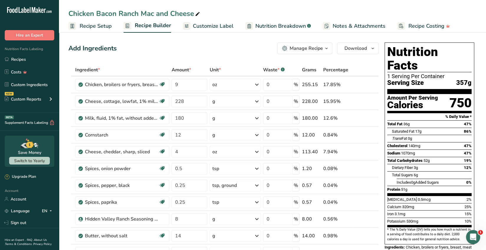
click at [196, 13] on icon at bounding box center [197, 14] width 5 height 8
type input "Chicken Bacon Ranch Mac and Cheese Individual"
click at [141, 176] on td "Spices, onion powder Source of Antioxidants [MEDICAL_DATA] Effect Dairy free Gl…" at bounding box center [122, 169] width 96 height 17
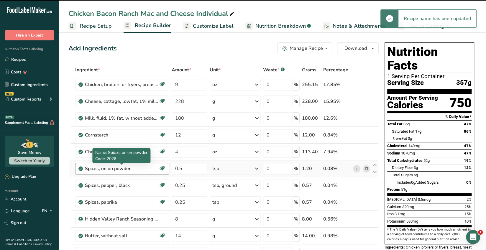
click at [144, 171] on div "Spices, onion powder" at bounding box center [122, 168] width 74 height 7
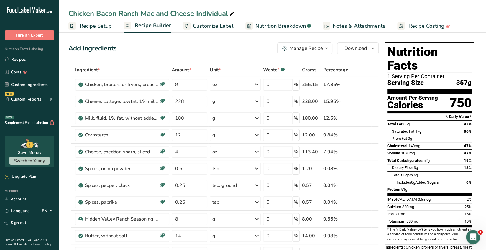
click at [220, 29] on span "Customize Label" at bounding box center [213, 26] width 41 height 8
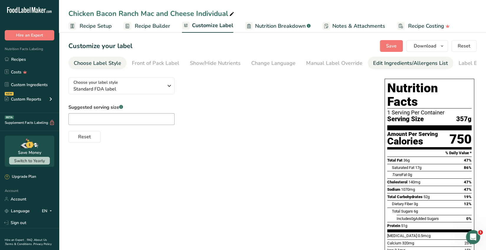
click at [396, 65] on div "Edit Ingredients/Allergens List" at bounding box center [410, 63] width 75 height 8
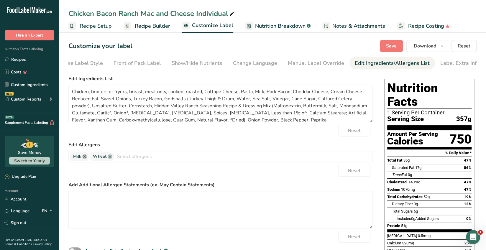
scroll to position [0, 20]
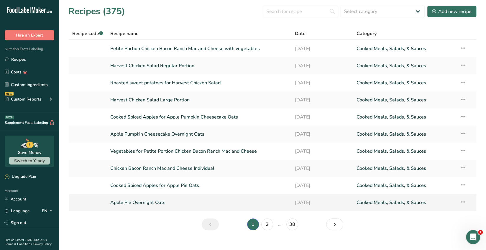
click at [160, 201] on link "Apple Pie Overnight Oats" at bounding box center [199, 203] width 178 height 12
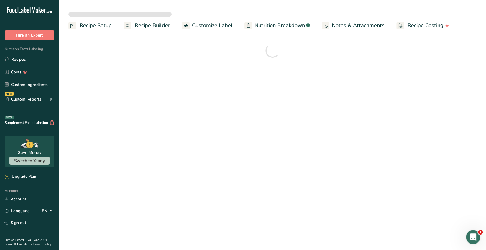
click at [216, 27] on span "Customize Label" at bounding box center [212, 26] width 41 height 8
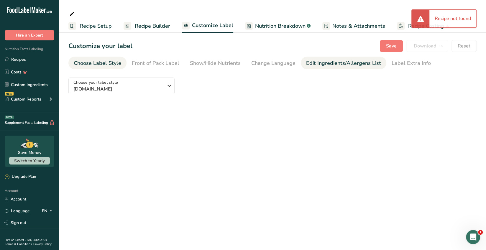
click at [346, 63] on div "Edit Ingredients/Allergens List" at bounding box center [343, 63] width 75 height 8
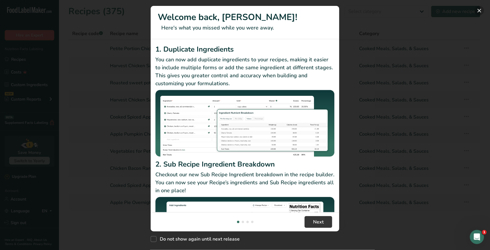
click at [477, 11] on button "New Features" at bounding box center [479, 10] width 9 height 9
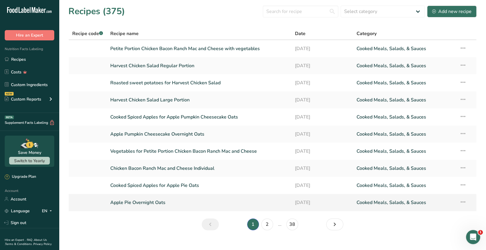
click at [160, 201] on link "Apple Pie Overnight Oats" at bounding box center [199, 203] width 178 height 12
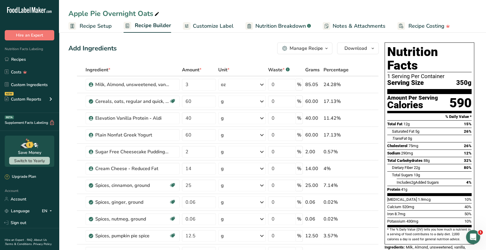
click at [221, 27] on span "Customize Label" at bounding box center [213, 26] width 41 height 8
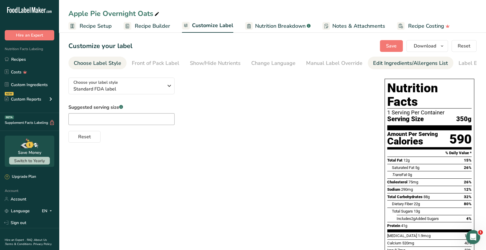
click at [399, 66] on div "Edit Ingredients/Allergens List" at bounding box center [410, 63] width 75 height 8
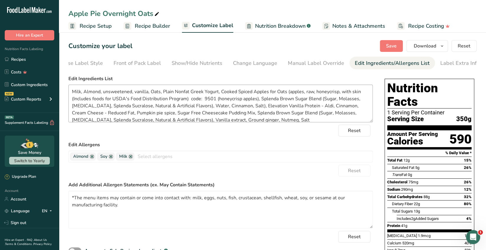
scroll to position [0, 20]
drag, startPoint x: 125, startPoint y: 206, endPoint x: 63, endPoint y: 197, distance: 63.5
click at [63, 197] on section "Customize your label Save Download Choose what to show on your downloaded label…" at bounding box center [272, 216] width 427 height 370
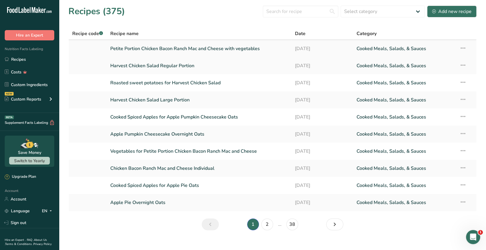
click at [197, 52] on link "Petite Portion Chicken Bacon Ranch Mac and Cheese with vegetables" at bounding box center [199, 48] width 178 height 12
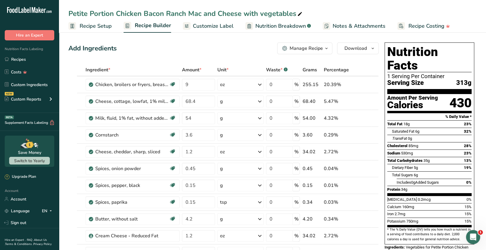
click at [225, 26] on span "Customize Label" at bounding box center [213, 26] width 41 height 8
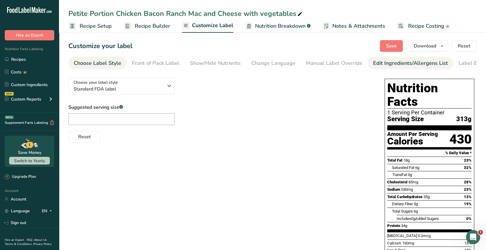
click at [425, 63] on div "Edit Ingredients/Allergens List" at bounding box center [410, 63] width 75 height 8
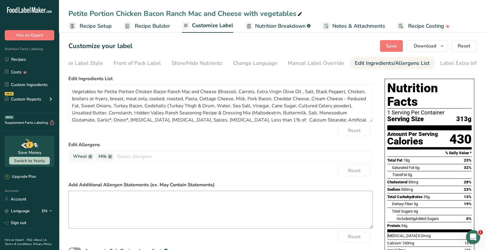
scroll to position [0, 20]
click at [84, 197] on textarea at bounding box center [220, 210] width 305 height 38
paste textarea "*The menu items may contain or come into contact with: milk, eggs, nuts, fish, …"
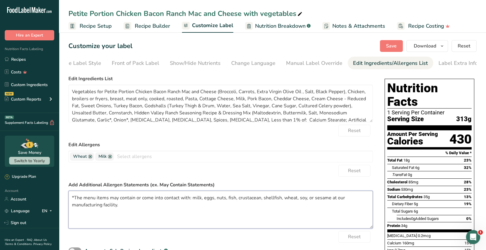
type textarea "*The menu items may contain or come into contact with: milk, eggs, nuts, fish, …"
click at [387, 46] on button "Save" at bounding box center [391, 46] width 23 height 12
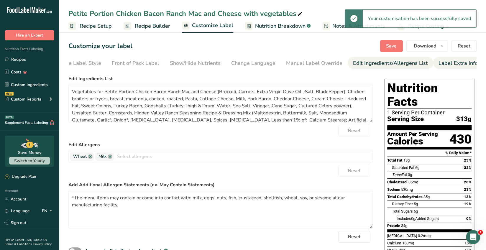
click at [444, 65] on div "Label Extra Info" at bounding box center [458, 63] width 39 height 8
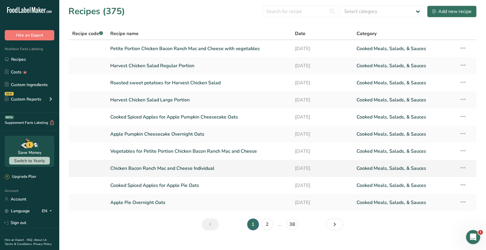
click at [166, 169] on link "Chicken Bacon Ranch Mac and Cheese Individual" at bounding box center [199, 168] width 178 height 12
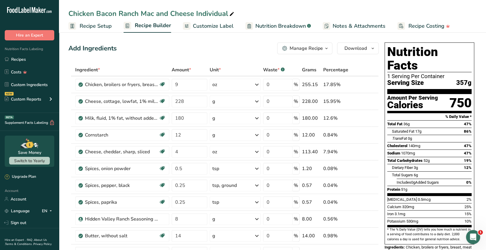
click at [222, 26] on span "Customize Label" at bounding box center [213, 26] width 41 height 8
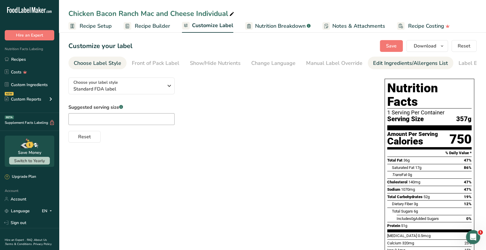
click at [420, 63] on div "Edit Ingredients/Allergens List" at bounding box center [410, 63] width 75 height 8
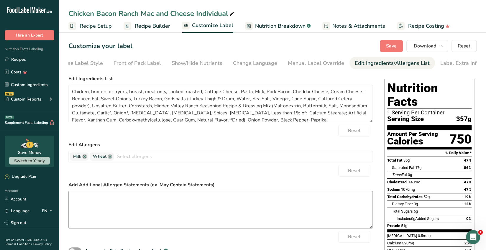
scroll to position [0, 20]
drag, startPoint x: 80, startPoint y: 202, endPoint x: 82, endPoint y: 200, distance: 3.6
click at [80, 202] on textarea at bounding box center [220, 210] width 305 height 38
paste textarea "*The menu items may contain or come into contact with: milk, eggs, nuts, fish, …"
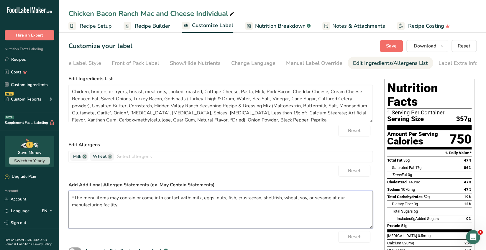
type textarea "*The menu items may contain or come into contact with: milk, eggs, nuts, fish, …"
click at [389, 45] on span "Save" at bounding box center [391, 45] width 11 height 7
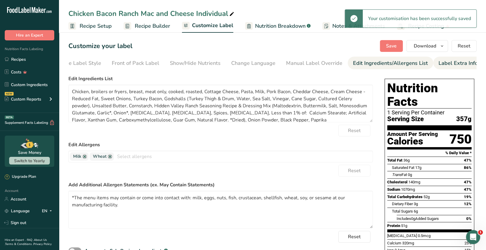
click at [445, 66] on div "Label Extra Info" at bounding box center [458, 63] width 39 height 8
